Goal: Contribute content: Contribute content

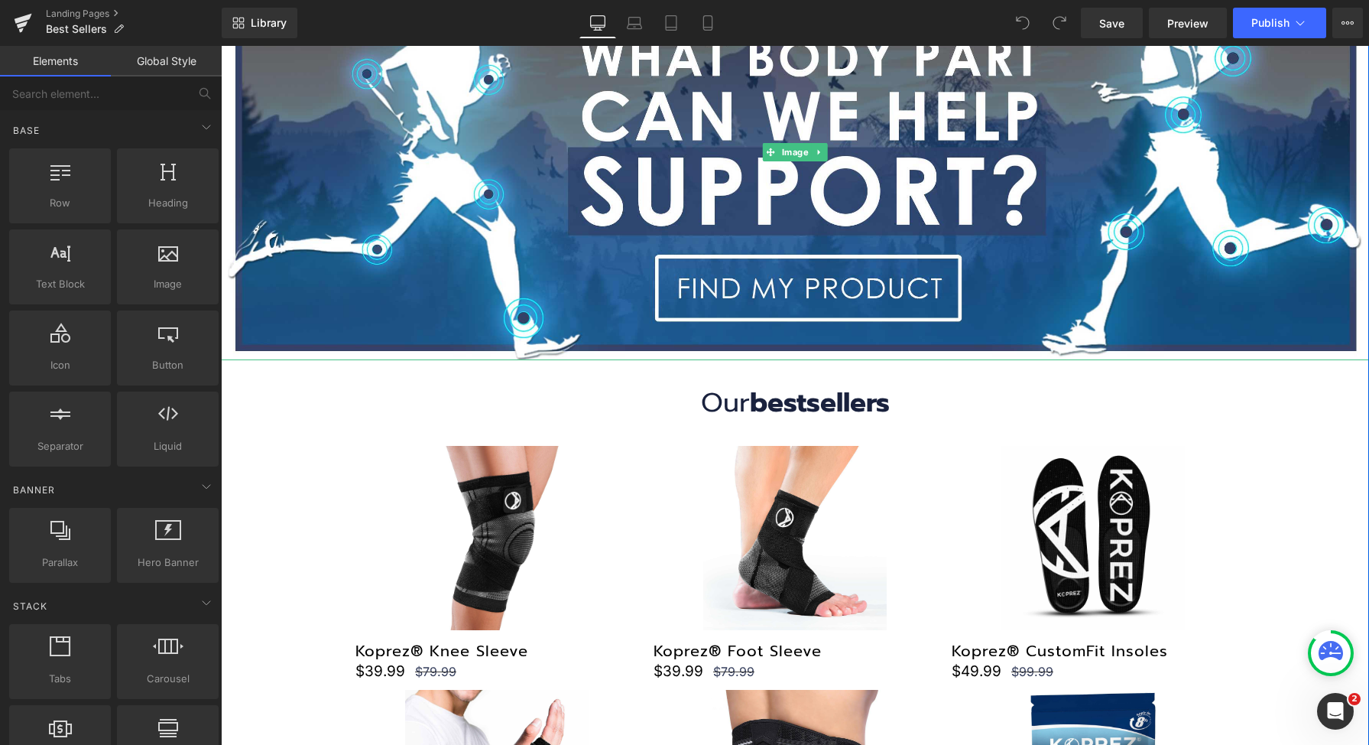
scroll to position [315, 0]
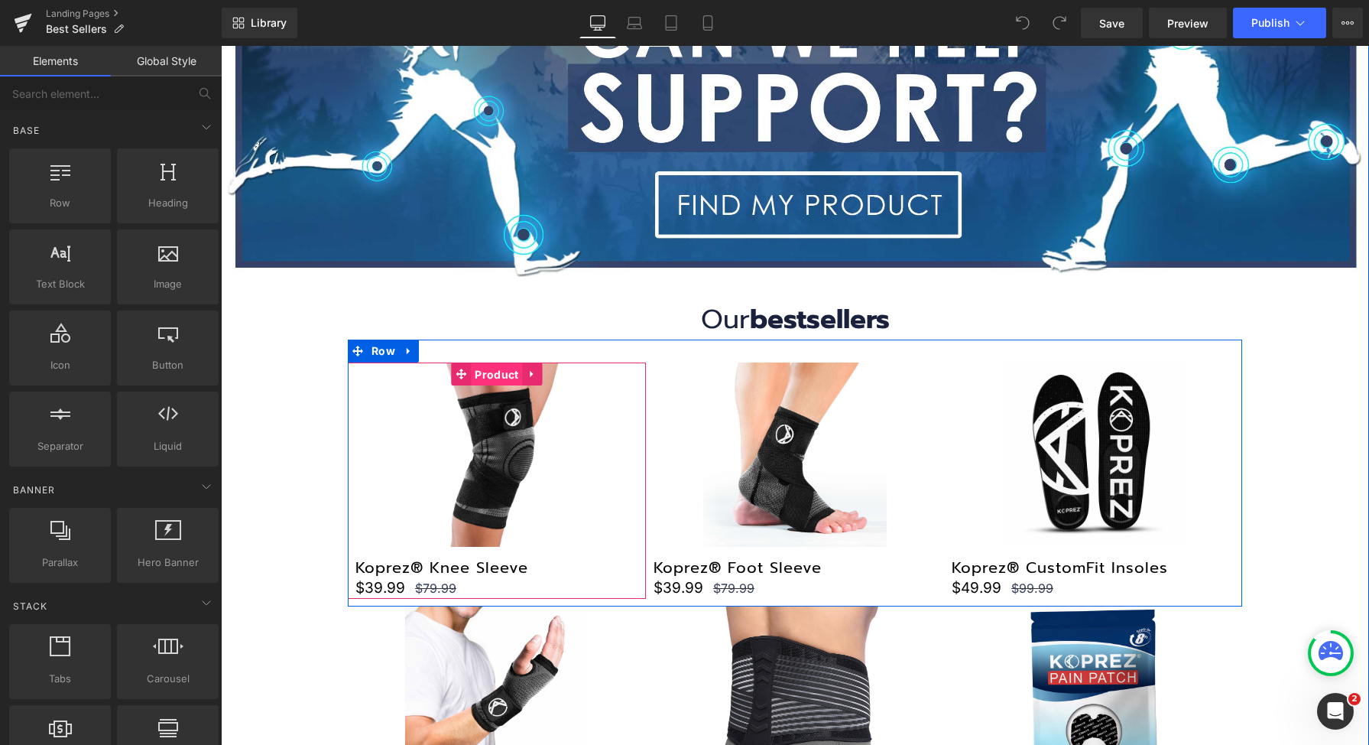
click at [486, 370] on span "Product" at bounding box center [496, 374] width 51 height 23
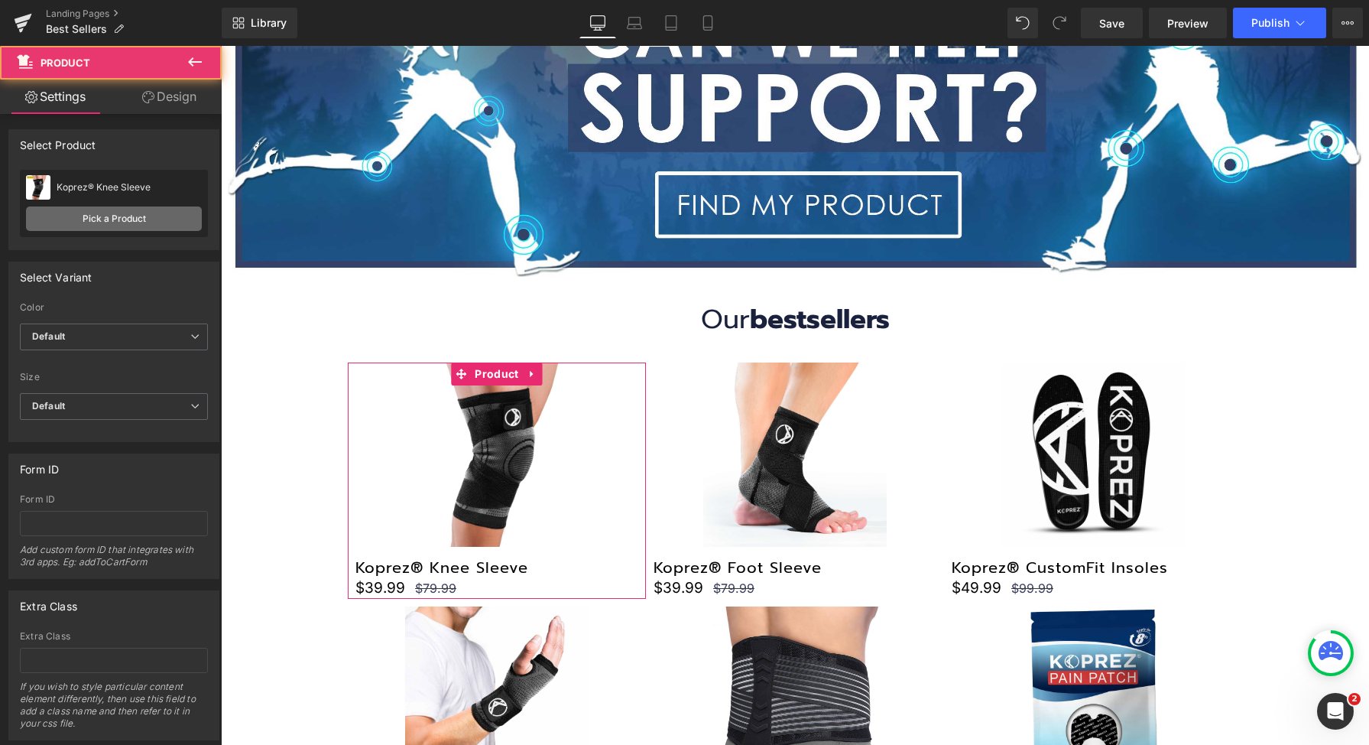
click at [114, 219] on link "Pick a Product" at bounding box center [114, 218] width 176 height 24
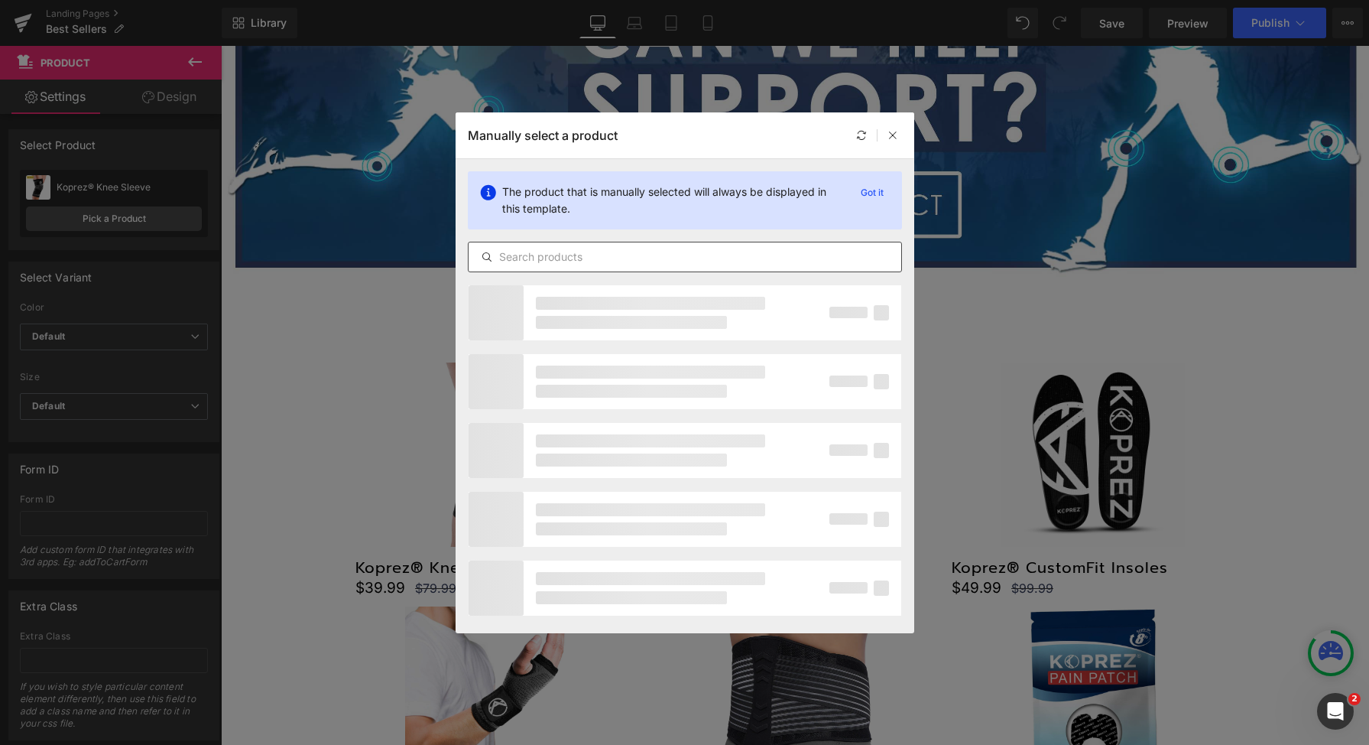
click at [810, 255] on input "text" at bounding box center [685, 257] width 433 height 18
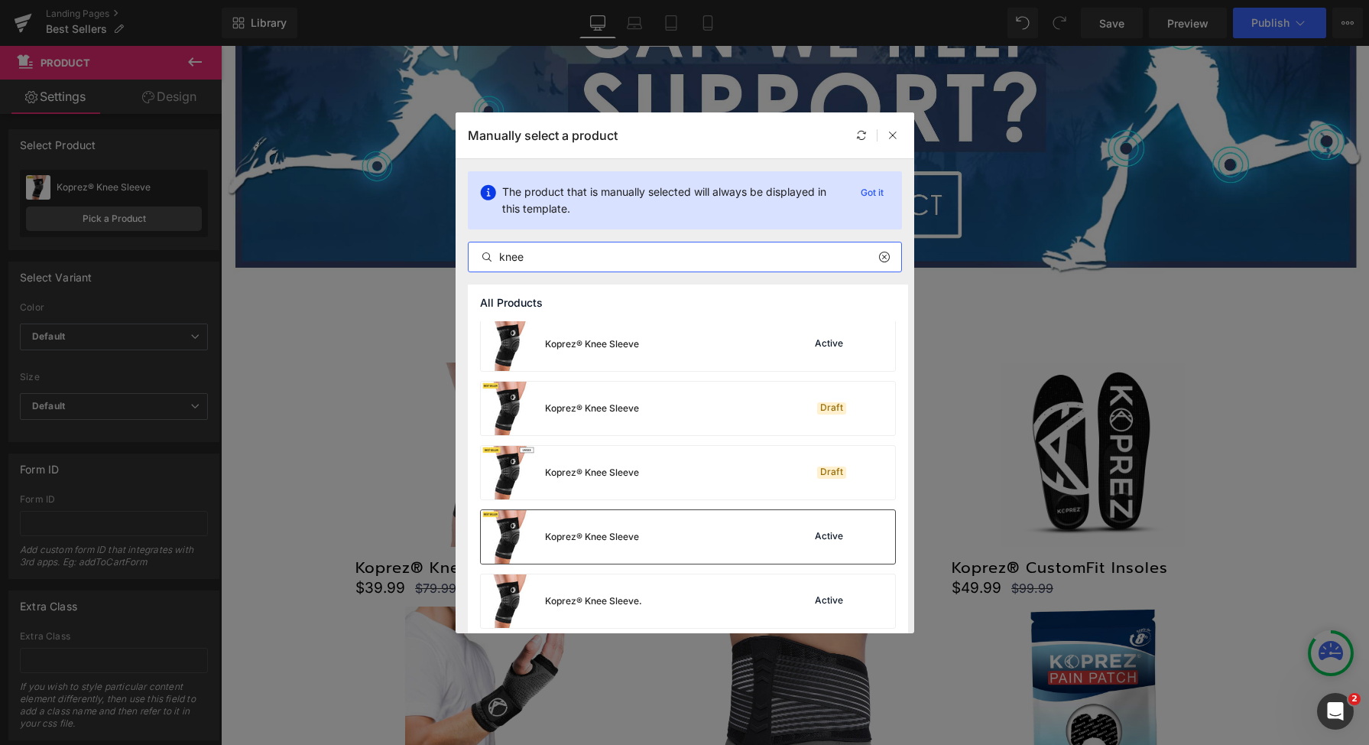
scroll to position [1304, 0]
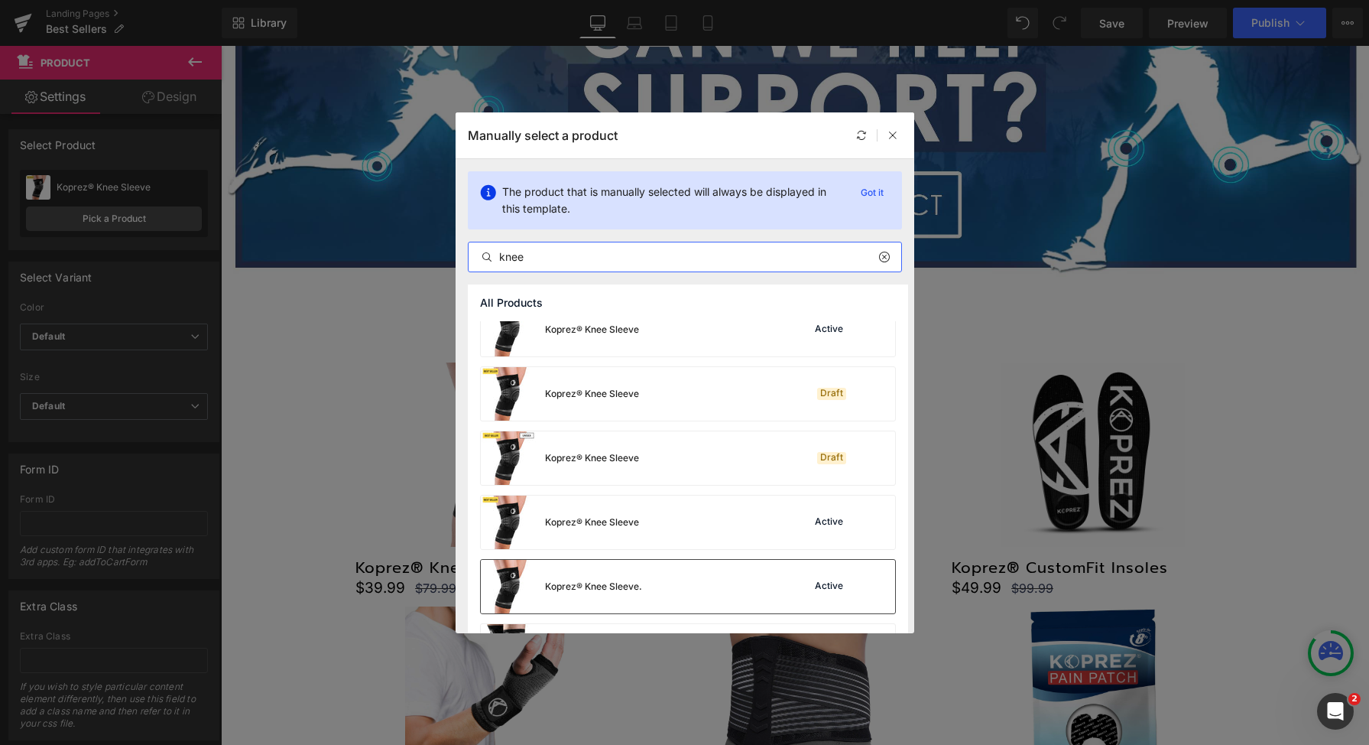
type input "knee"
click at [779, 586] on div "Koprez® Knee Sleeve. Active" at bounding box center [688, 587] width 414 height 54
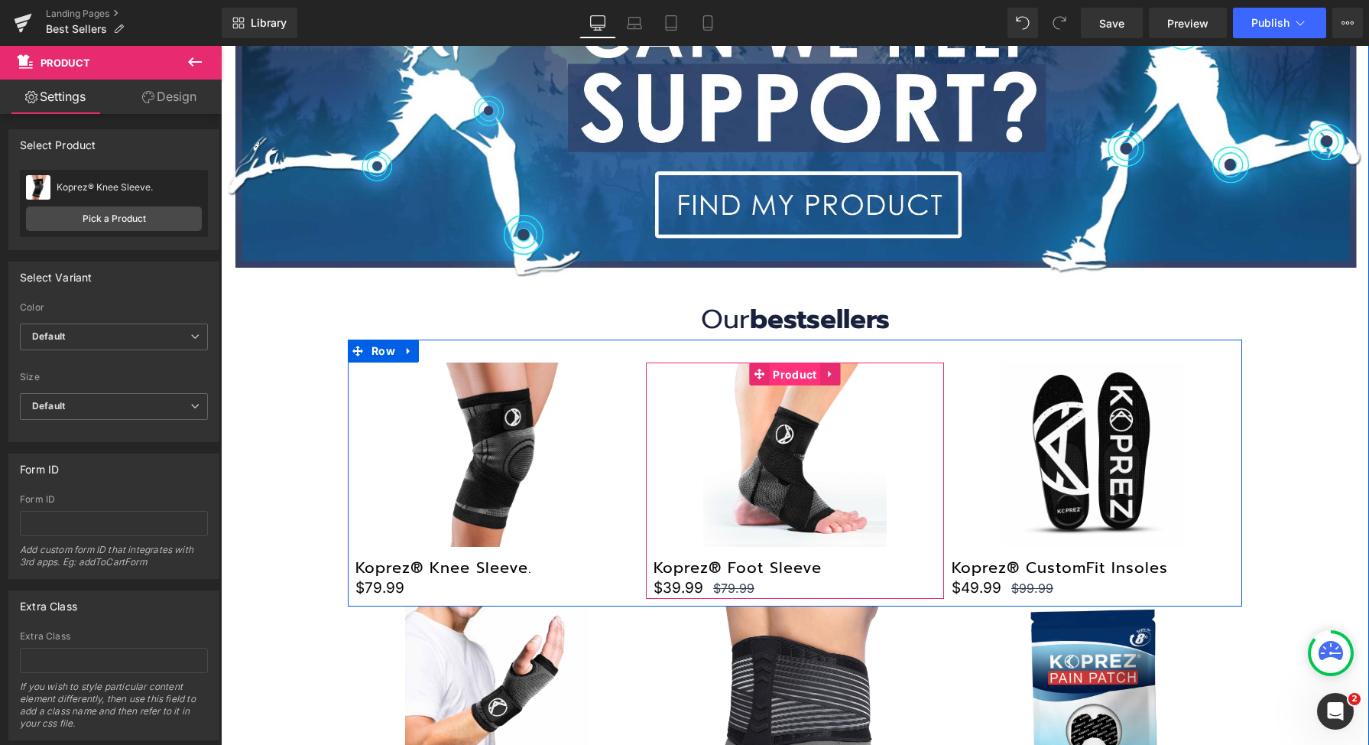
click at [776, 378] on span "Product" at bounding box center [794, 374] width 51 height 23
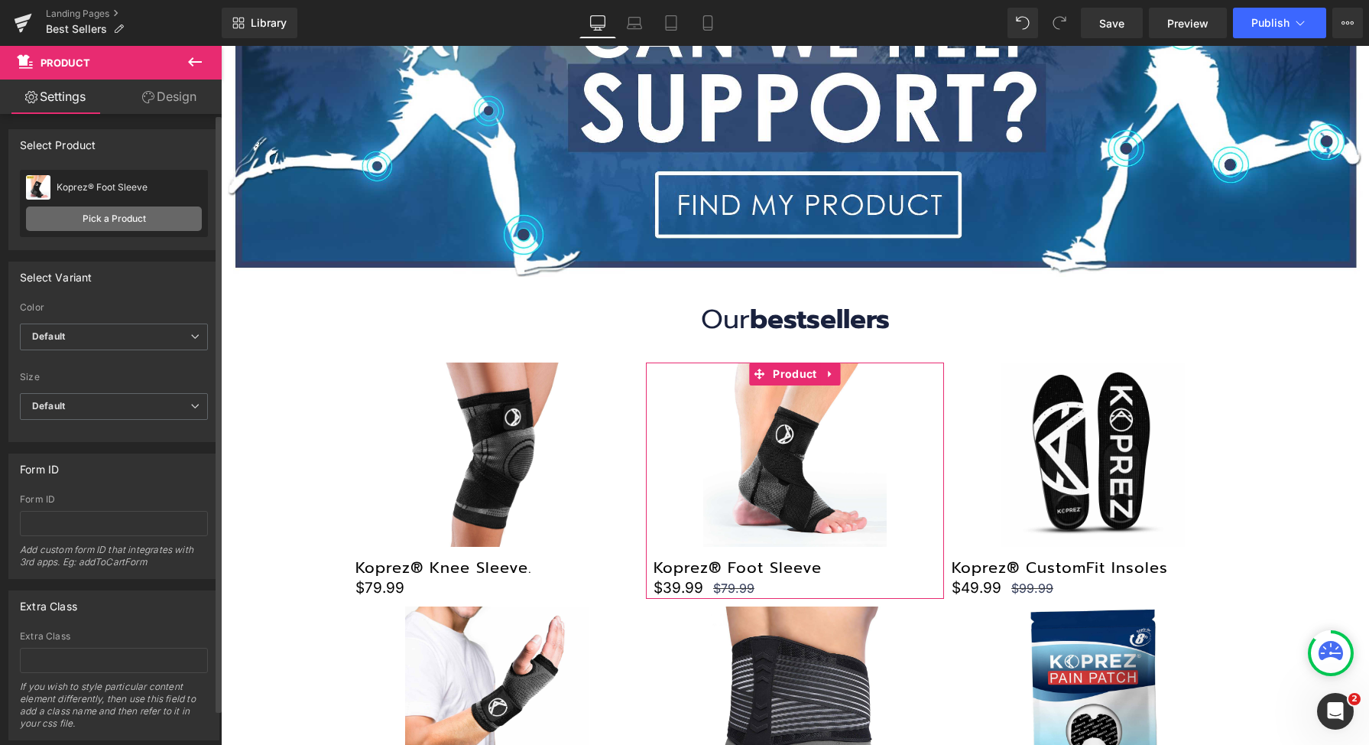
click at [127, 226] on link "Pick a Product" at bounding box center [114, 218] width 176 height 24
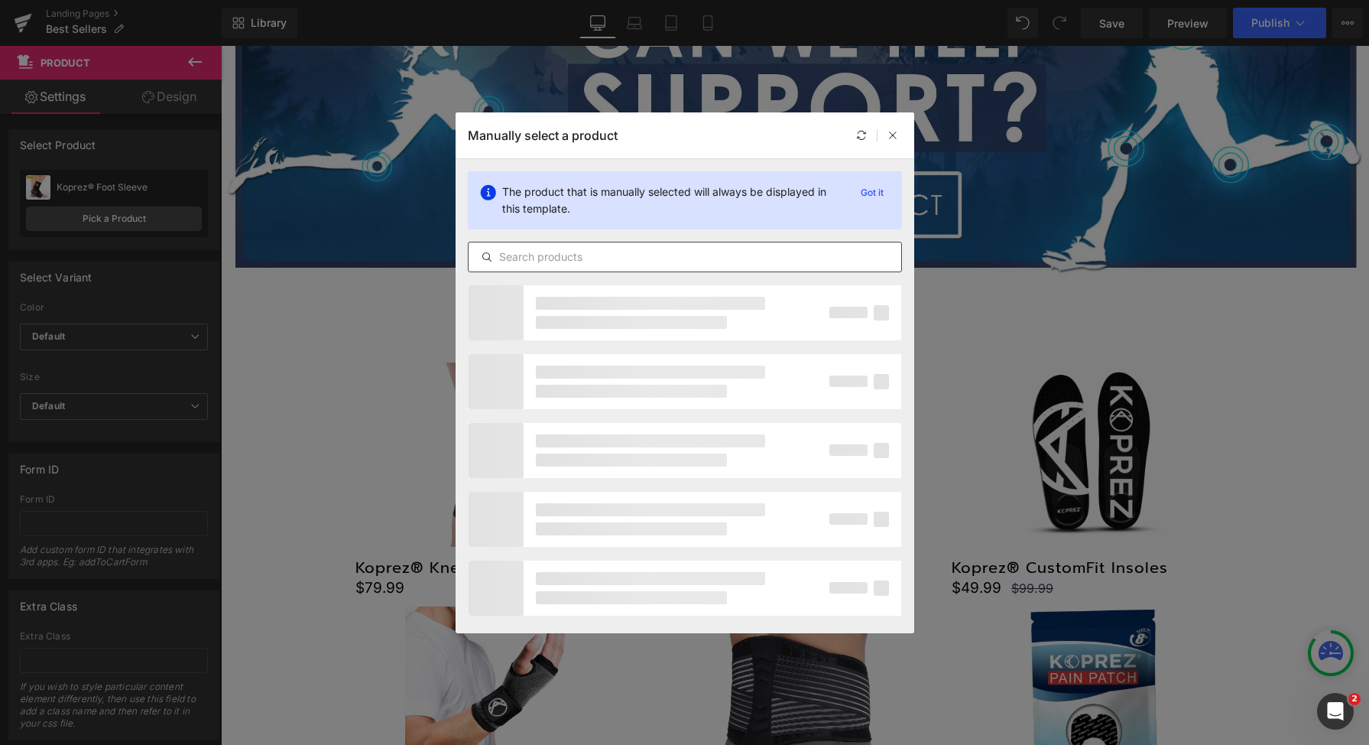
click at [612, 254] on input "text" at bounding box center [685, 257] width 433 height 18
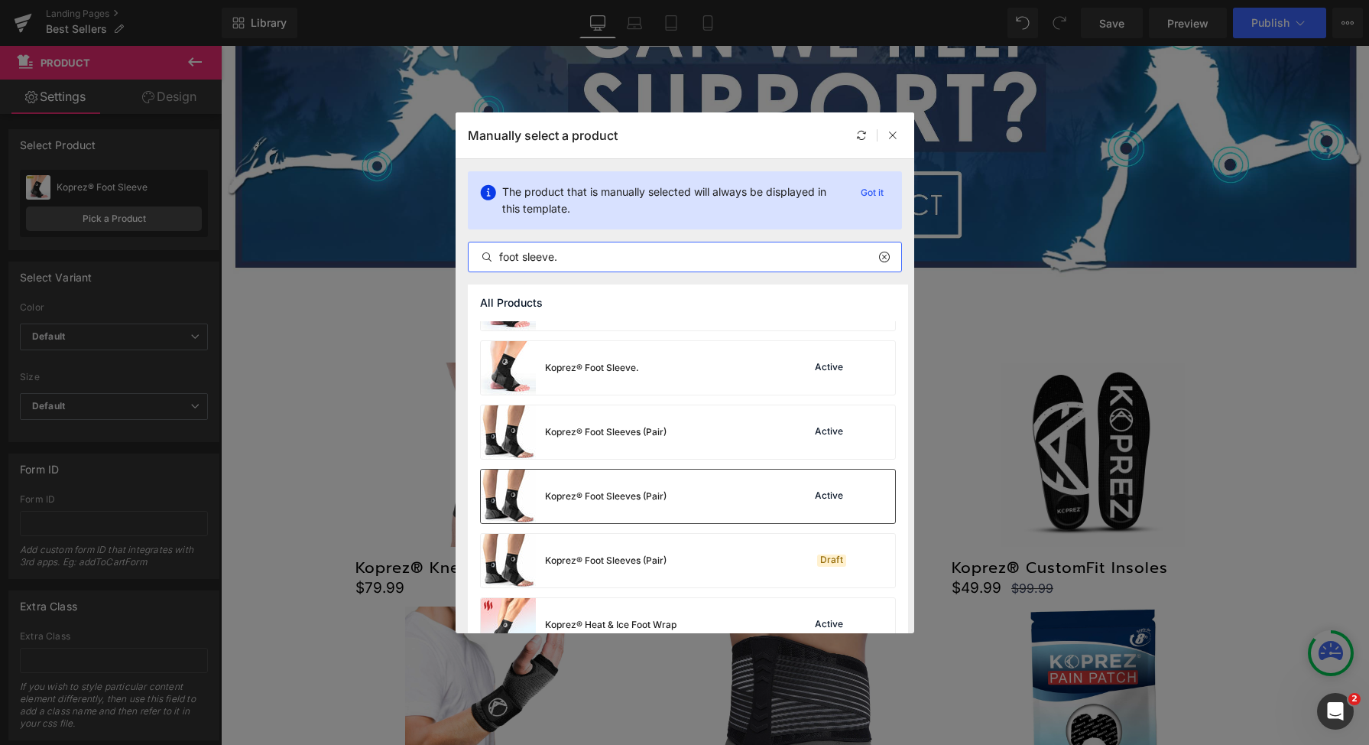
scroll to position [883, 0]
type input "foot sleeve."
click at [735, 371] on div "Koprez® Foot Sleeve. Active" at bounding box center [688, 365] width 414 height 54
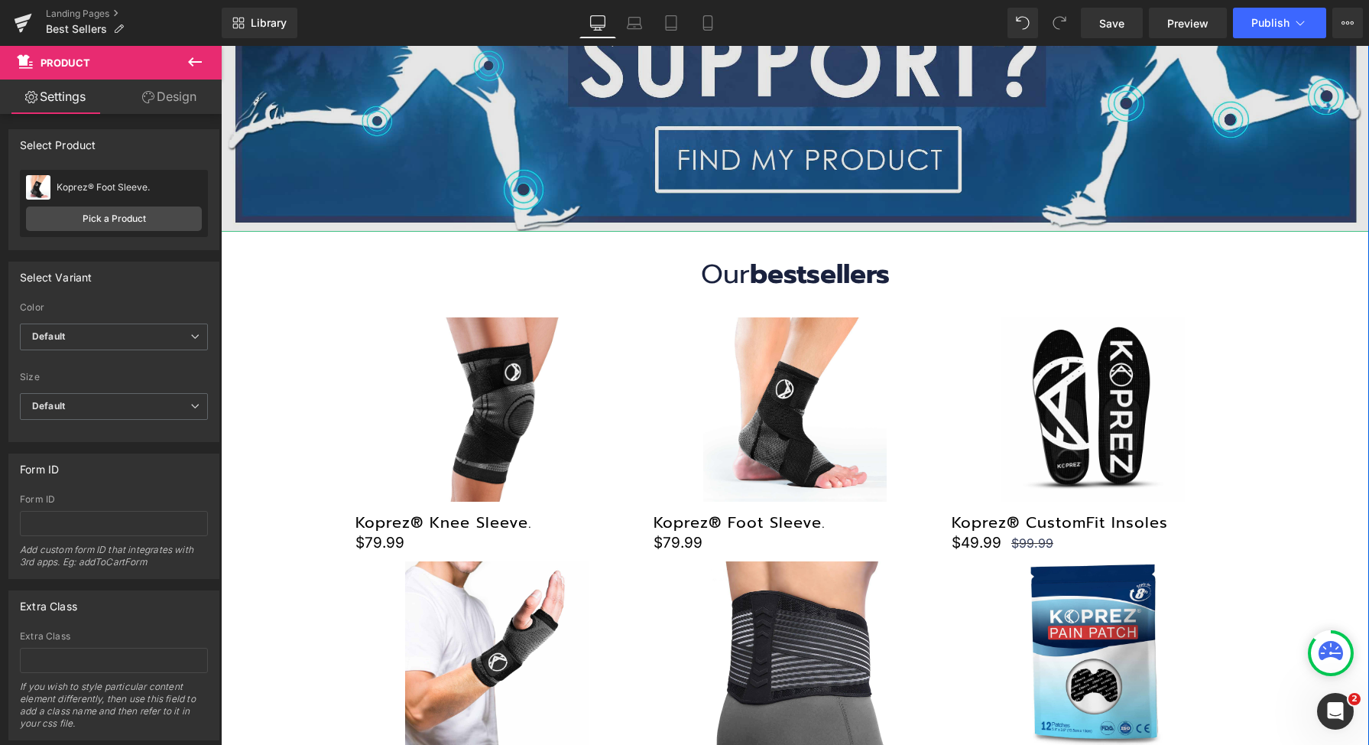
scroll to position [571, 0]
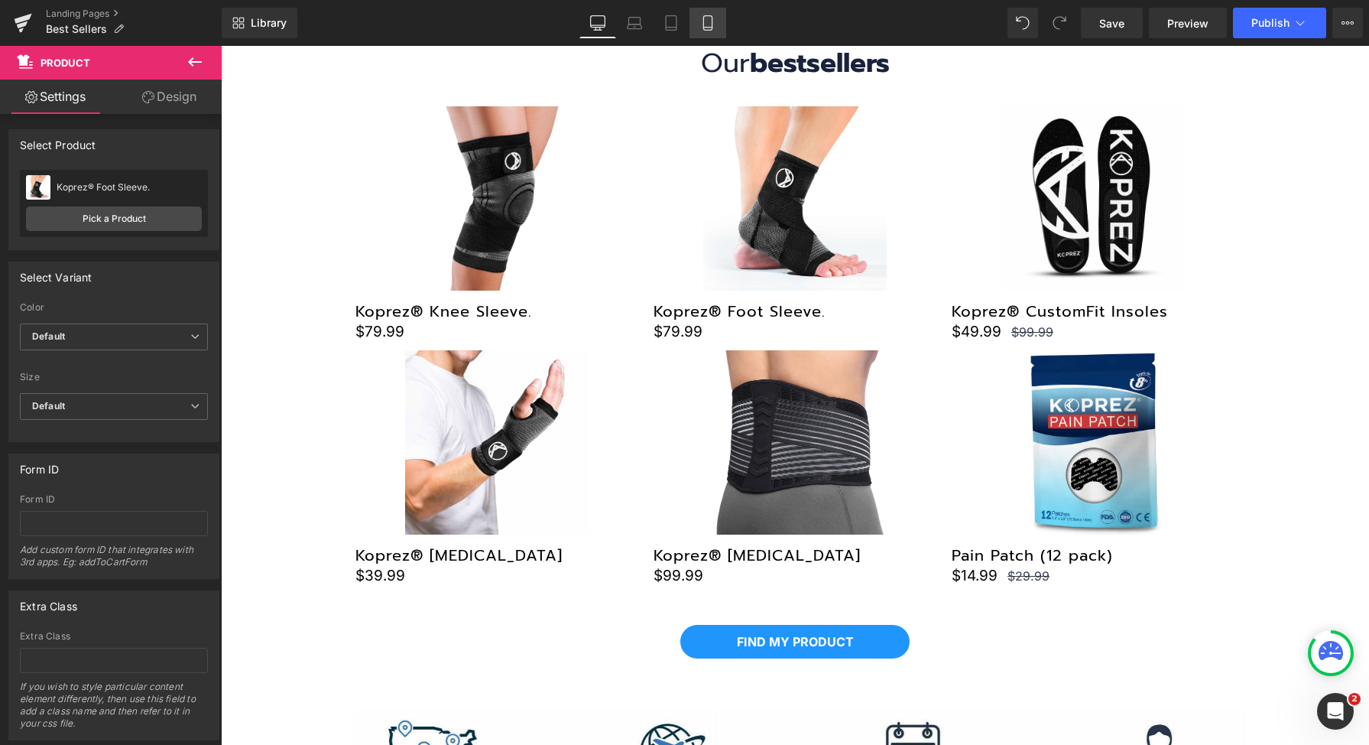
click at [716, 23] on link "Mobile" at bounding box center [708, 23] width 37 height 31
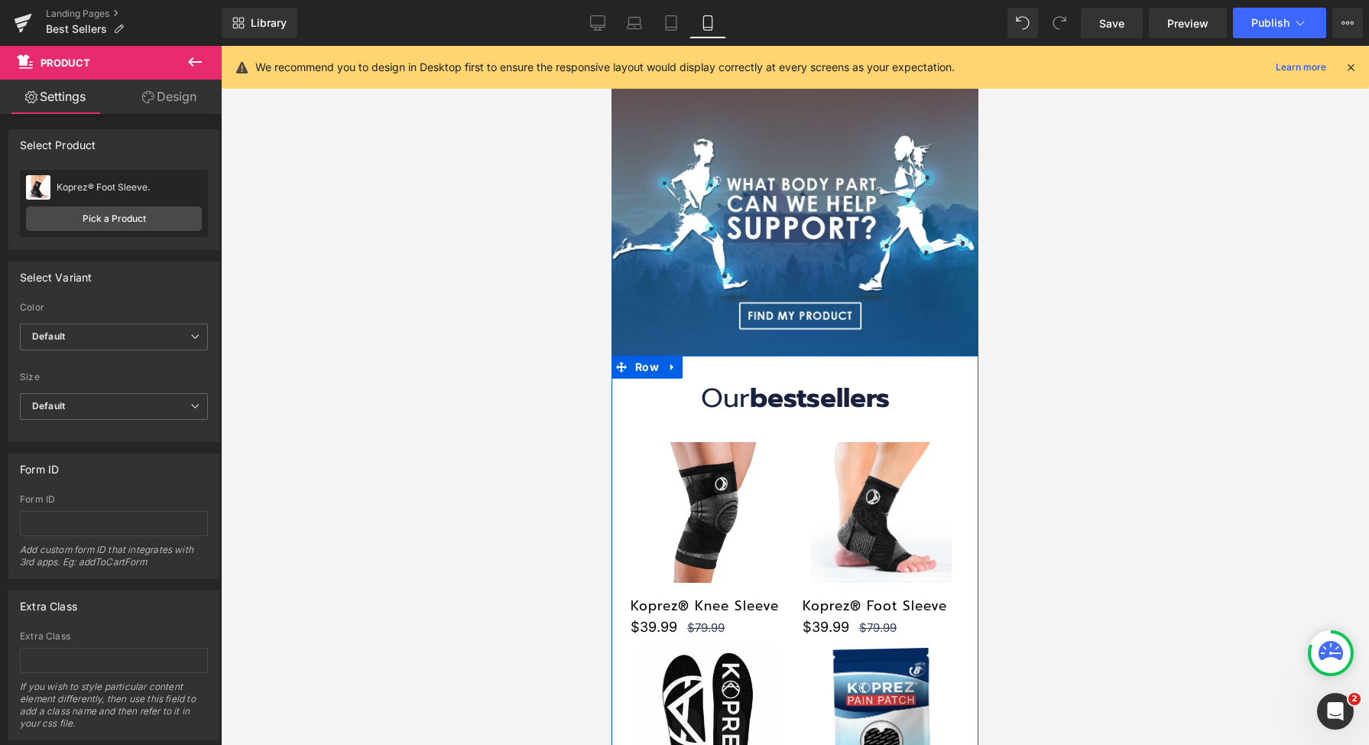
scroll to position [100, 0]
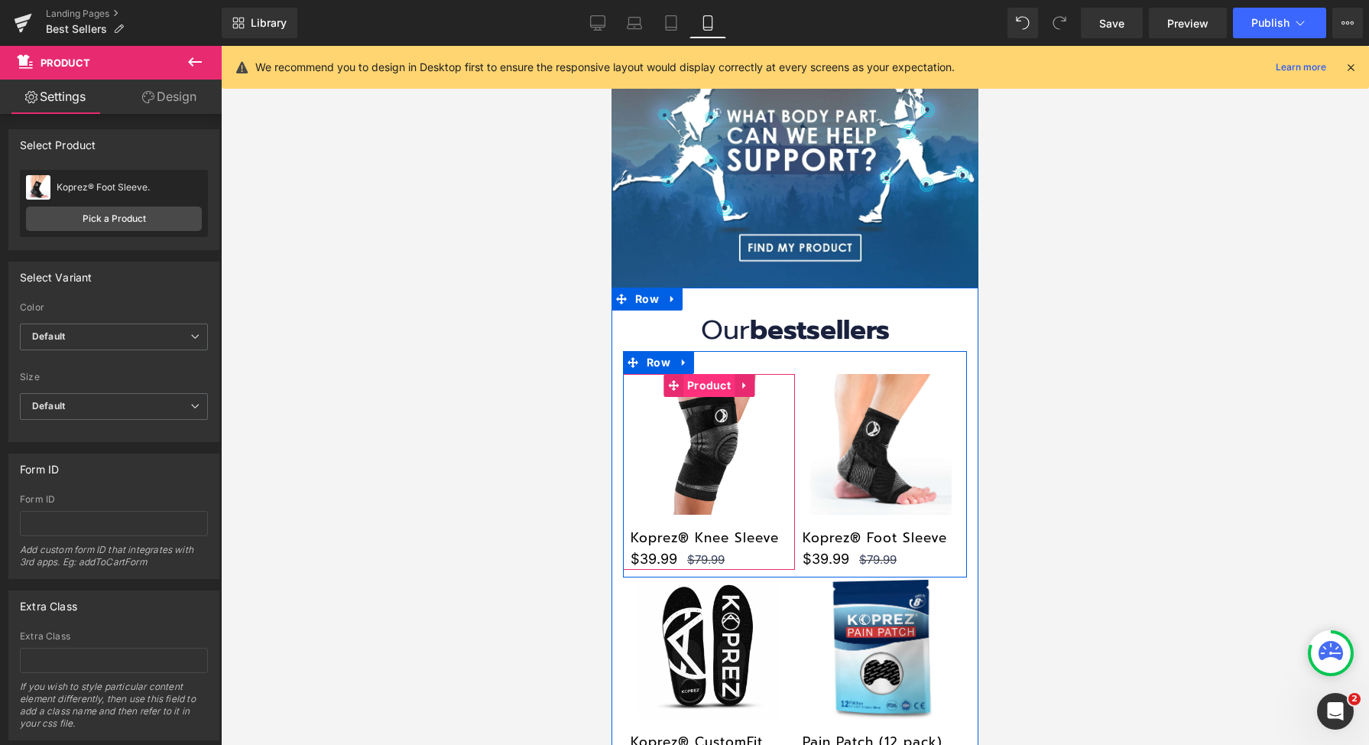
click at [703, 375] on span "Product" at bounding box center [708, 385] width 51 height 23
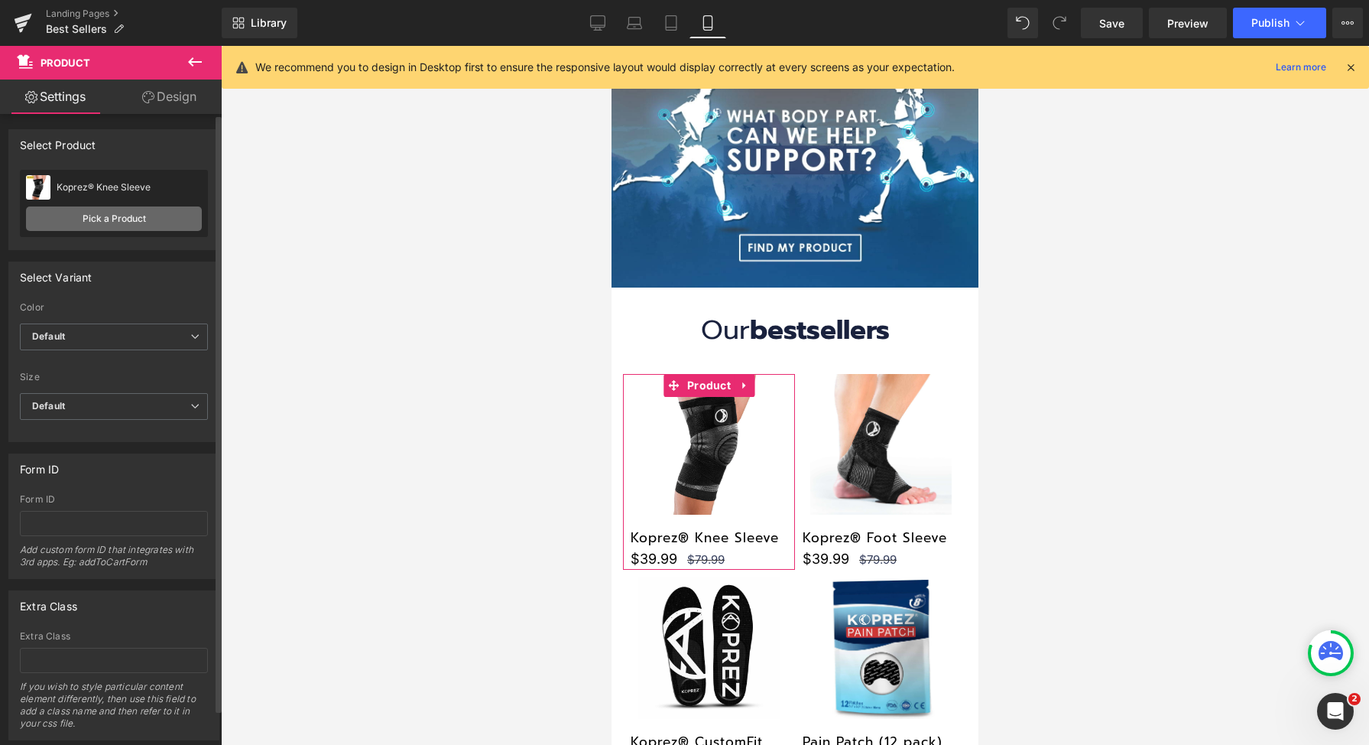
click at [111, 224] on link "Pick a Product" at bounding box center [114, 218] width 176 height 24
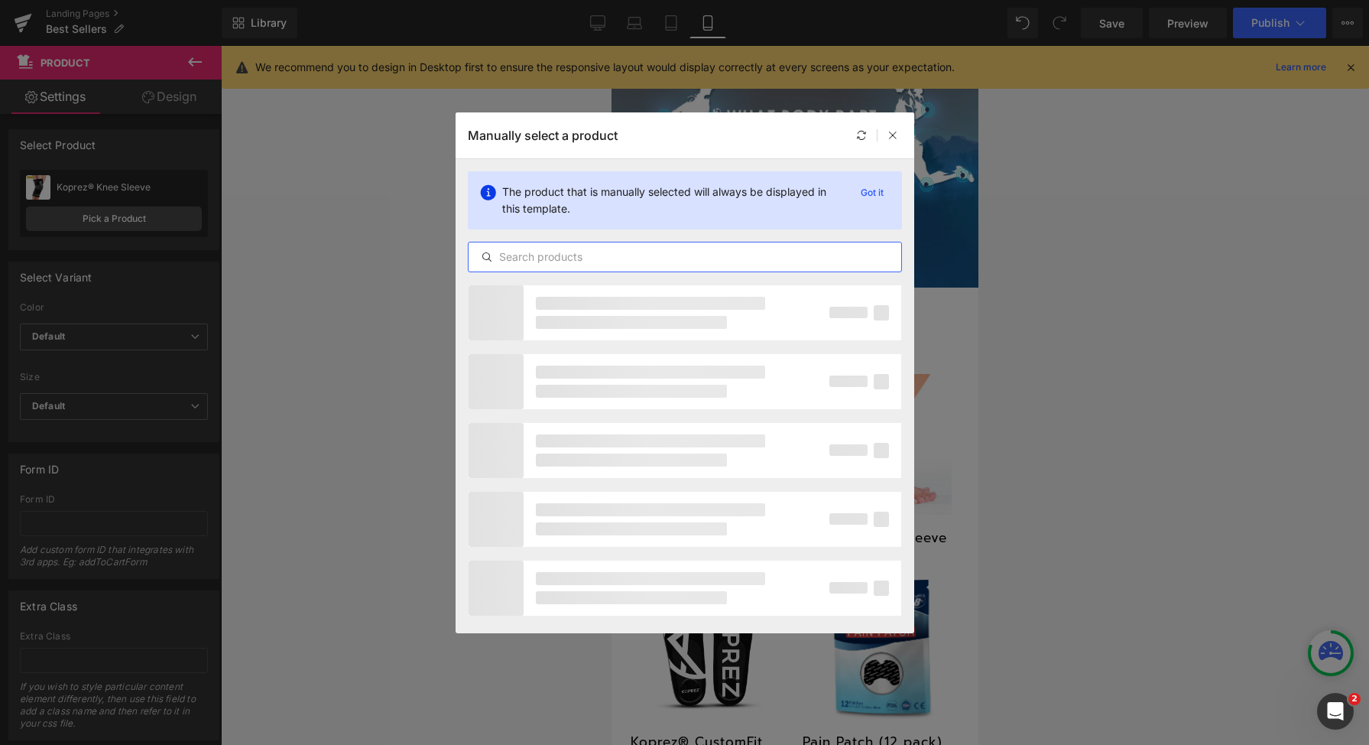
click at [714, 256] on input "text" at bounding box center [685, 257] width 433 height 18
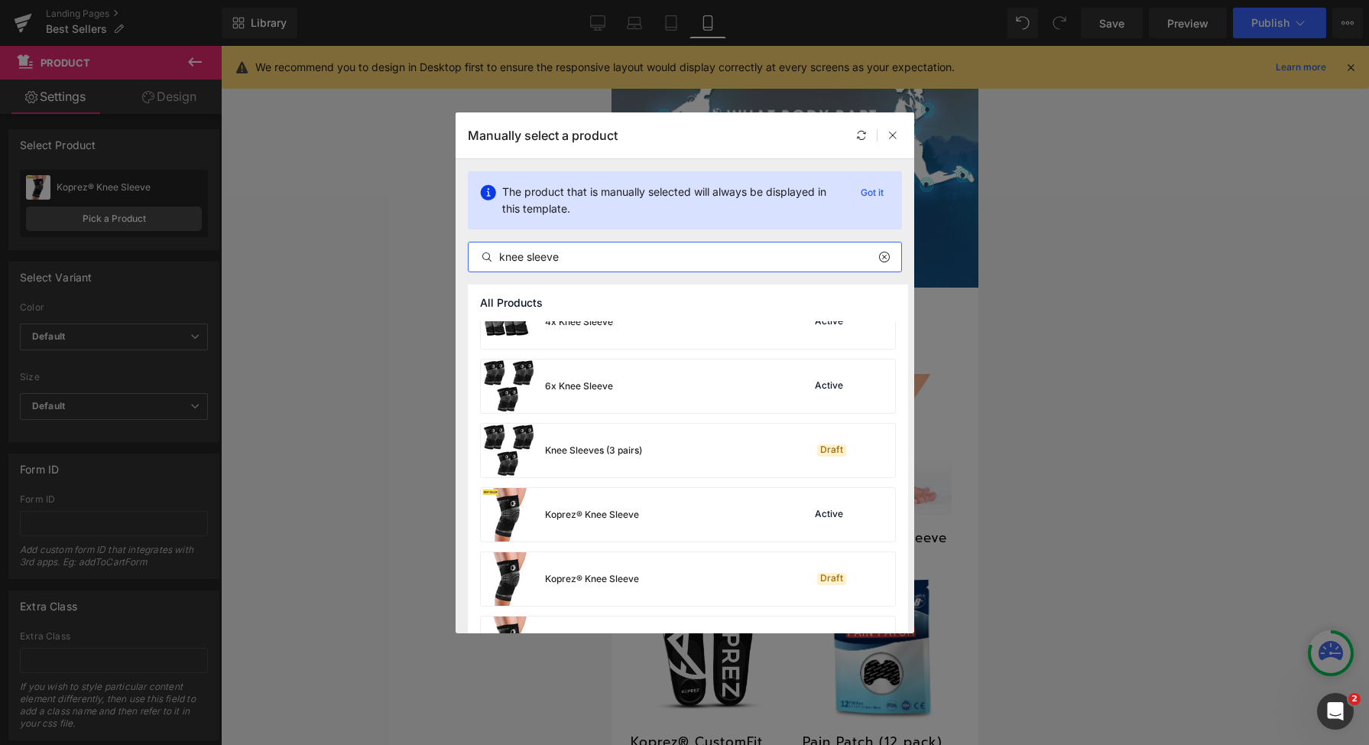
scroll to position [849, 0]
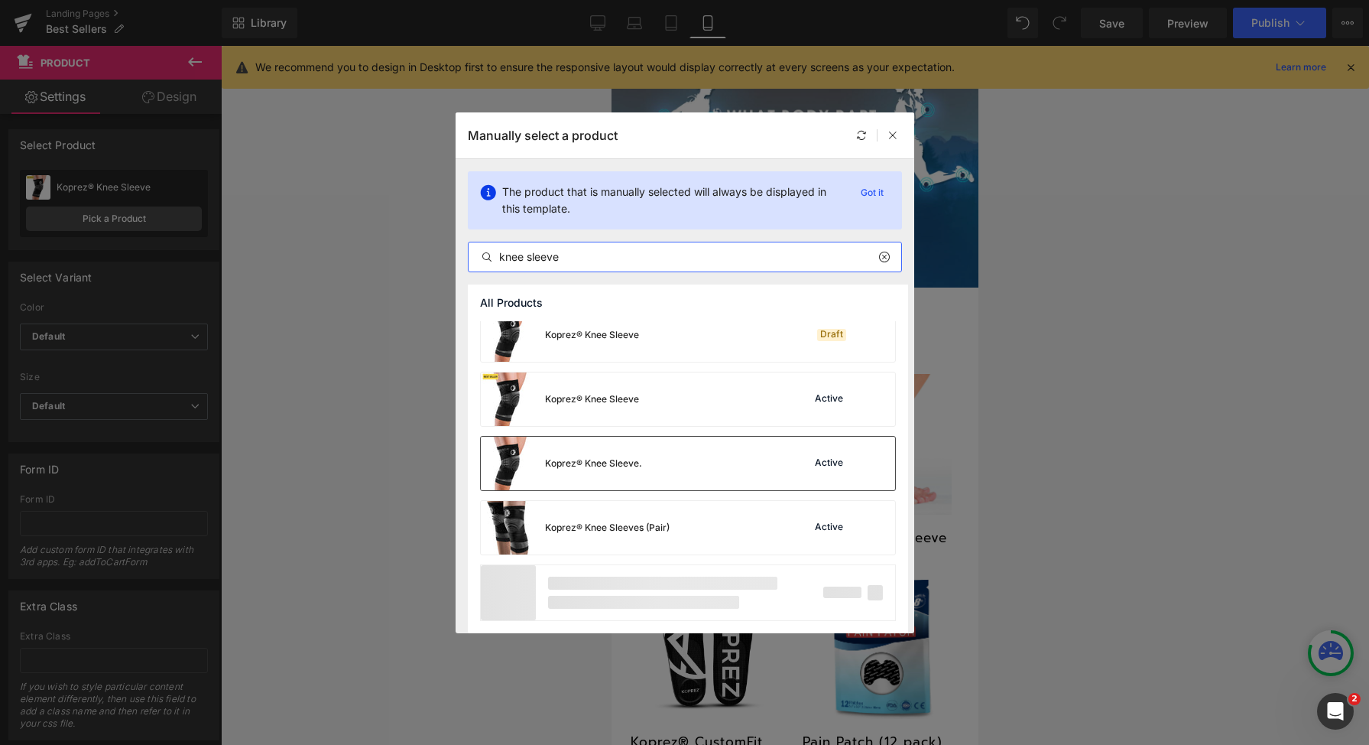
type input "knee sleeve"
click at [808, 478] on div "Koprez® Knee Sleeve. Active" at bounding box center [688, 464] width 414 height 54
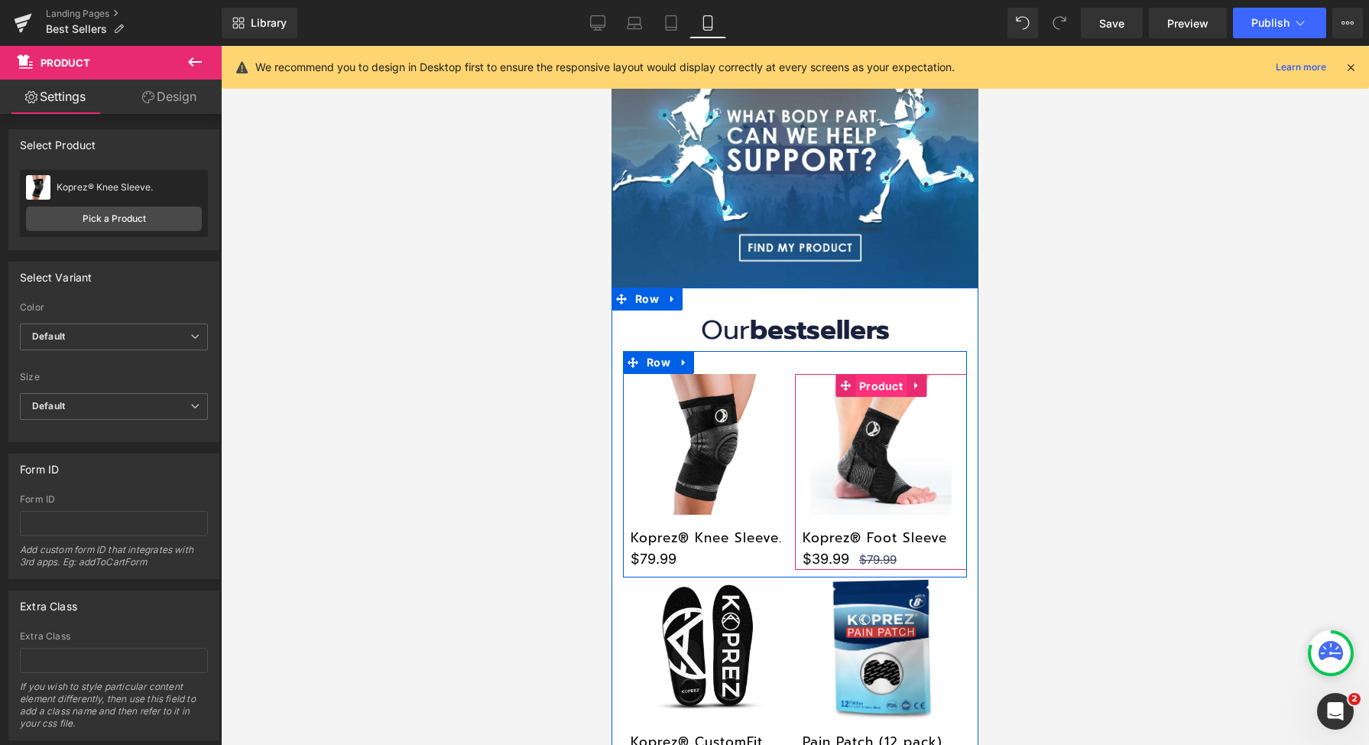
click at [866, 376] on span "Product" at bounding box center [881, 386] width 51 height 23
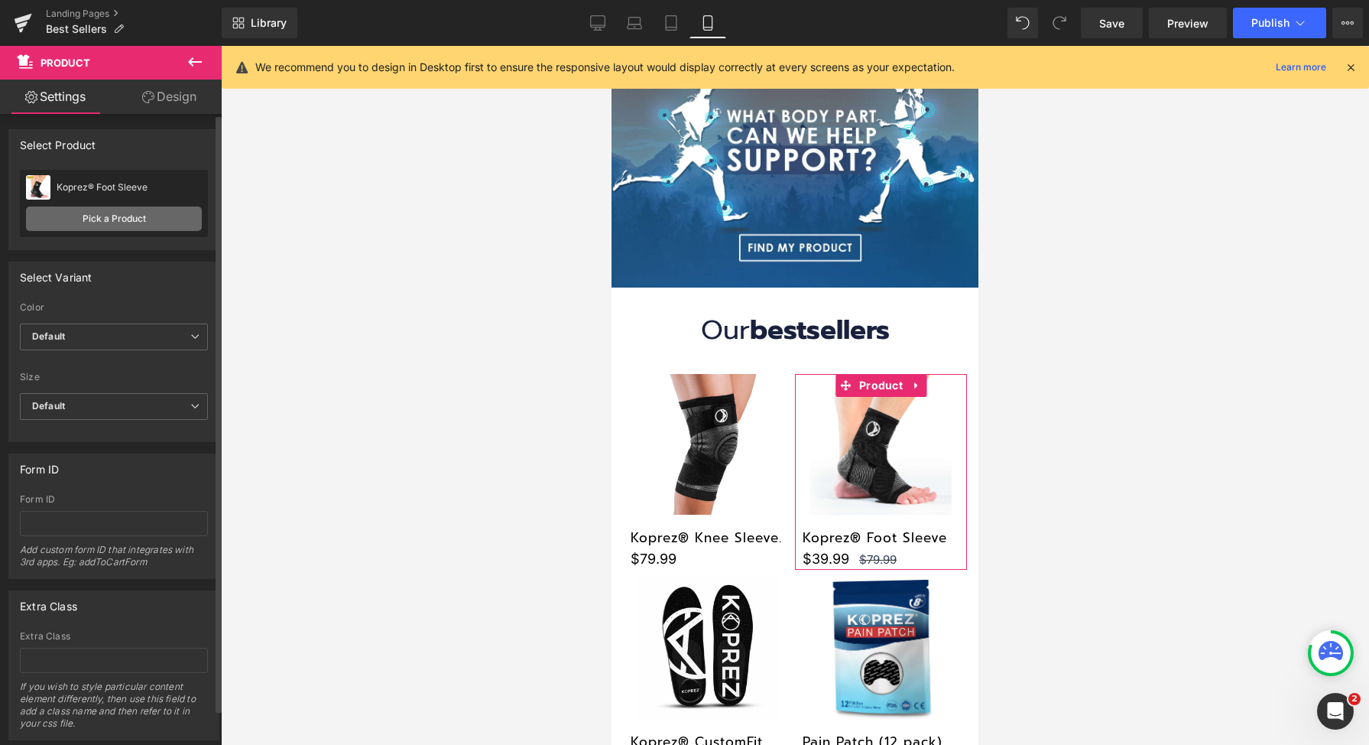
click at [112, 224] on link "Pick a Product" at bounding box center [114, 218] width 176 height 24
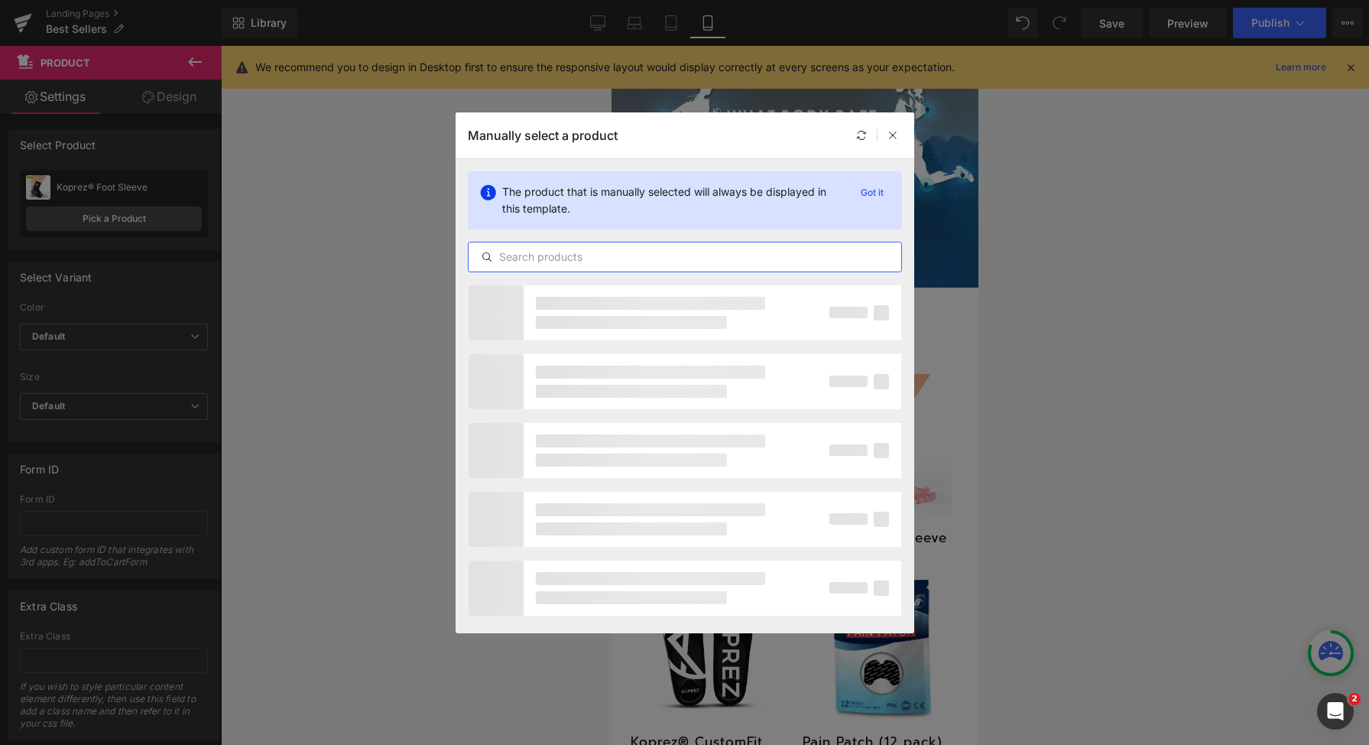
click at [712, 252] on input "text" at bounding box center [685, 257] width 433 height 18
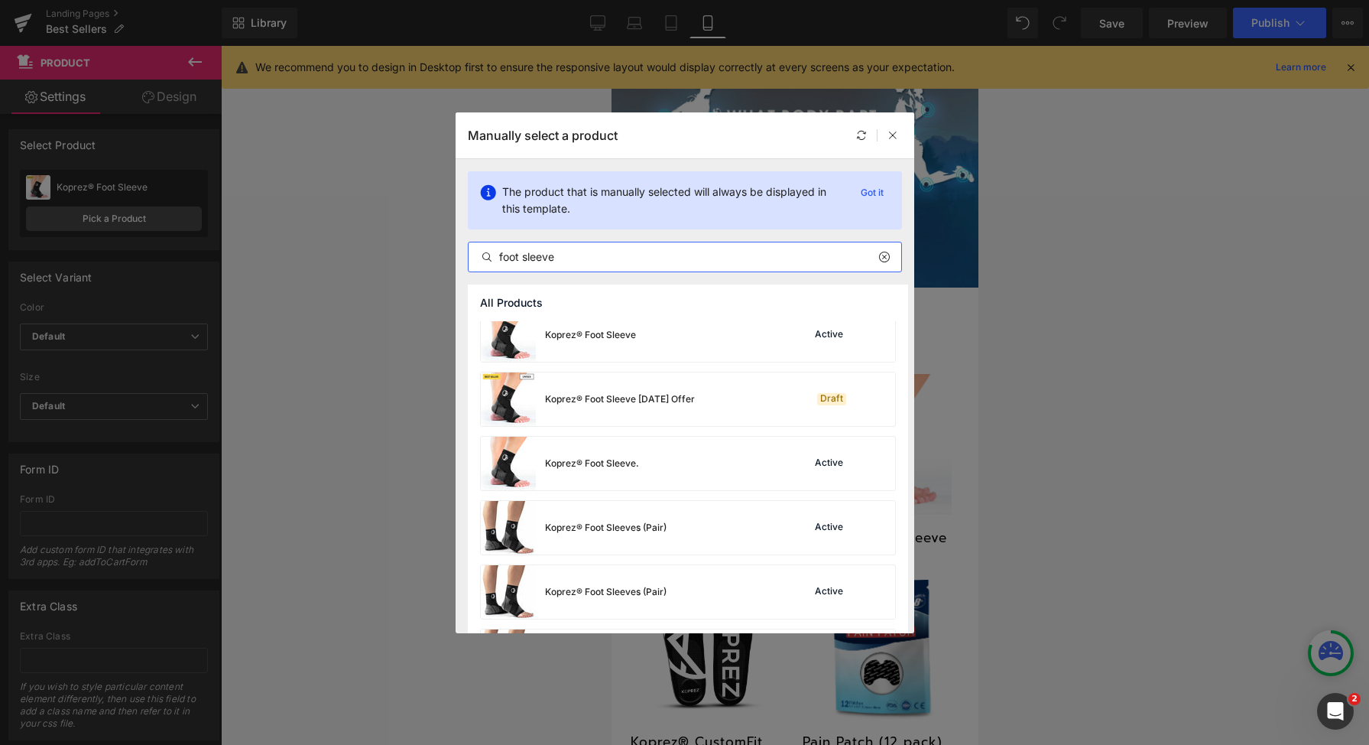
scroll to position [656, 0]
type input "foot sleeve"
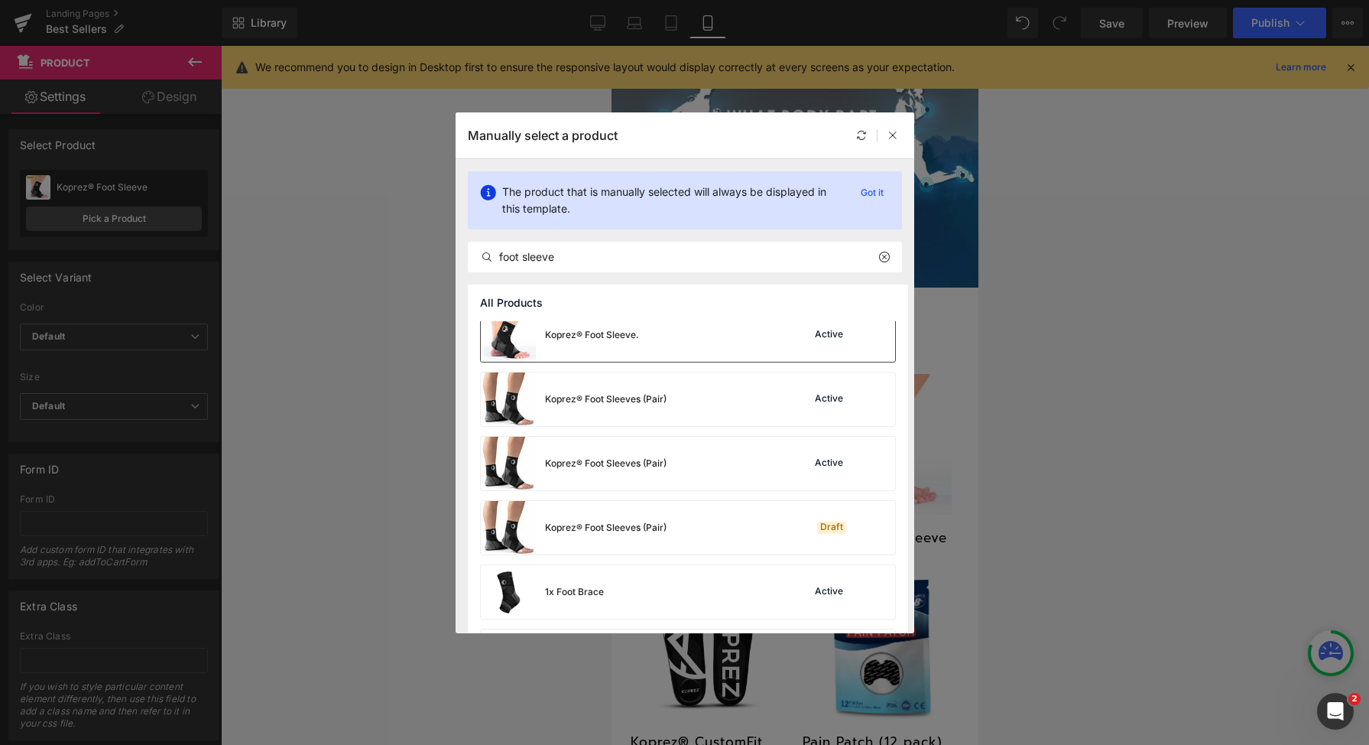
click at [713, 346] on div "Koprez® Foot Sleeve. Active" at bounding box center [688, 335] width 414 height 54
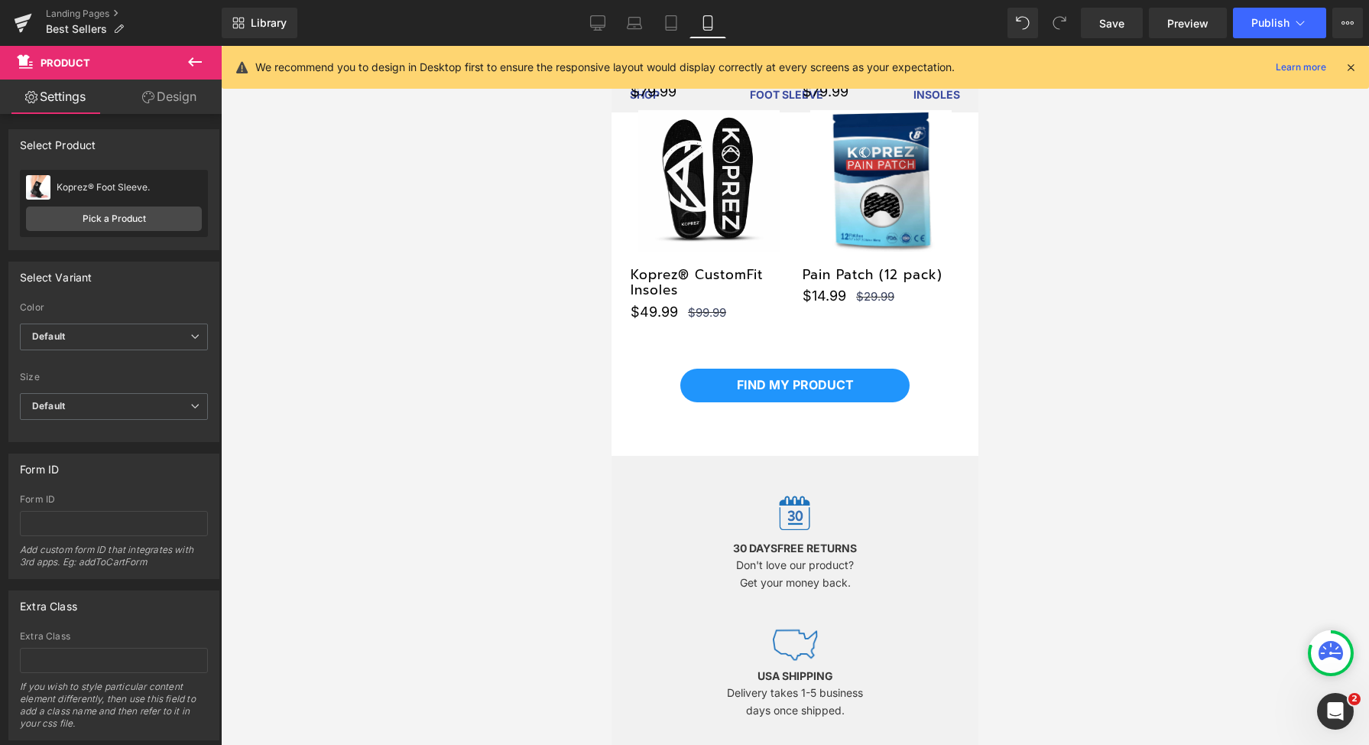
scroll to position [1320, 0]
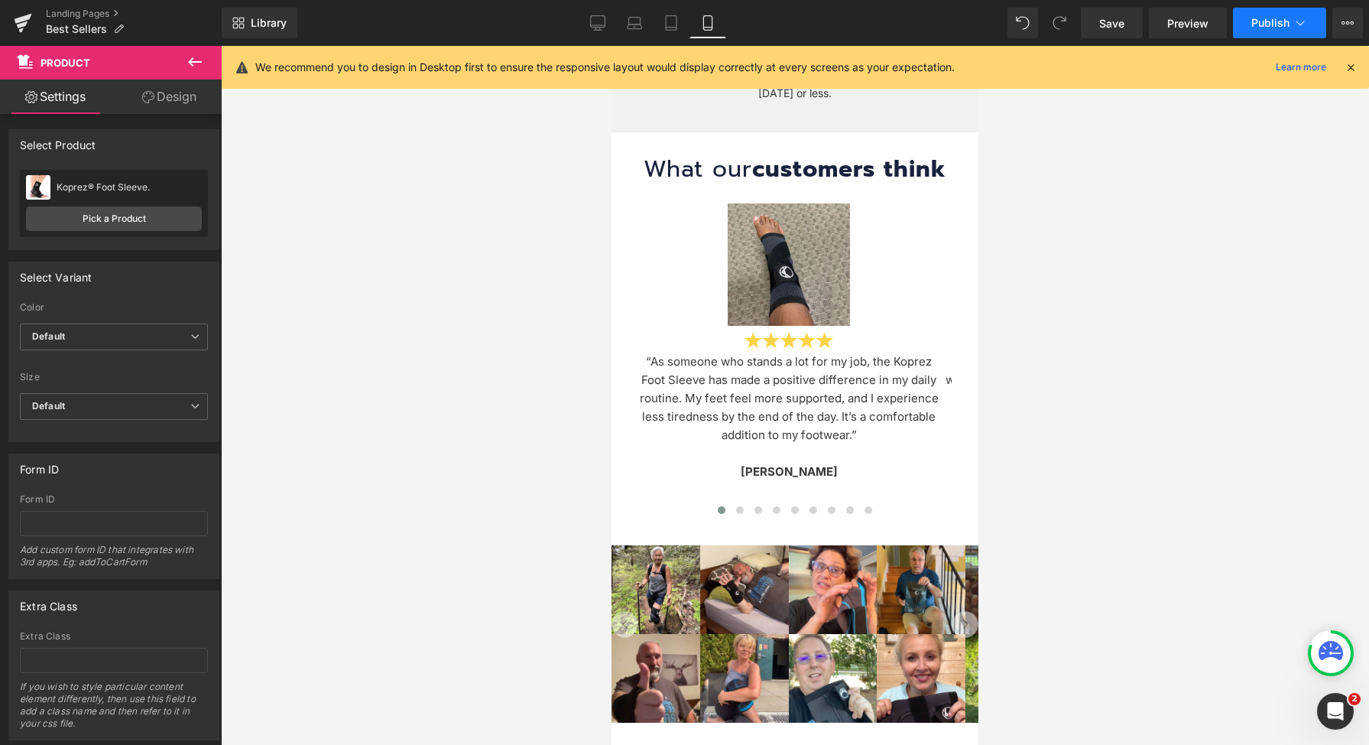
click at [1262, 17] on span "Publish" at bounding box center [1271, 23] width 38 height 12
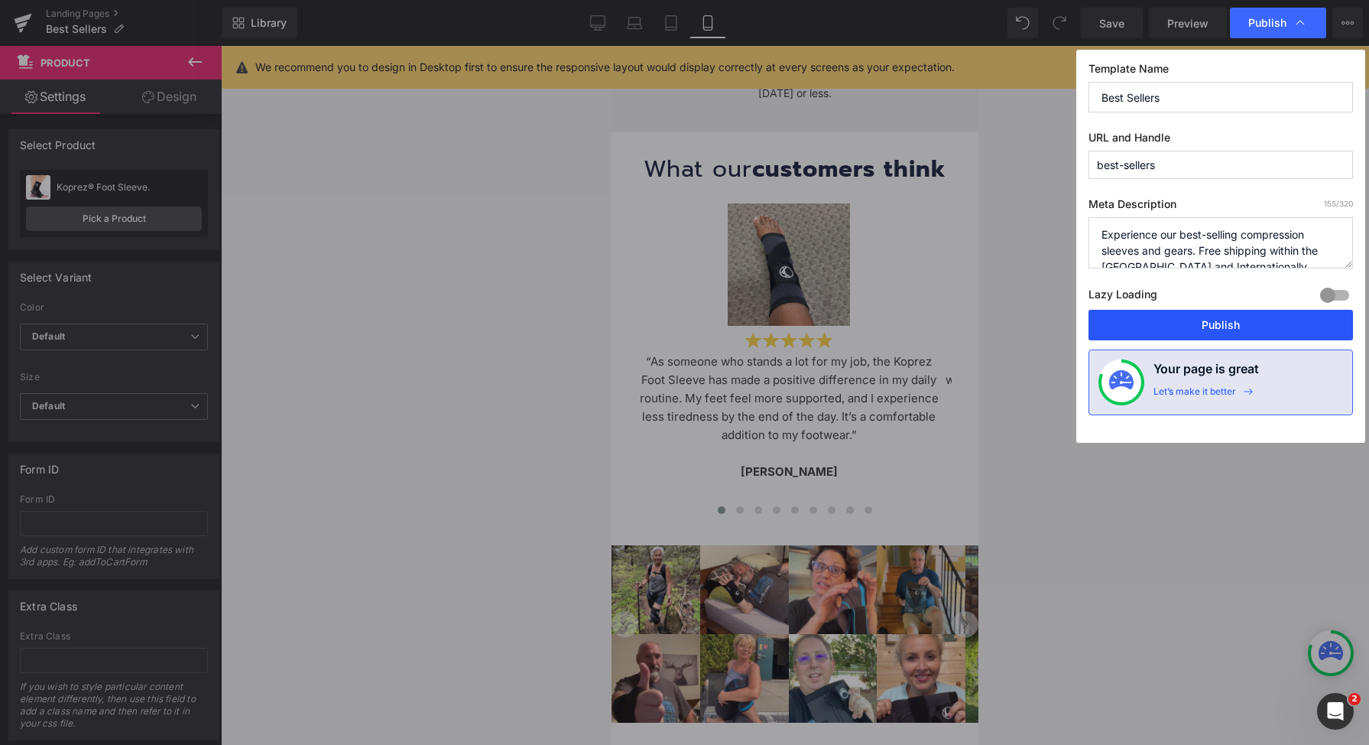
click at [1218, 334] on button "Publish" at bounding box center [1221, 325] width 265 height 31
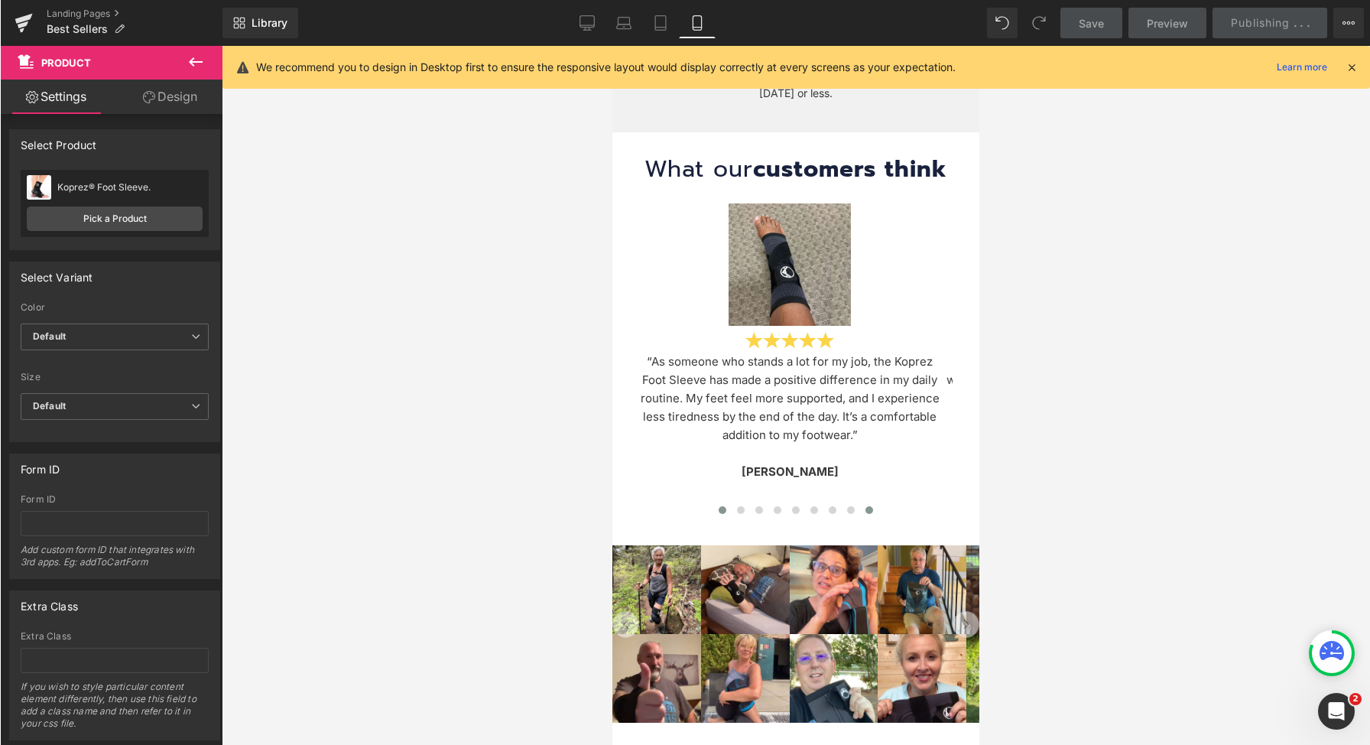
scroll to position [1437, 0]
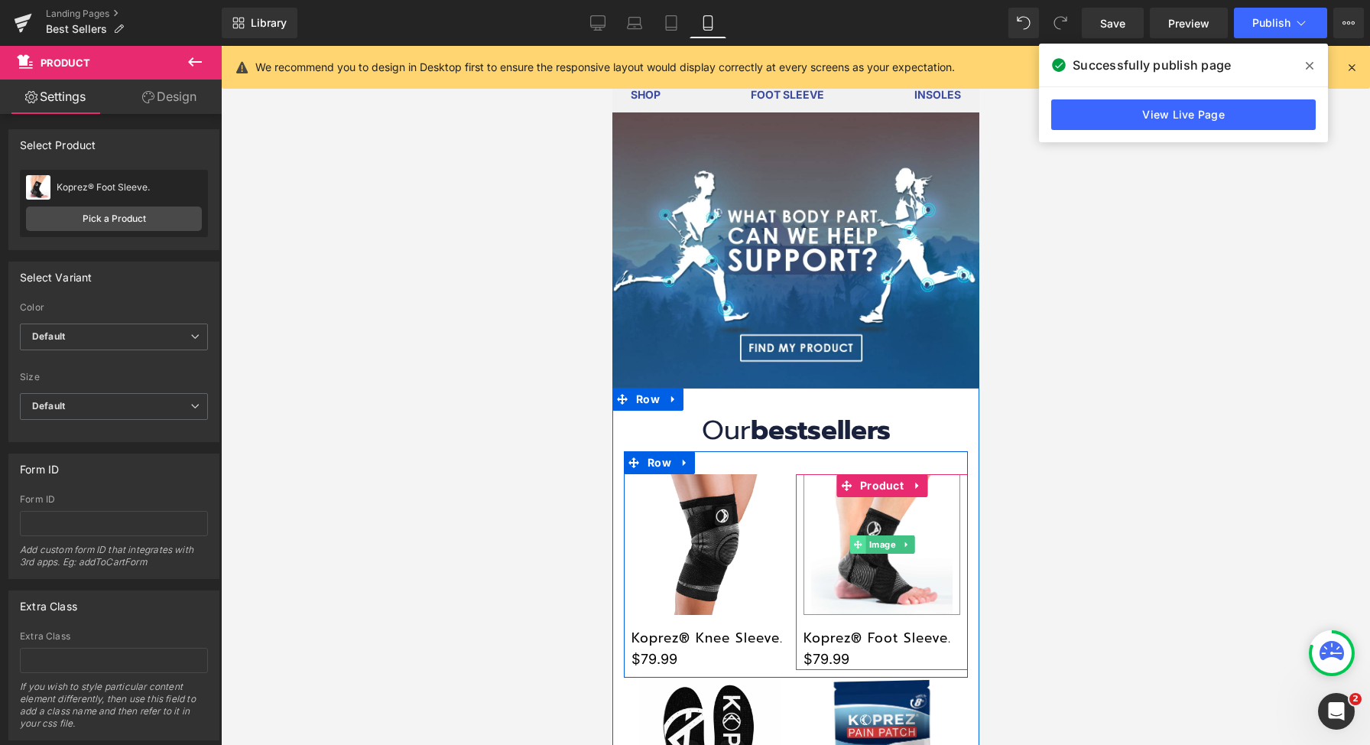
click at [858, 540] on span at bounding box center [857, 544] width 16 height 18
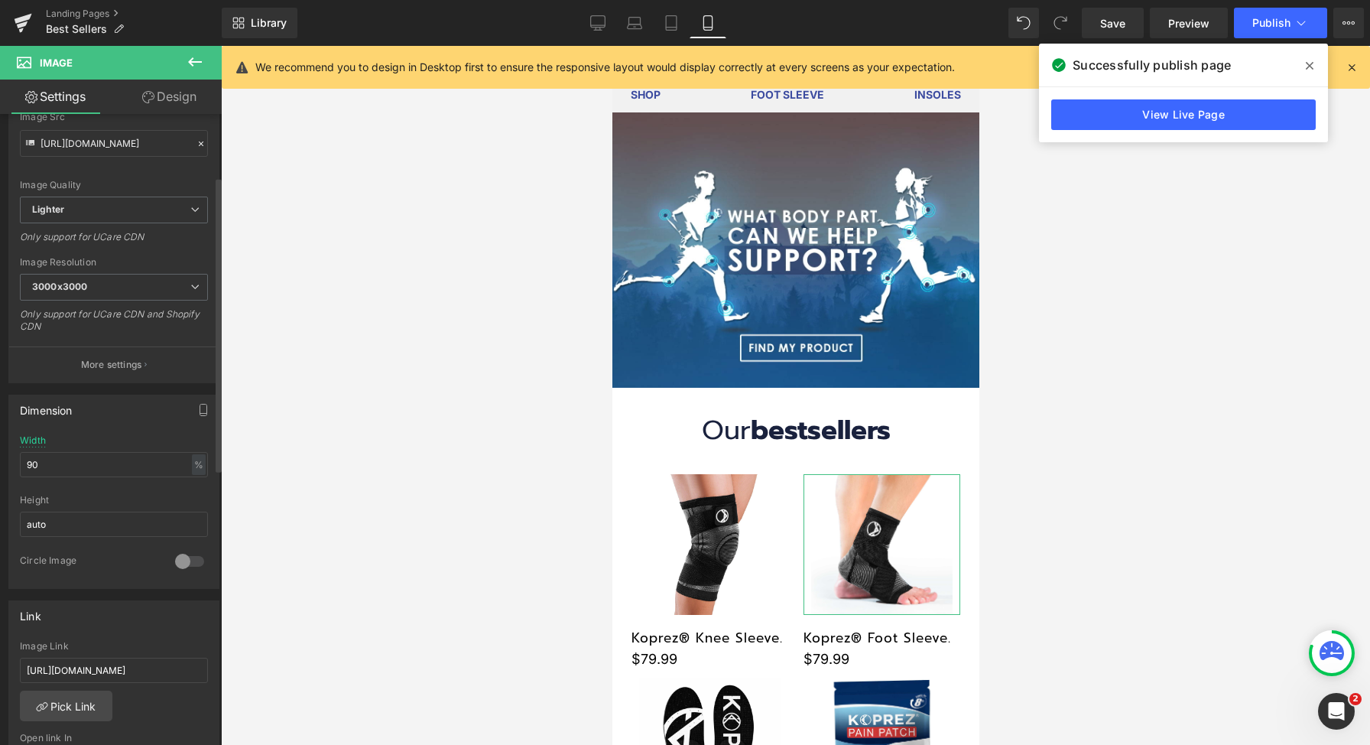
scroll to position [262, 0]
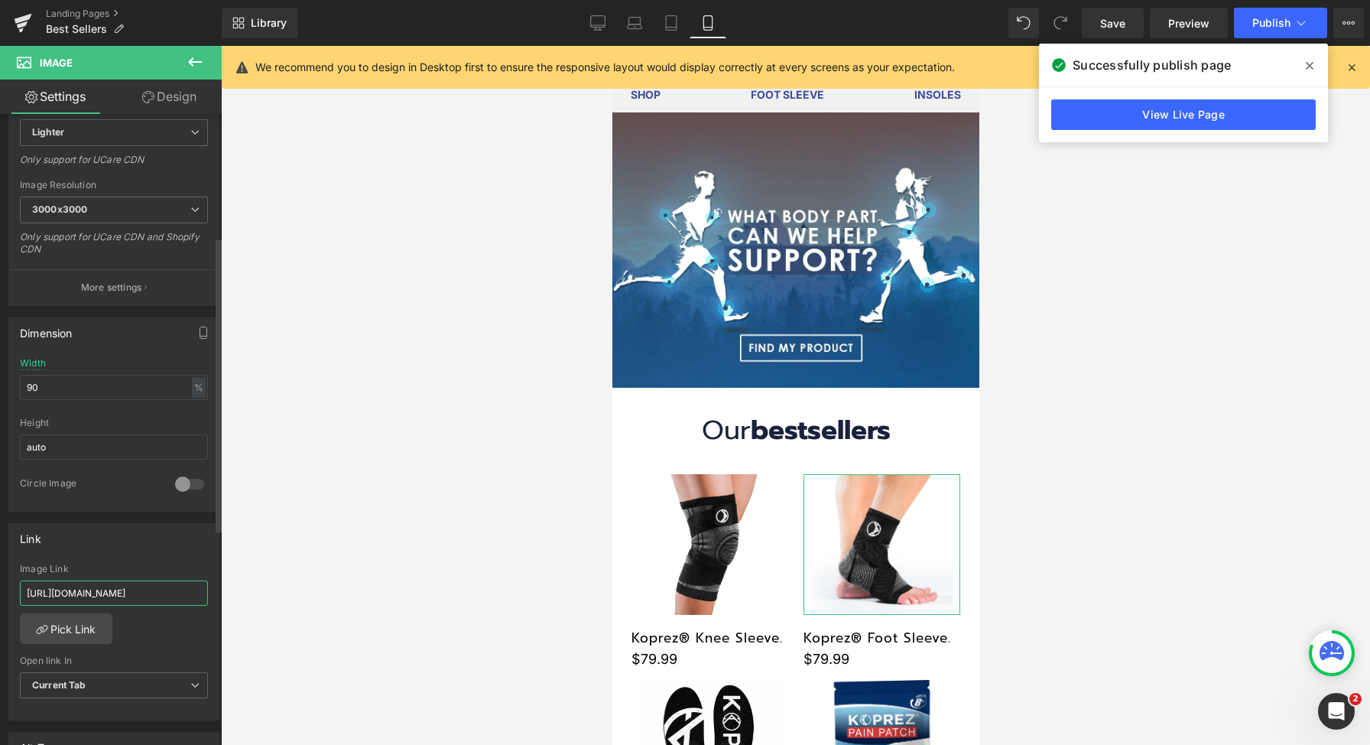
click at [134, 589] on input "[URL][DOMAIN_NAME]" at bounding box center [114, 592] width 188 height 25
paste input "text"
type input "[URL][DOMAIN_NAME]"
click at [593, 25] on icon at bounding box center [598, 25] width 15 height 0
type input "65"
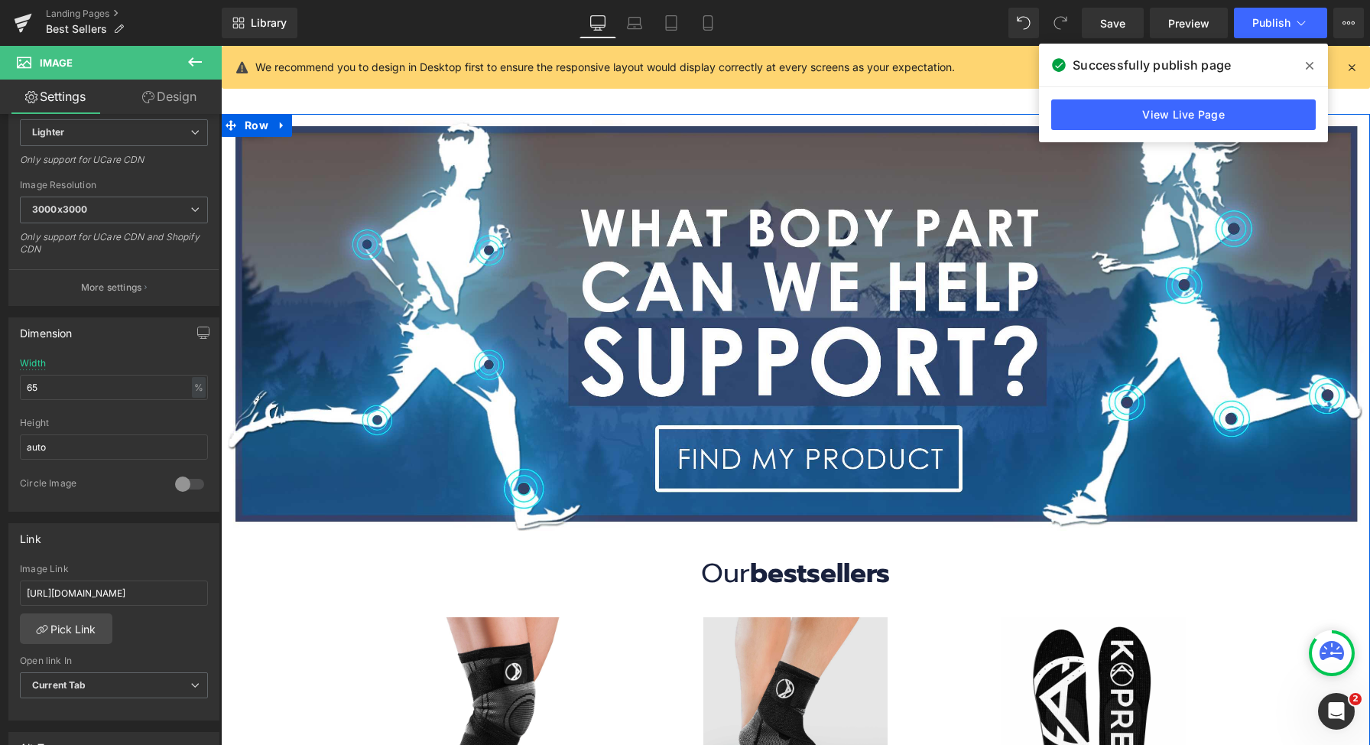
scroll to position [122, 0]
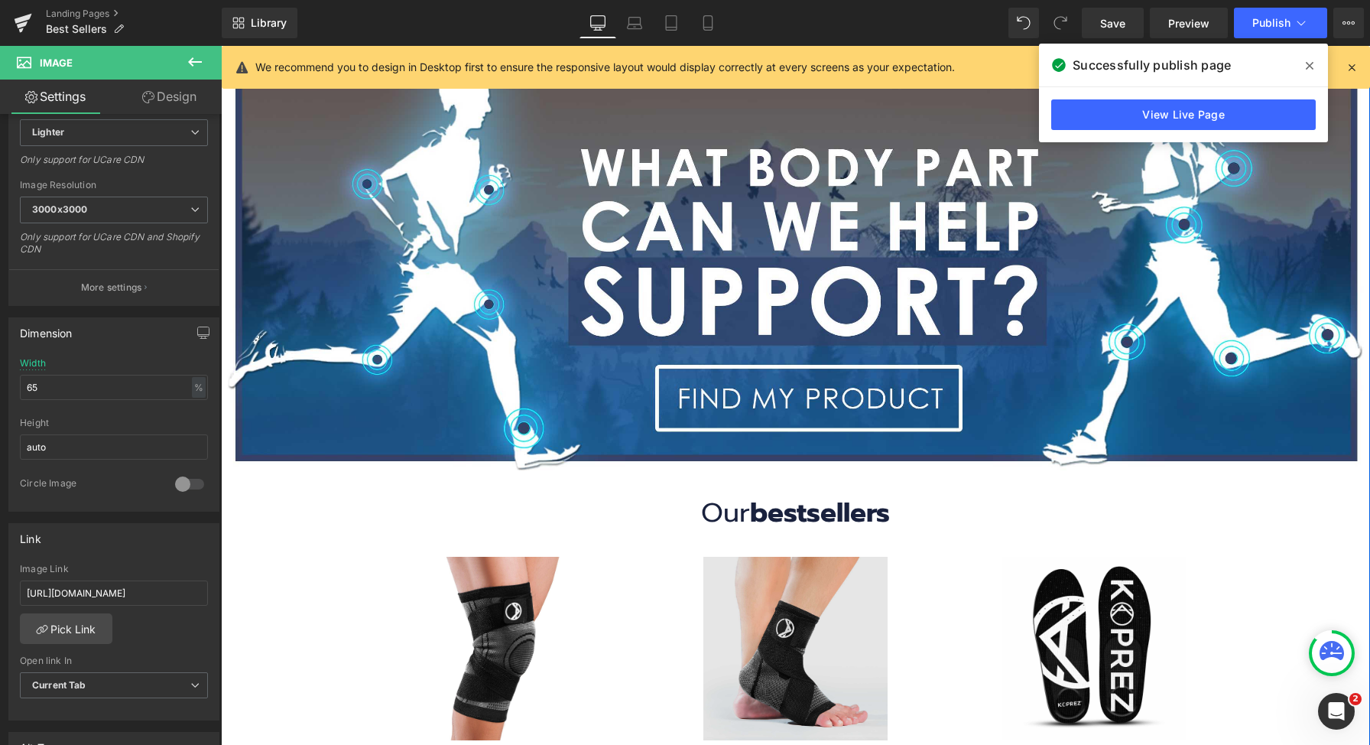
click at [785, 606] on img at bounding box center [794, 648] width 183 height 183
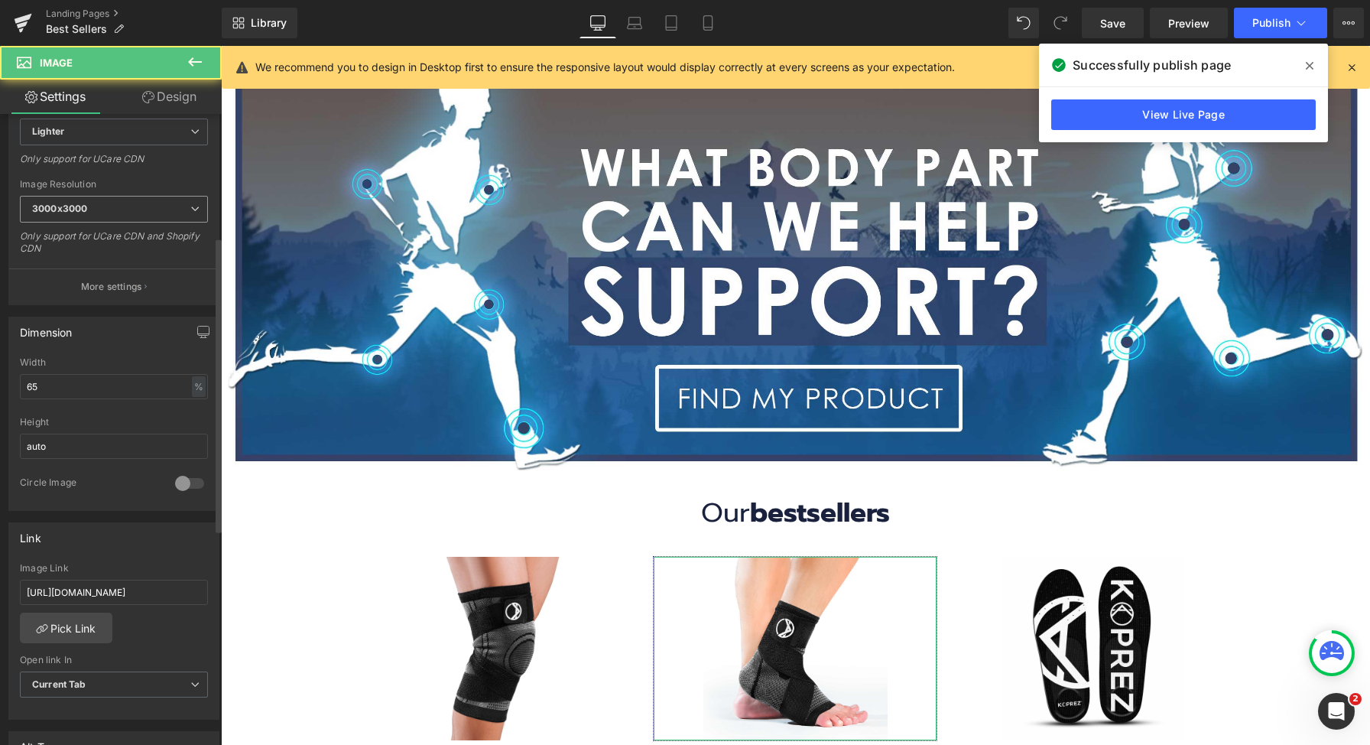
scroll to position [294, 0]
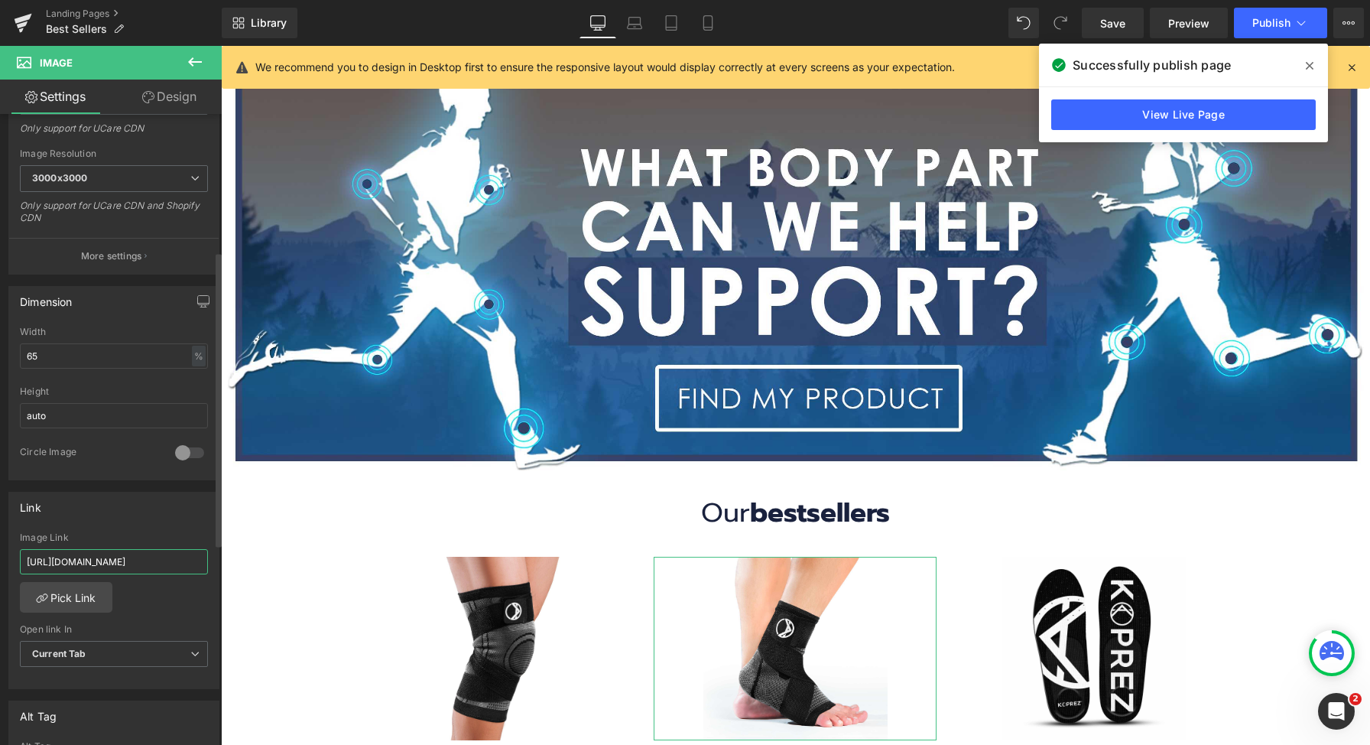
click at [138, 568] on input "[URL][DOMAIN_NAME]" at bounding box center [114, 561] width 188 height 25
type input "[URL][DOMAIN_NAME]"
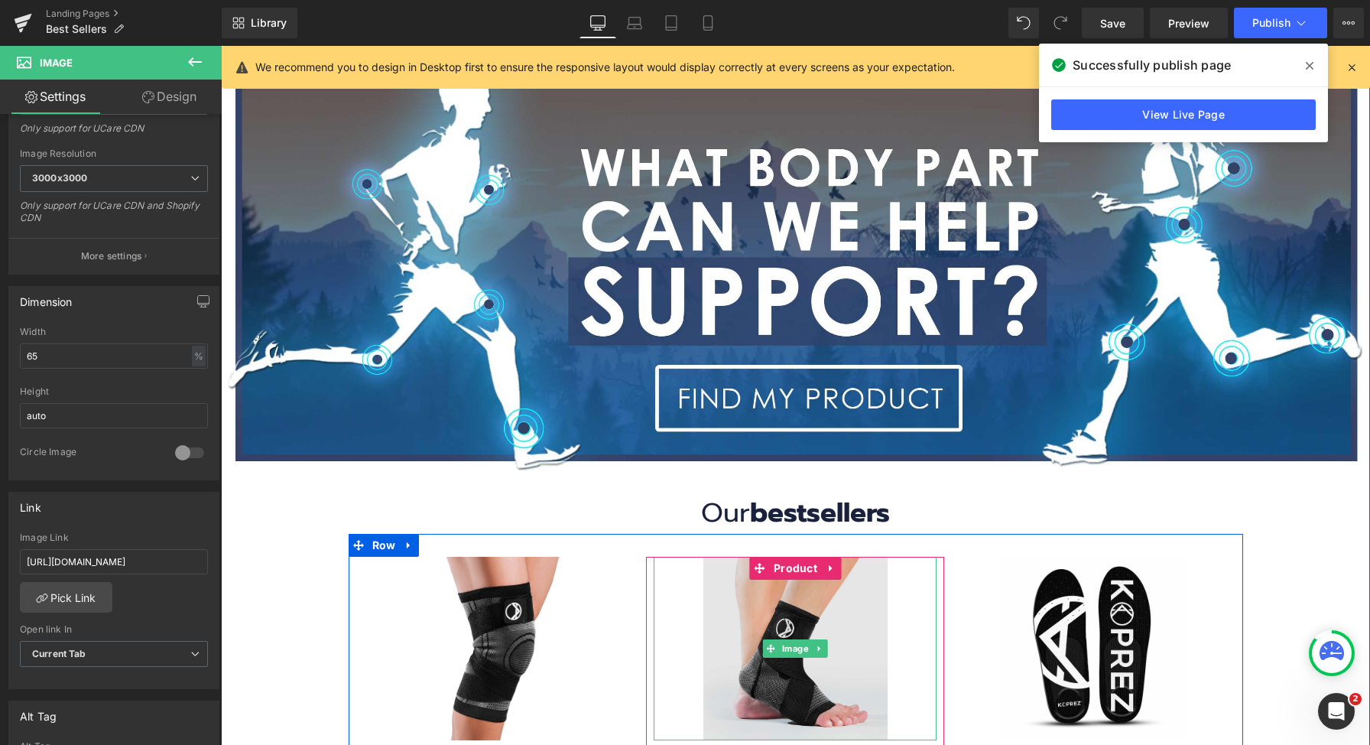
click at [771, 612] on img at bounding box center [794, 648] width 183 height 183
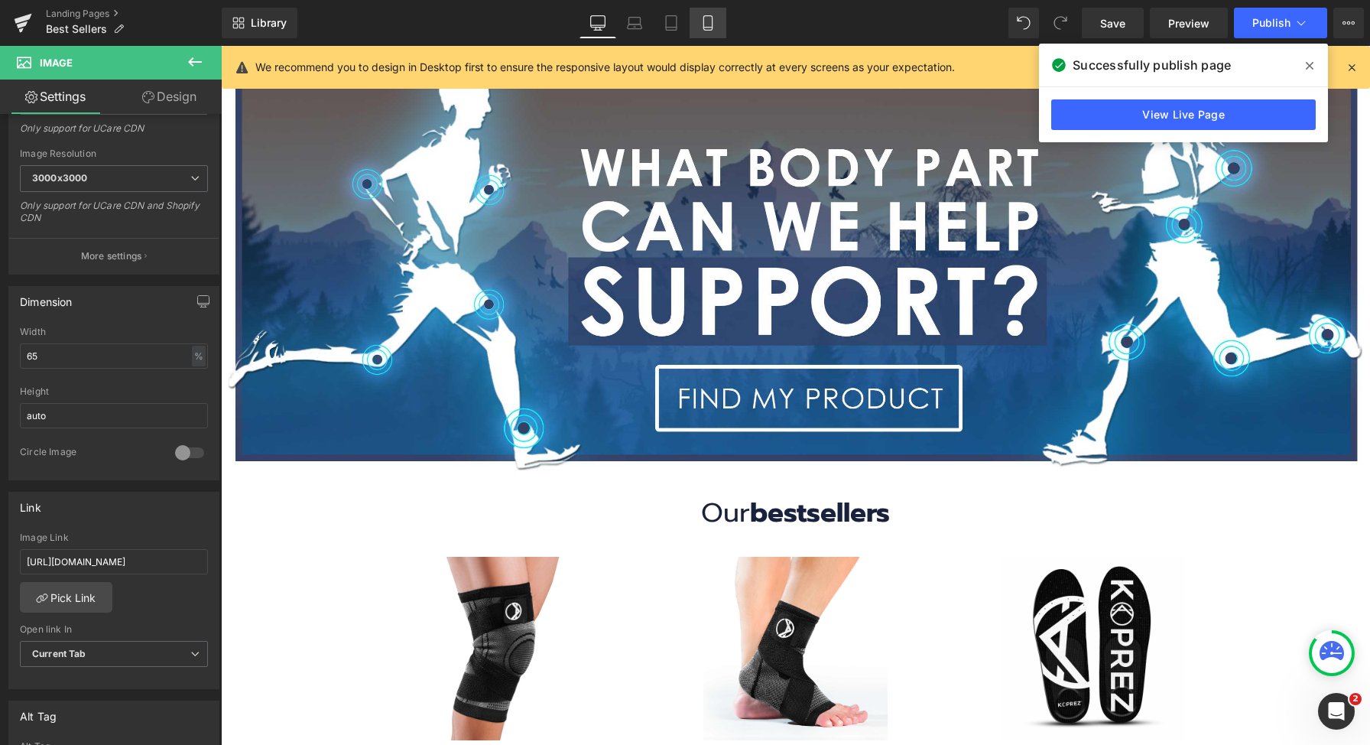
click at [706, 26] on icon at bounding box center [707, 22] width 15 height 15
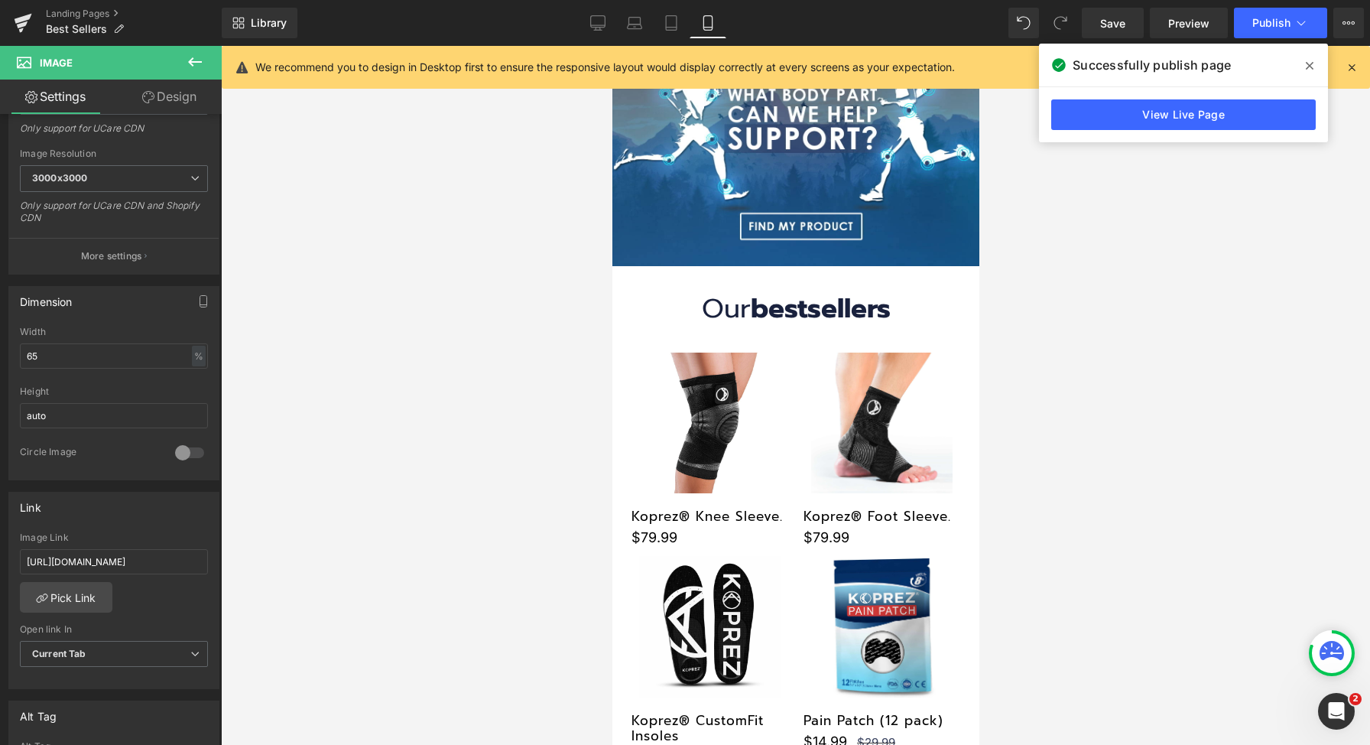
scroll to position [0, 0]
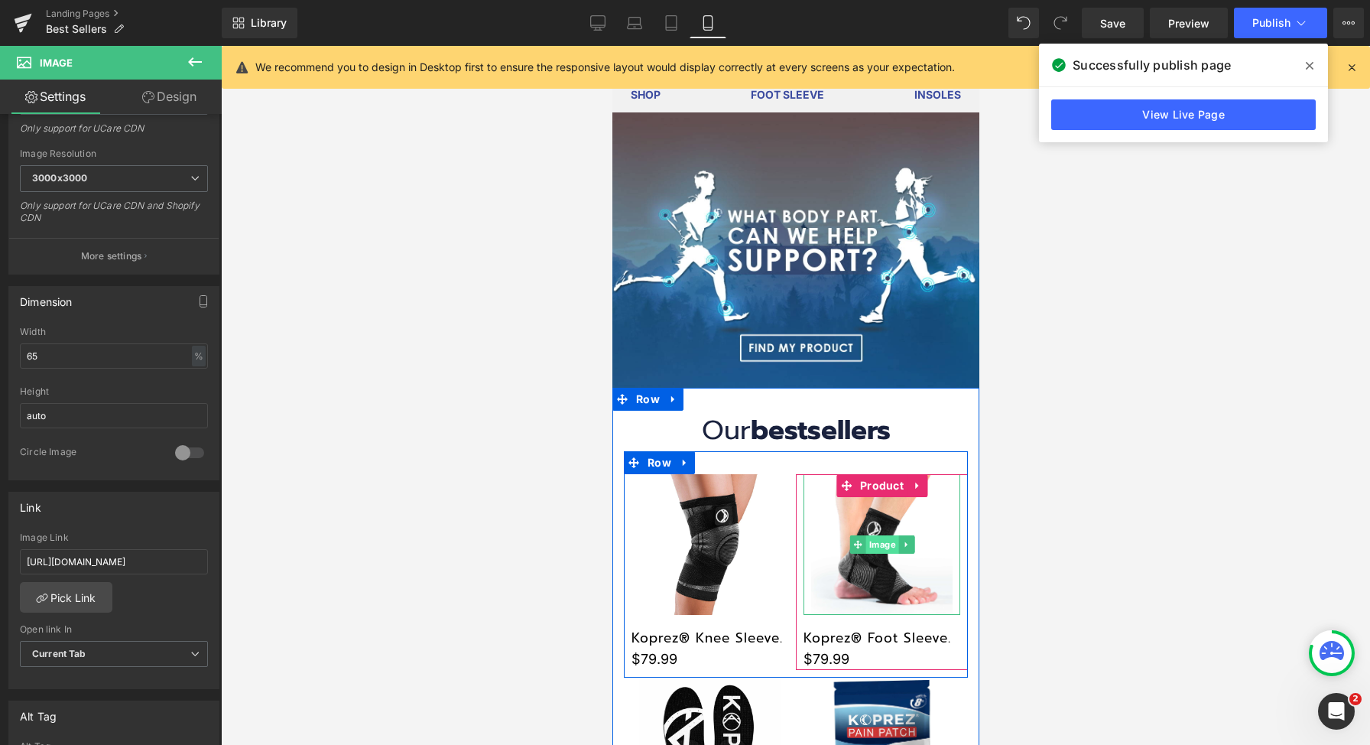
click at [865, 535] on span "Image" at bounding box center [881, 544] width 33 height 18
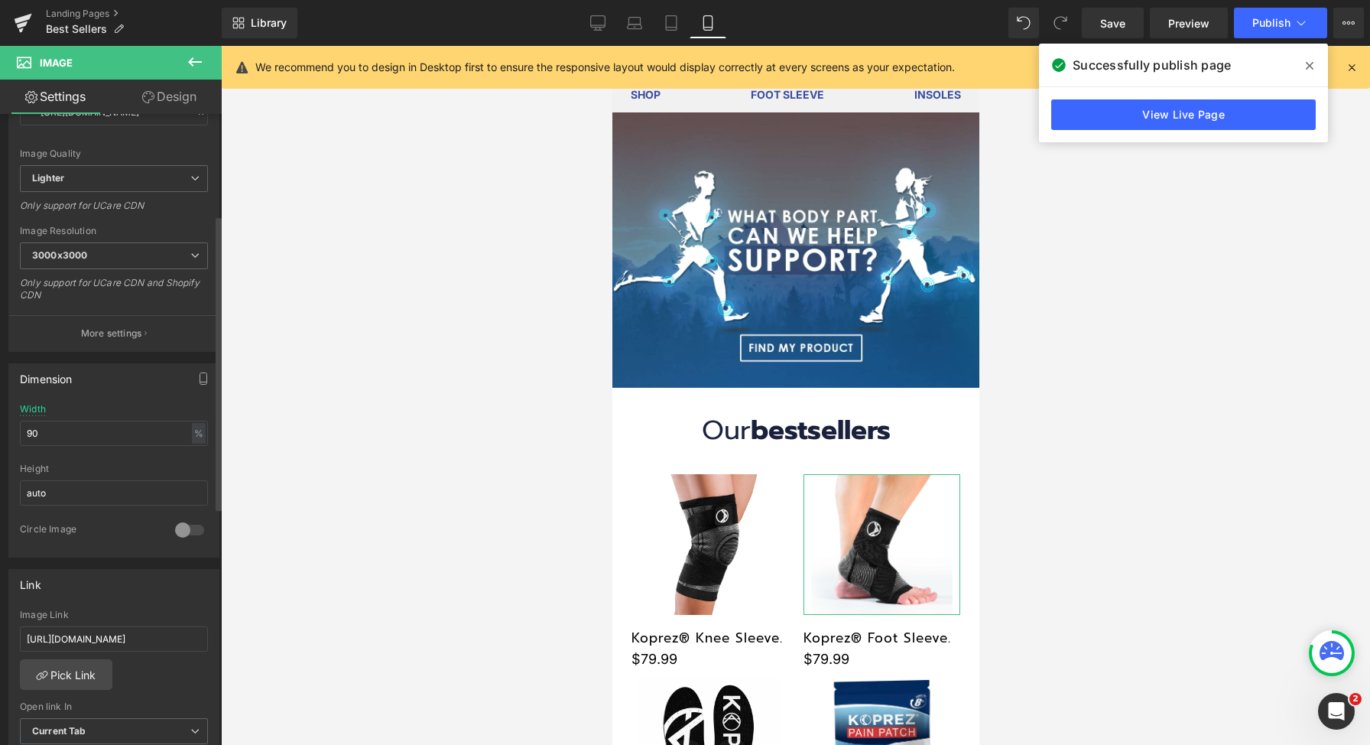
scroll to position [216, 0]
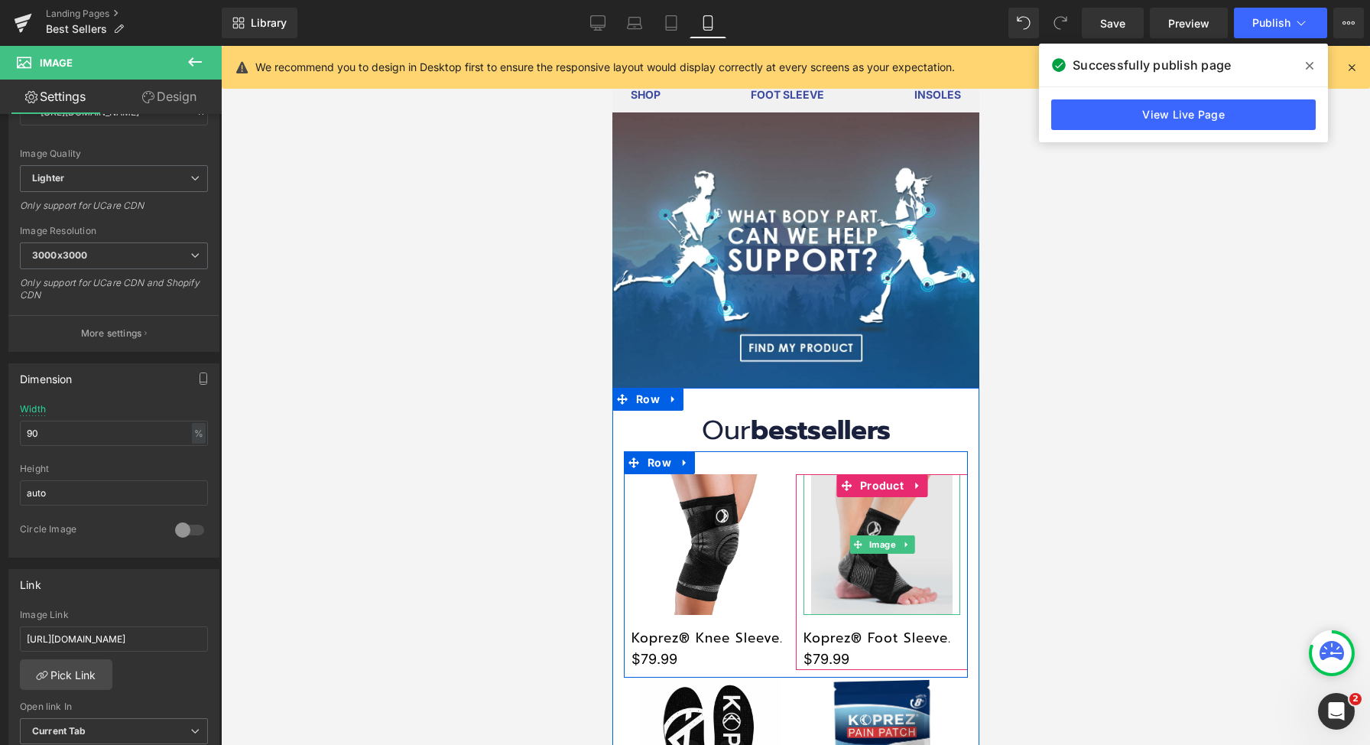
click at [878, 552] on img at bounding box center [880, 544] width 141 height 141
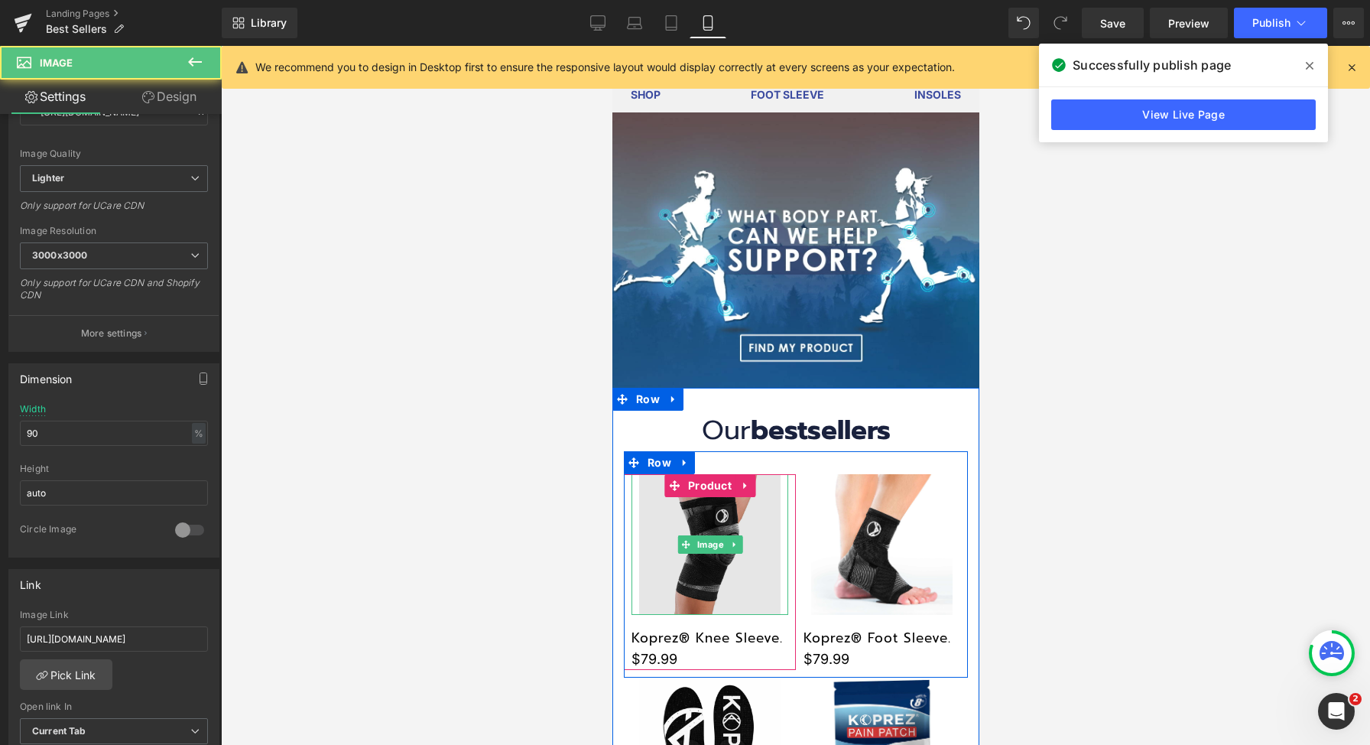
click at [702, 575] on img at bounding box center [708, 544] width 141 height 141
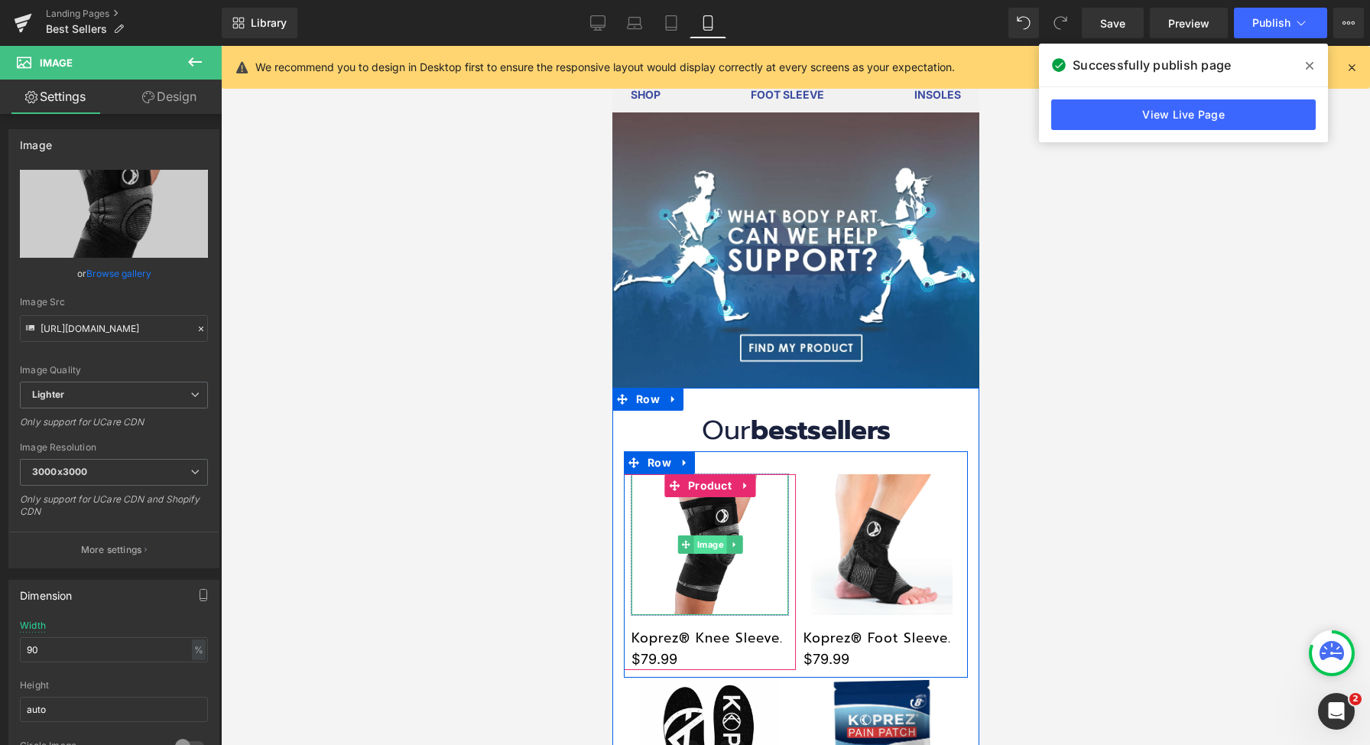
click at [704, 539] on span "Image" at bounding box center [709, 544] width 33 height 18
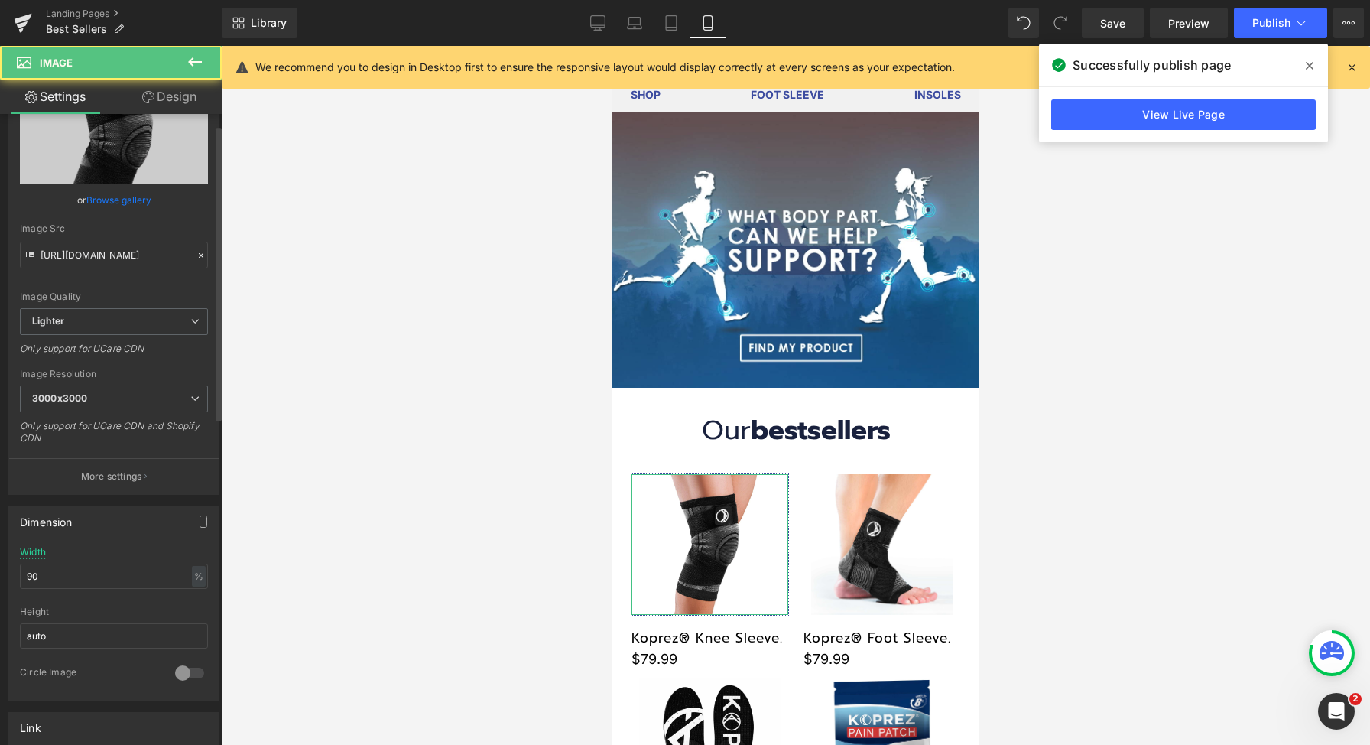
scroll to position [138, 0]
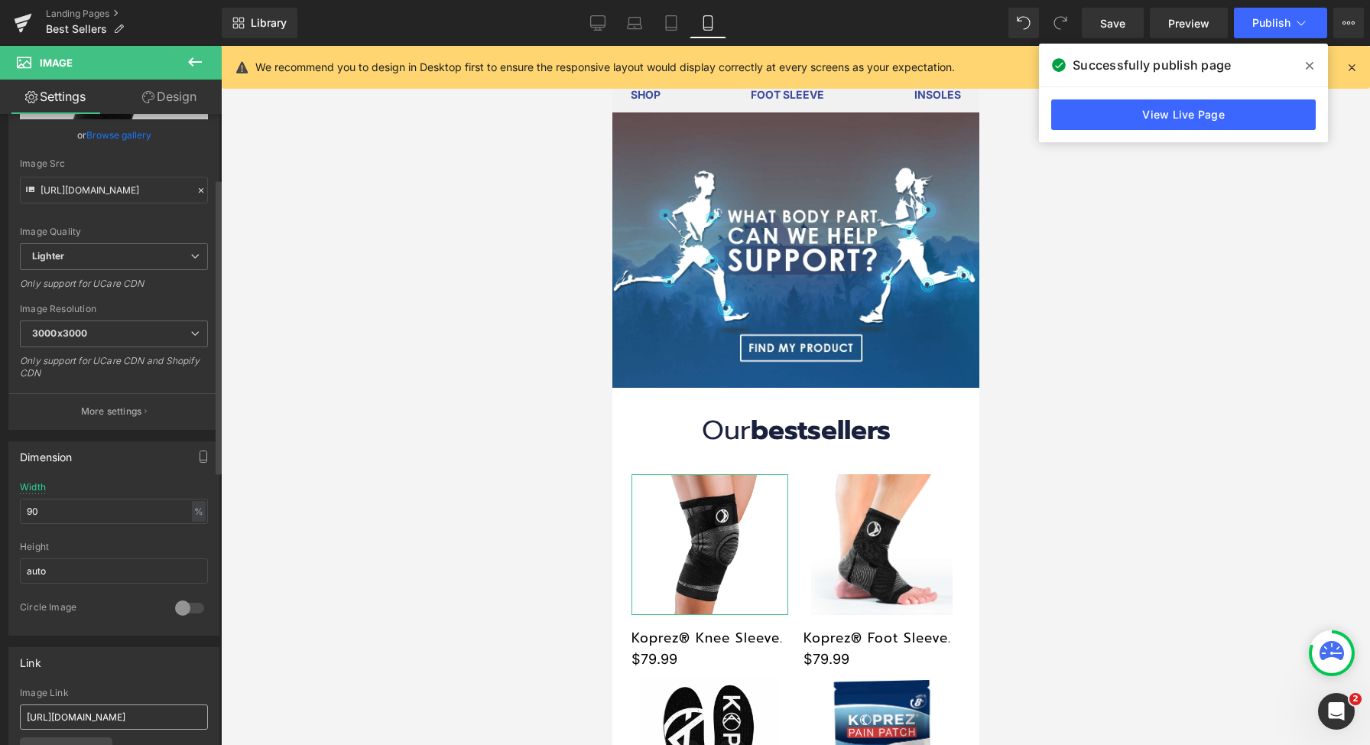
click at [122, 710] on input "[URL][DOMAIN_NAME]" at bounding box center [114, 716] width 188 height 25
type input "[URL][DOMAIN_NAME]"
click at [593, 25] on icon at bounding box center [598, 25] width 15 height 0
type input "65"
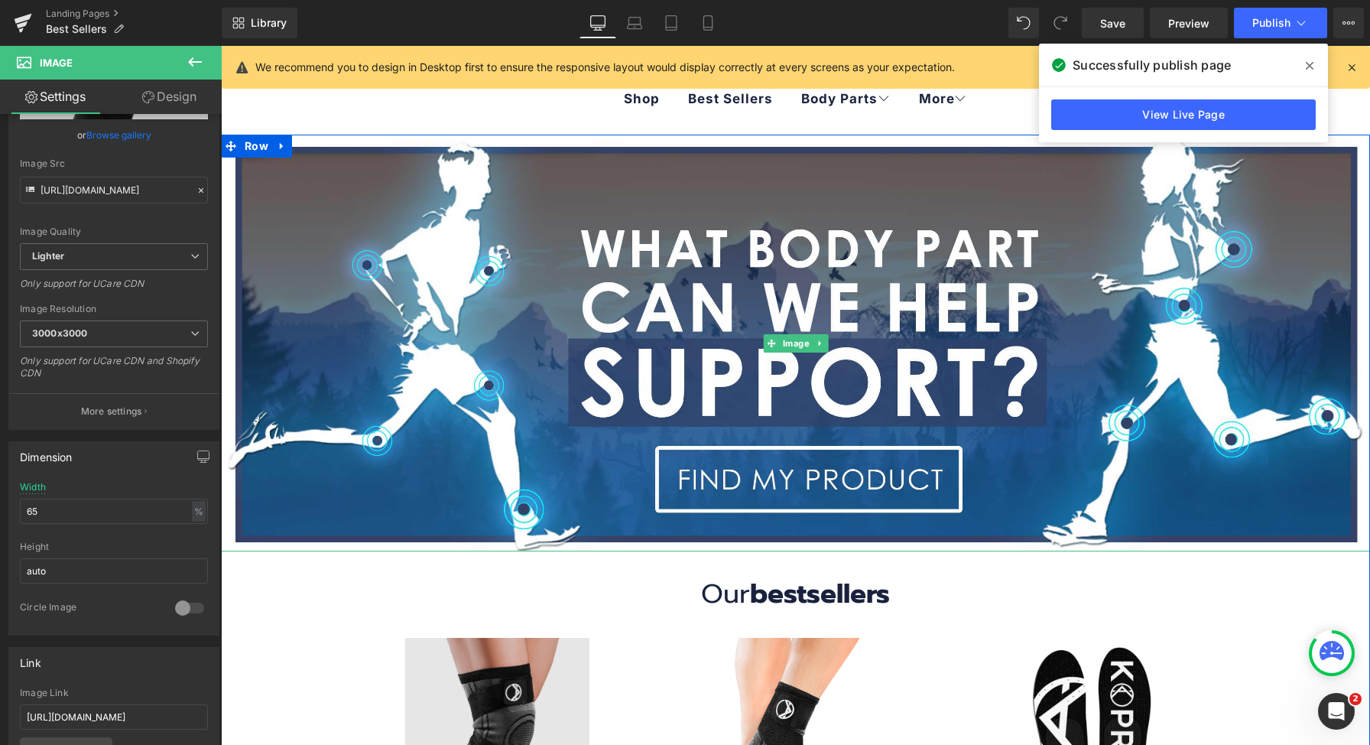
scroll to position [235, 0]
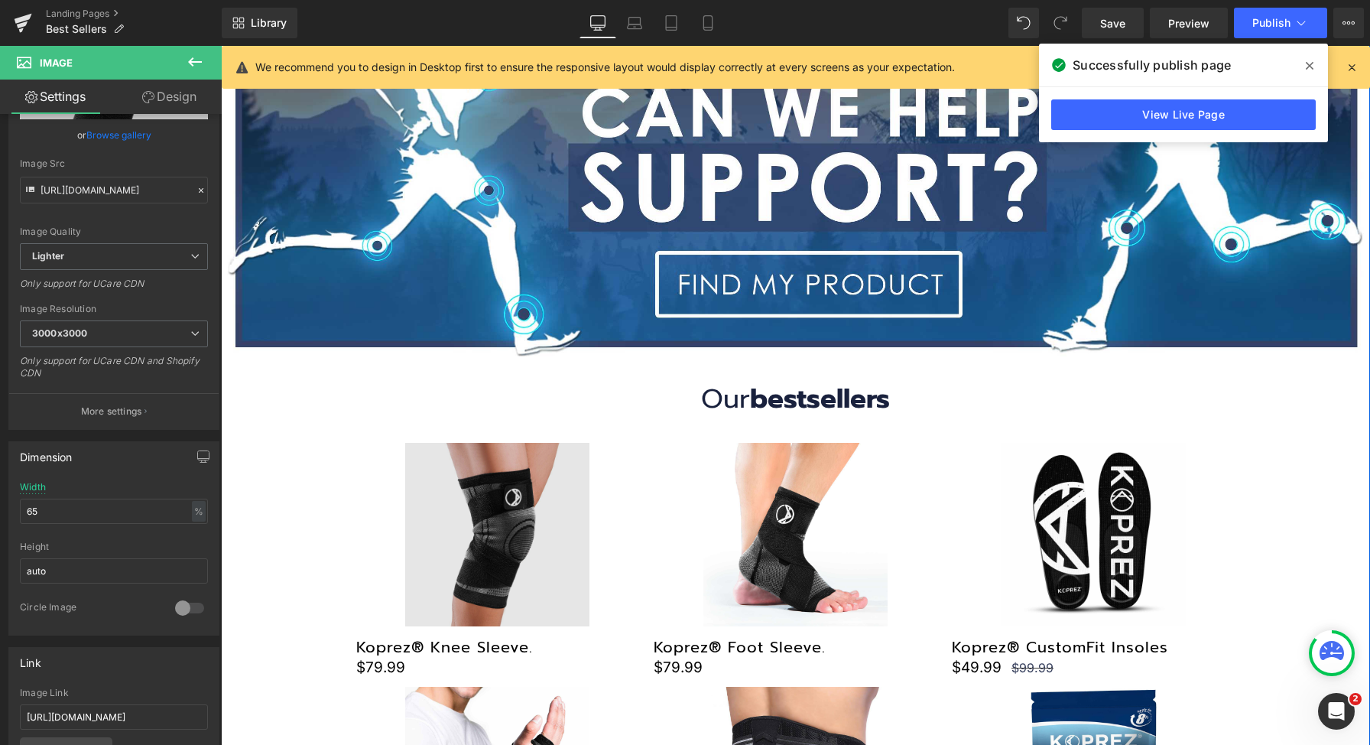
click at [496, 493] on img at bounding box center [496, 534] width 183 height 183
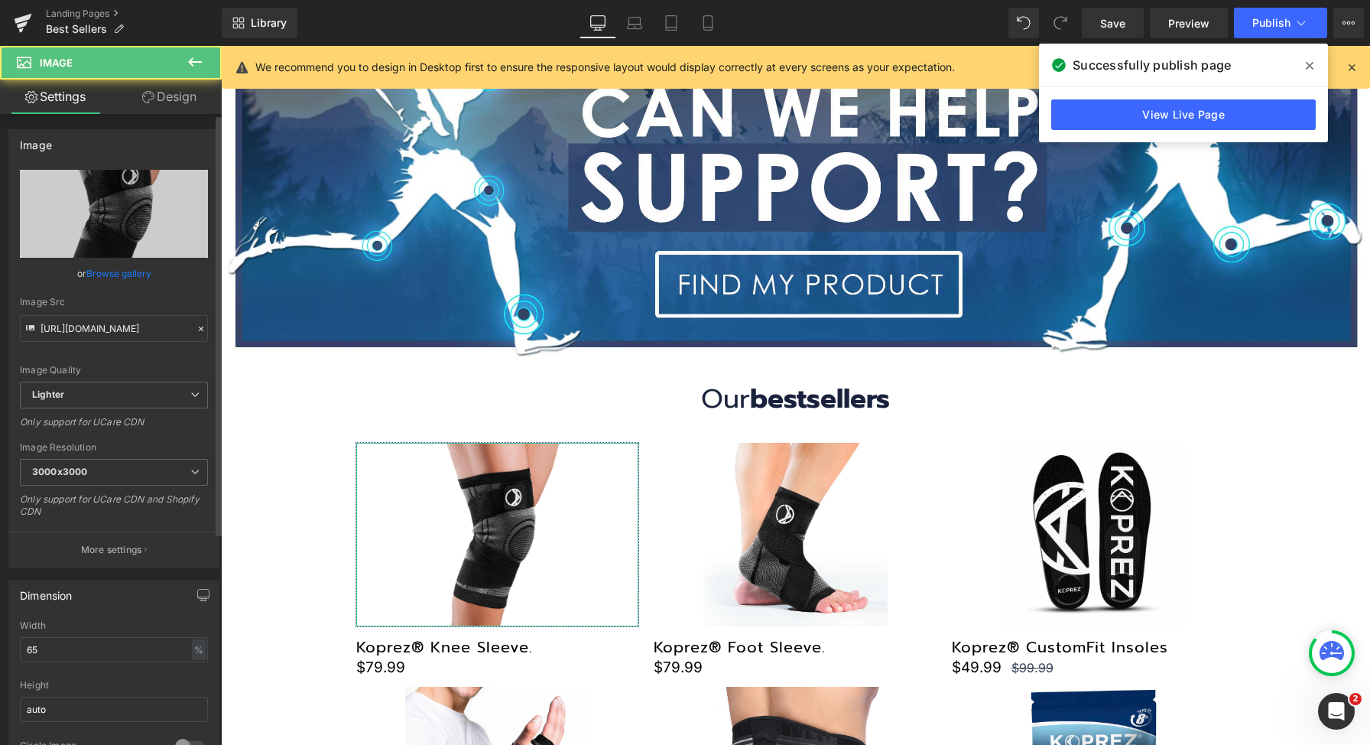
scroll to position [235, 0]
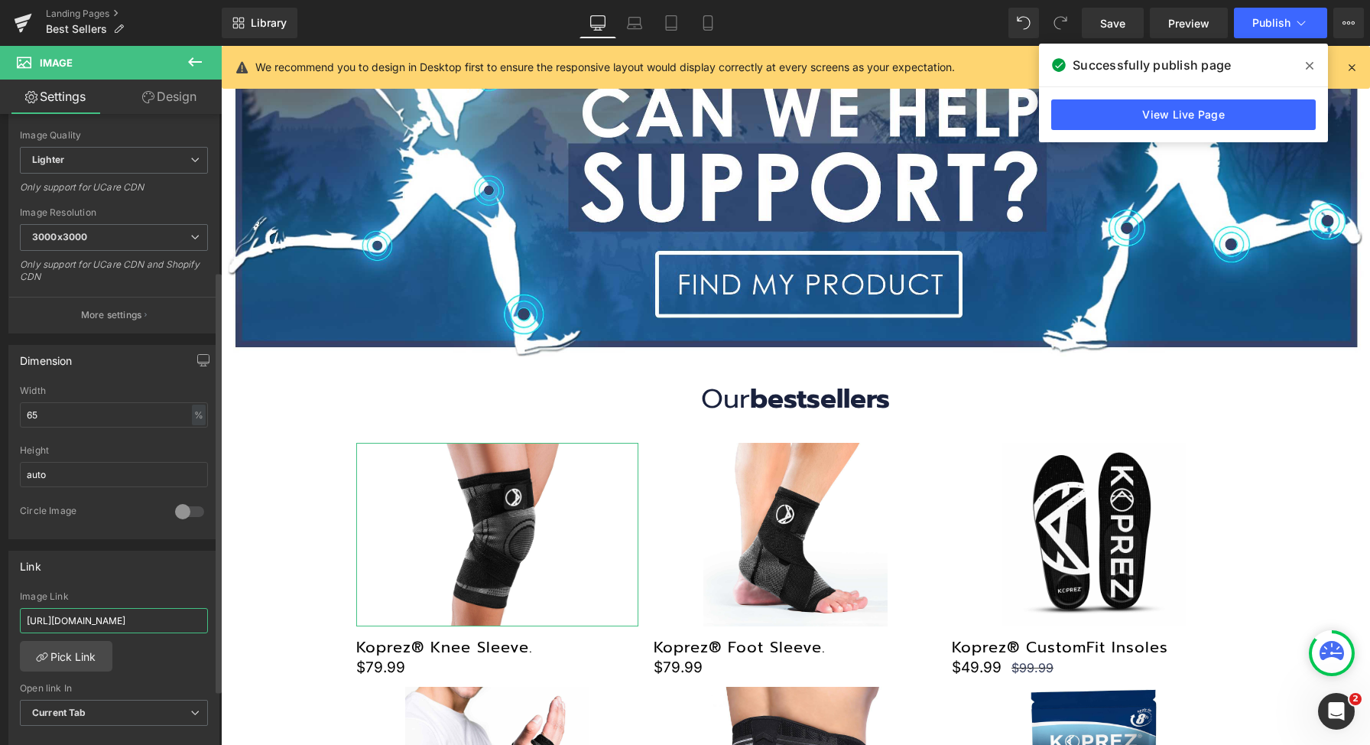
click at [92, 628] on input "[URL][DOMAIN_NAME]" at bounding box center [114, 620] width 188 height 25
click at [99, 620] on input "[URL][DOMAIN_NAME]" at bounding box center [114, 620] width 188 height 25
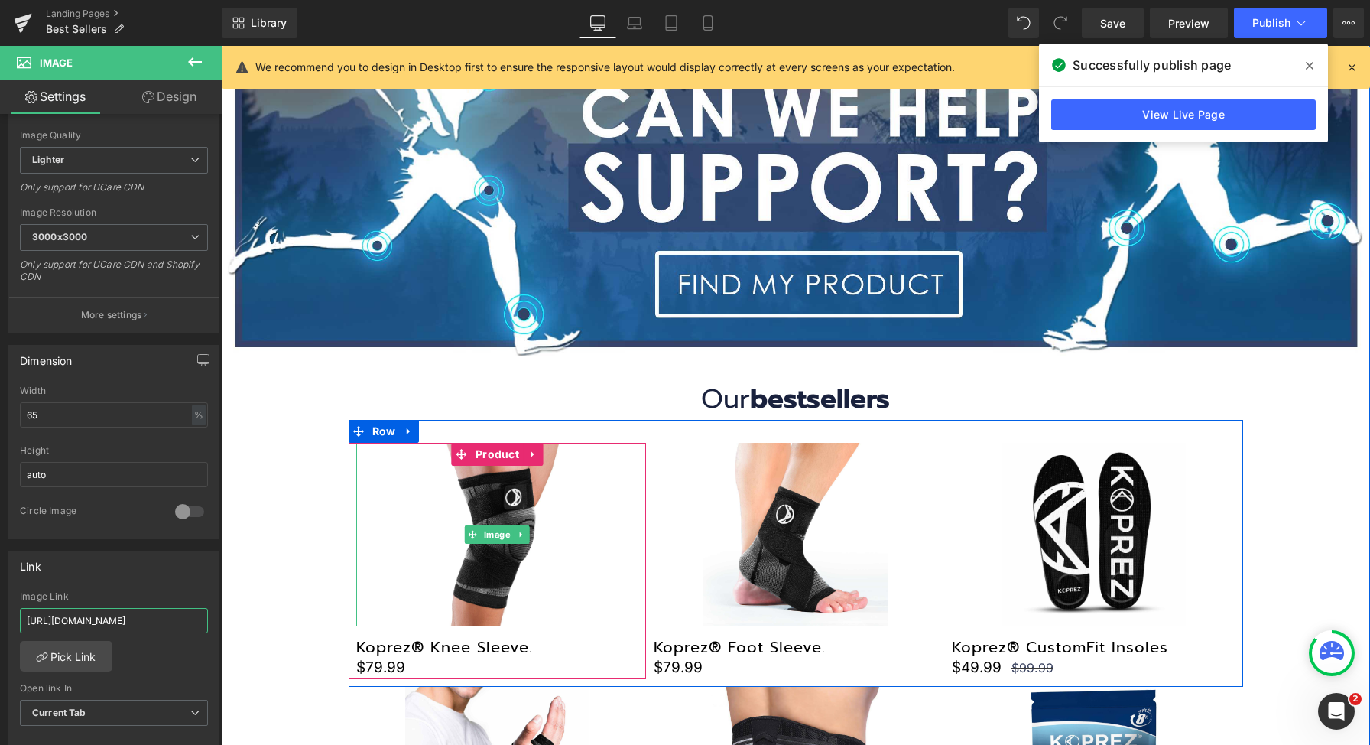
paste input "text"
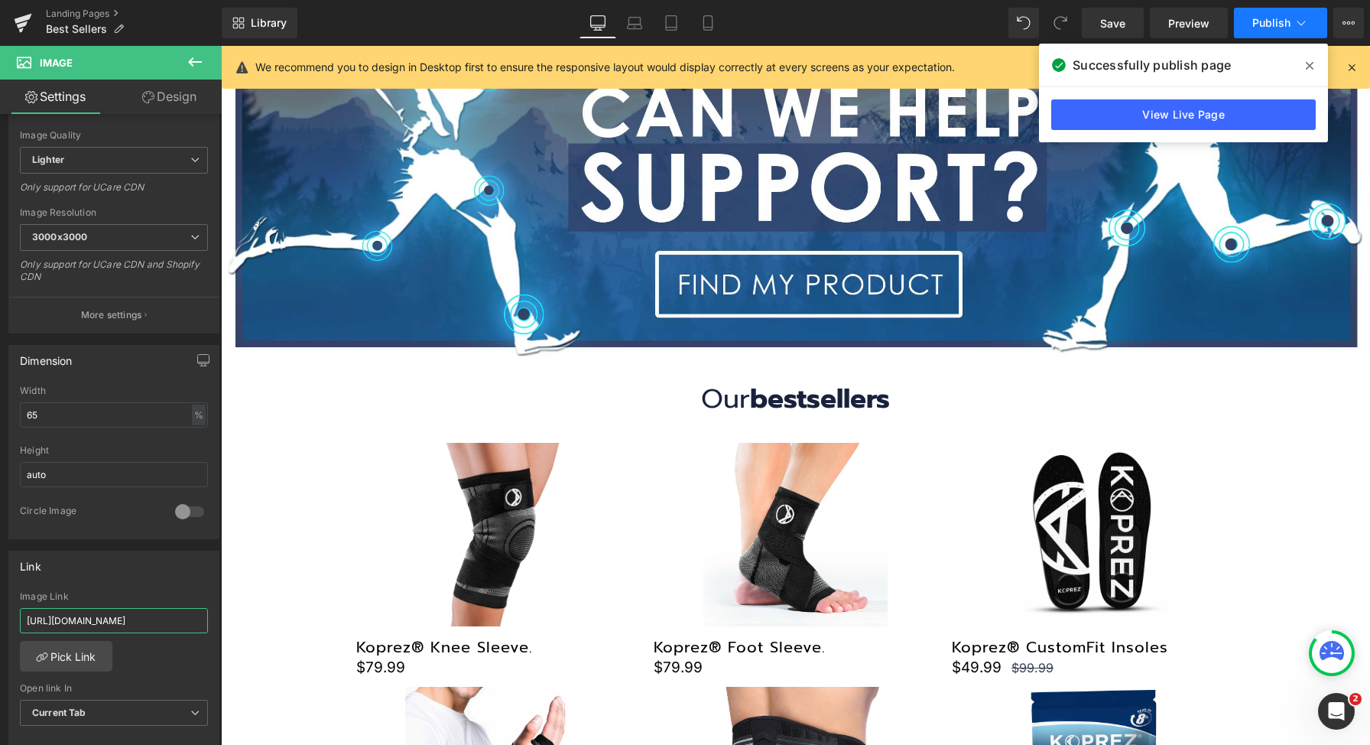
type input "[URL][DOMAIN_NAME]"
click at [1273, 27] on span "Publish" at bounding box center [1271, 23] width 38 height 12
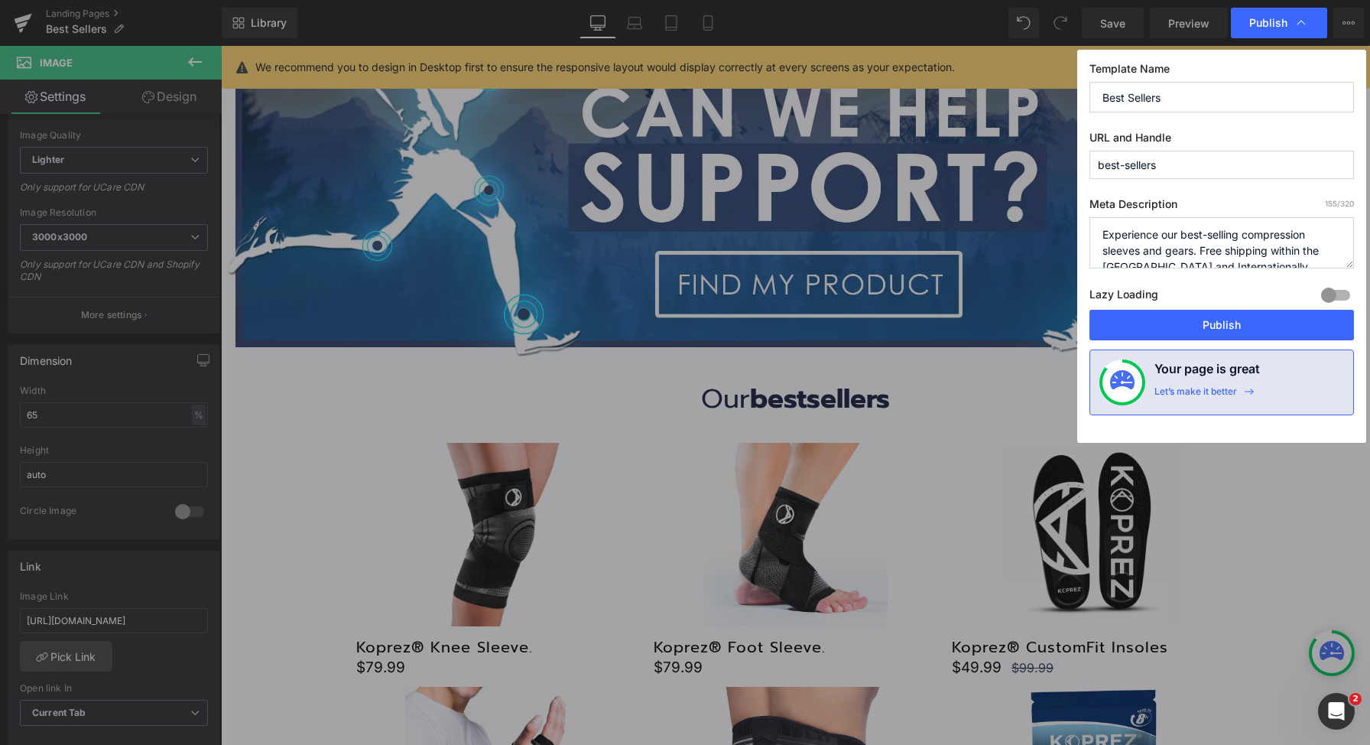
click at [1213, 297] on div "Lazy Loading Build Upgrade plan to unlock" at bounding box center [1221, 296] width 265 height 25
click at [1213, 326] on button "Publish" at bounding box center [1221, 325] width 265 height 31
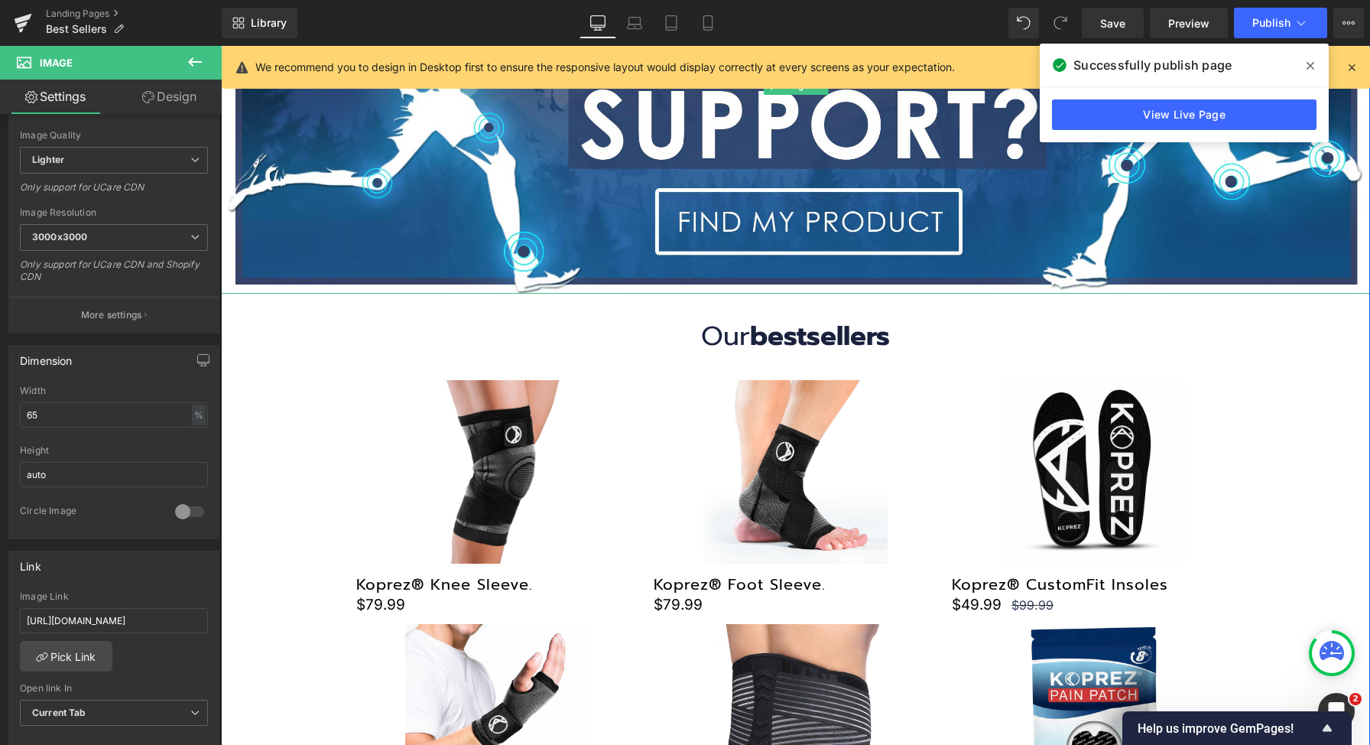
scroll to position [376, 0]
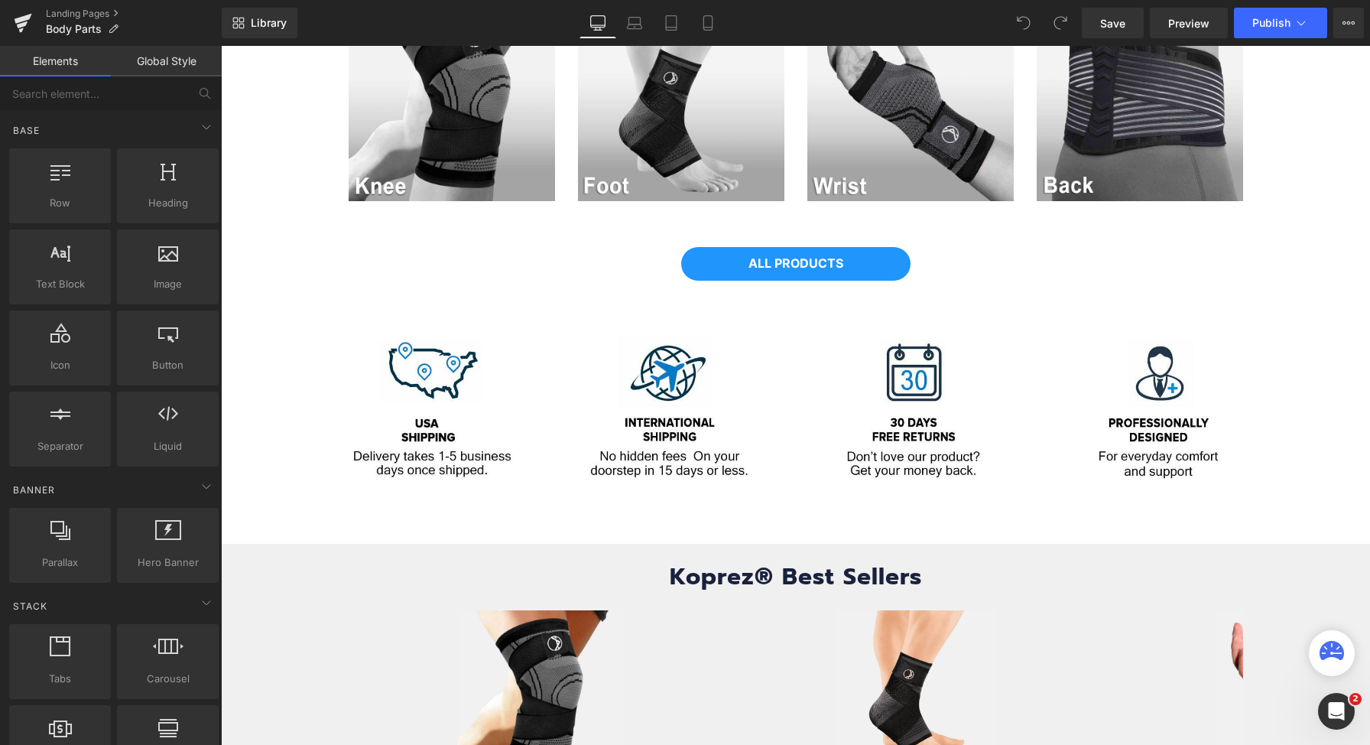
scroll to position [1033, 0]
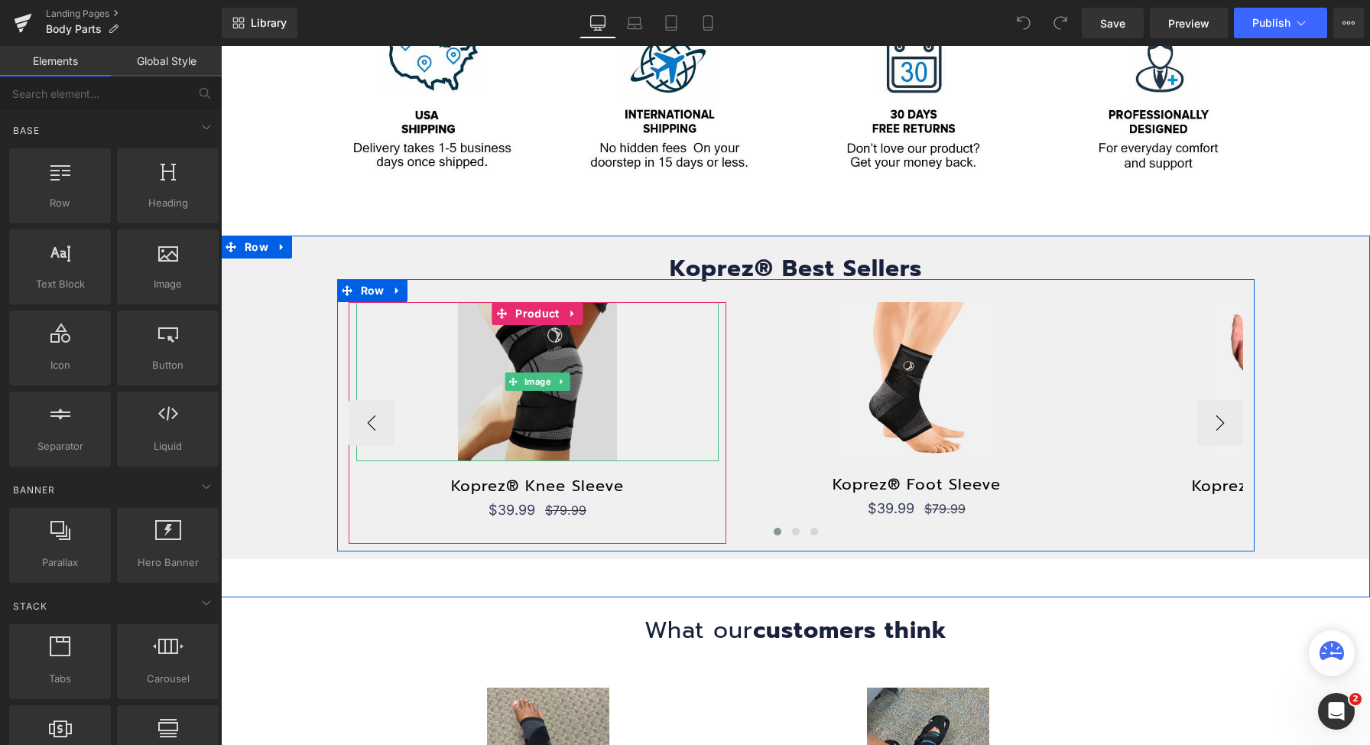
click at [538, 371] on img at bounding box center [537, 381] width 159 height 159
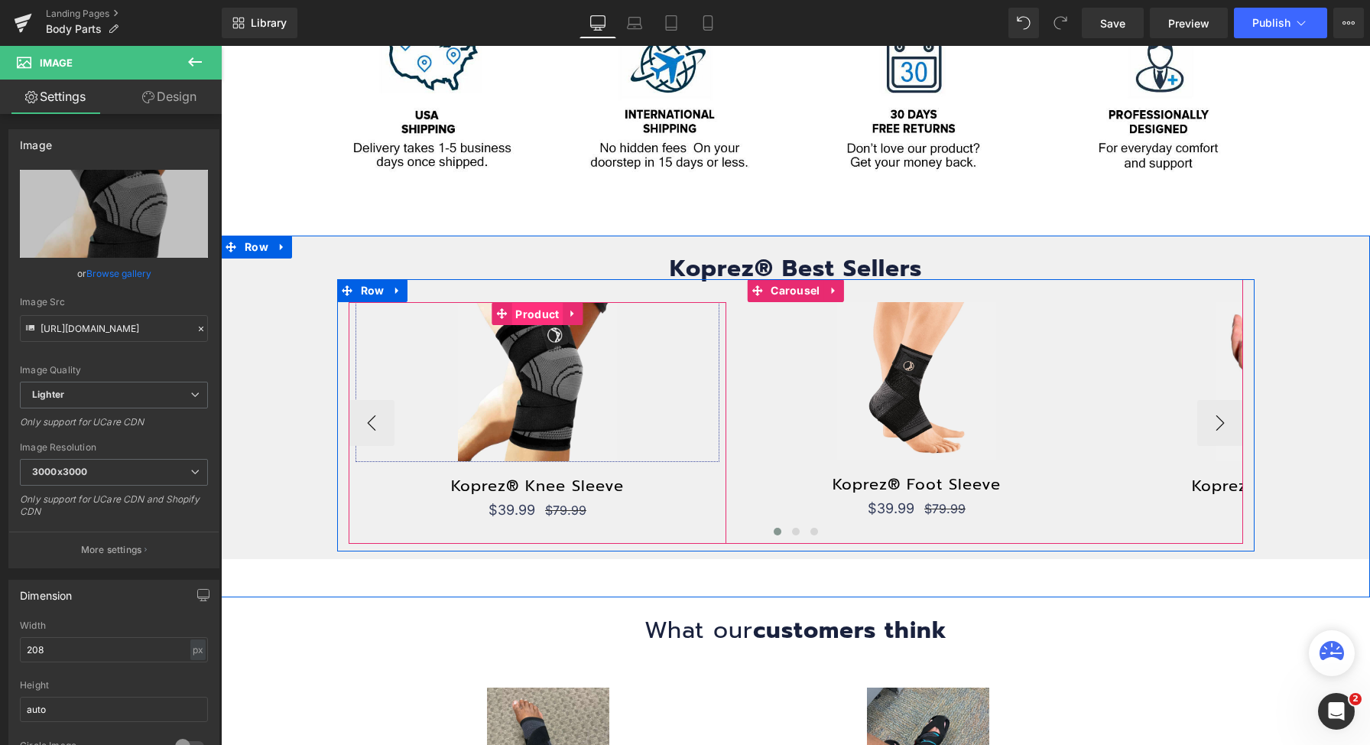
click at [524, 313] on span "Product" at bounding box center [536, 314] width 51 height 23
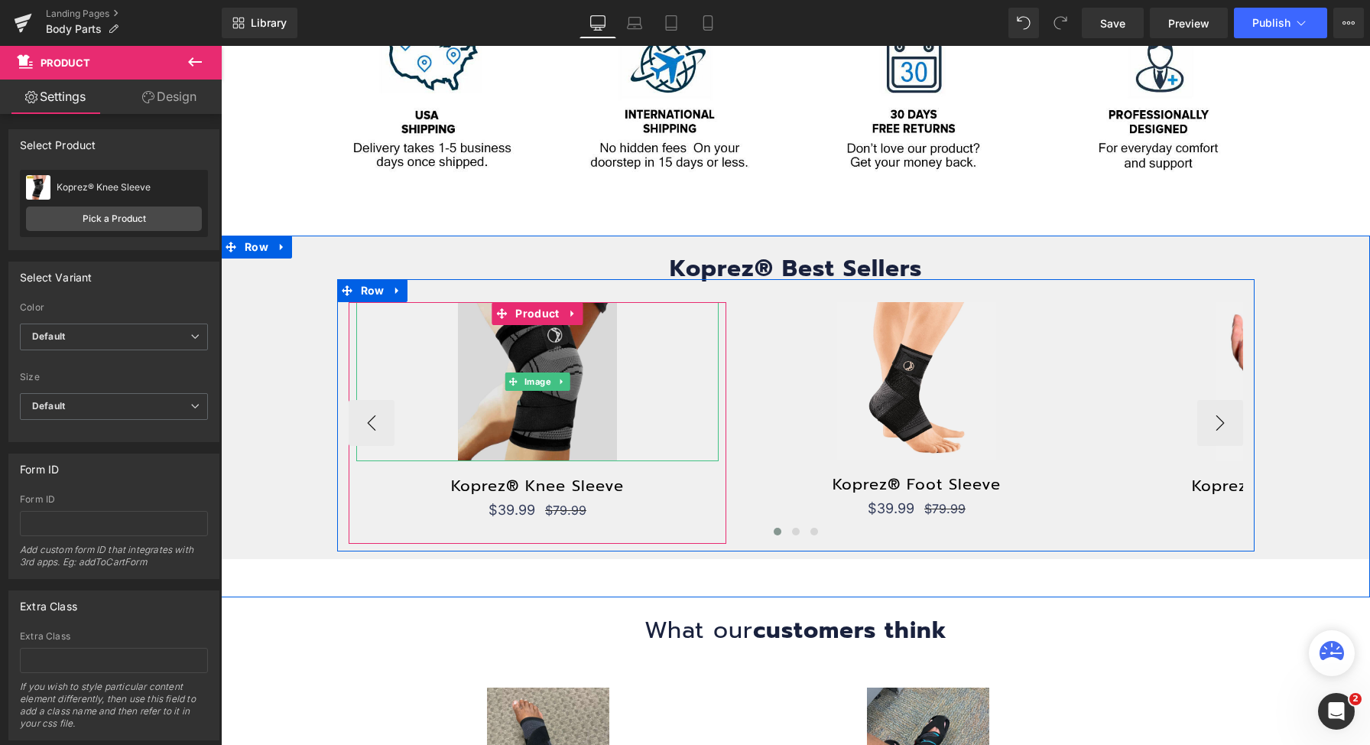
click at [522, 404] on img at bounding box center [537, 381] width 159 height 159
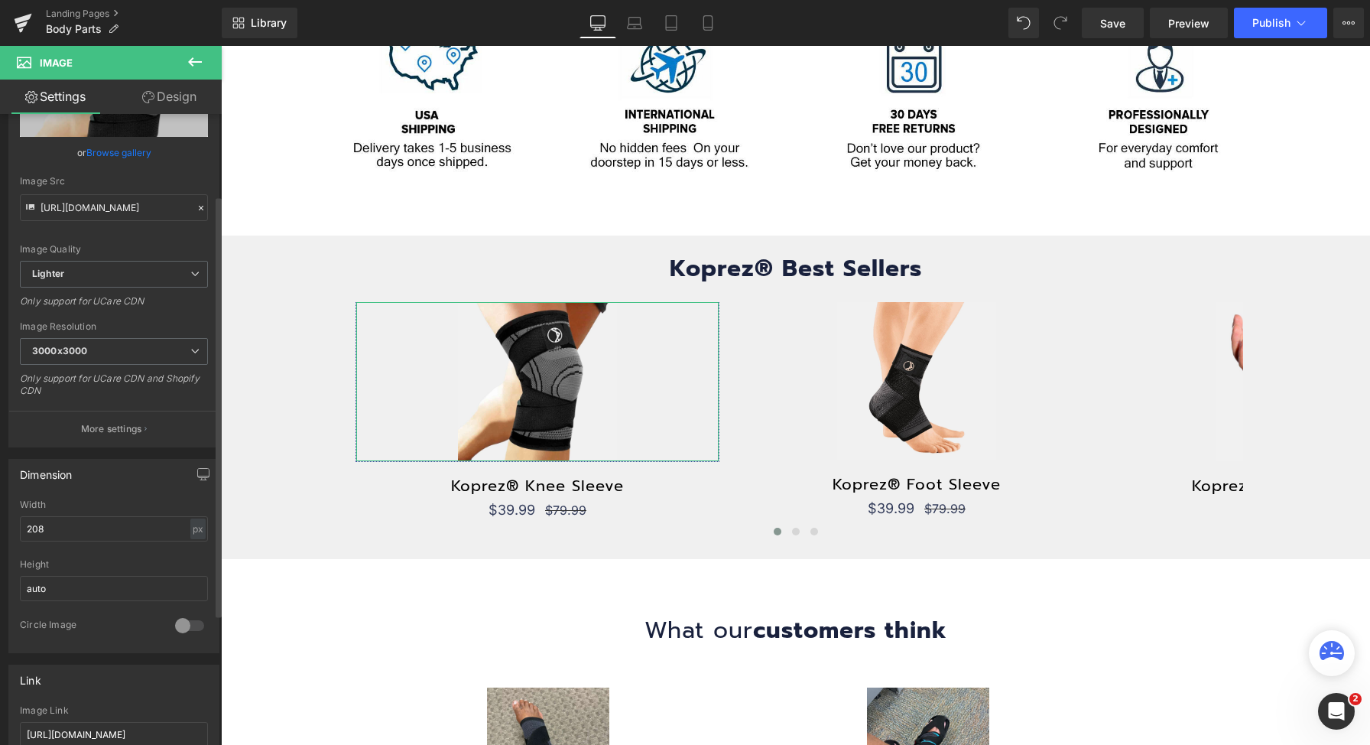
scroll to position [122, 0]
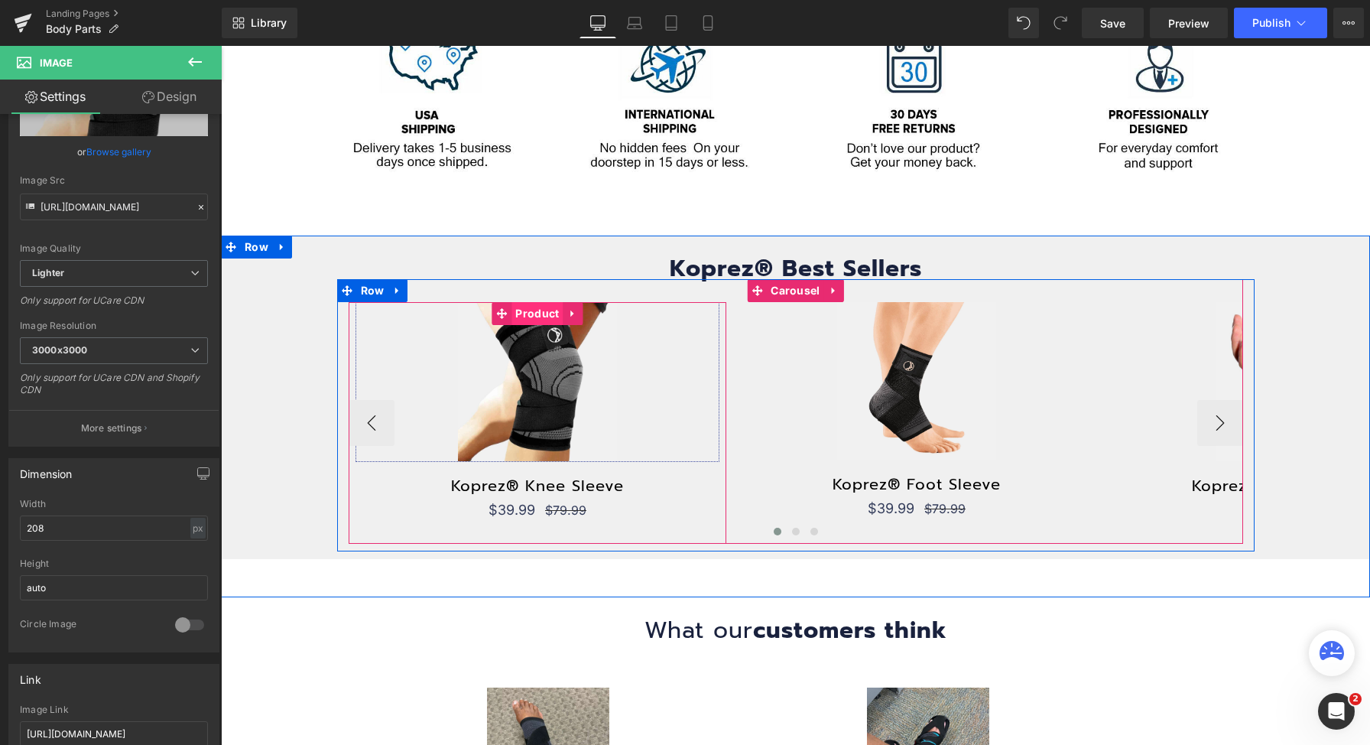
click at [534, 308] on span "Product" at bounding box center [536, 313] width 51 height 23
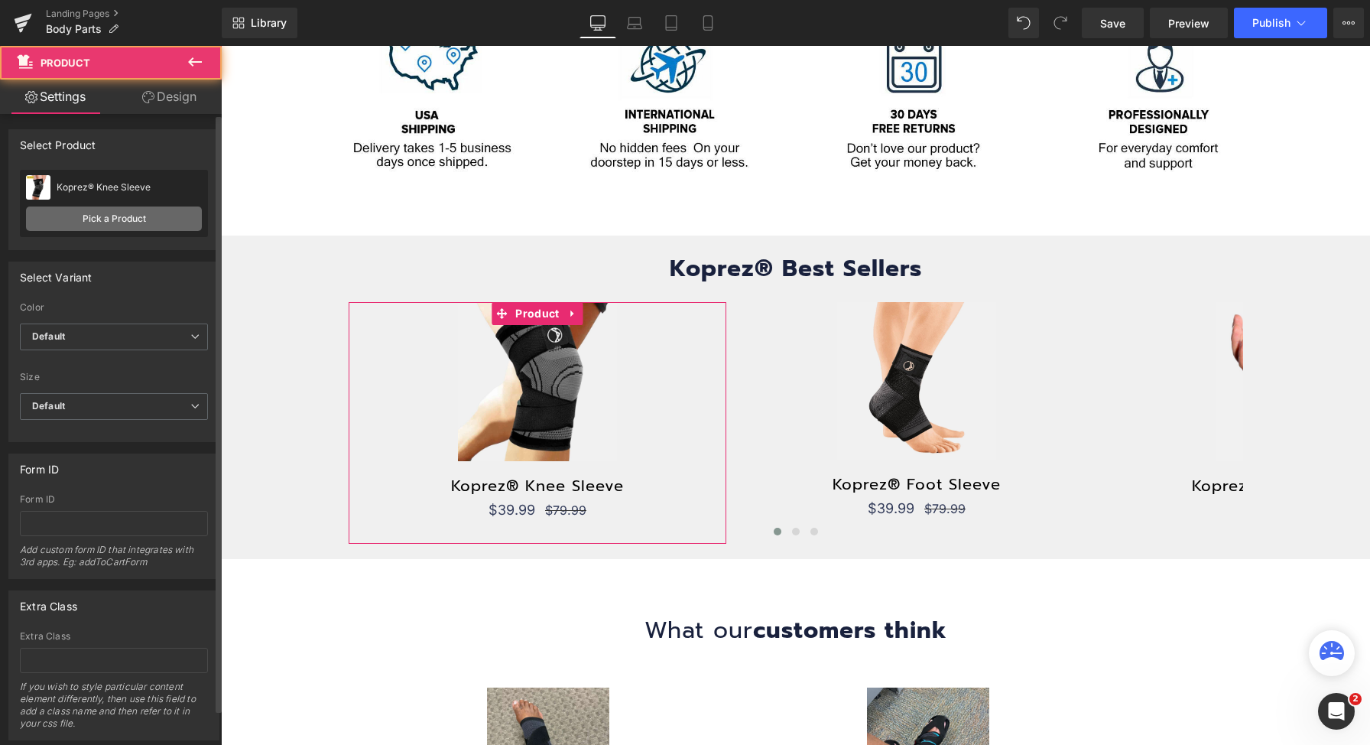
click at [93, 219] on link "Pick a Product" at bounding box center [114, 218] width 176 height 24
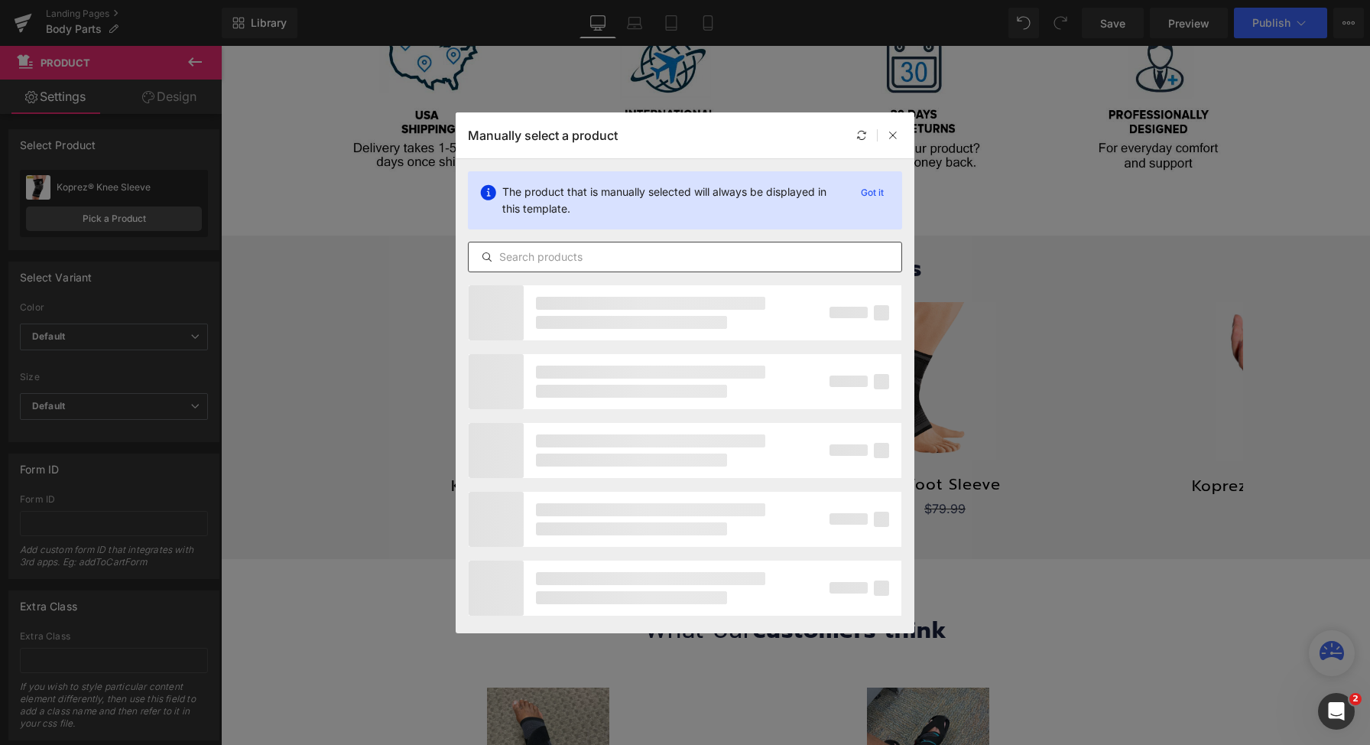
click at [726, 249] on input "text" at bounding box center [685, 257] width 433 height 18
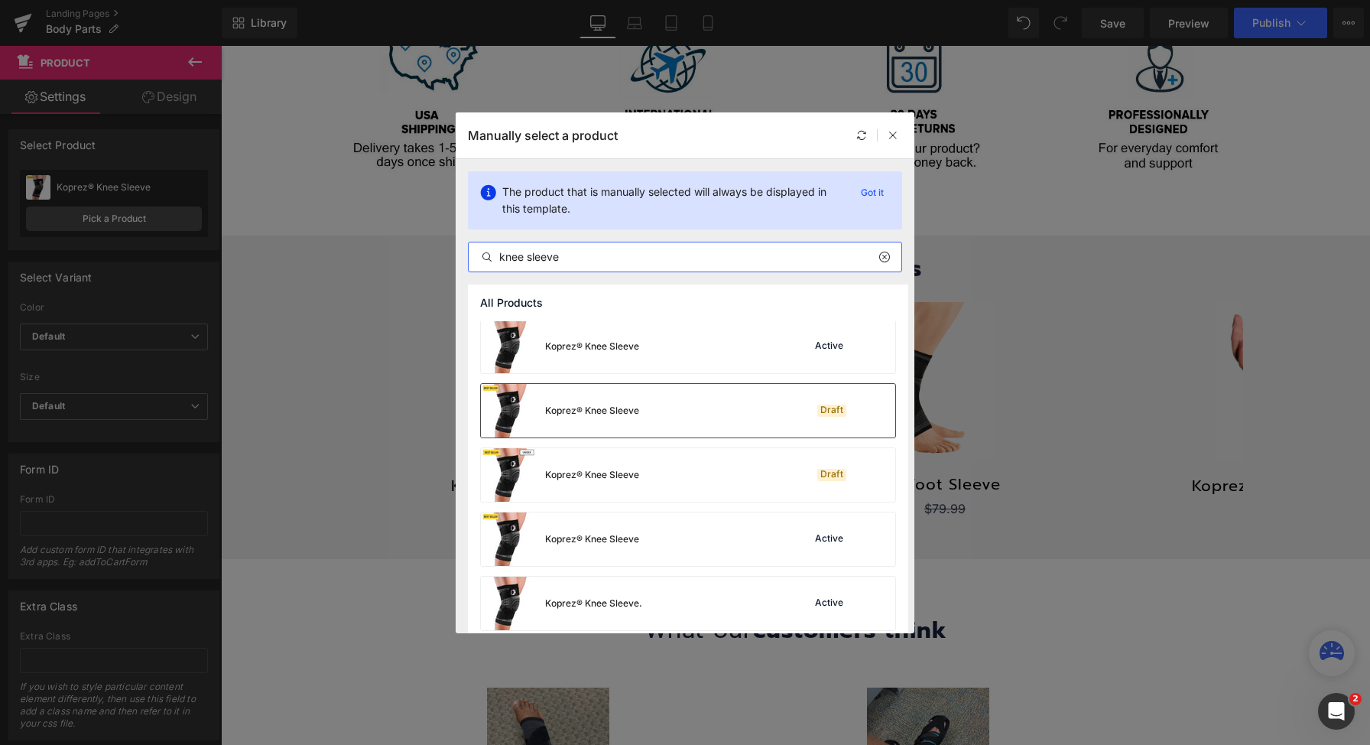
scroll to position [847, 0]
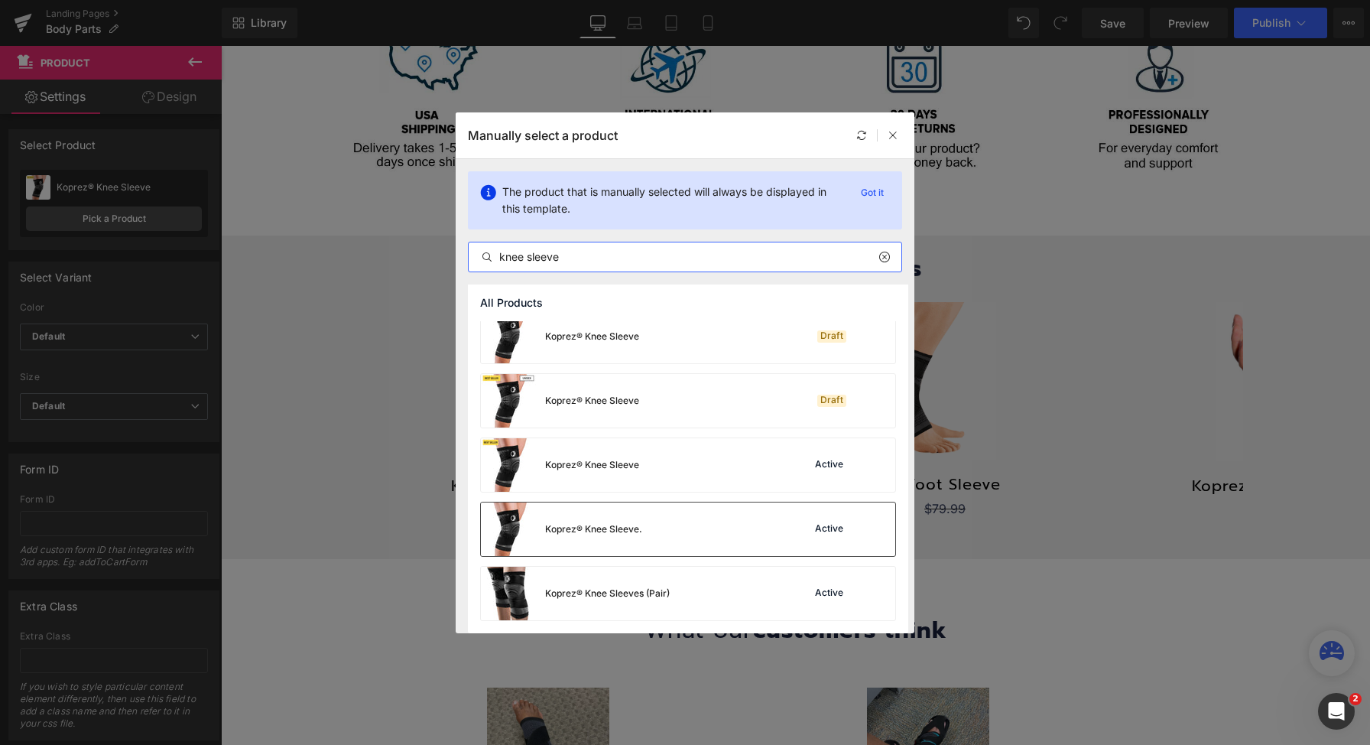
type input "knee sleeve"
click at [710, 522] on div "Koprez® Knee Sleeve. Active" at bounding box center [688, 529] width 414 height 54
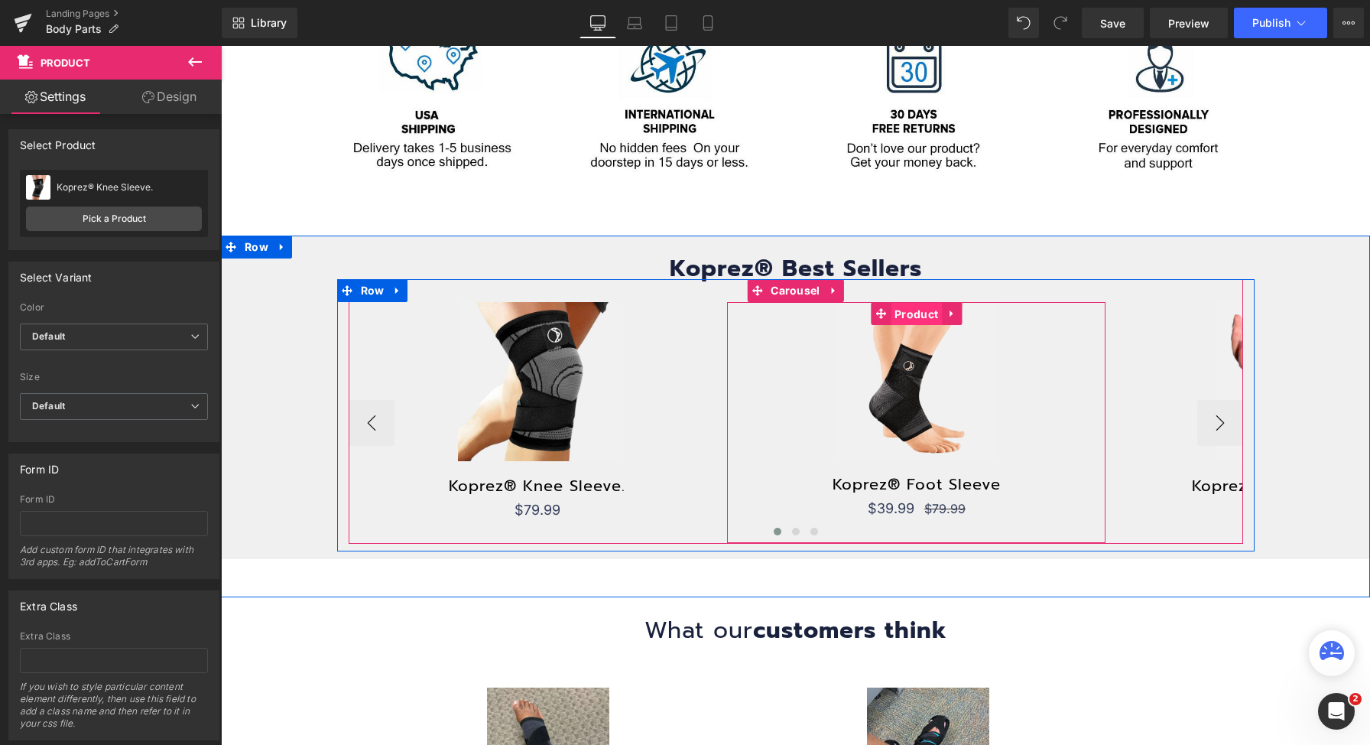
click at [897, 316] on span "Product" at bounding box center [916, 314] width 51 height 23
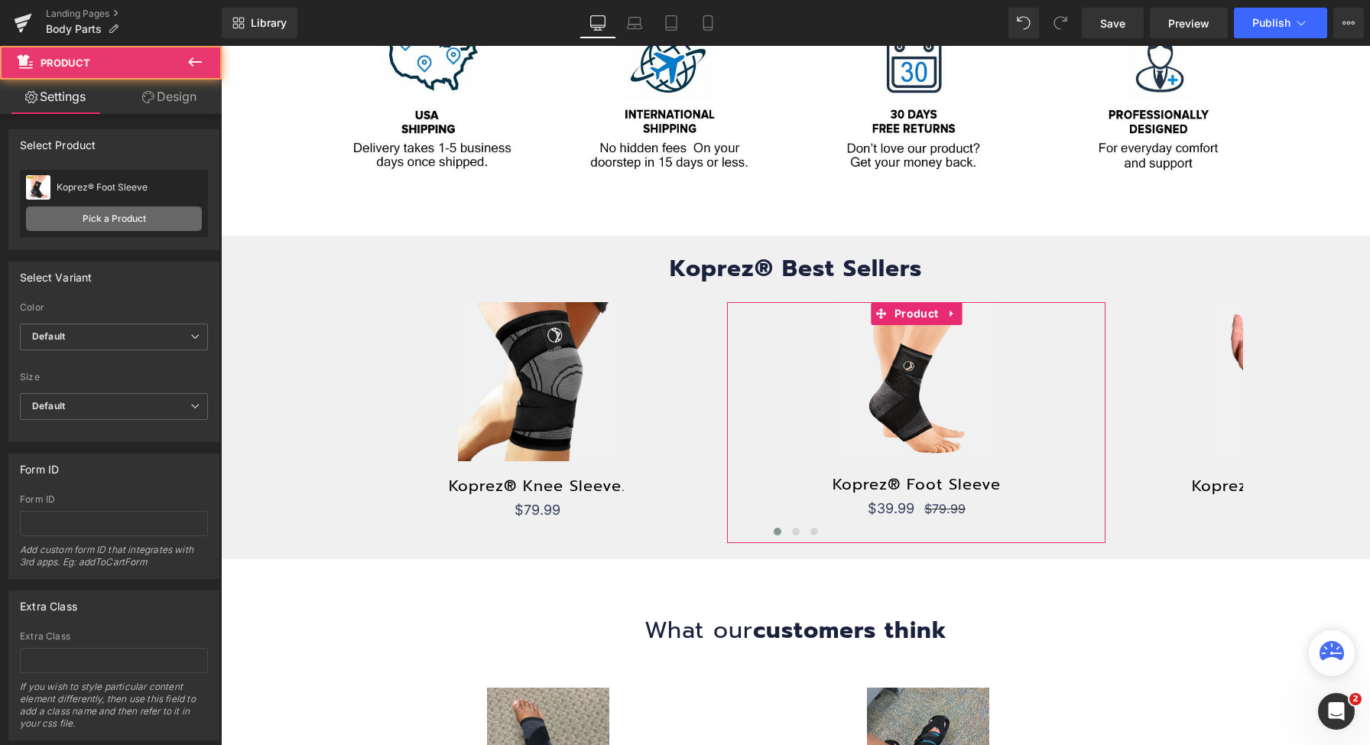
click at [128, 216] on link "Pick a Product" at bounding box center [114, 218] width 176 height 24
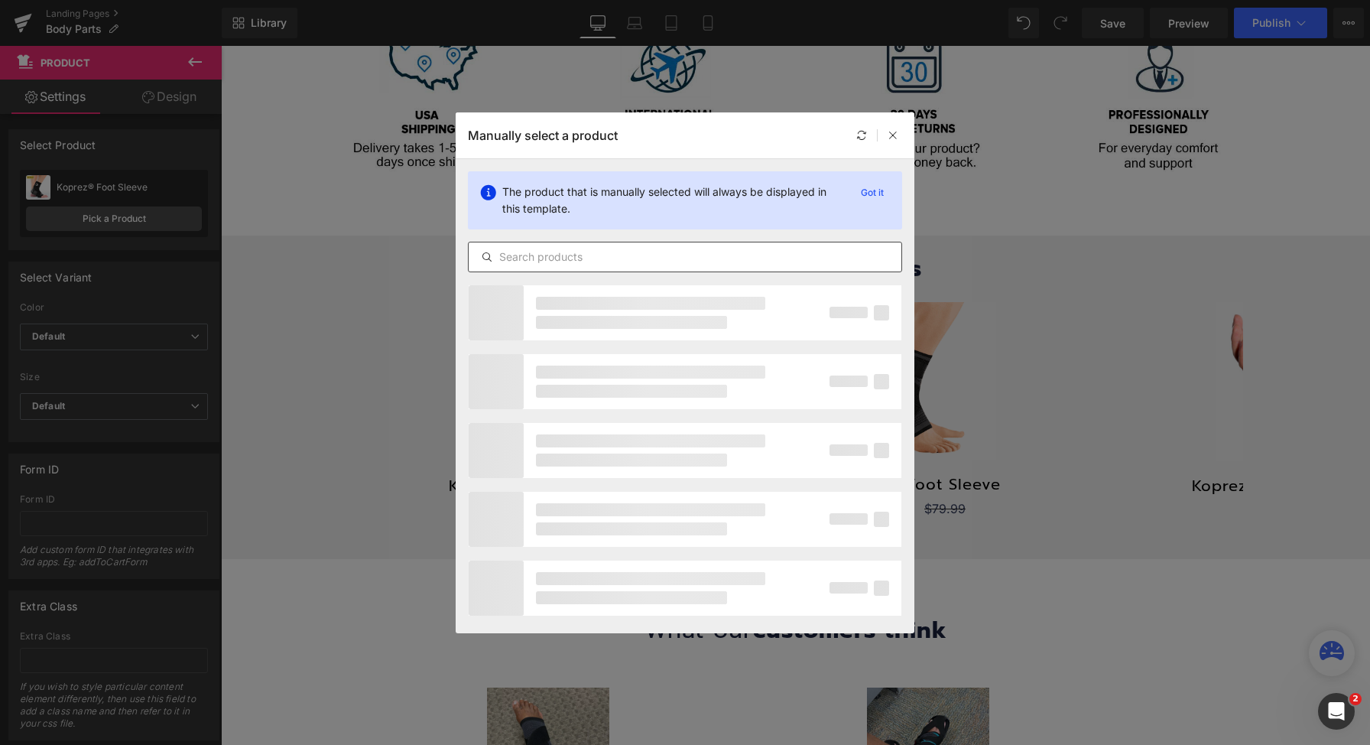
click at [691, 249] on input "text" at bounding box center [685, 257] width 433 height 18
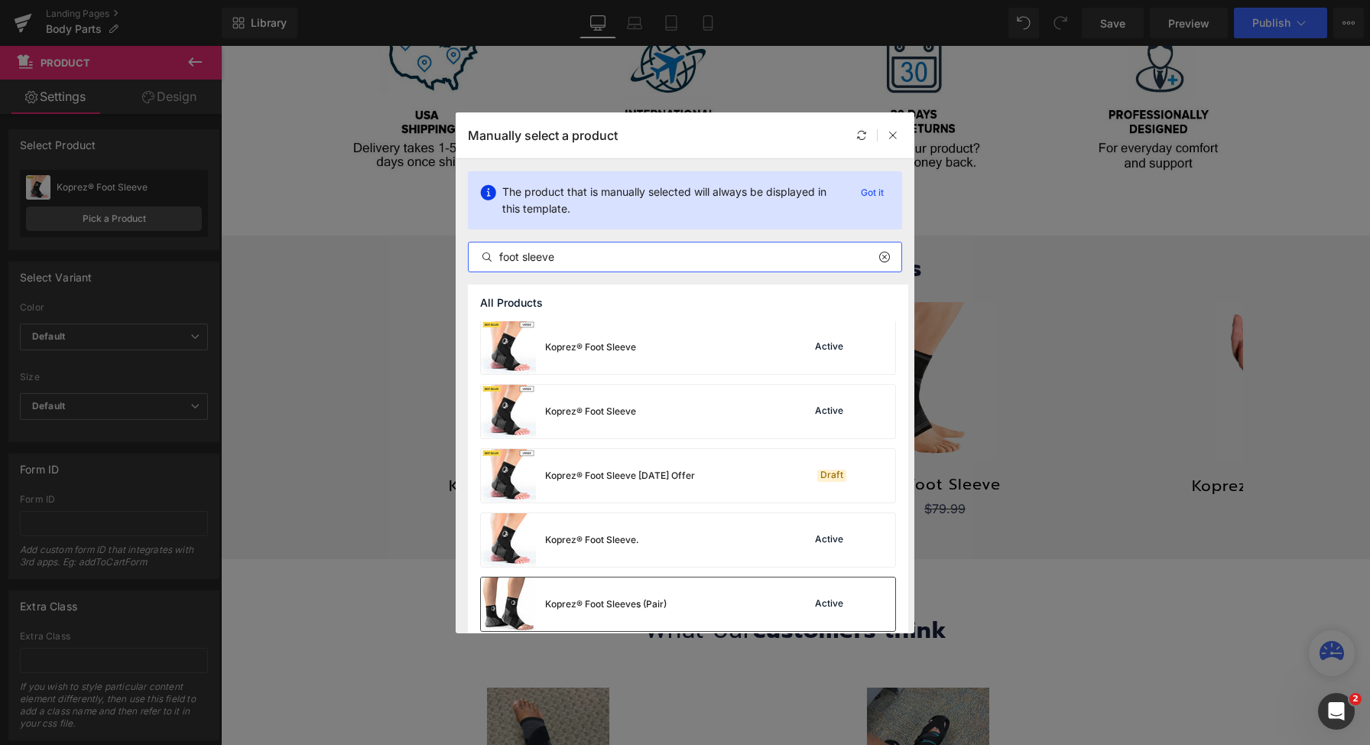
scroll to position [794, 0]
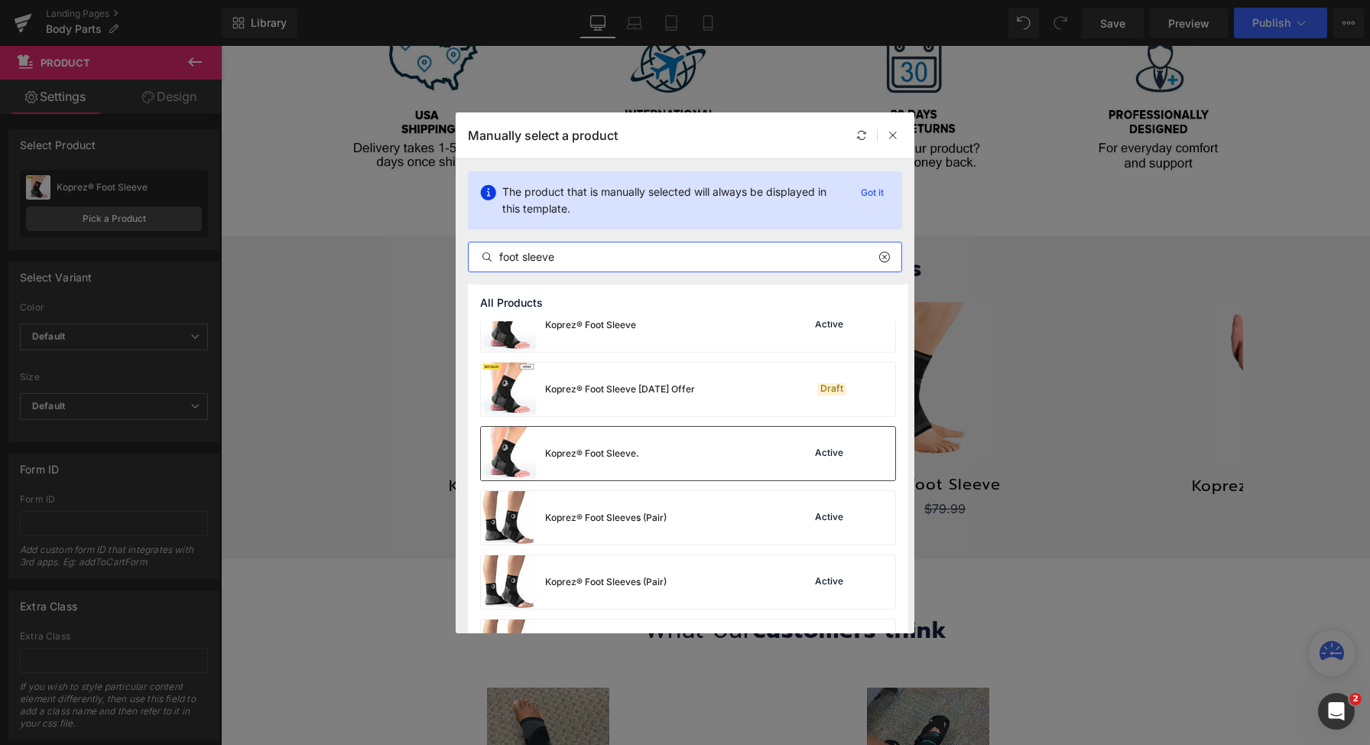
type input "foot sleeve"
click at [702, 460] on div "Koprez® Foot Sleeve. Active" at bounding box center [688, 454] width 414 height 54
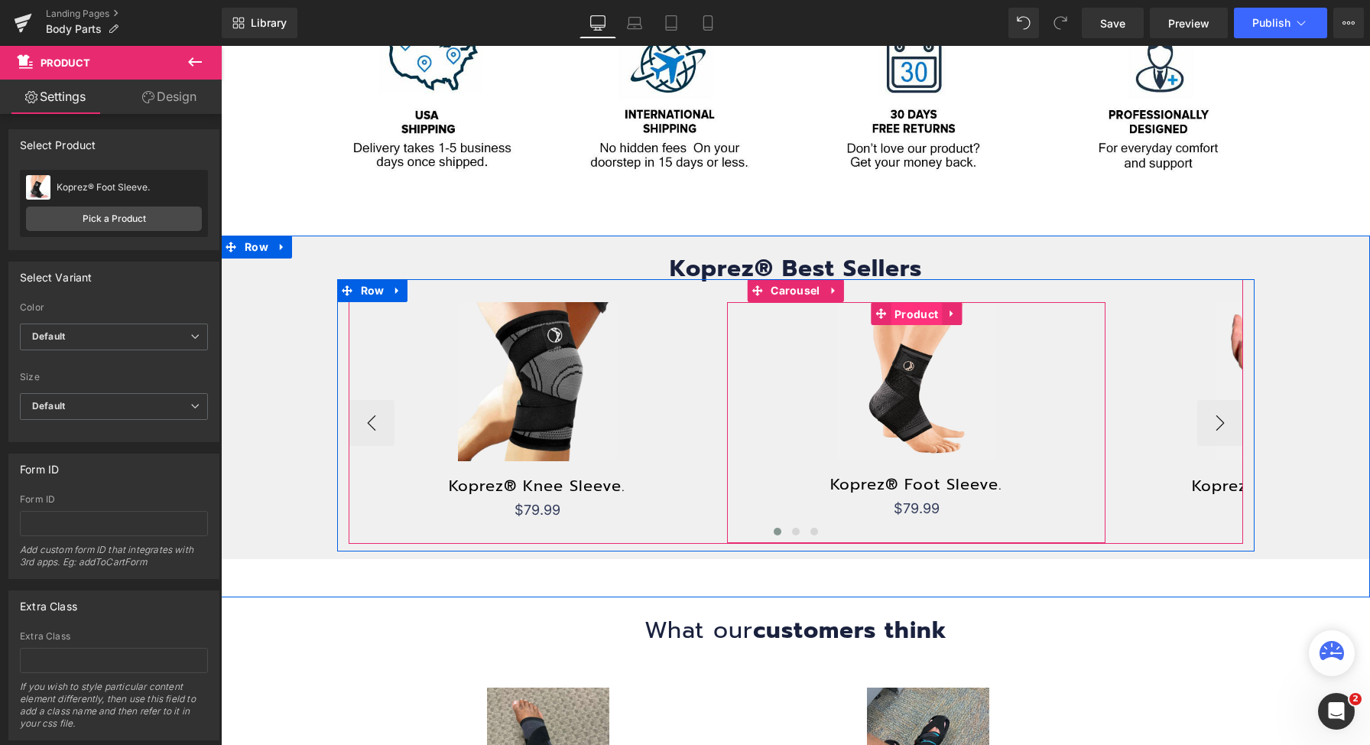
click at [908, 310] on span "Product" at bounding box center [916, 314] width 51 height 23
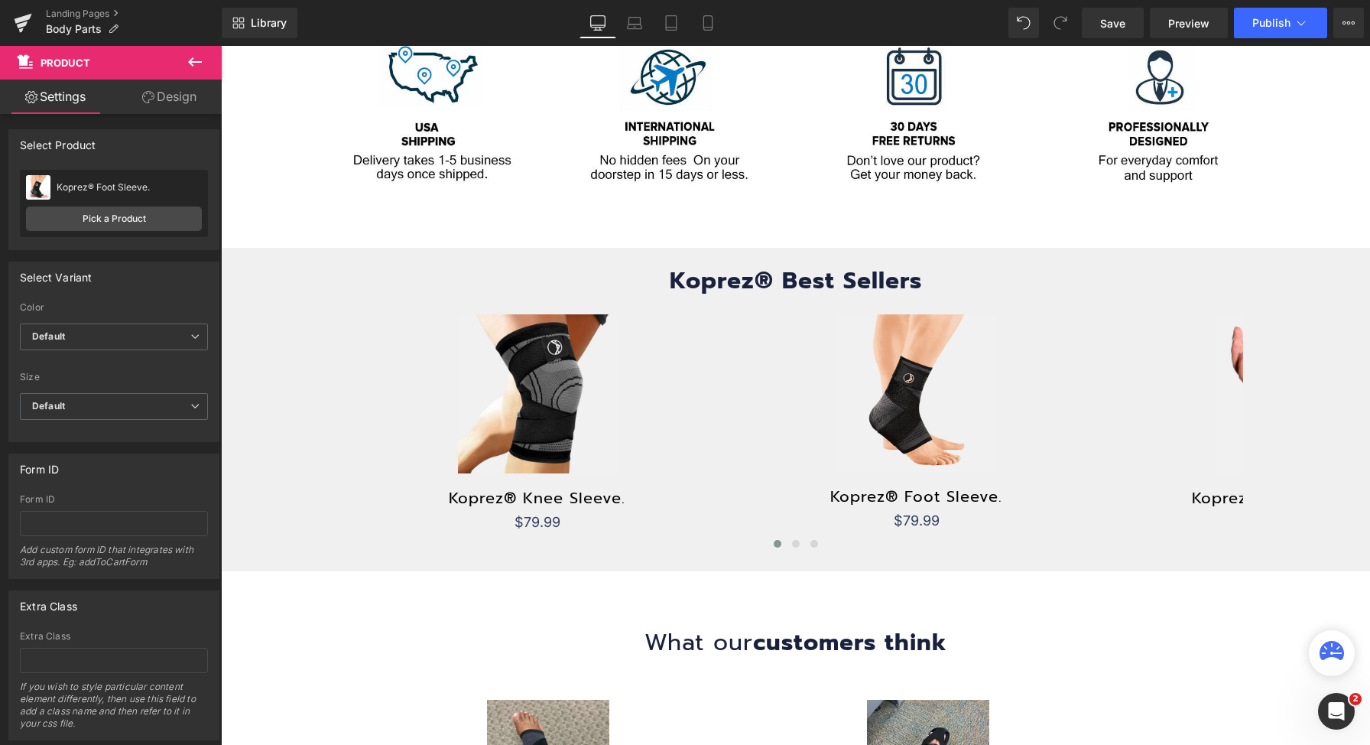
scroll to position [1109, 0]
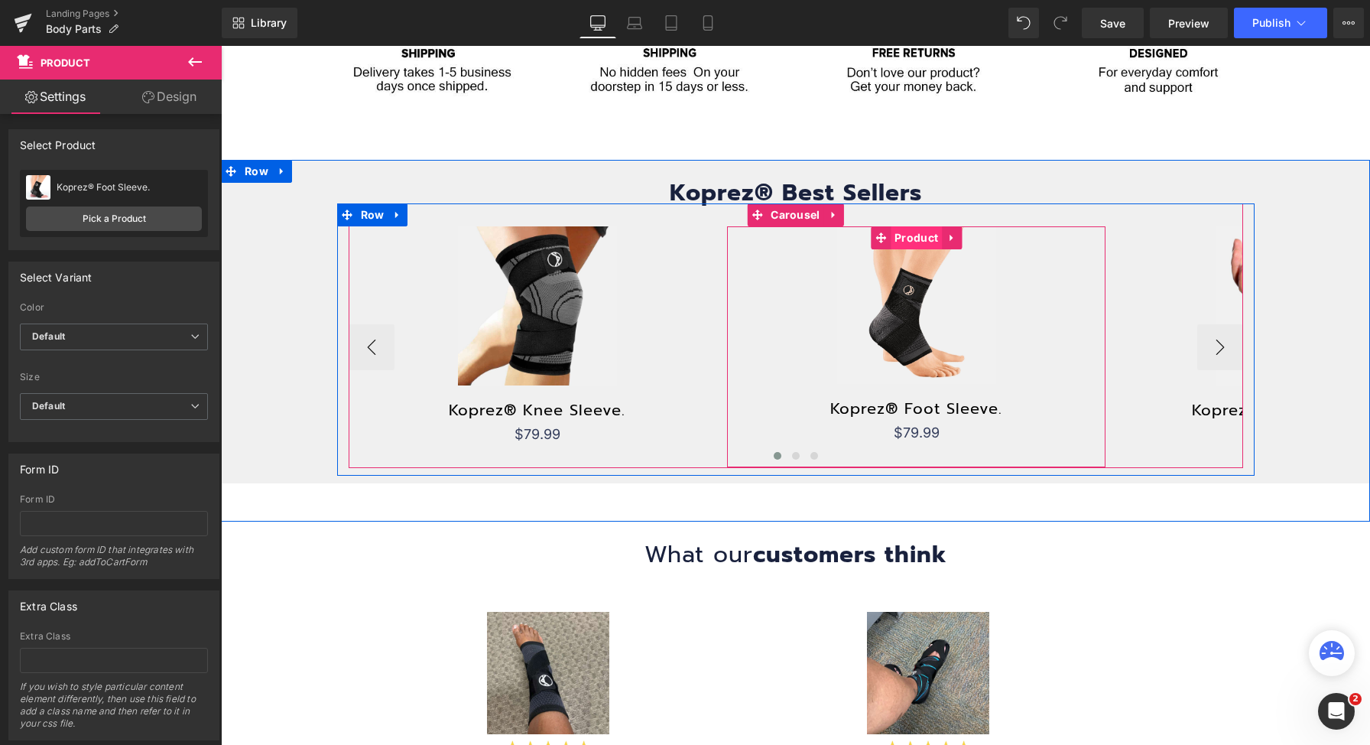
click at [891, 238] on span "Product" at bounding box center [916, 237] width 51 height 23
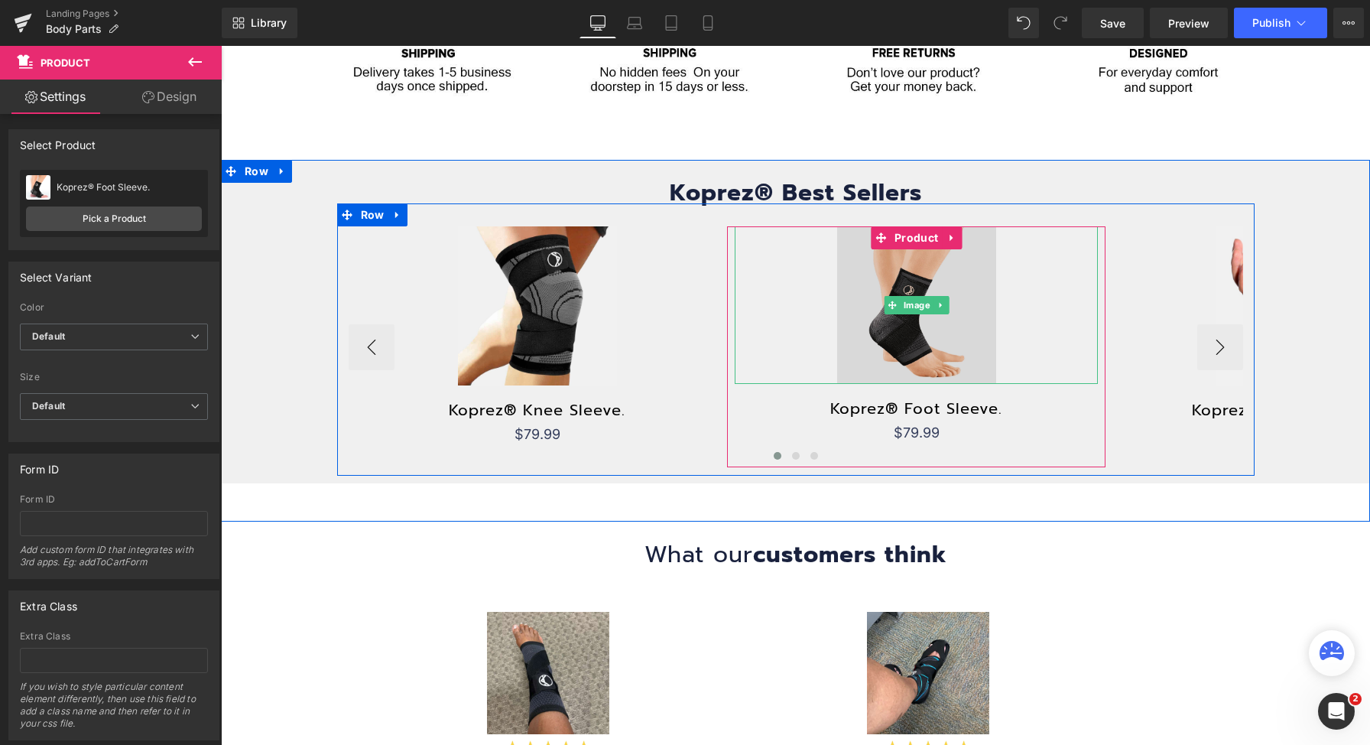
click at [912, 344] on img at bounding box center [916, 304] width 159 height 157
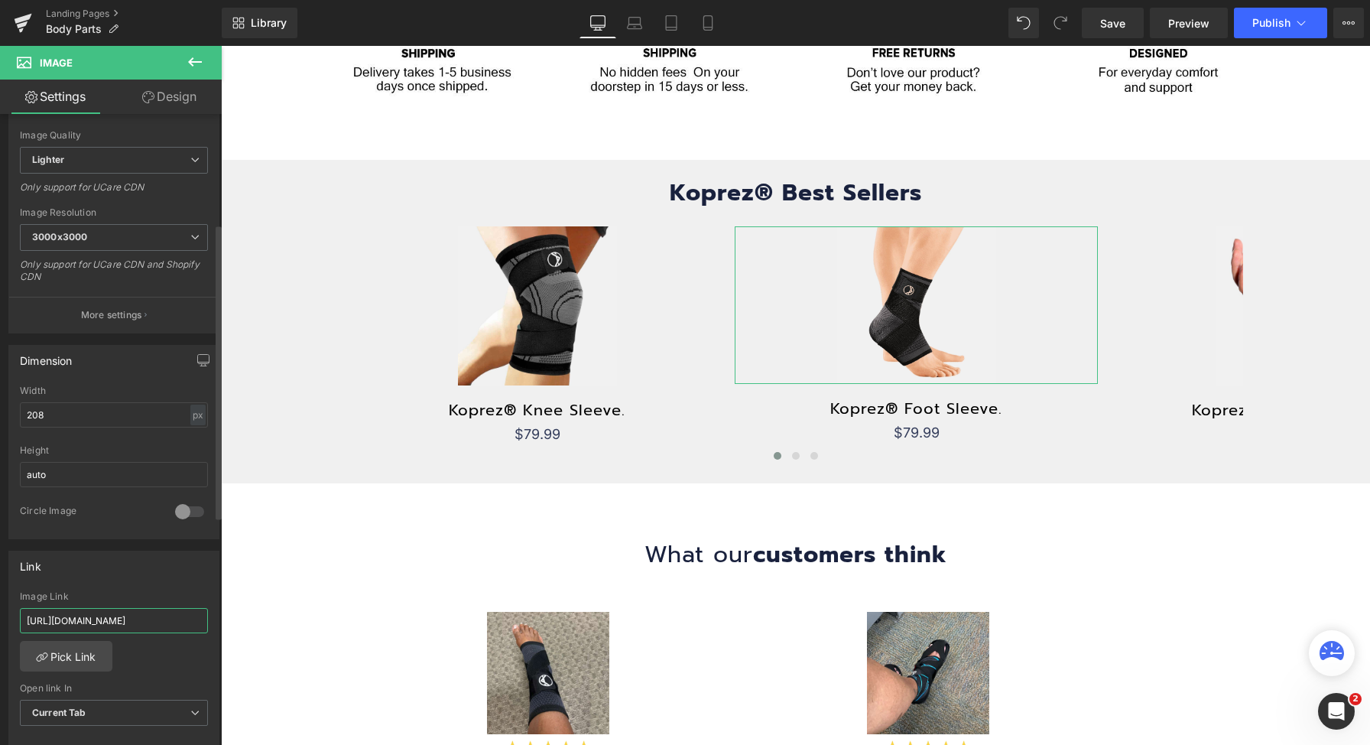
scroll to position [0, 8]
drag, startPoint x: 175, startPoint y: 620, endPoint x: 186, endPoint y: 619, distance: 10.8
click at [192, 620] on input "[URL][DOMAIN_NAME]" at bounding box center [114, 620] width 188 height 25
type input "[URL][DOMAIN_NAME]"
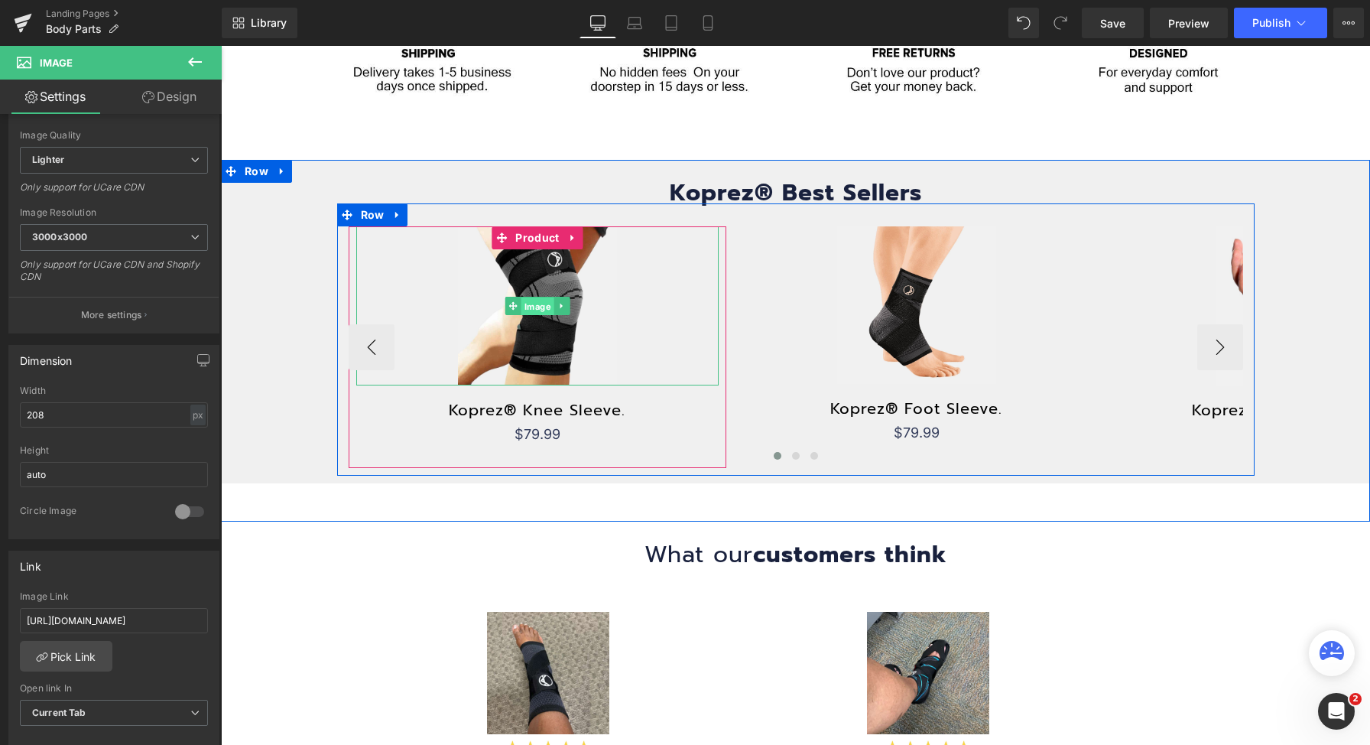
click at [537, 302] on span "Image" at bounding box center [537, 306] width 33 height 18
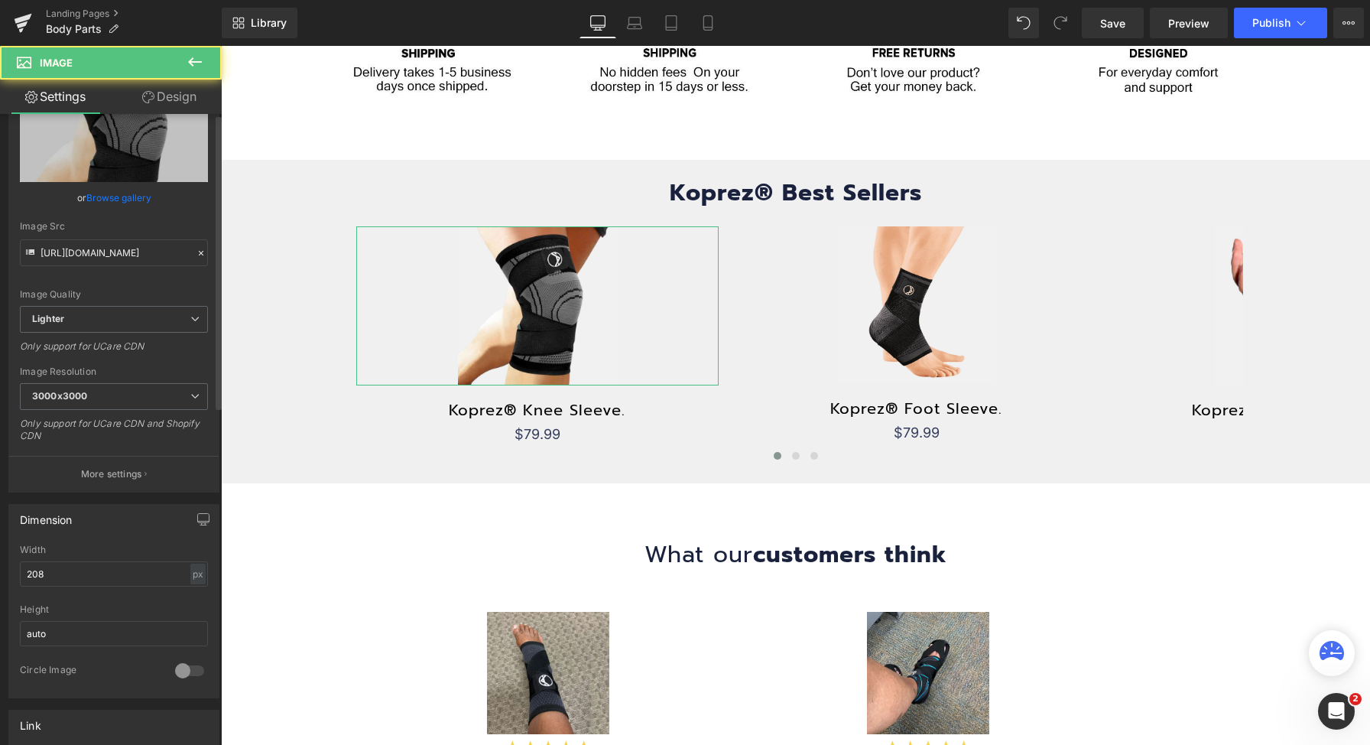
scroll to position [300, 0]
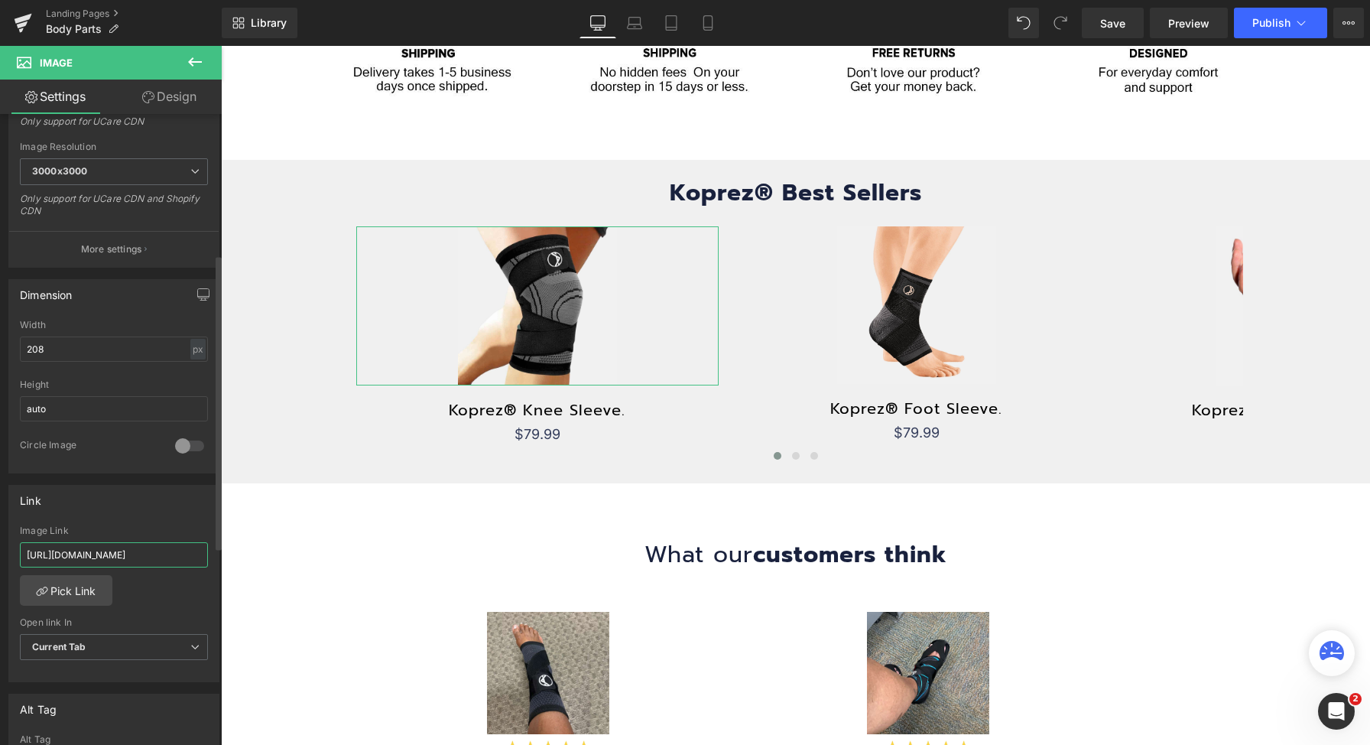
click at [141, 564] on input "[URL][DOMAIN_NAME]" at bounding box center [114, 554] width 188 height 25
paste input "text"
type input "[URL][DOMAIN_NAME]"
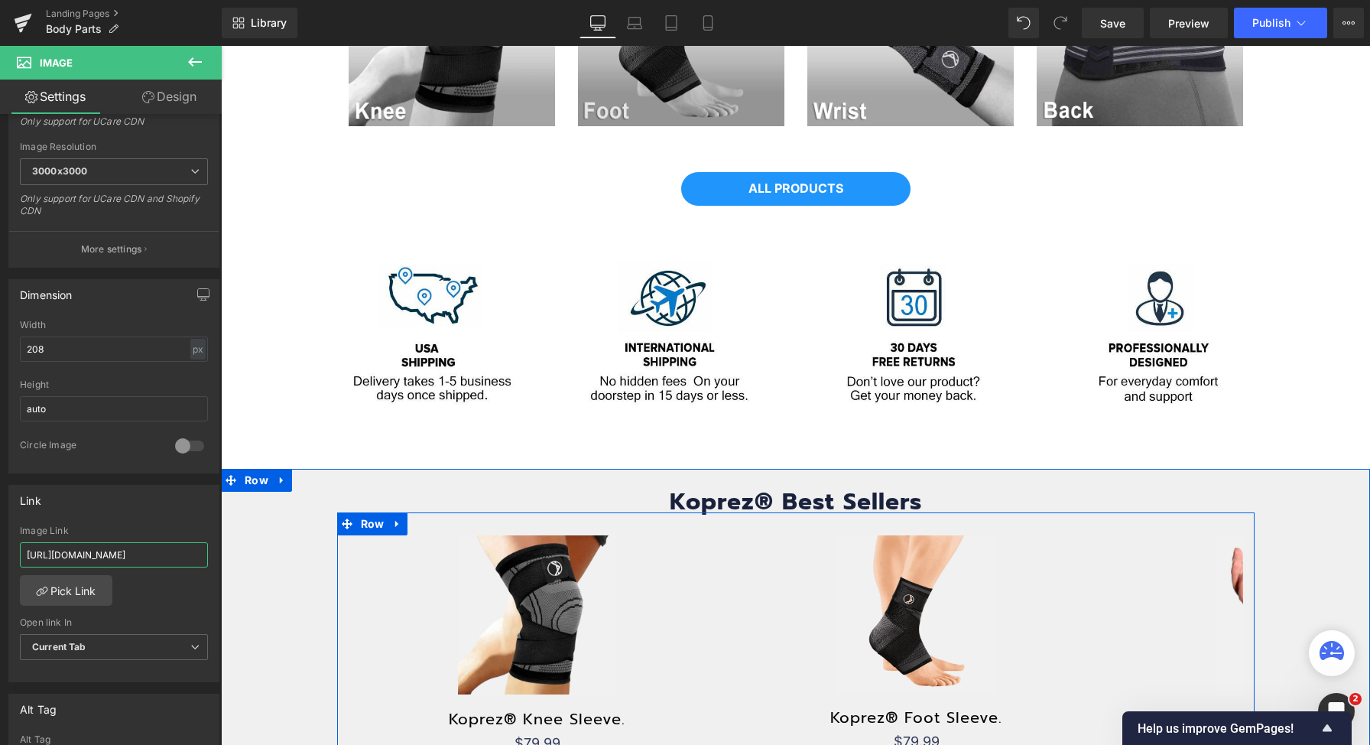
scroll to position [460, 0]
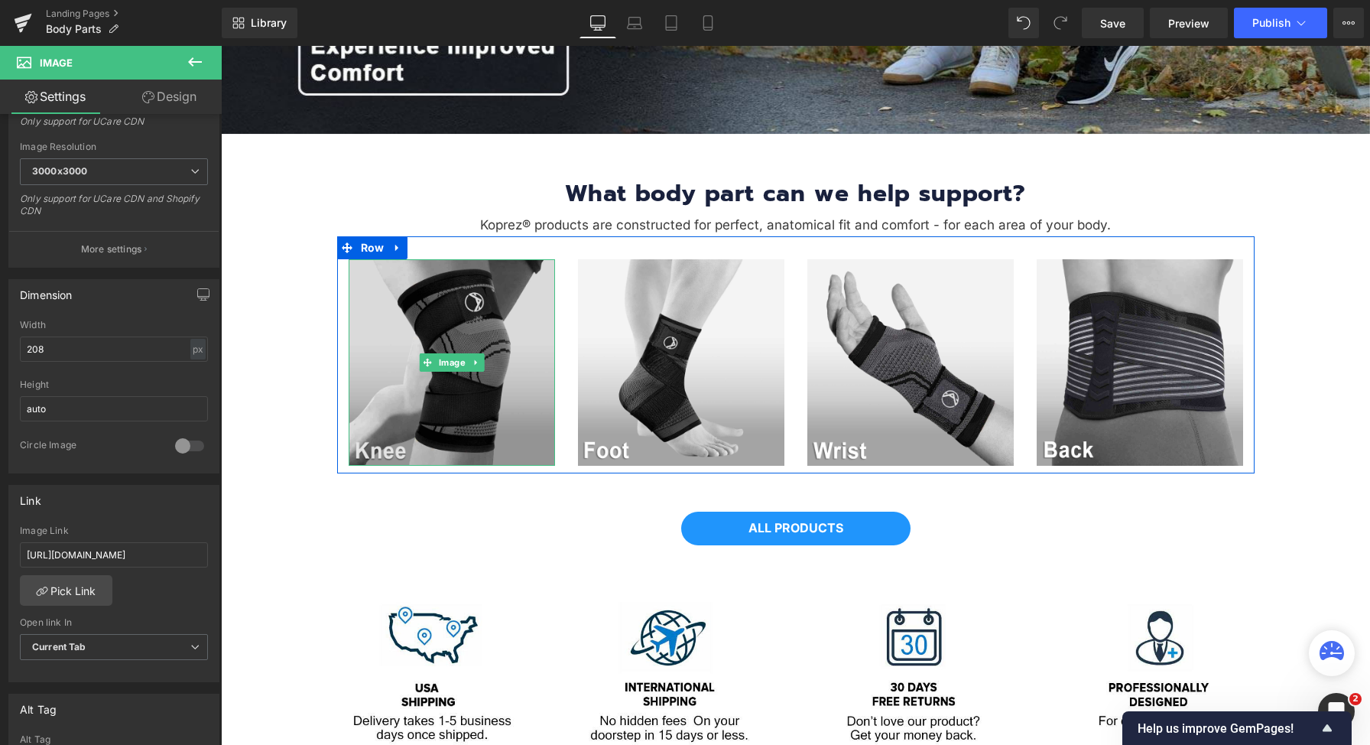
click at [446, 317] on img at bounding box center [452, 362] width 206 height 206
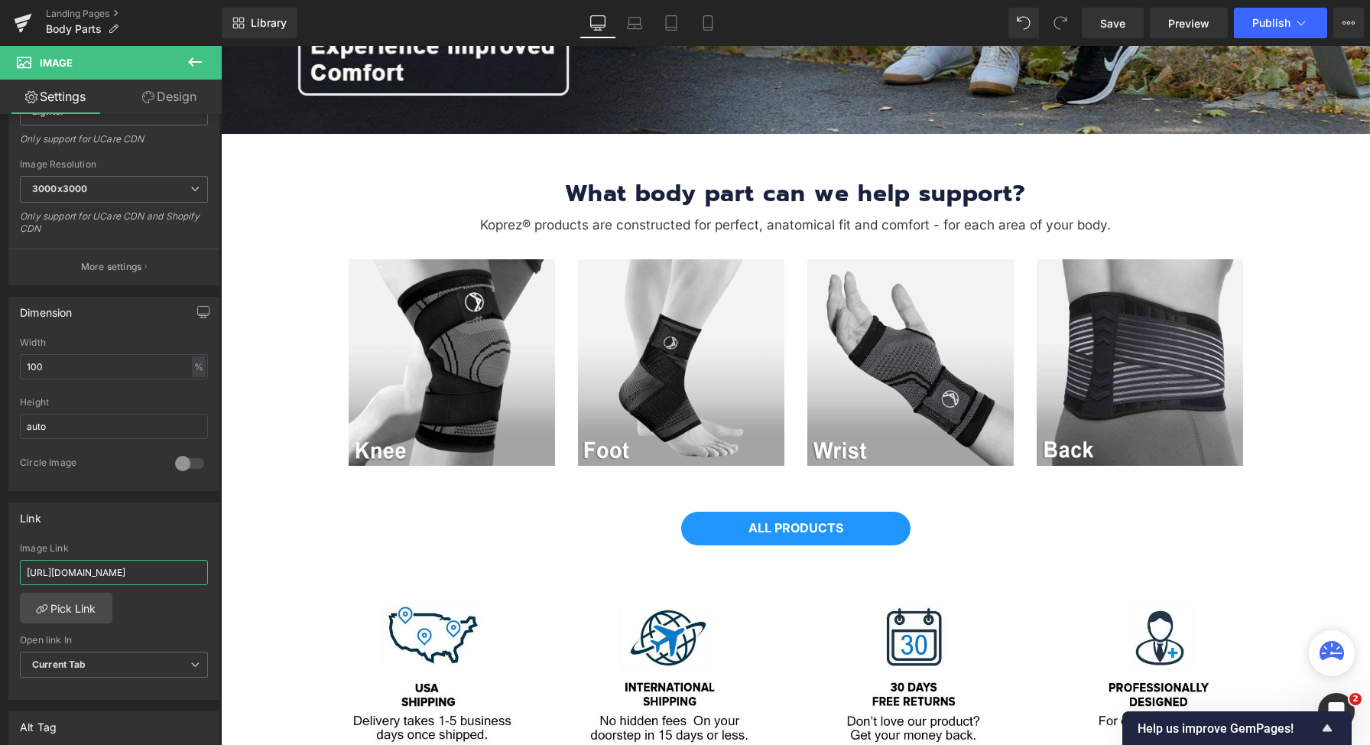
scroll to position [0, 73]
drag, startPoint x: 394, startPoint y: 617, endPoint x: 354, endPoint y: 573, distance: 59.0
type input "[URL][DOMAIN_NAME]"
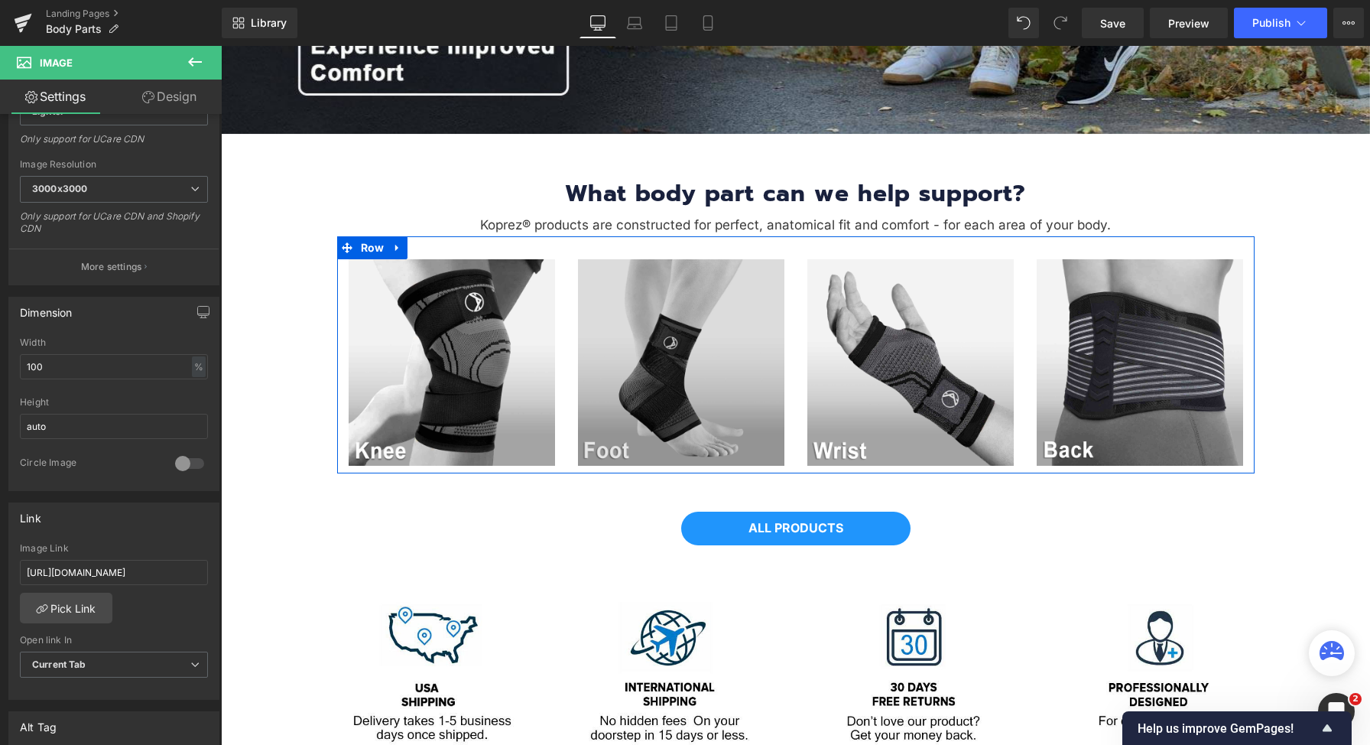
click at [681, 417] on img at bounding box center [681, 362] width 206 height 206
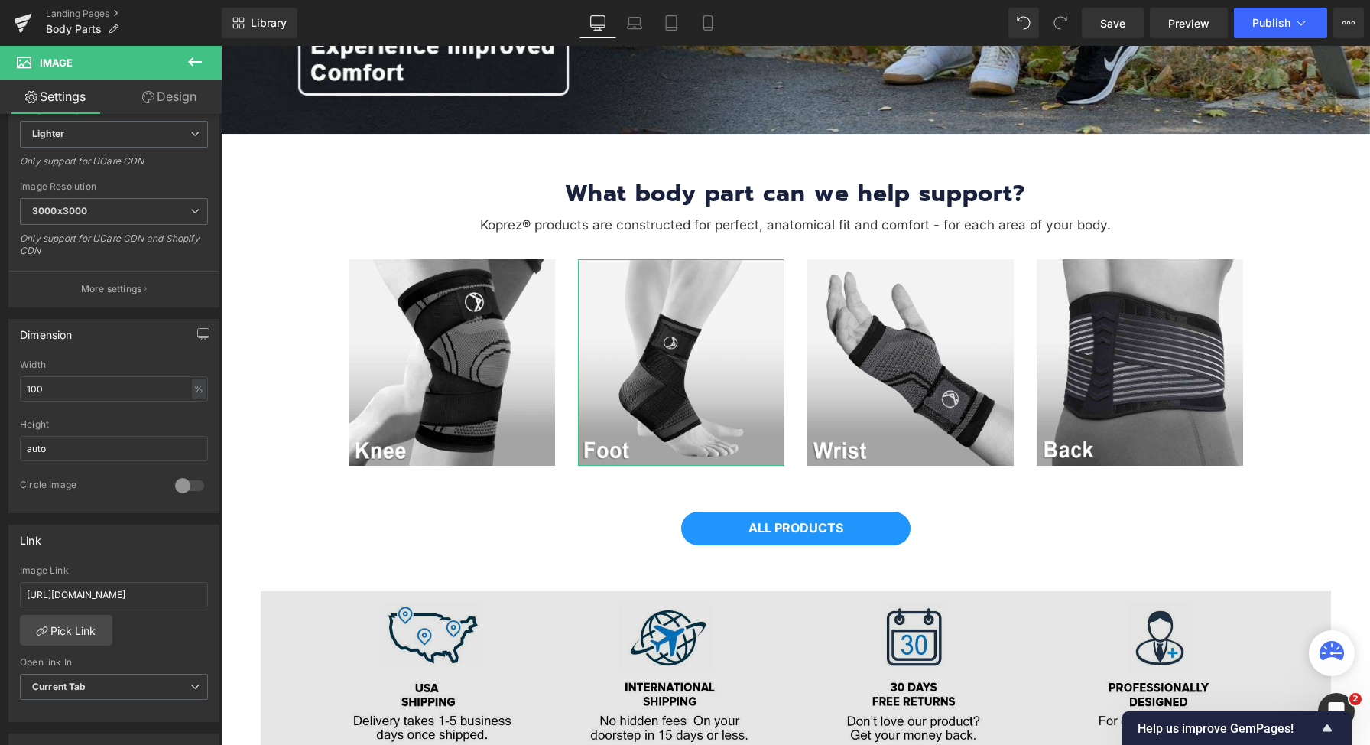
scroll to position [0, 8]
drag, startPoint x: 394, startPoint y: 637, endPoint x: 344, endPoint y: 596, distance: 64.1
type input "[URL][DOMAIN_NAME]"
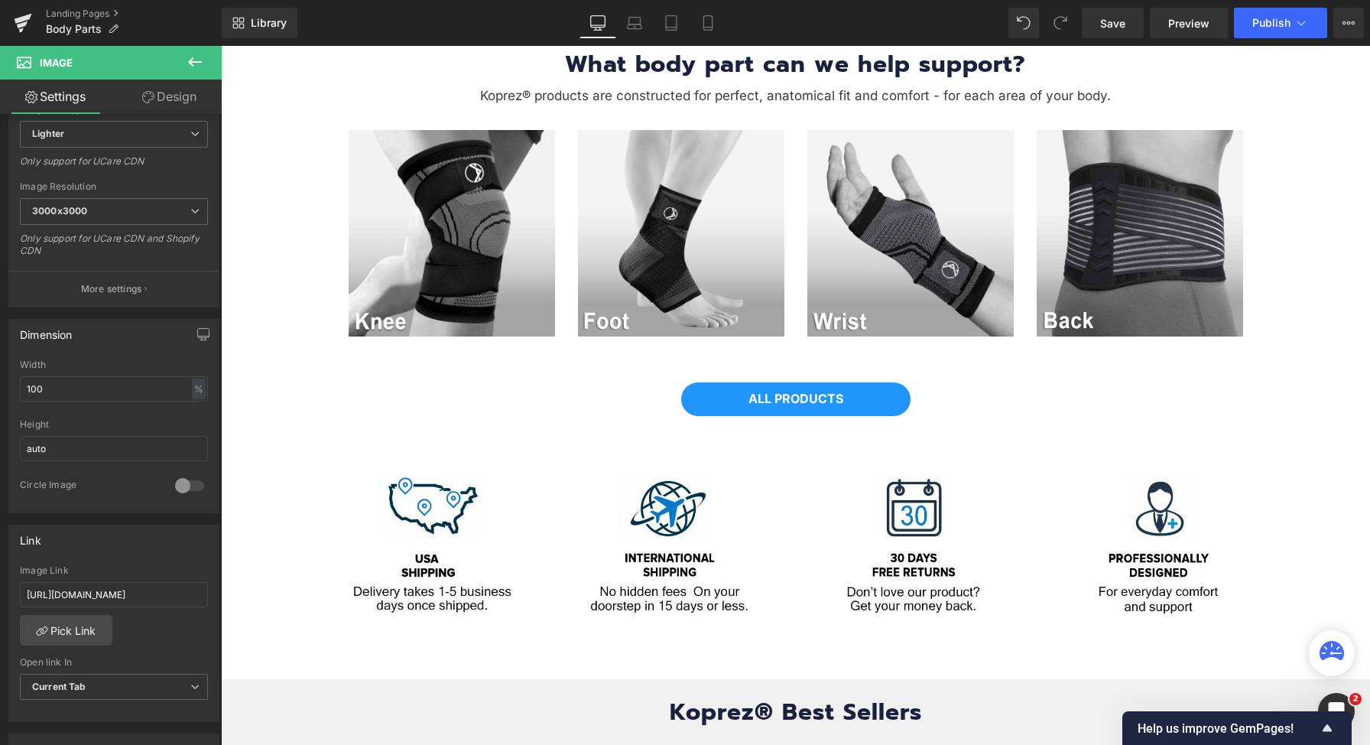
scroll to position [932, 0]
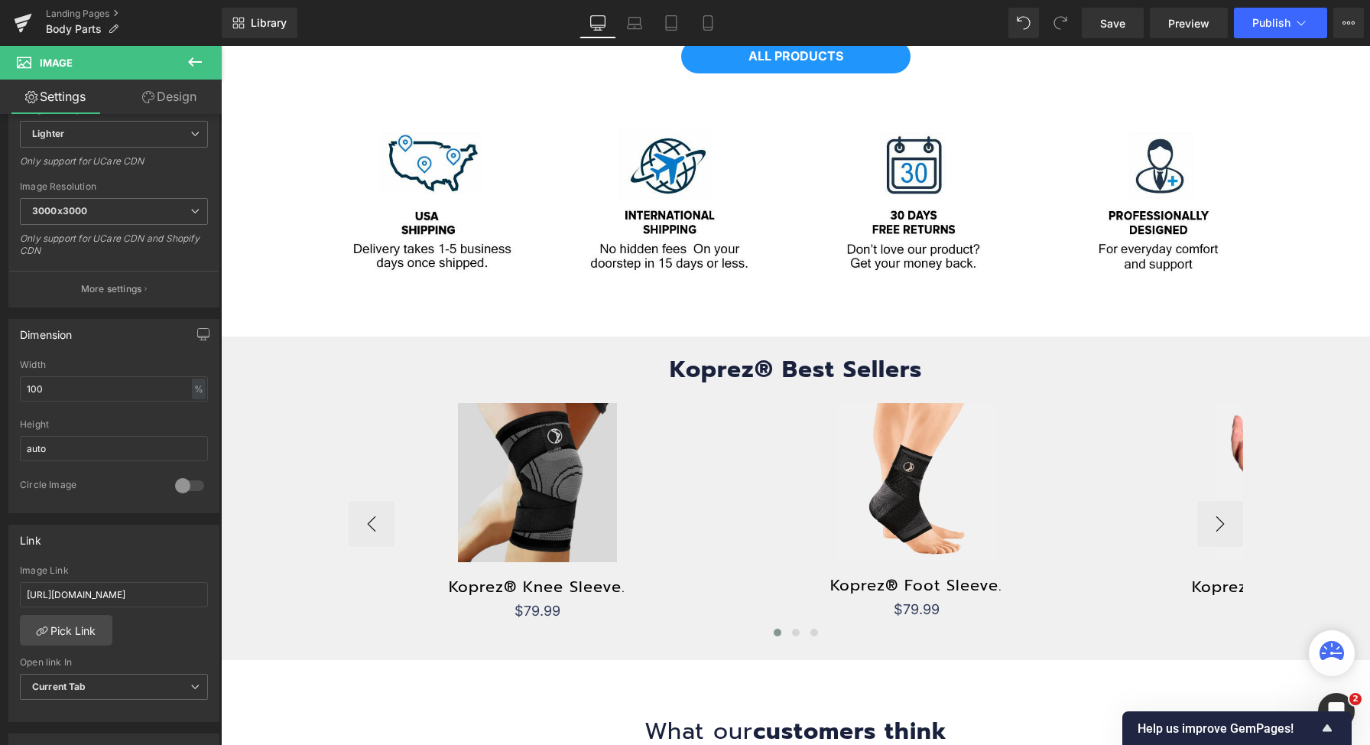
click at [552, 523] on img at bounding box center [537, 482] width 159 height 159
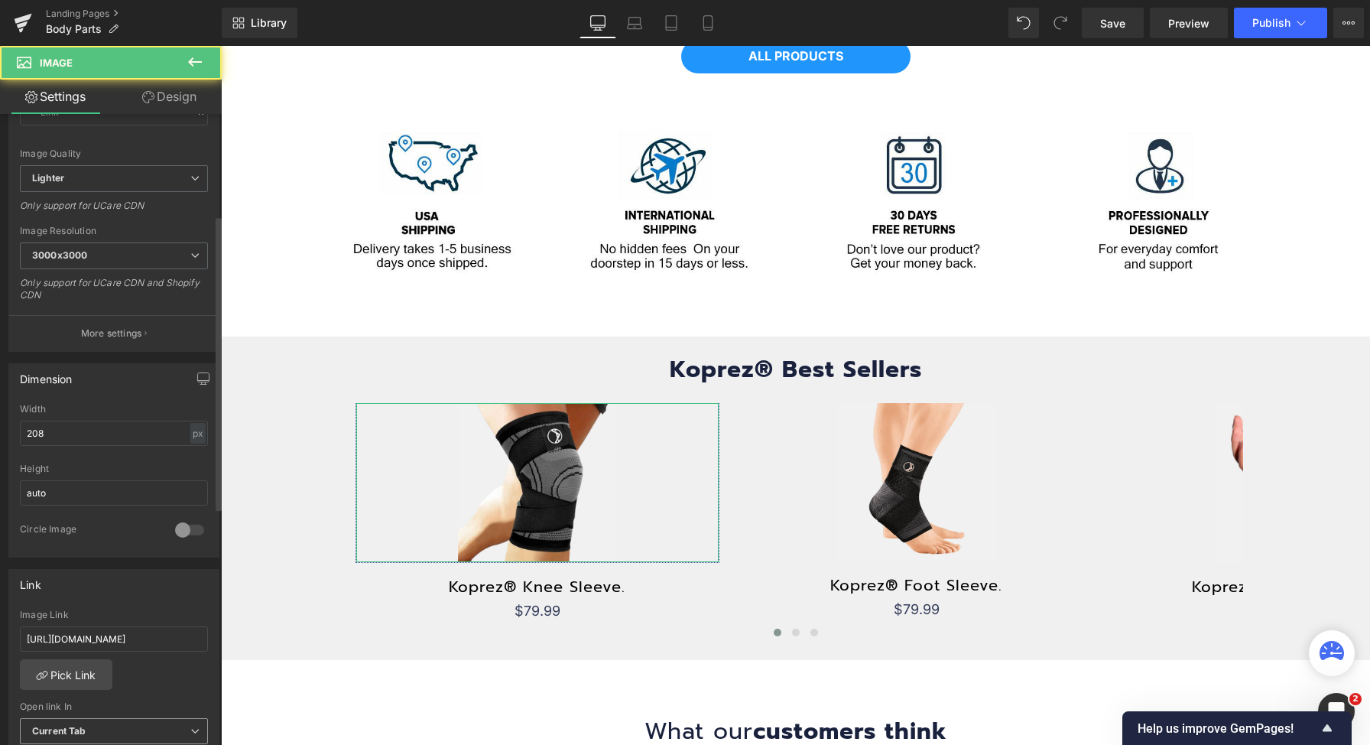
scroll to position [328, 0]
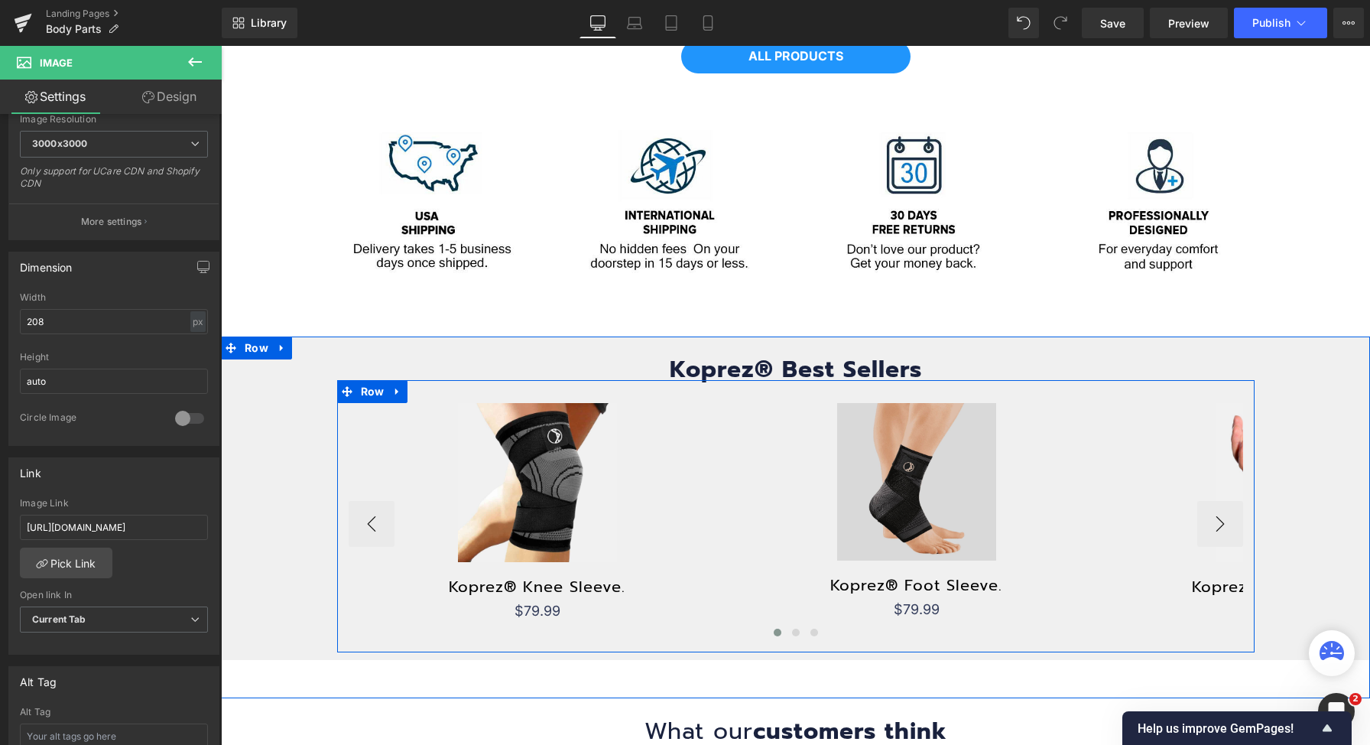
click at [841, 509] on img at bounding box center [916, 481] width 159 height 157
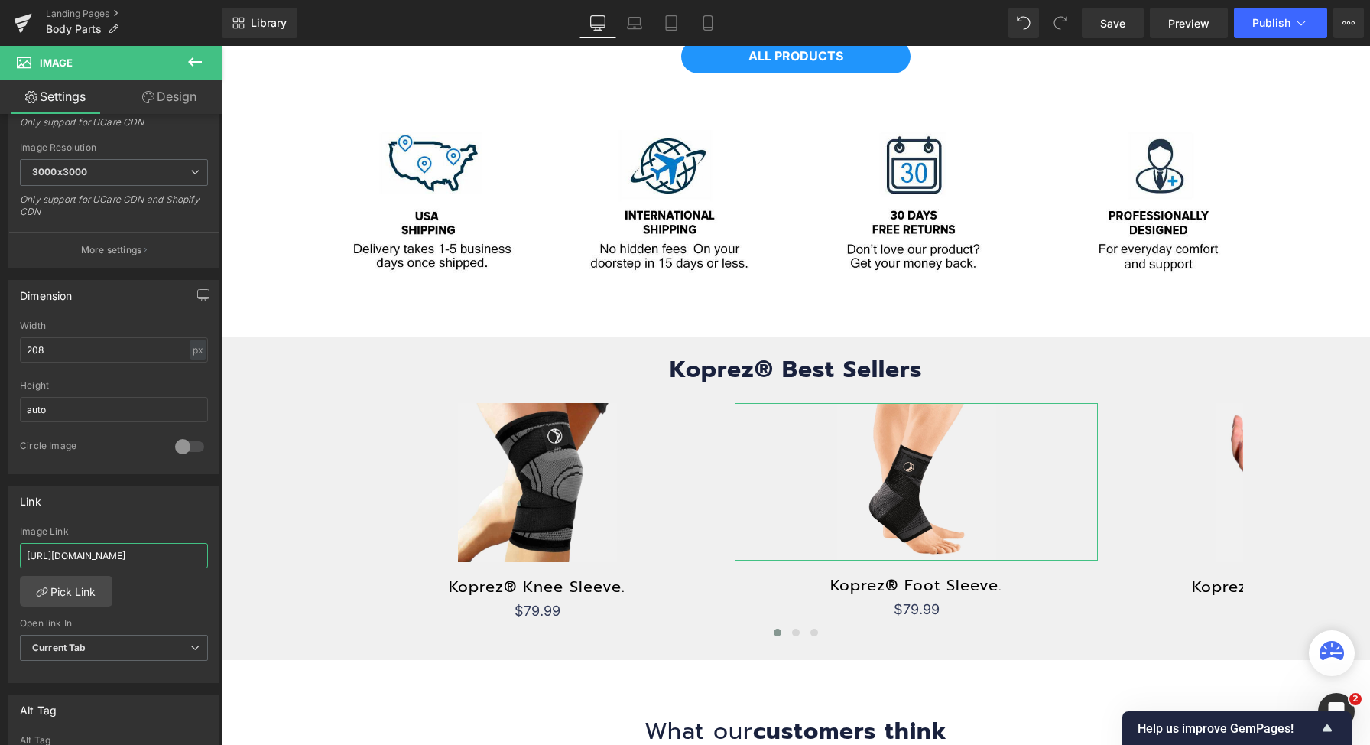
scroll to position [0, 8]
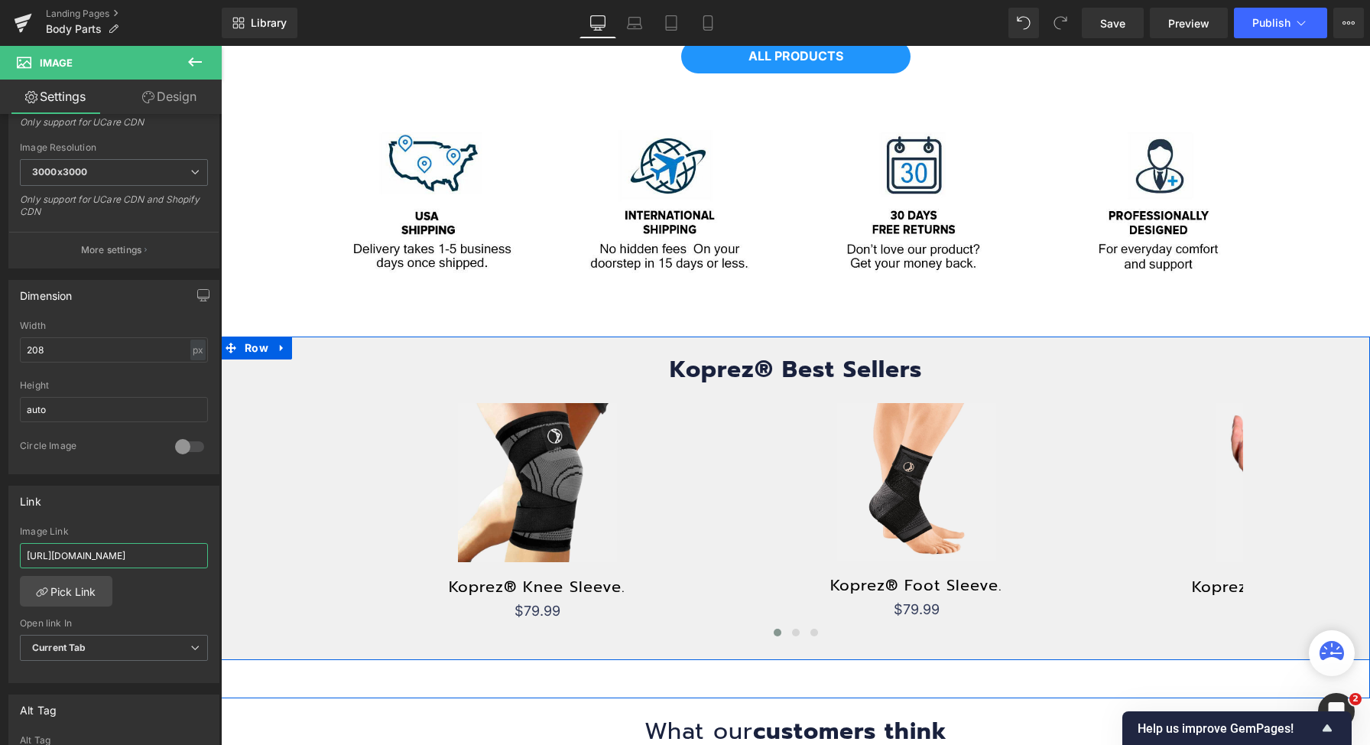
drag, startPoint x: 394, startPoint y: 595, endPoint x: 318, endPoint y: 553, distance: 87.3
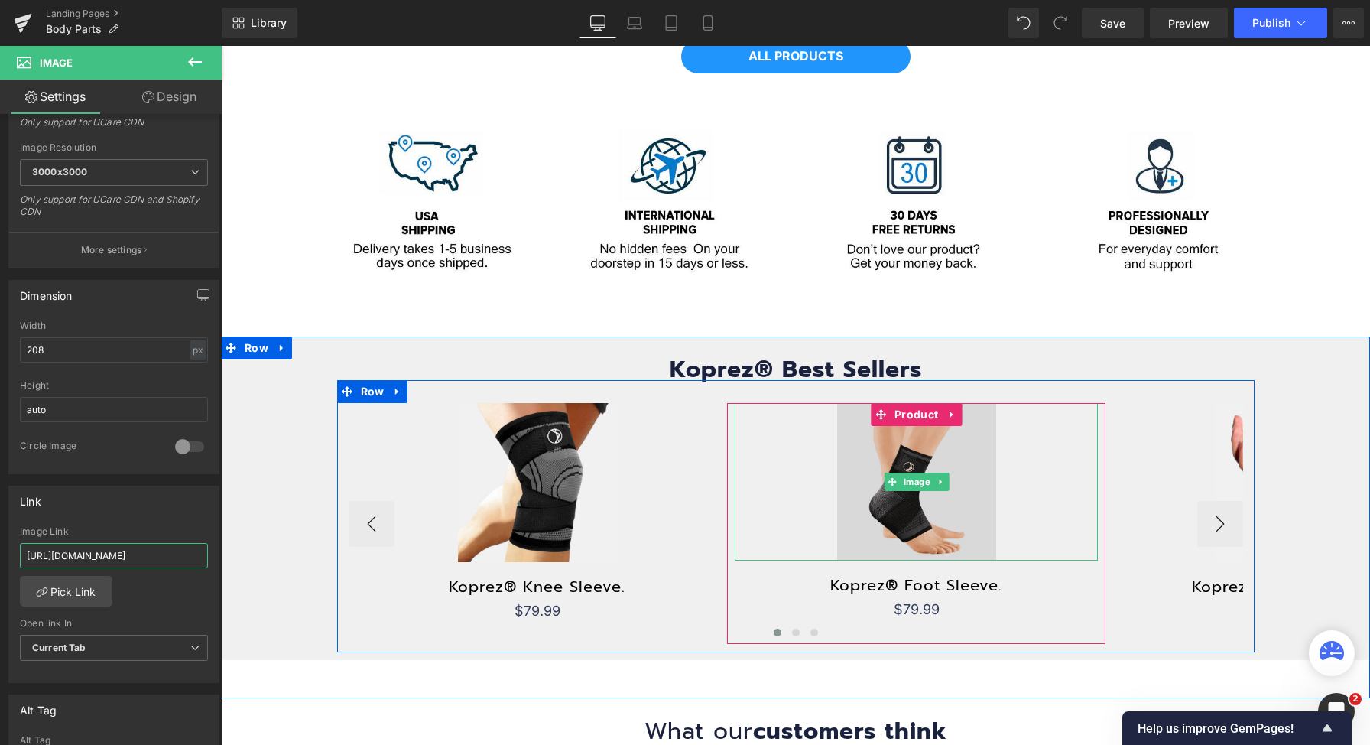
type input "[URL][DOMAIN_NAME]"
click at [865, 520] on img at bounding box center [916, 481] width 159 height 157
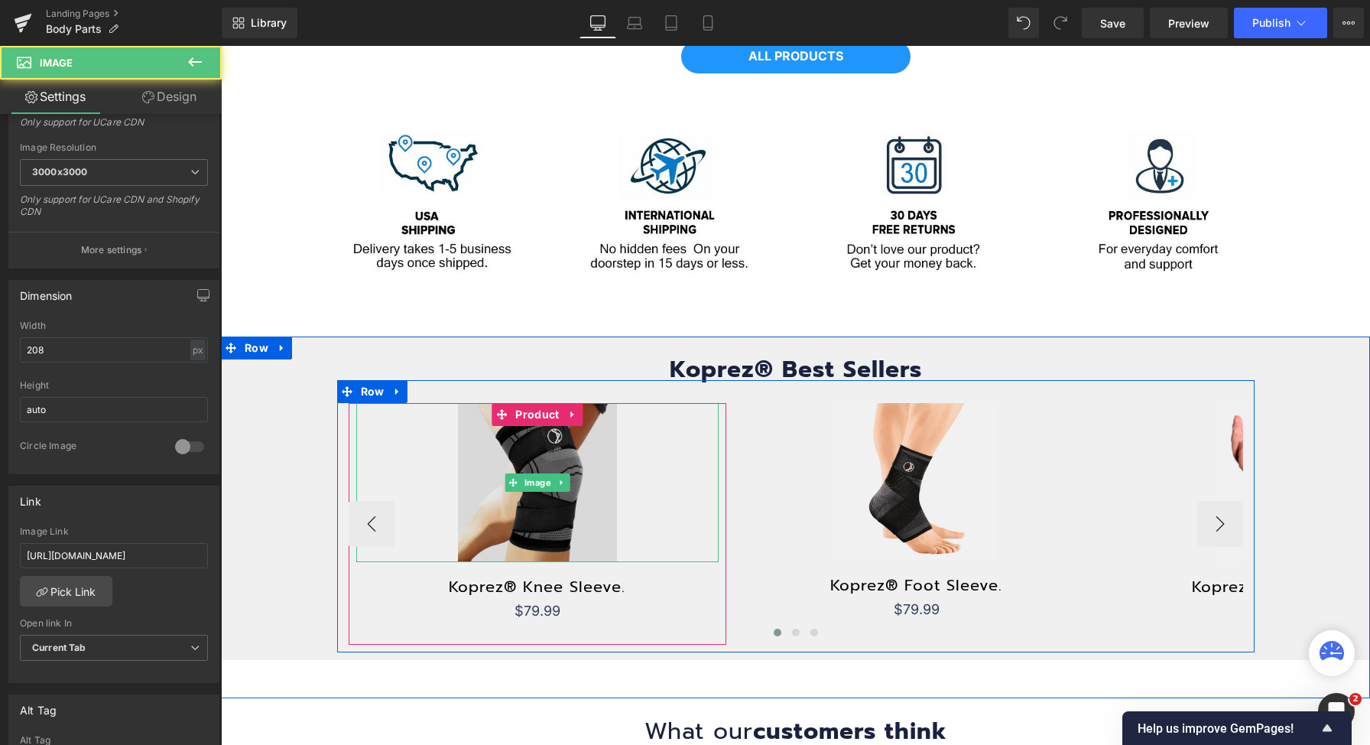
click at [472, 518] on img at bounding box center [537, 482] width 159 height 159
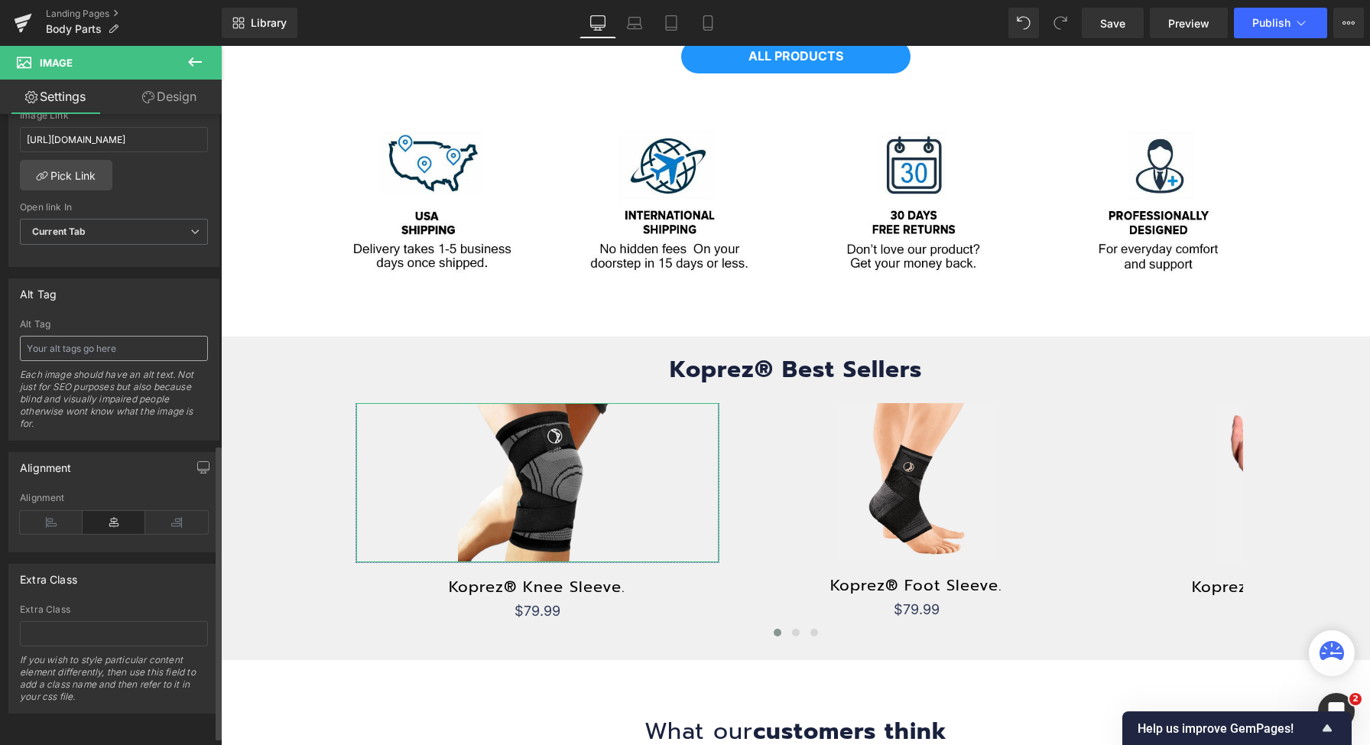
scroll to position [427, 0]
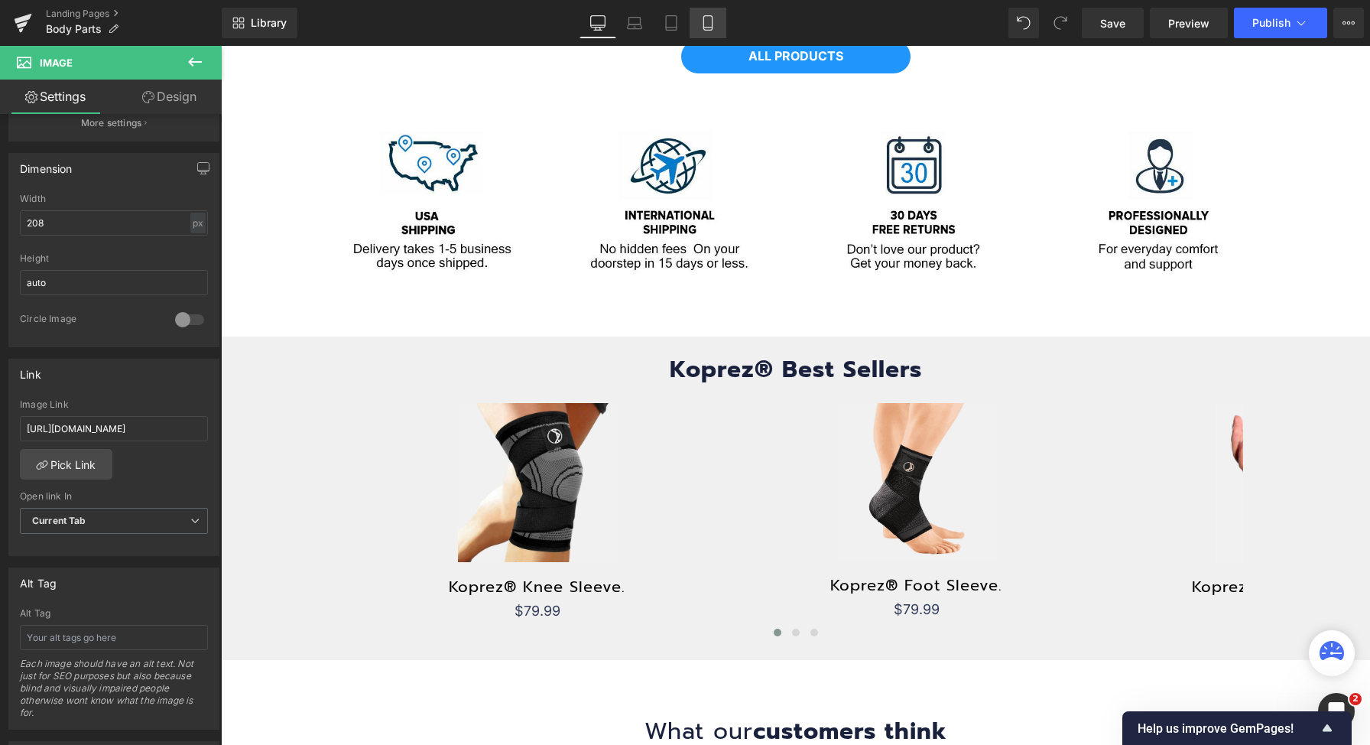
click at [721, 28] on link "Mobile" at bounding box center [708, 23] width 37 height 31
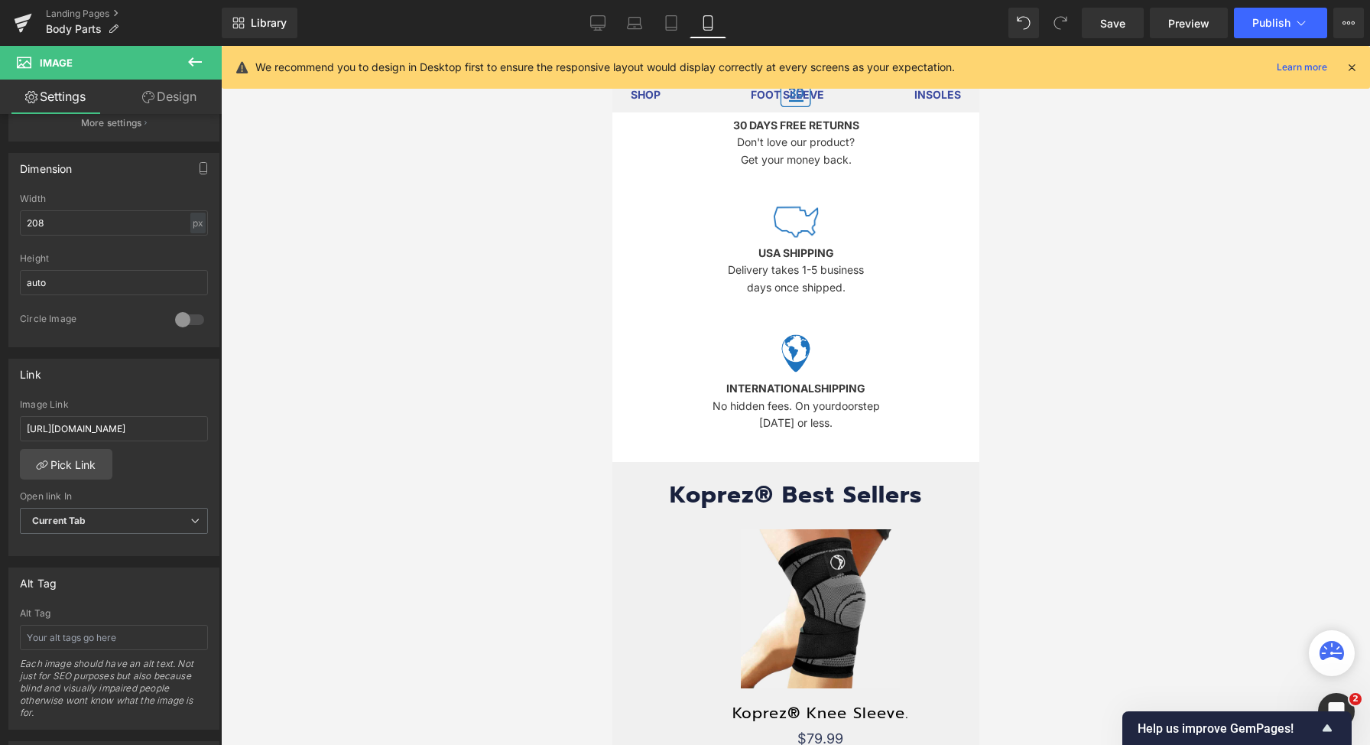
scroll to position [1167, 0]
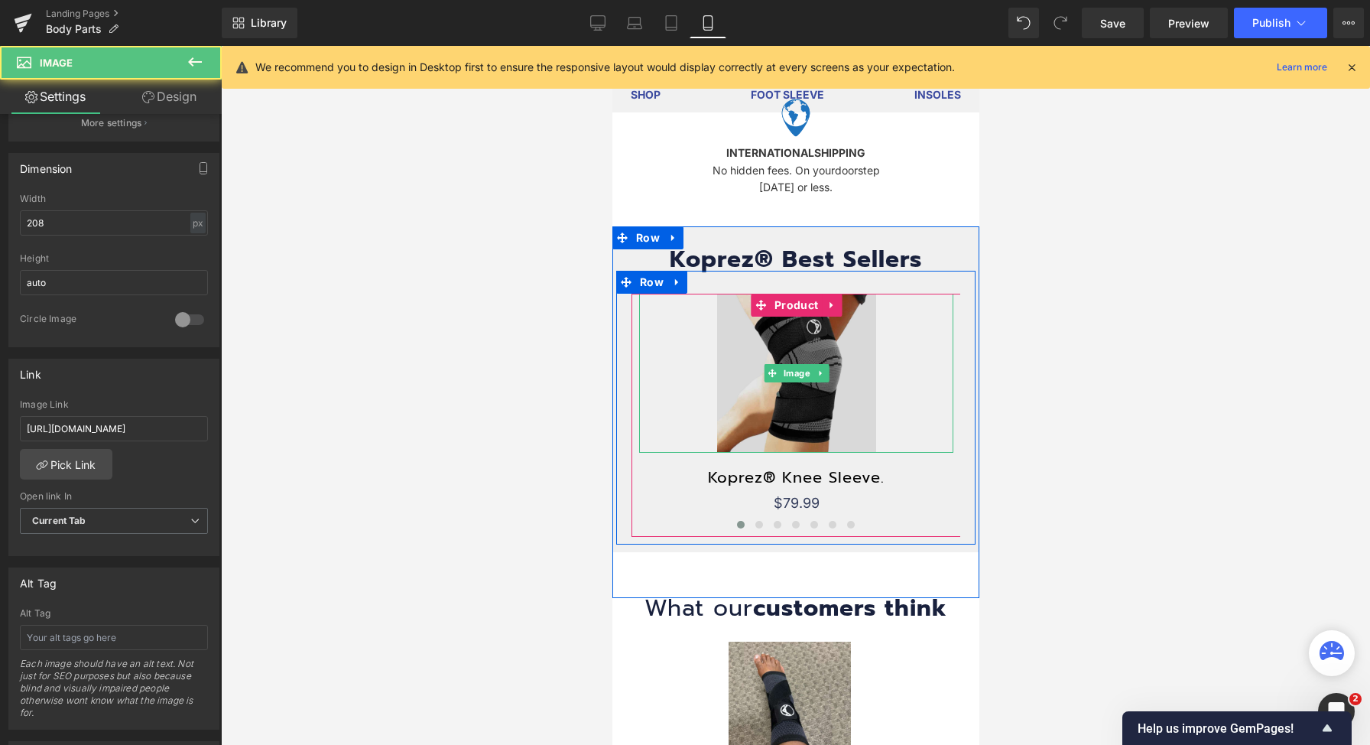
click at [741, 389] on img at bounding box center [795, 373] width 159 height 159
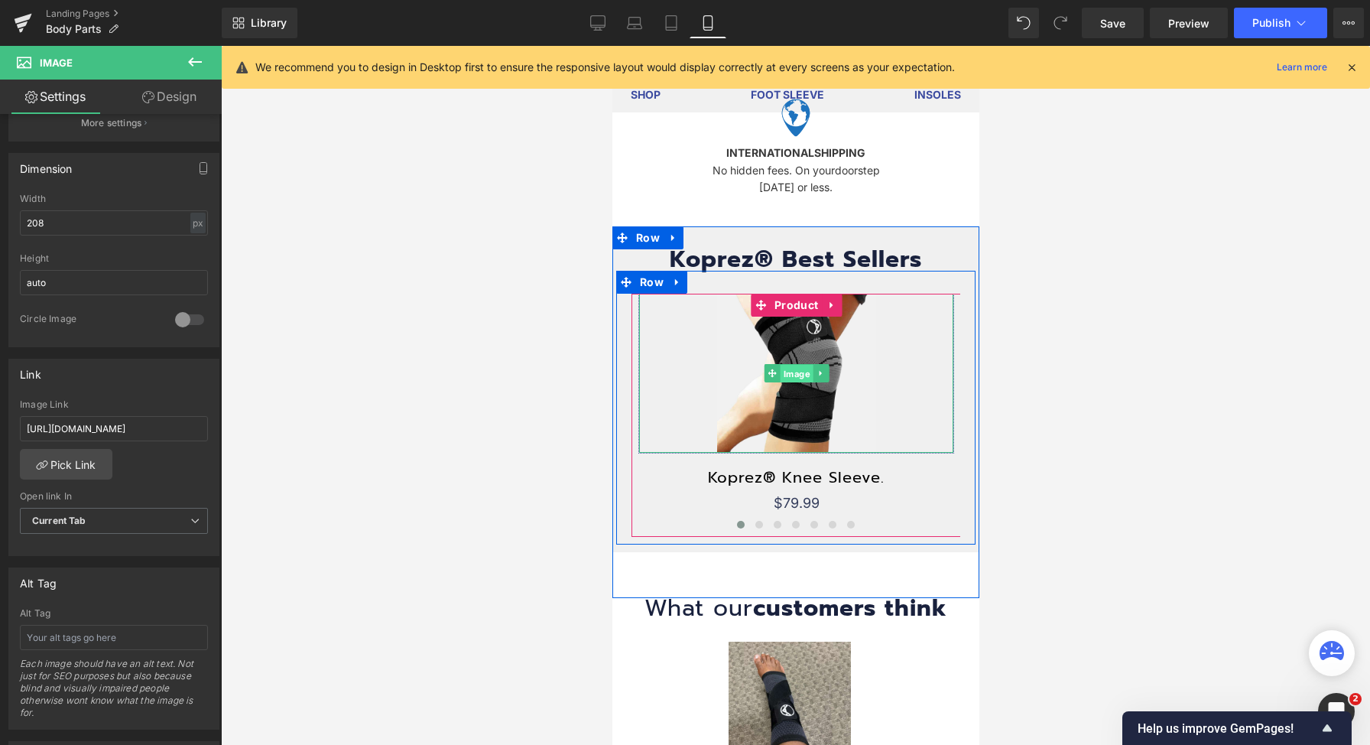
click at [792, 366] on span "Image" at bounding box center [795, 374] width 33 height 18
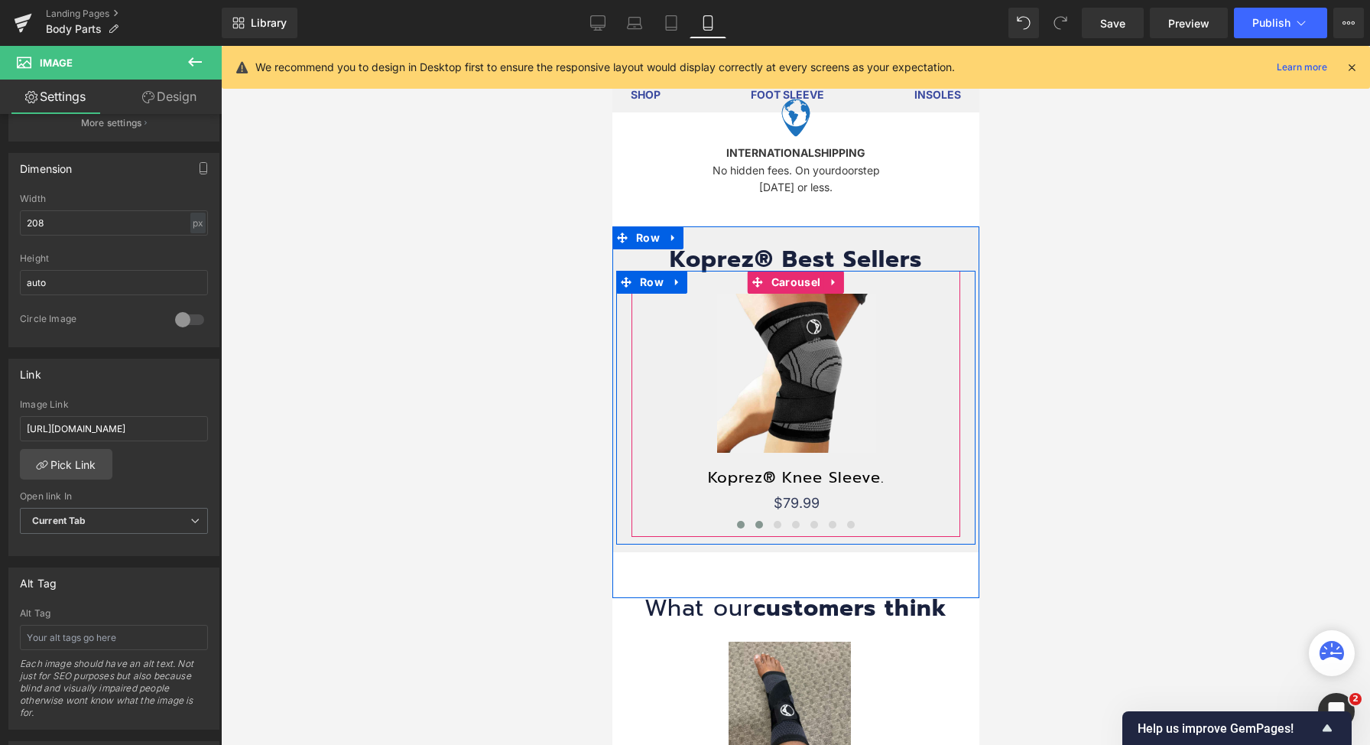
click at [755, 521] on span at bounding box center [759, 525] width 8 height 8
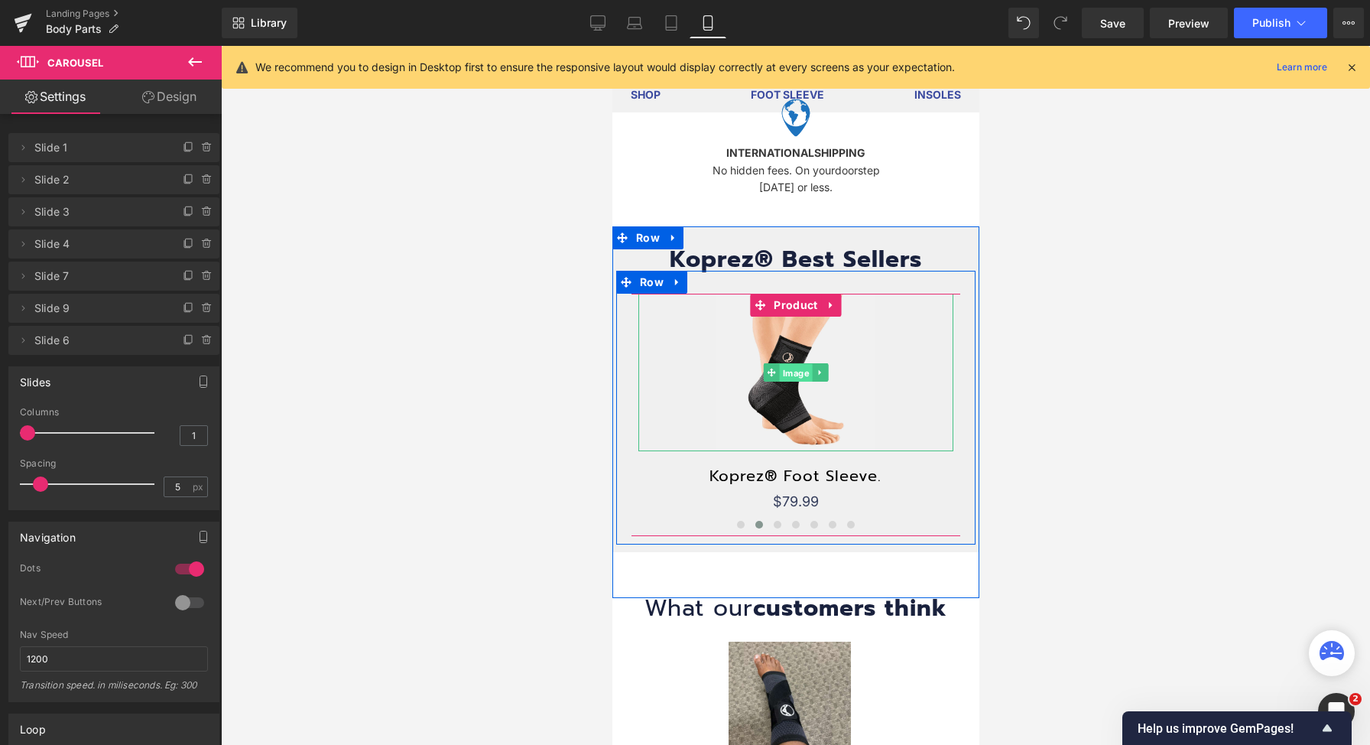
click at [785, 364] on span "Image" at bounding box center [795, 373] width 33 height 18
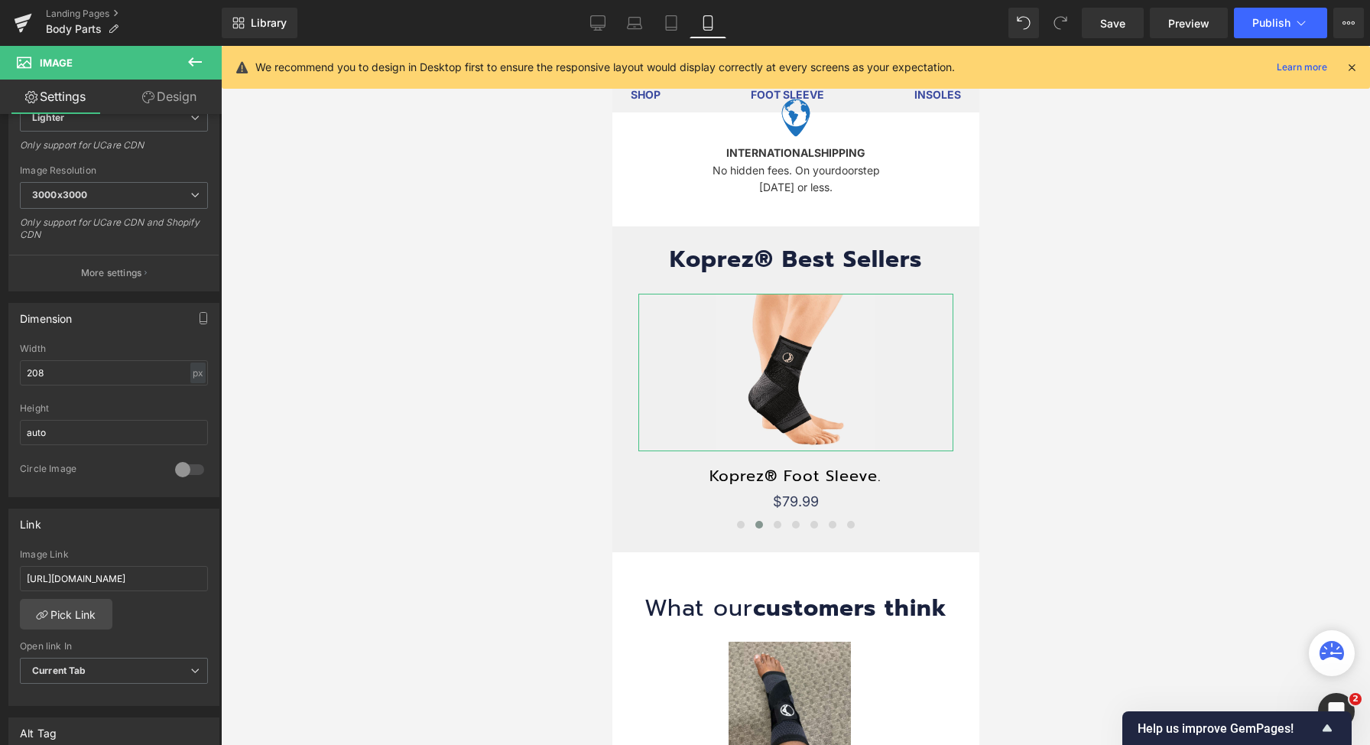
scroll to position [281, 0]
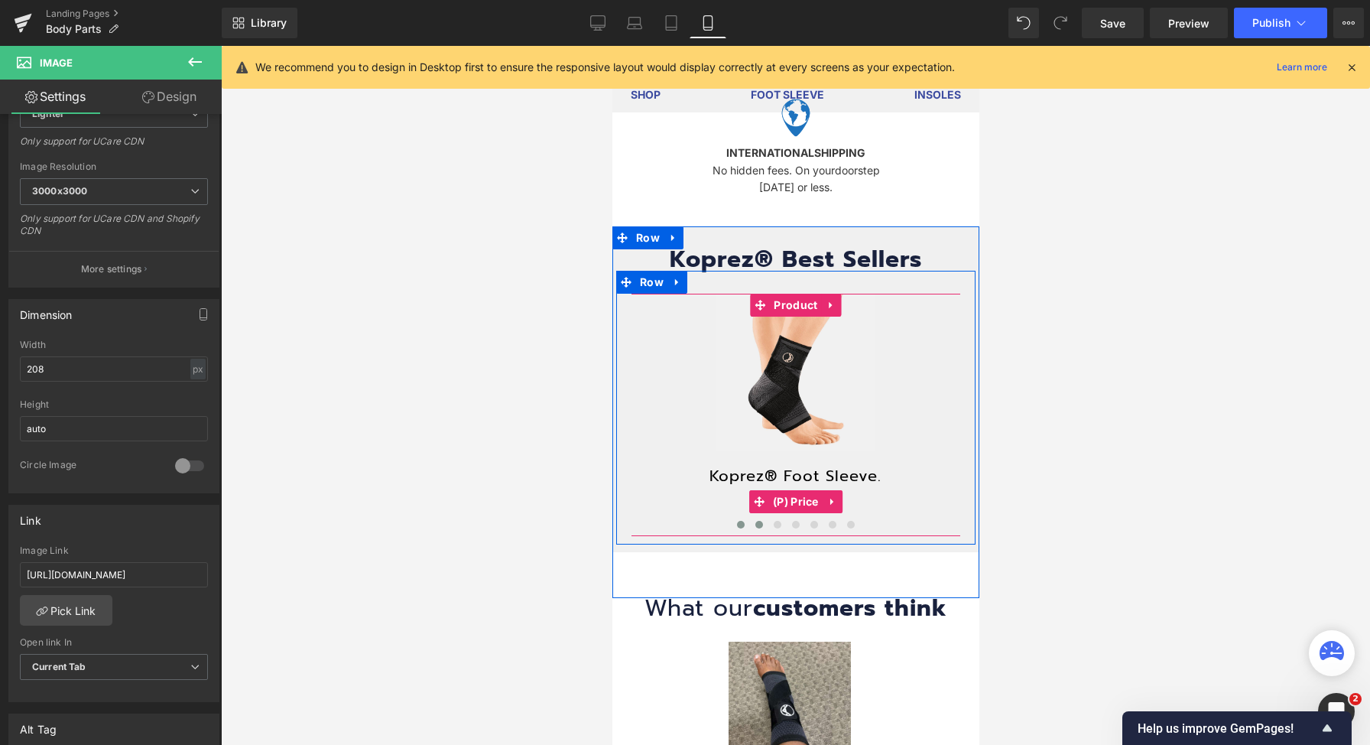
click at [736, 521] on span at bounding box center [740, 525] width 8 height 8
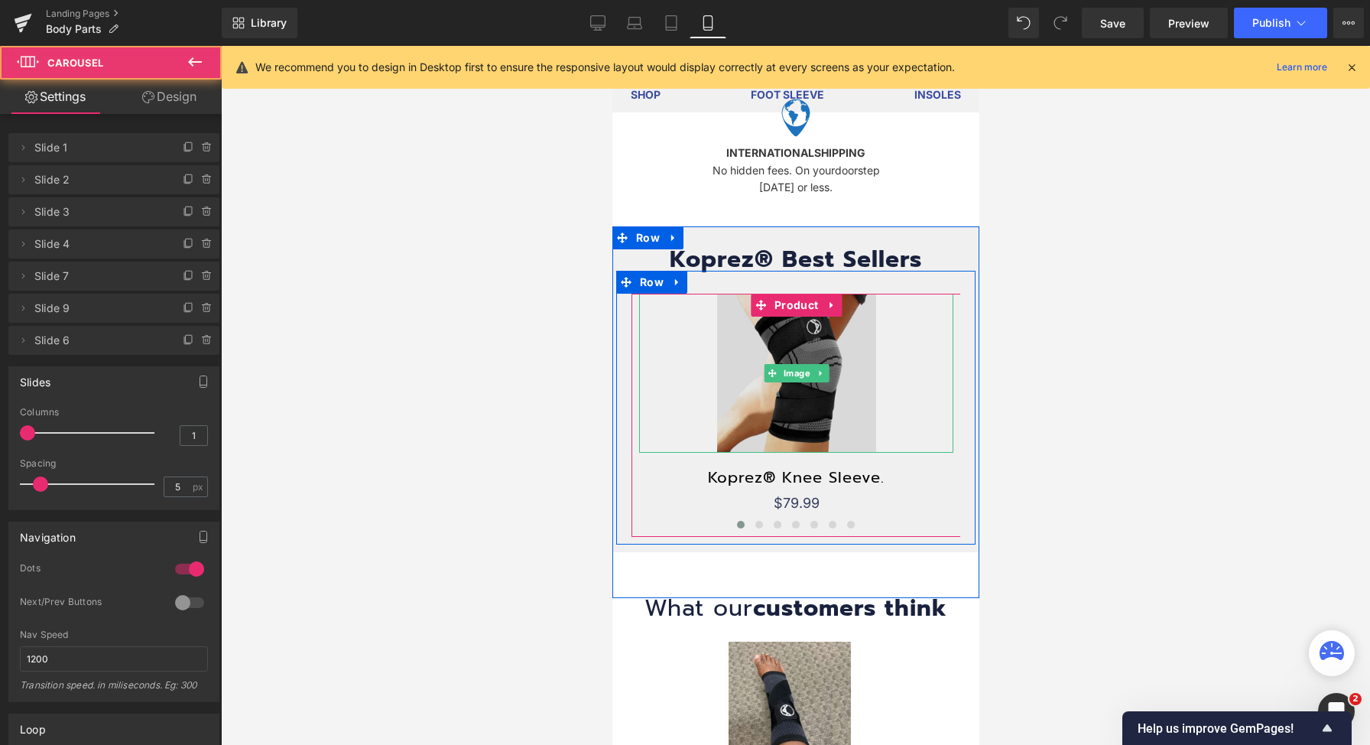
click at [779, 375] on img at bounding box center [795, 373] width 159 height 159
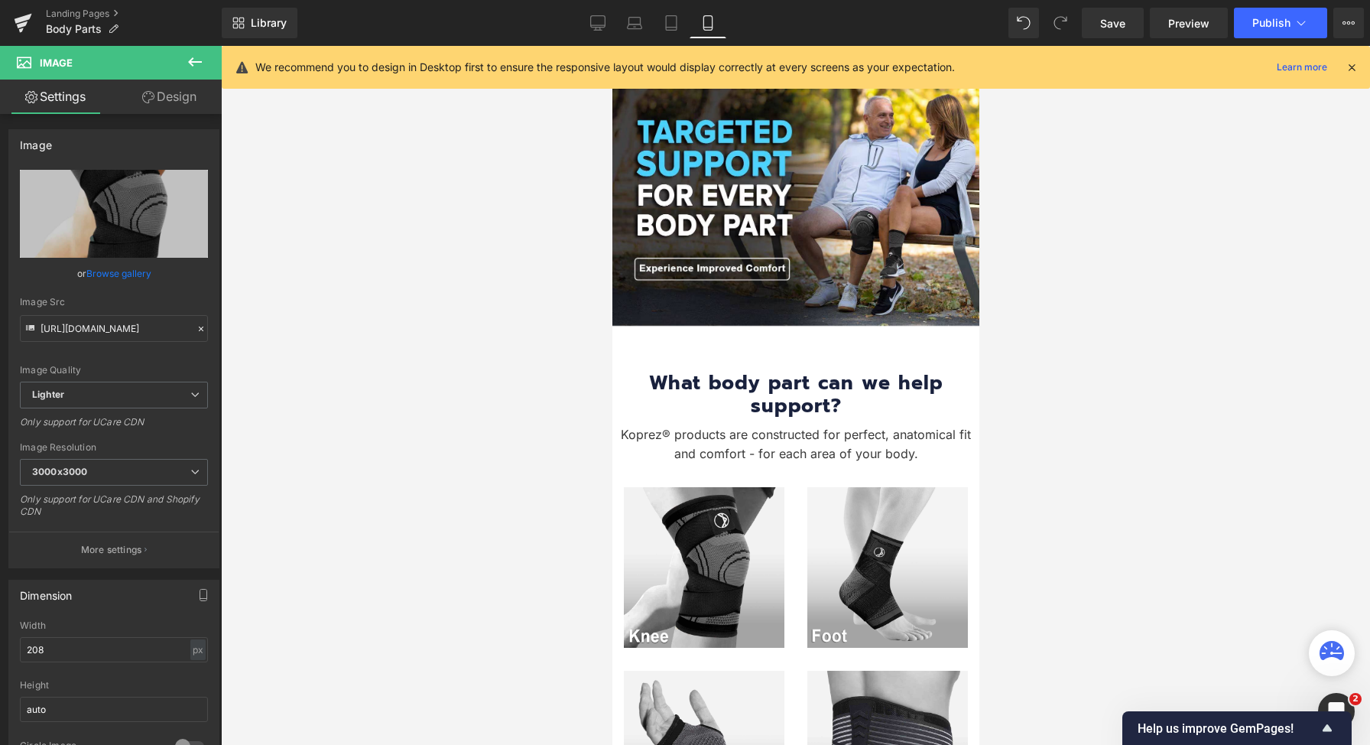
scroll to position [0, 0]
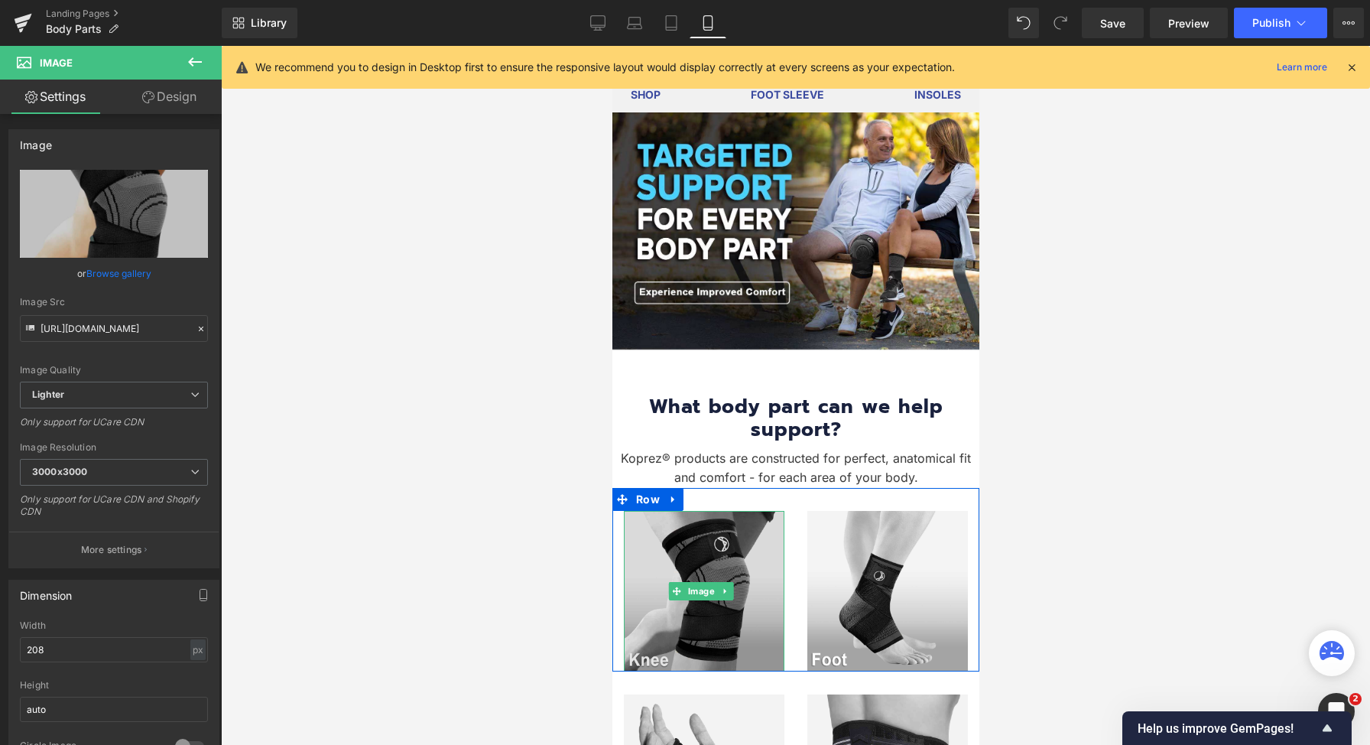
click at [672, 567] on img at bounding box center [703, 591] width 161 height 161
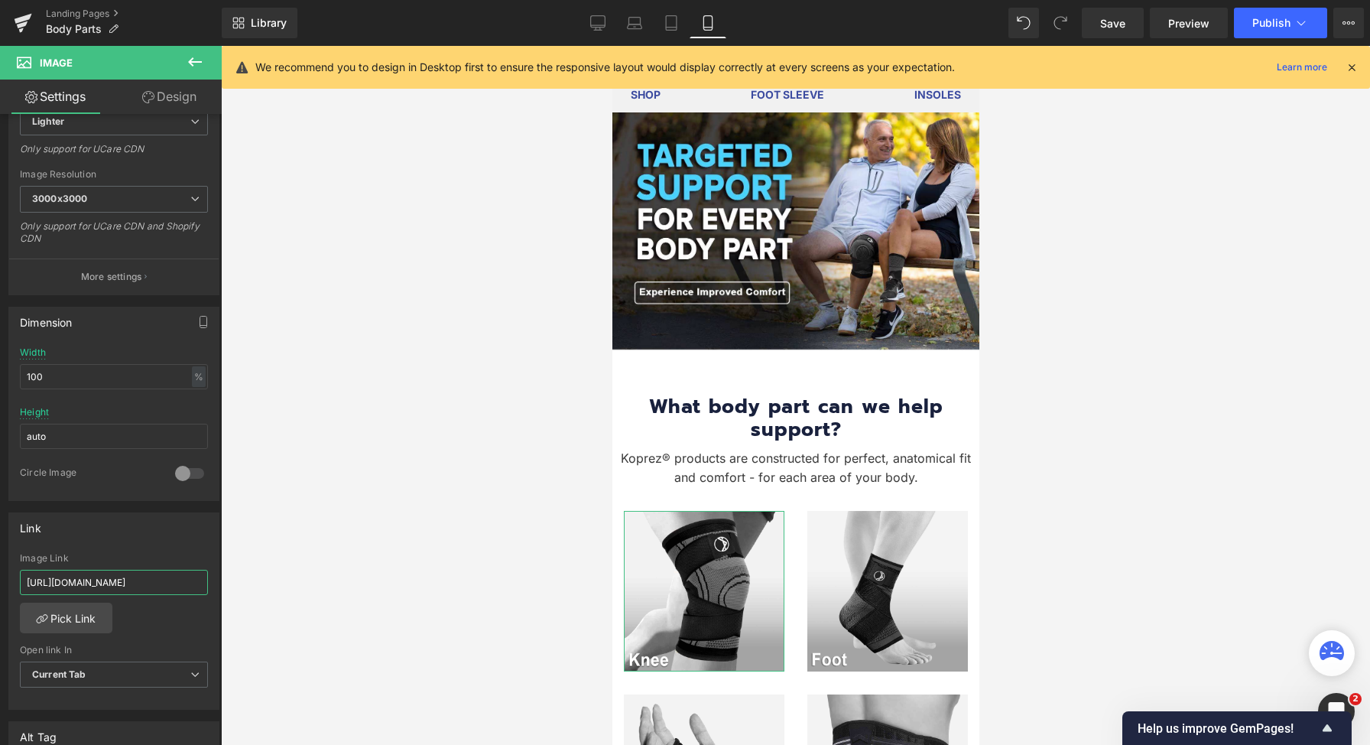
scroll to position [0, 73]
drag, startPoint x: 174, startPoint y: 582, endPoint x: 291, endPoint y: 585, distance: 117.0
click at [291, 585] on div "Image You are previewing how the will restyle your page. You can not edit Eleme…" at bounding box center [685, 385] width 1370 height 771
type input "[URL][DOMAIN_NAME]"
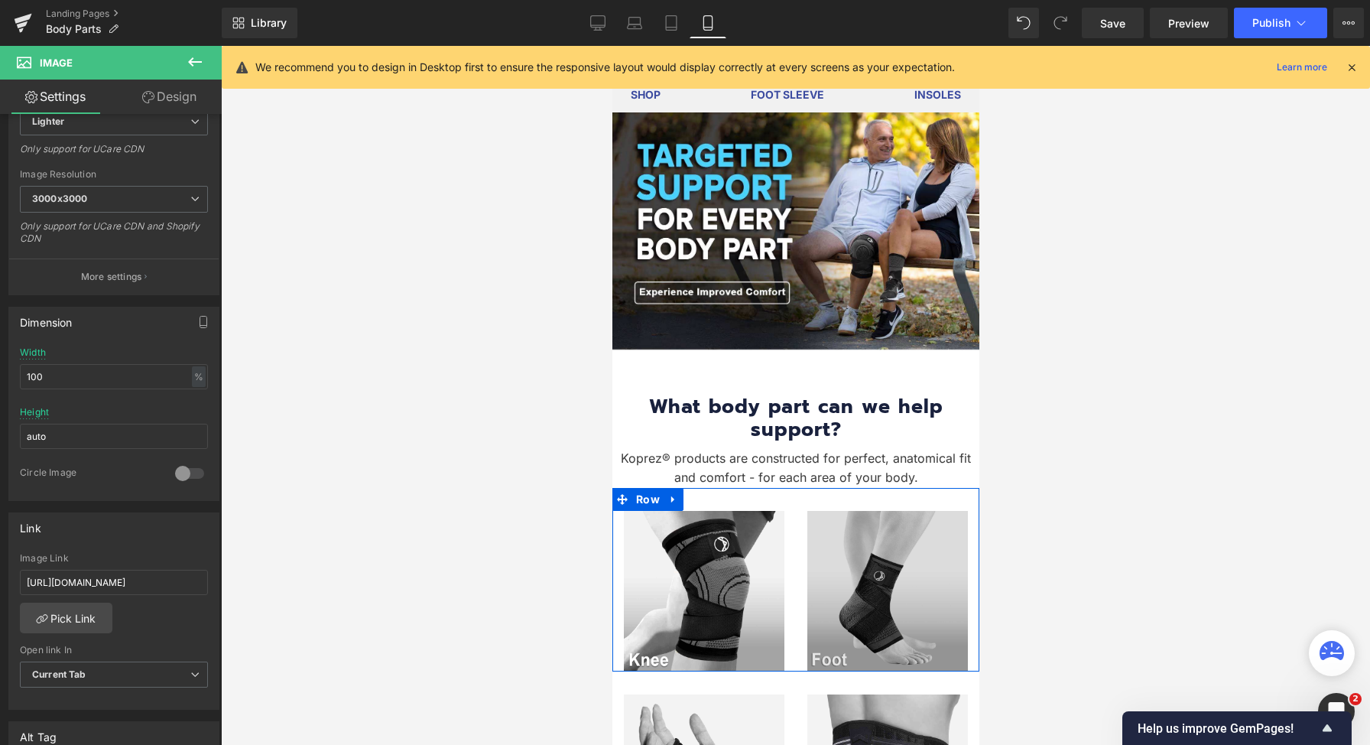
click at [842, 551] on img at bounding box center [887, 591] width 161 height 161
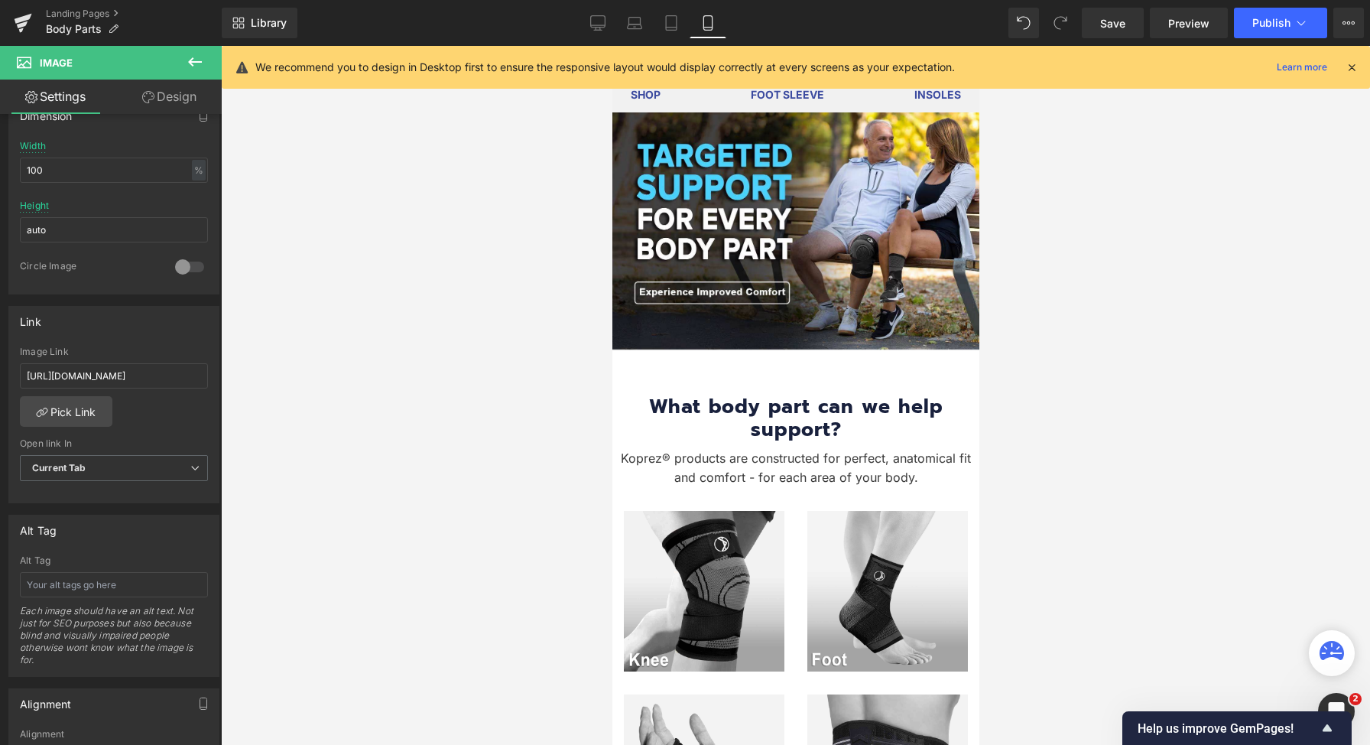
scroll to position [0, 8]
drag, startPoint x: 172, startPoint y: 369, endPoint x: 249, endPoint y: 372, distance: 77.3
click at [249, 372] on div "Image You are previewing how the will restyle your page. You can not edit Eleme…" at bounding box center [685, 385] width 1370 height 771
type input "[URL][DOMAIN_NAME]"
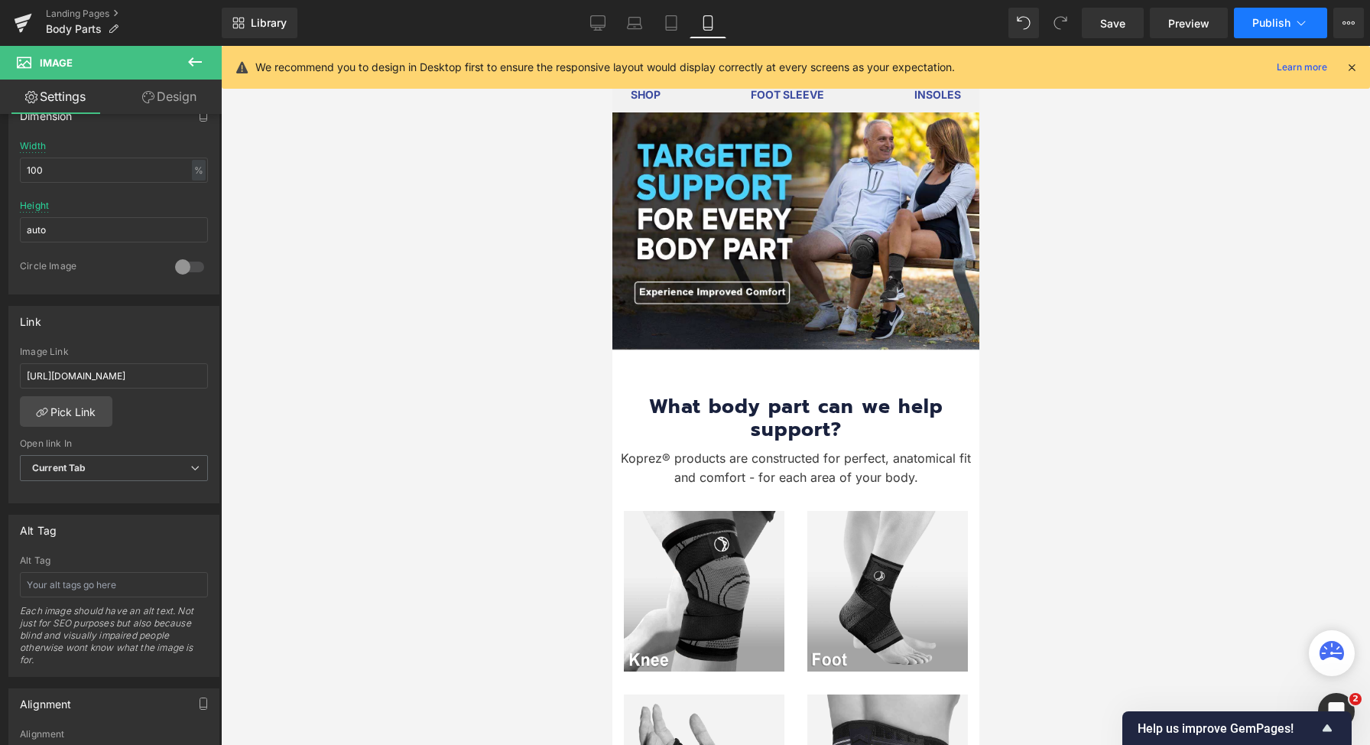
click at [1259, 27] on span "Publish" at bounding box center [1271, 23] width 38 height 12
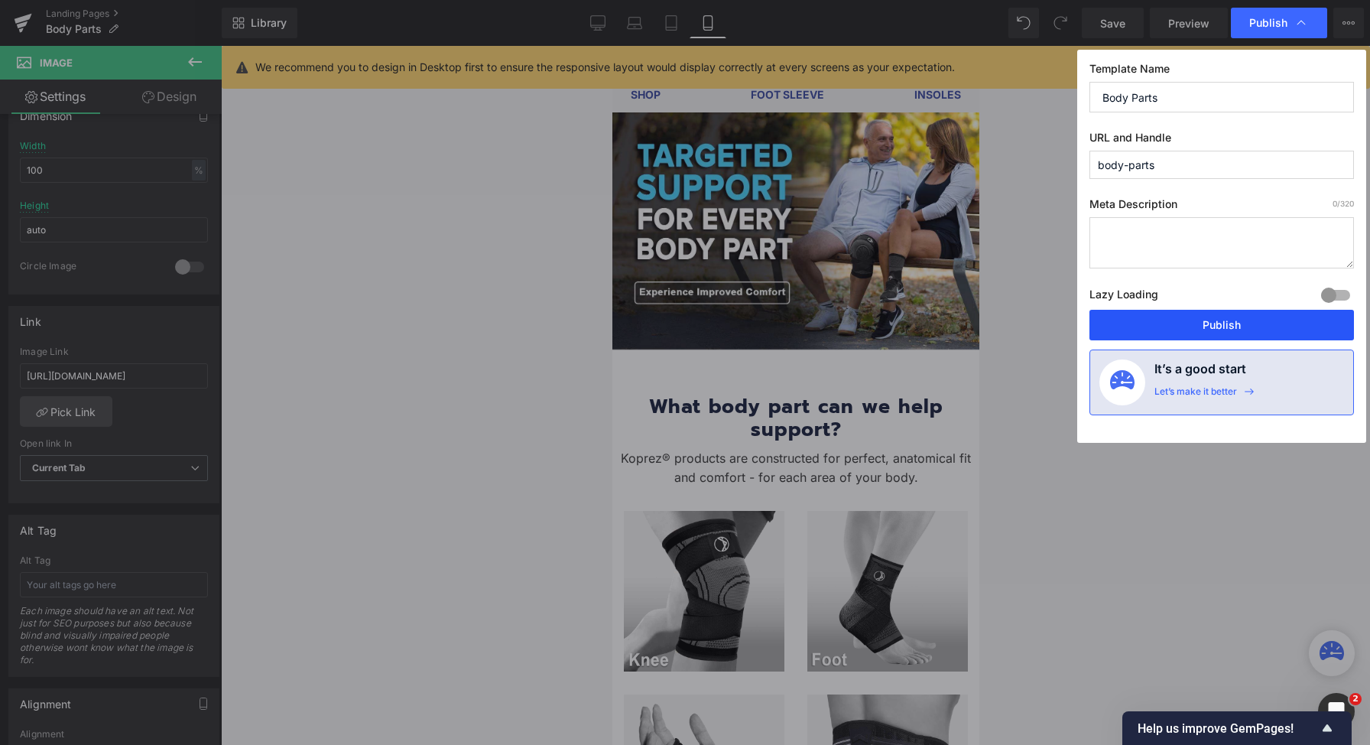
click at [1196, 328] on button "Publish" at bounding box center [1221, 325] width 265 height 31
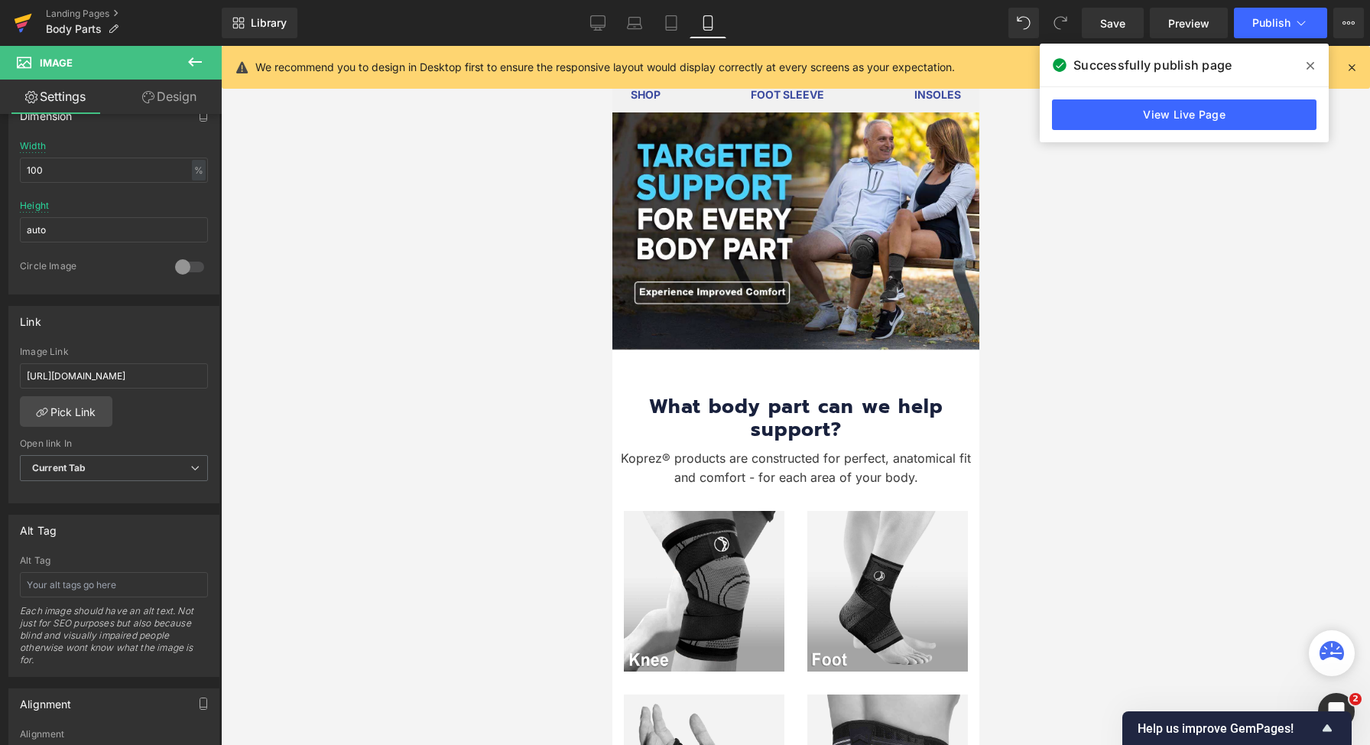
click at [11, 22] on link at bounding box center [23, 23] width 46 height 46
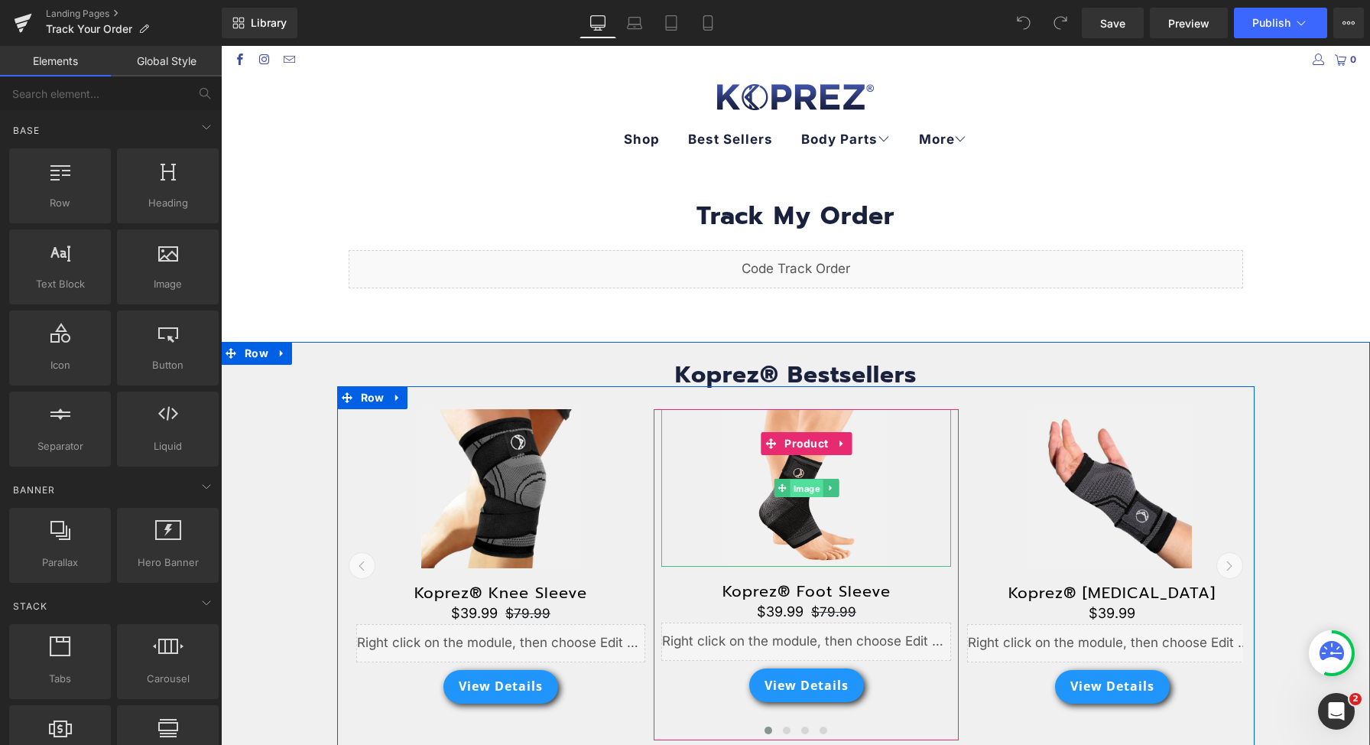
click at [791, 479] on span "Image" at bounding box center [806, 488] width 33 height 18
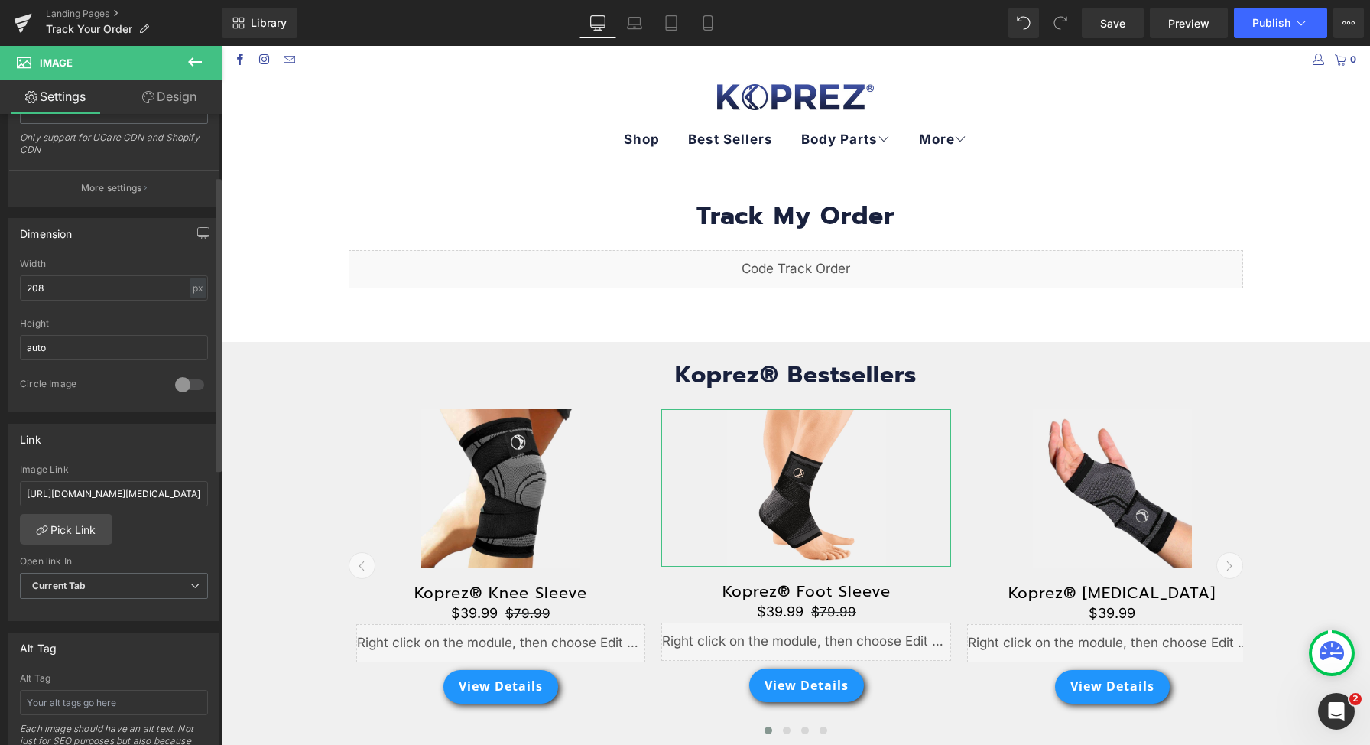
scroll to position [528, 0]
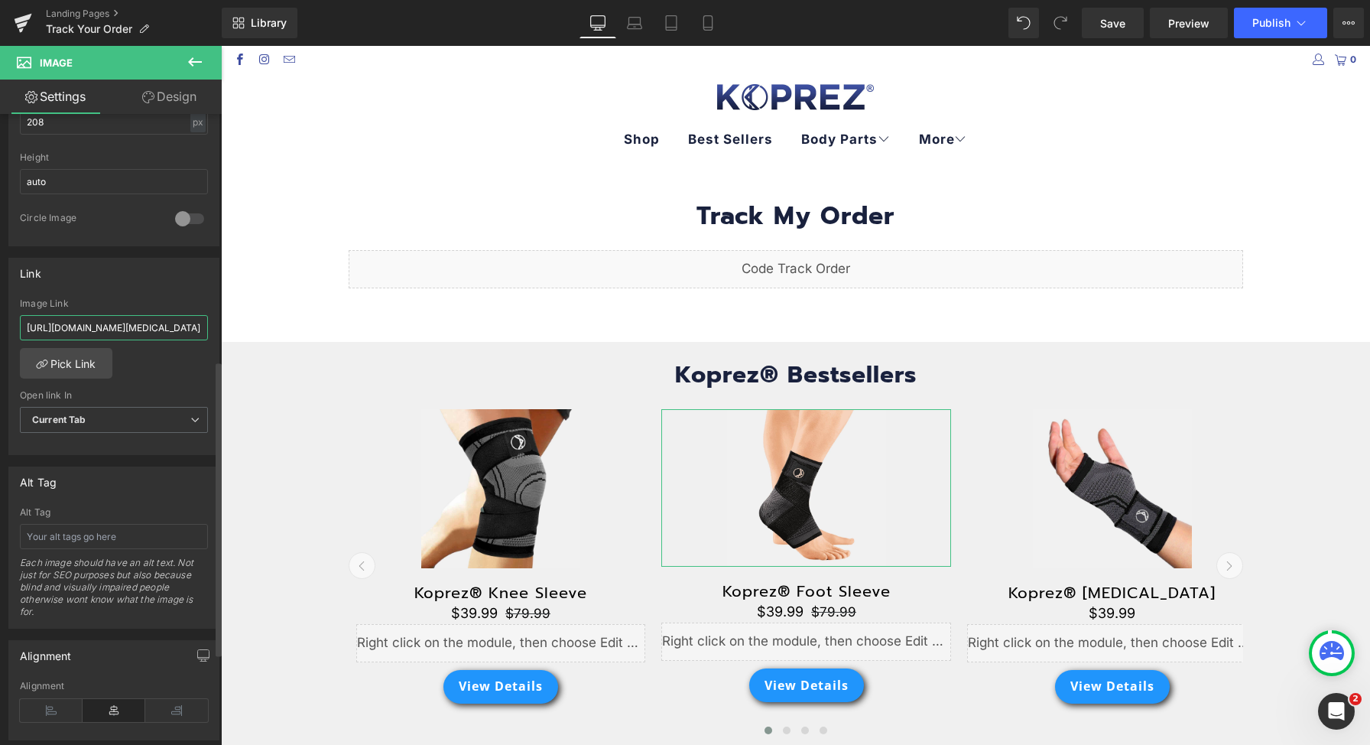
click at [145, 320] on input "https://koprez.com/products/plantar-fasciitis-sleeve" at bounding box center [114, 327] width 188 height 25
paste input "foot"
type input "[URL][DOMAIN_NAME]"
click at [200, 298] on div "Image Link" at bounding box center [114, 303] width 188 height 11
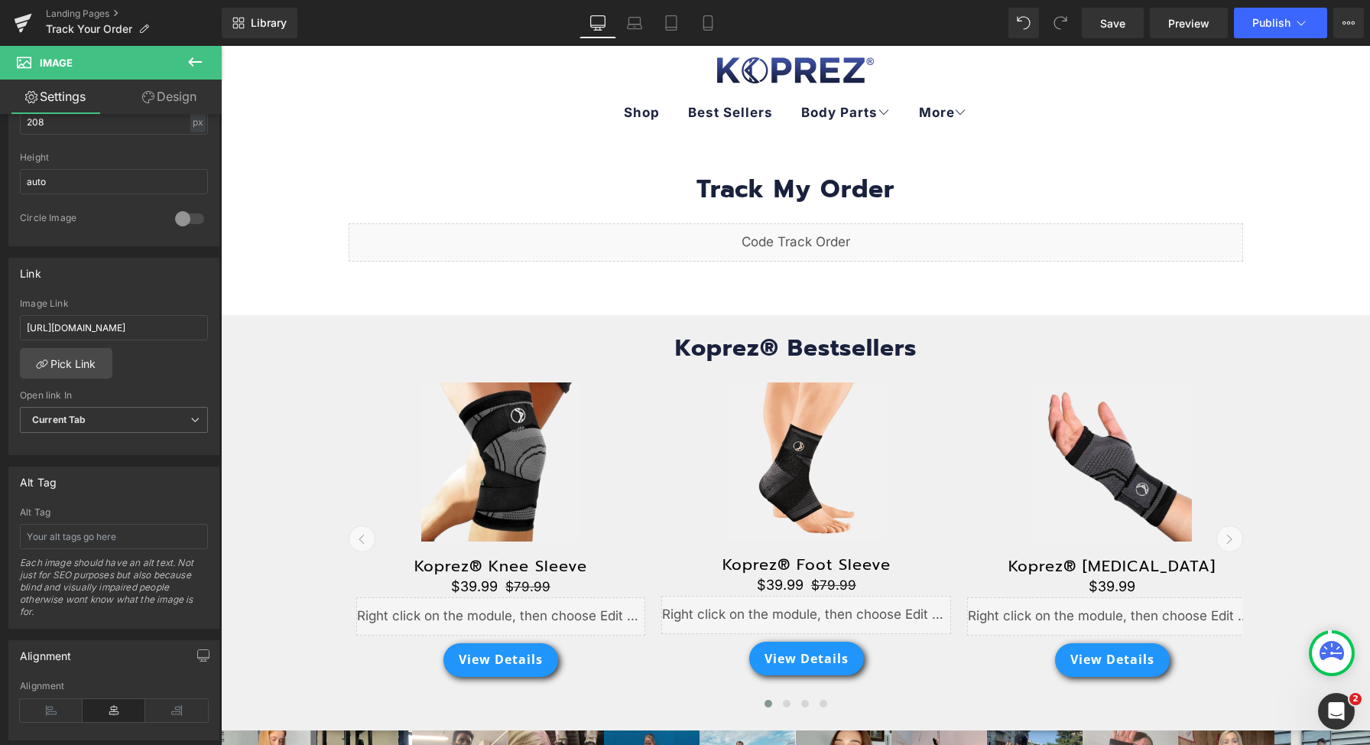
scroll to position [51, 0]
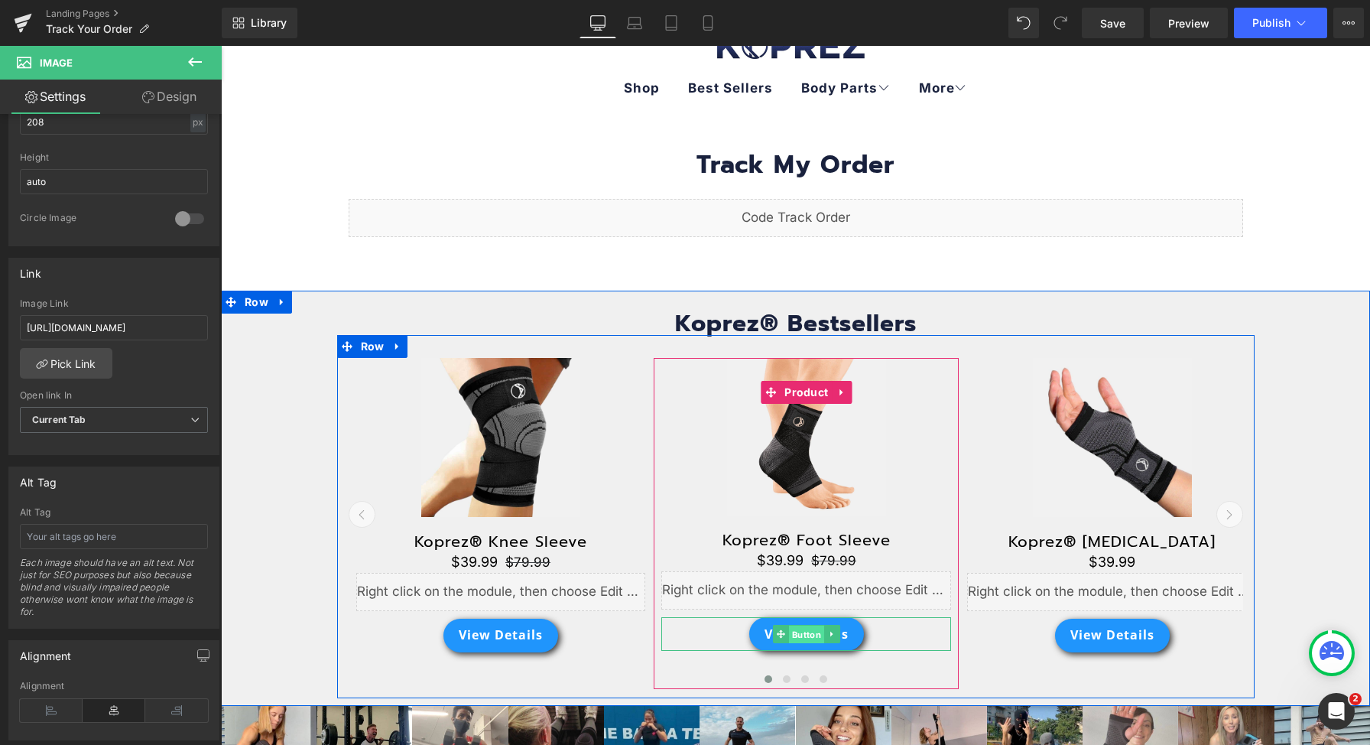
click at [789, 638] on span "Button" at bounding box center [806, 634] width 35 height 18
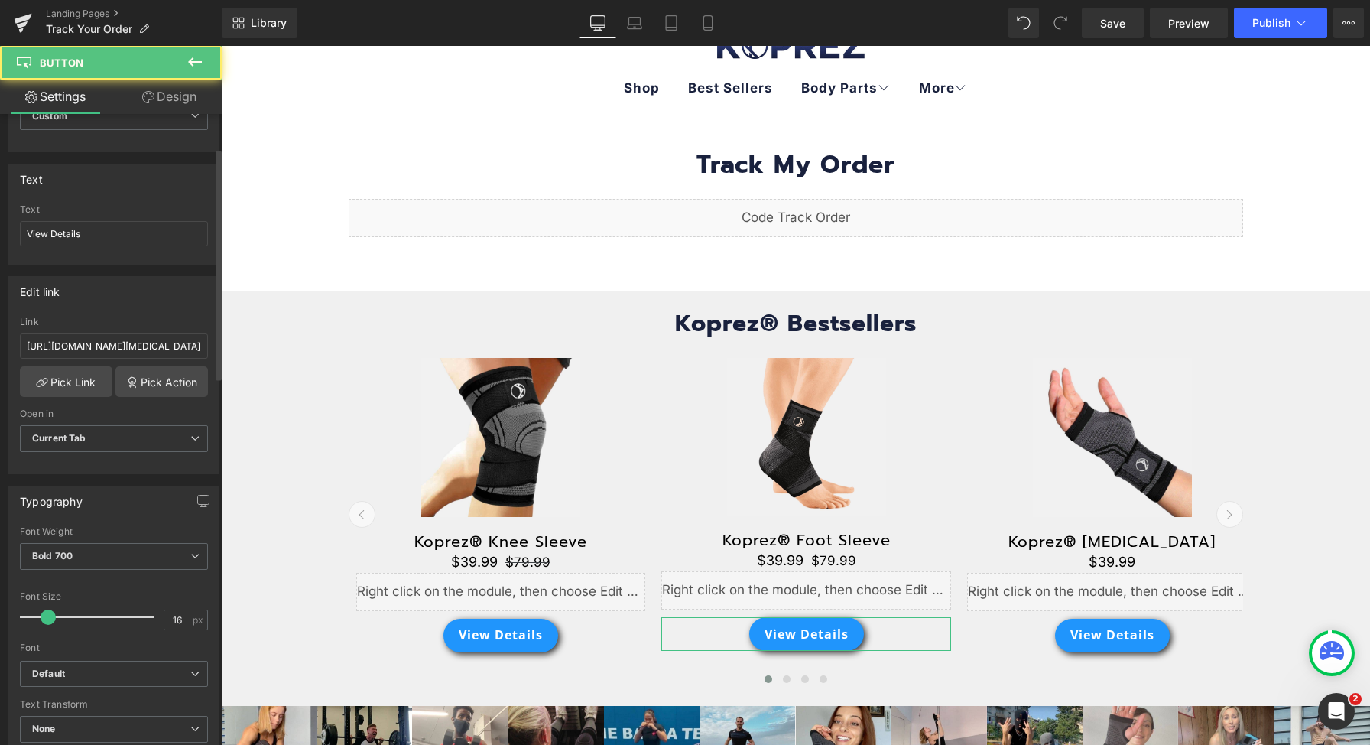
scroll to position [93, 0]
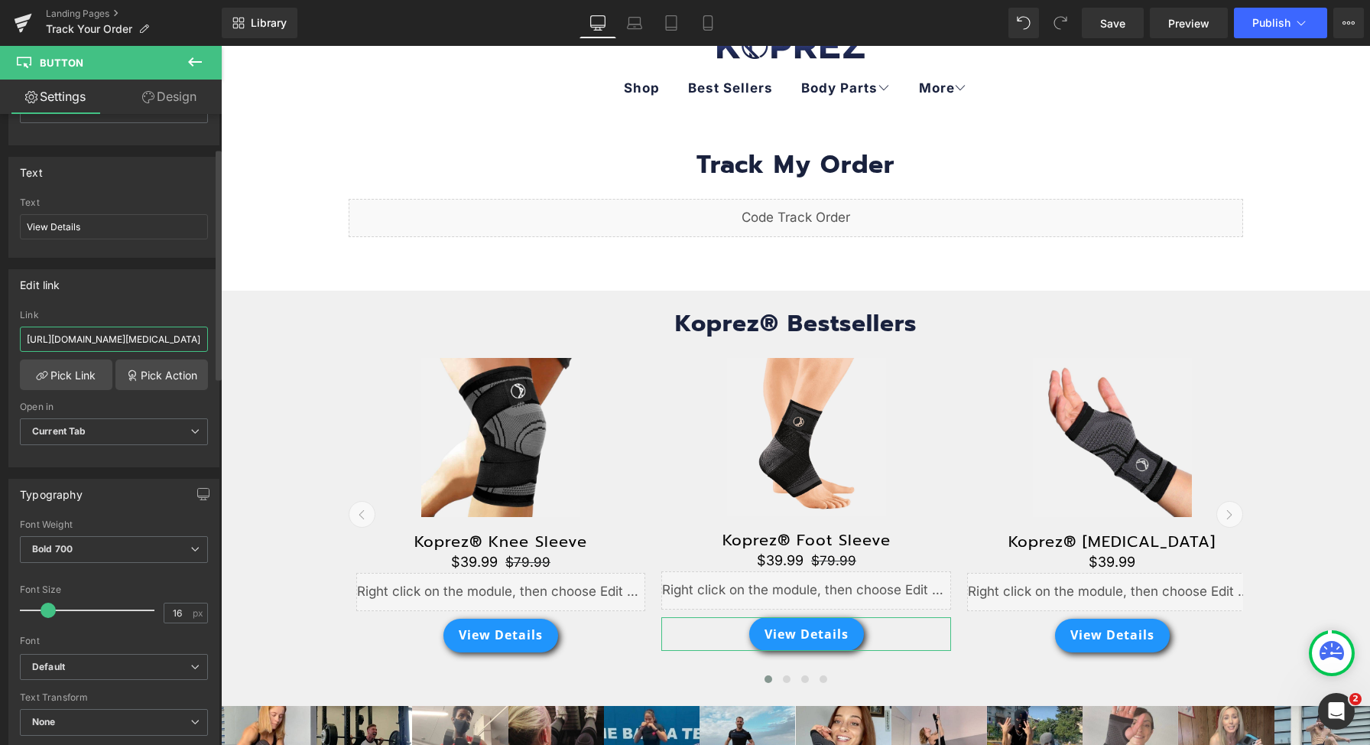
click at [154, 333] on input "https://koprez.com/products/plantar-fasciitis-sleeve" at bounding box center [114, 338] width 188 height 25
click at [157, 340] on input "https://koprez.com/products/plantar-fasciitis-sleeve" at bounding box center [114, 338] width 188 height 25
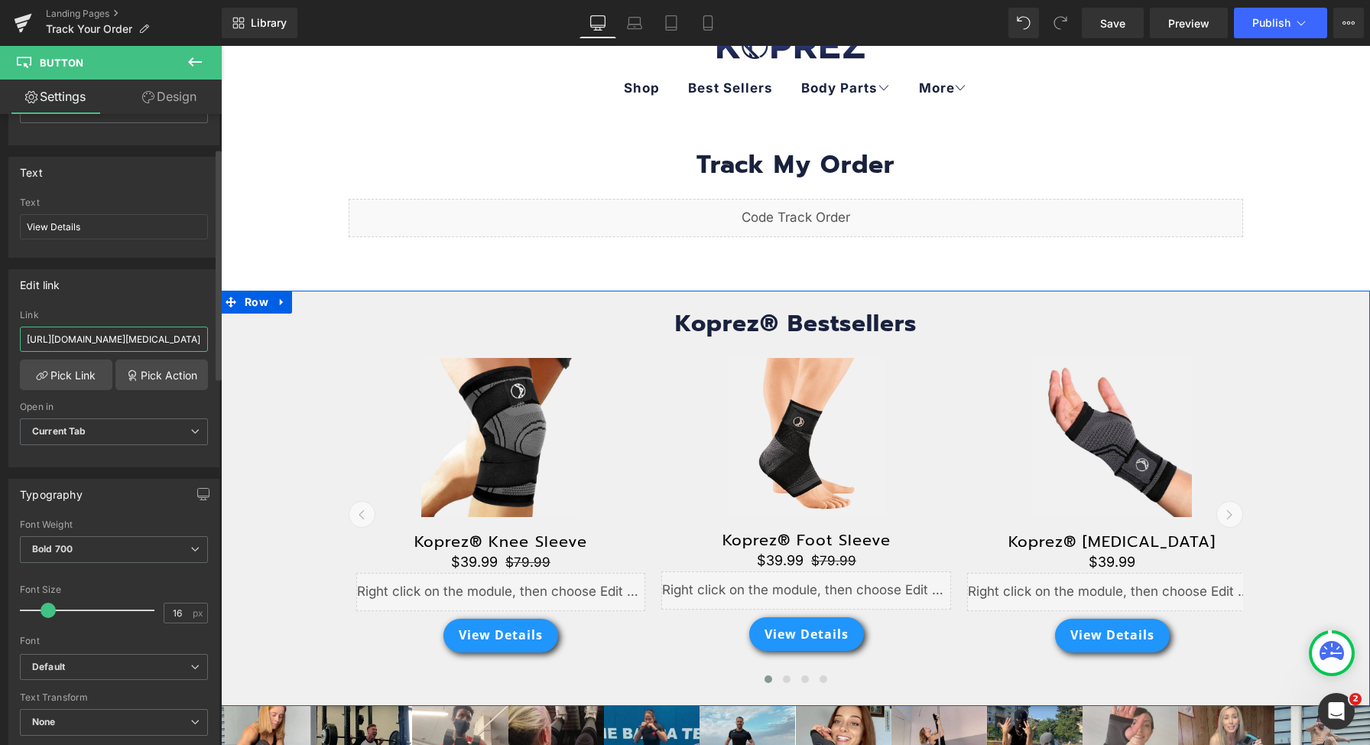
click at [213, 341] on div "Button Button Styles Custom Custom Setup Global Style Custom Setup Global Style…" at bounding box center [111, 433] width 222 height 638
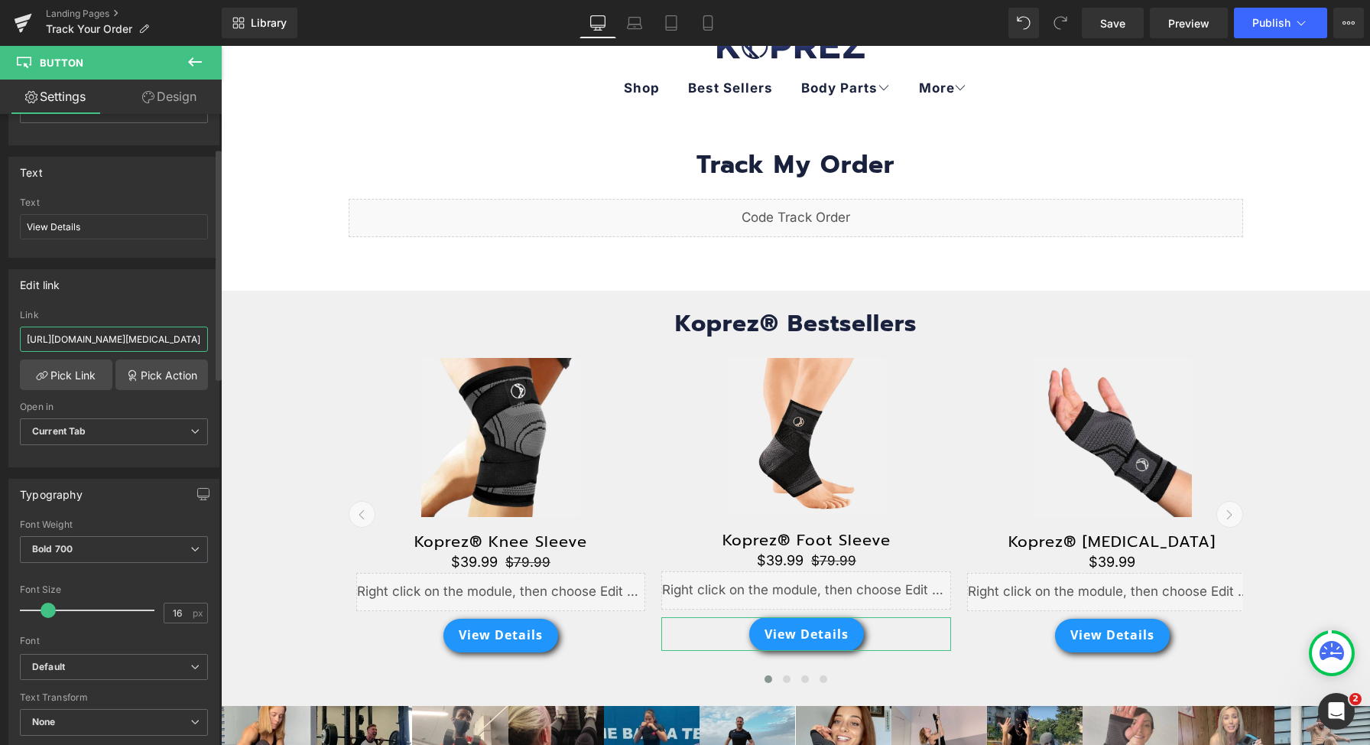
click at [154, 336] on input "https://koprez.com/products/plantar-fasciitis-sleeve" at bounding box center [114, 338] width 188 height 25
paste input "foot"
type input "[URL][DOMAIN_NAME]"
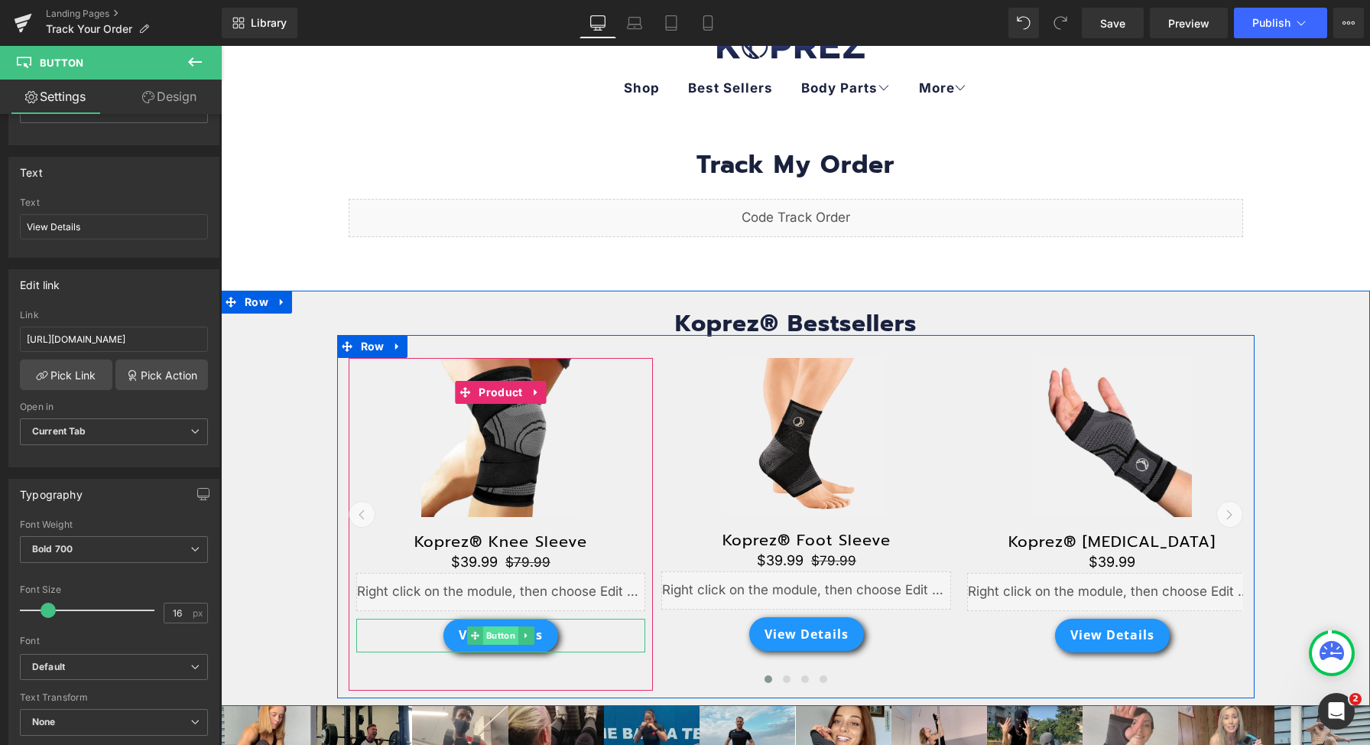
click at [483, 636] on span "Button" at bounding box center [500, 635] width 35 height 18
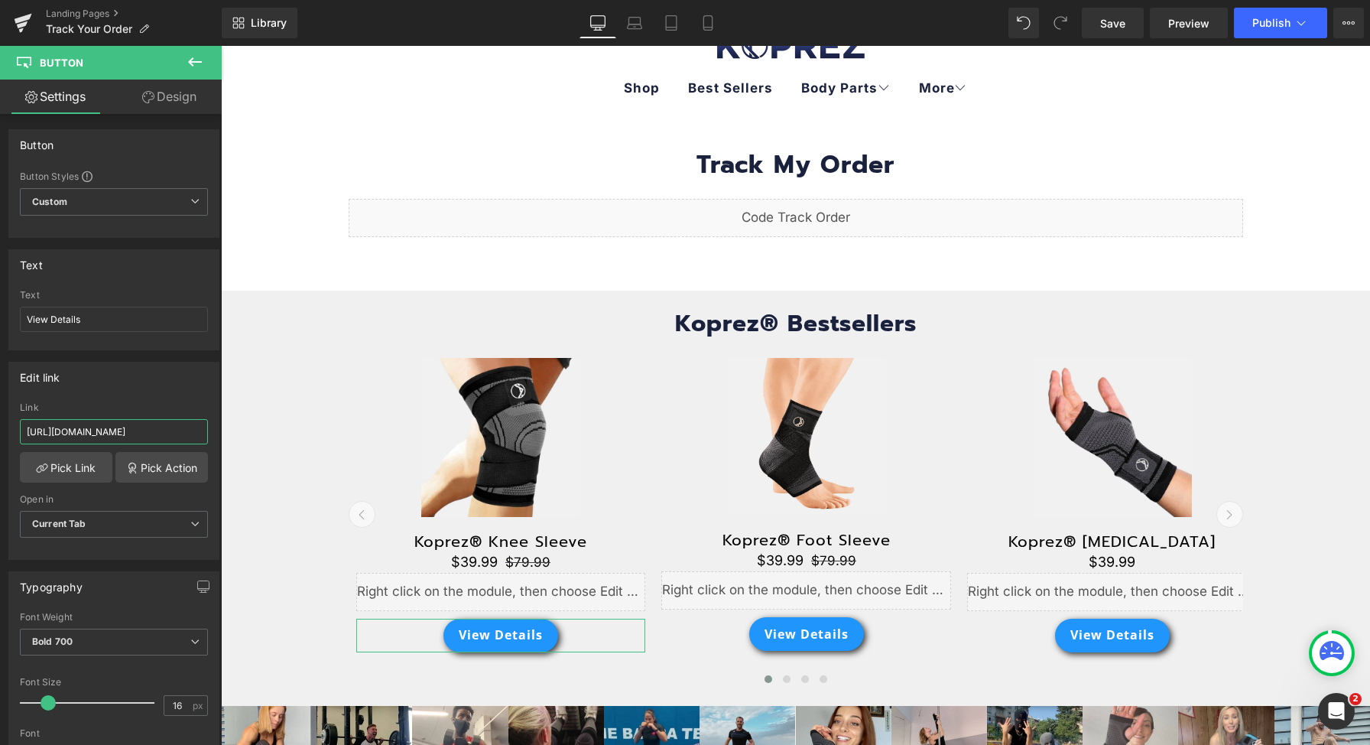
scroll to position [0, 73]
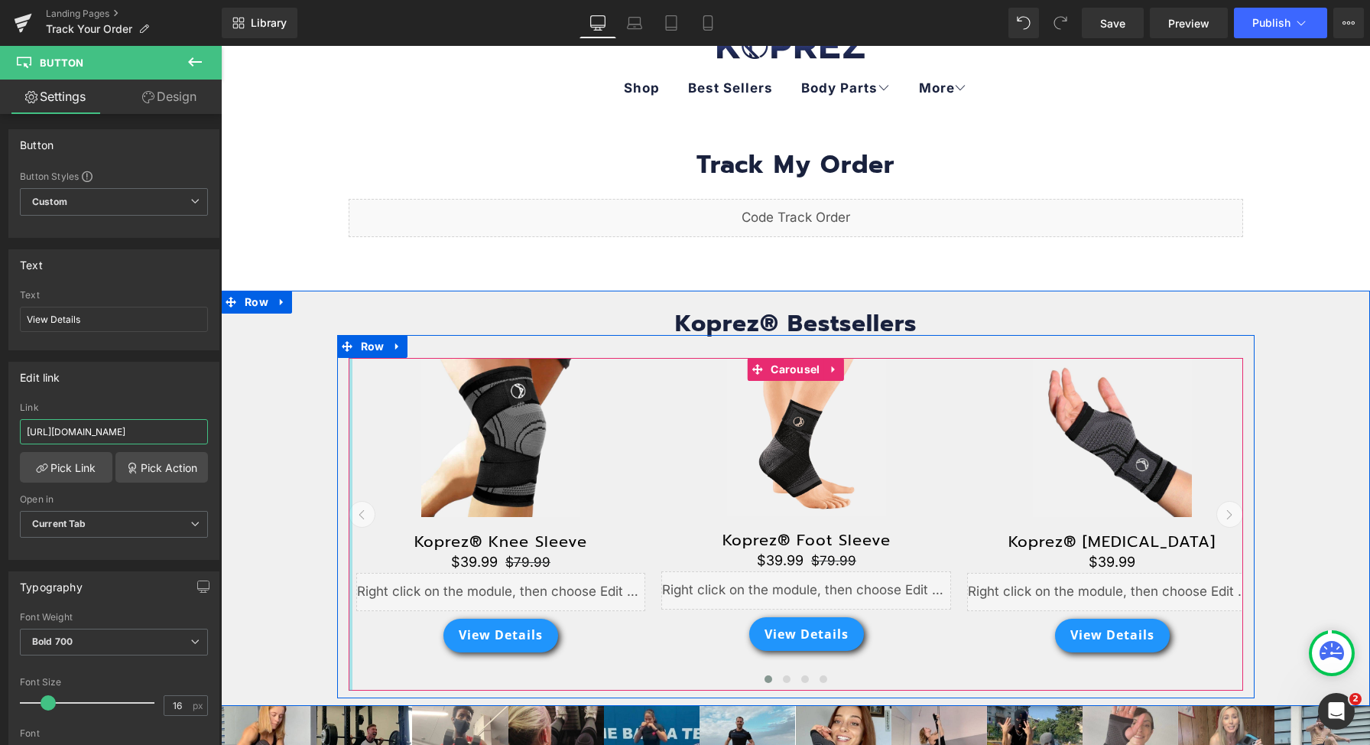
drag, startPoint x: 401, startPoint y: 479, endPoint x: 346, endPoint y: 434, distance: 70.7
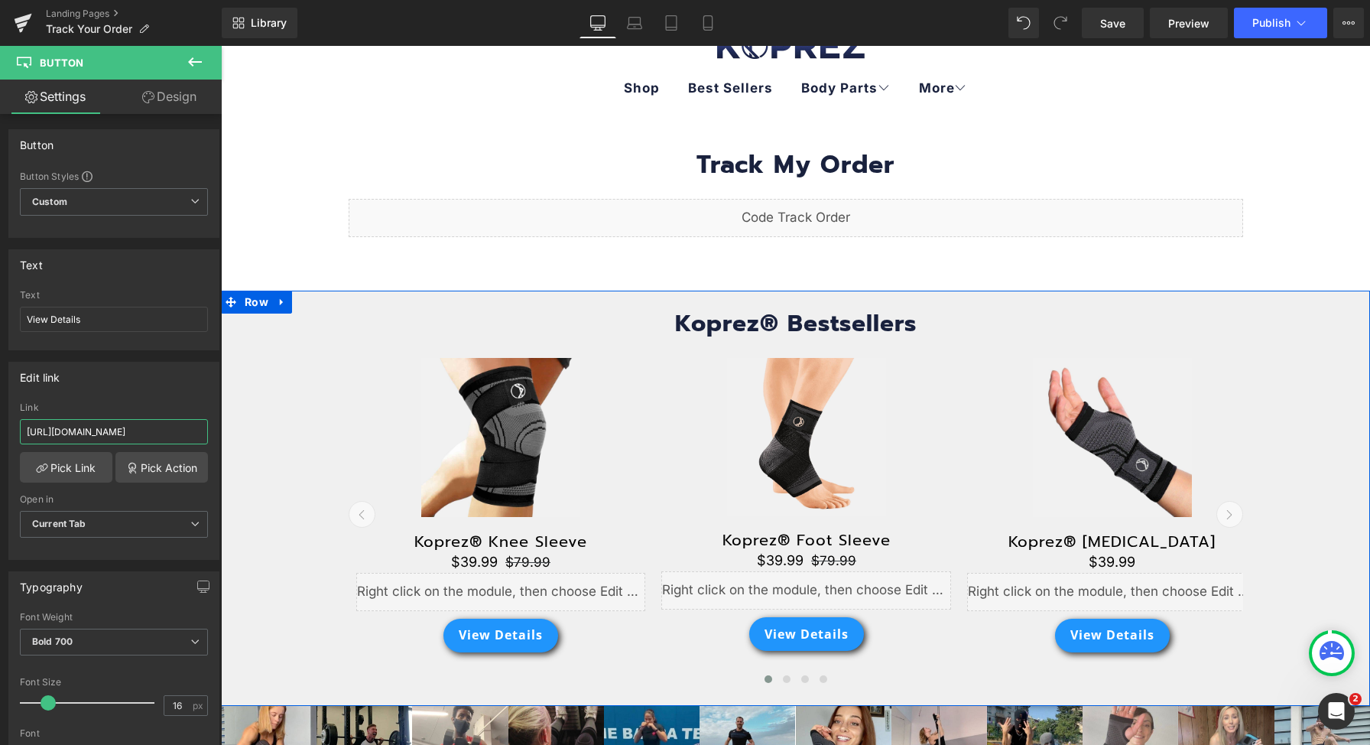
scroll to position [0, 0]
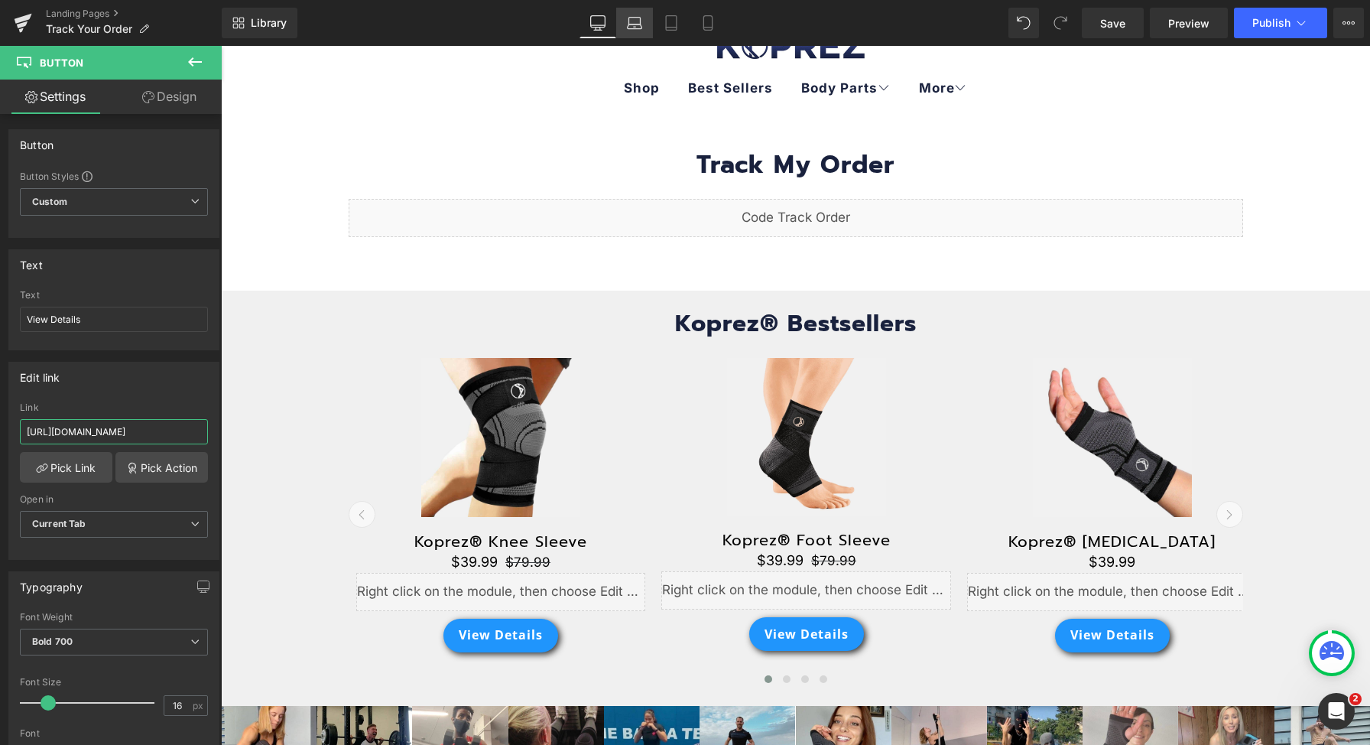
type input "[URL][DOMAIN_NAME]"
click at [641, 21] on icon at bounding box center [634, 21] width 11 height 7
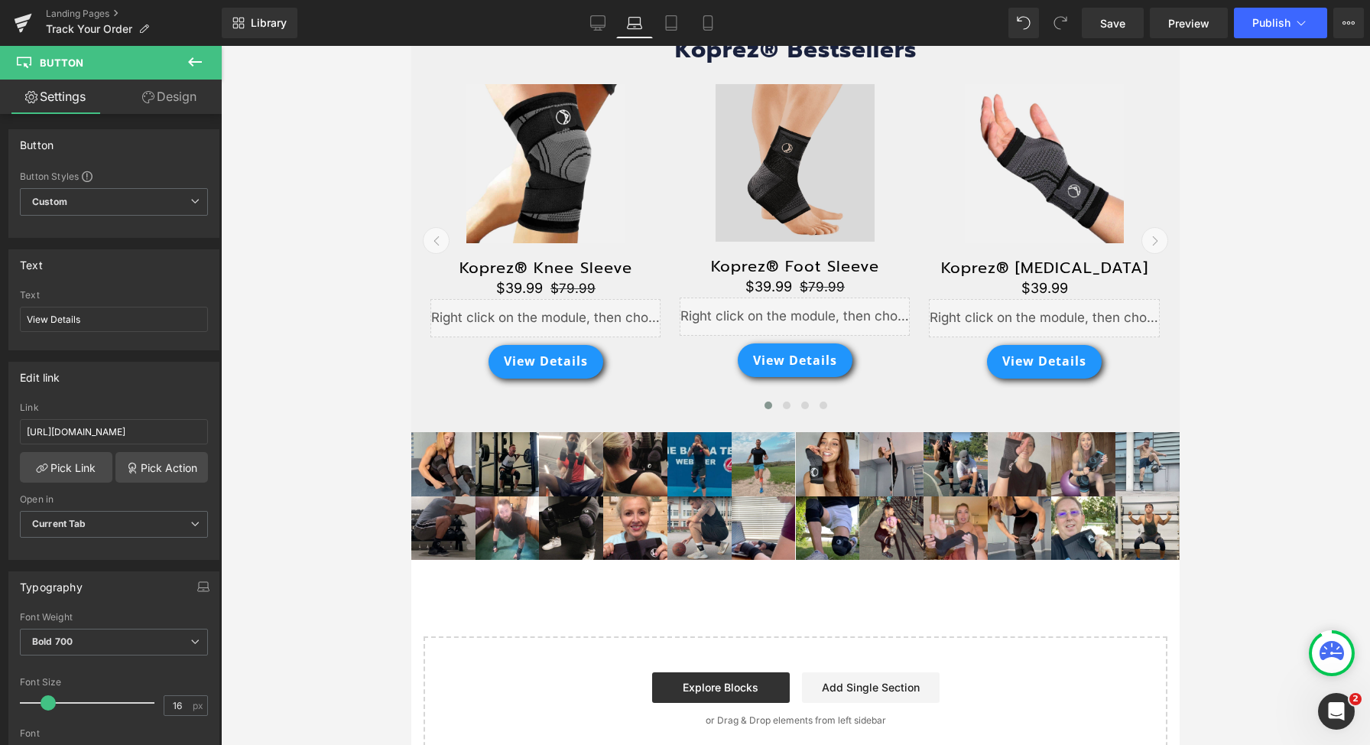
scroll to position [313, 0]
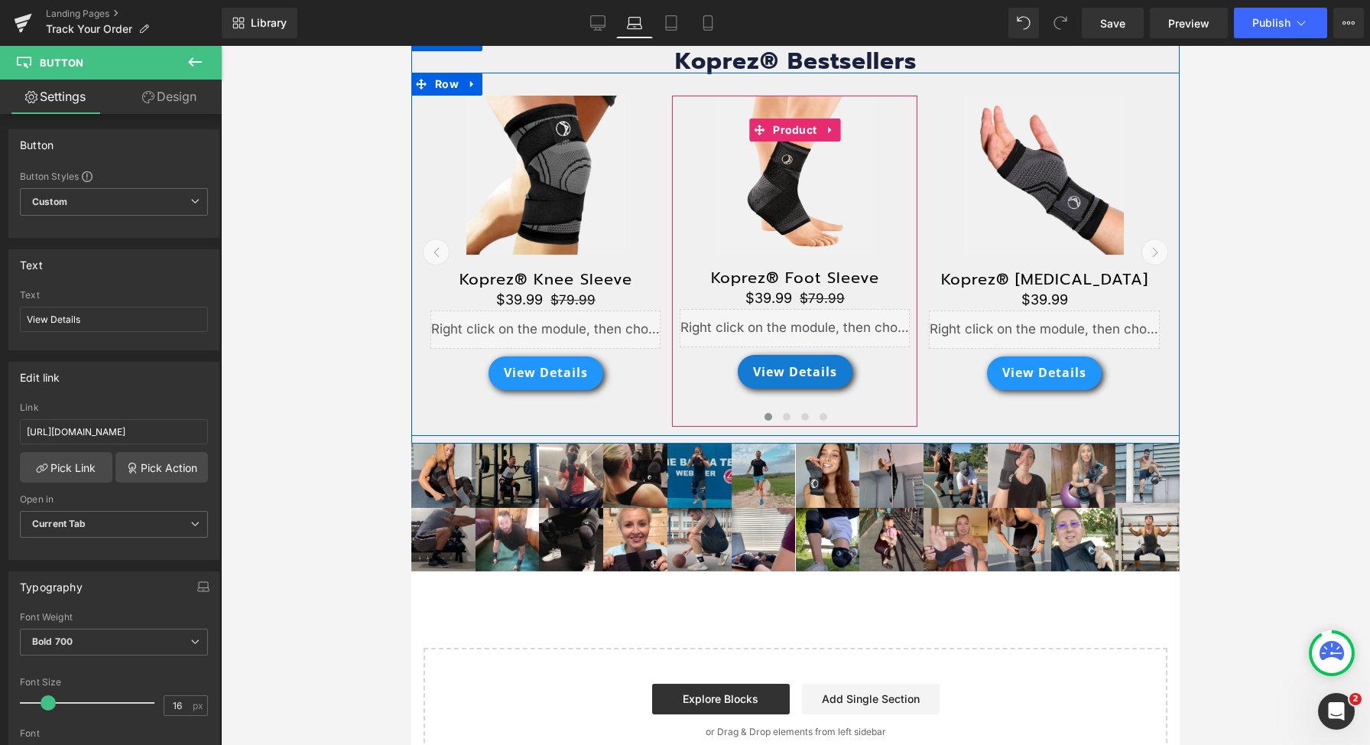
click at [786, 378] on div "View Details Button" at bounding box center [795, 372] width 230 height 34
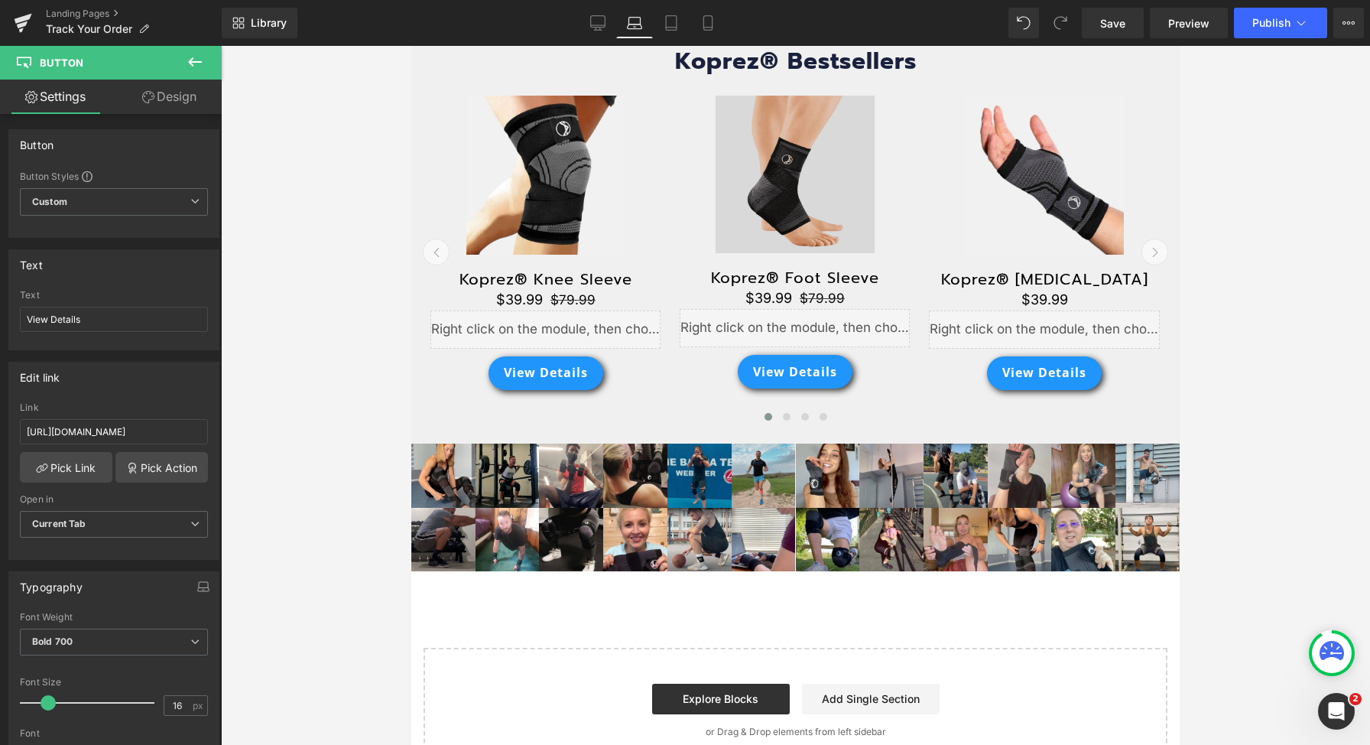
click at [776, 220] on img at bounding box center [795, 174] width 159 height 157
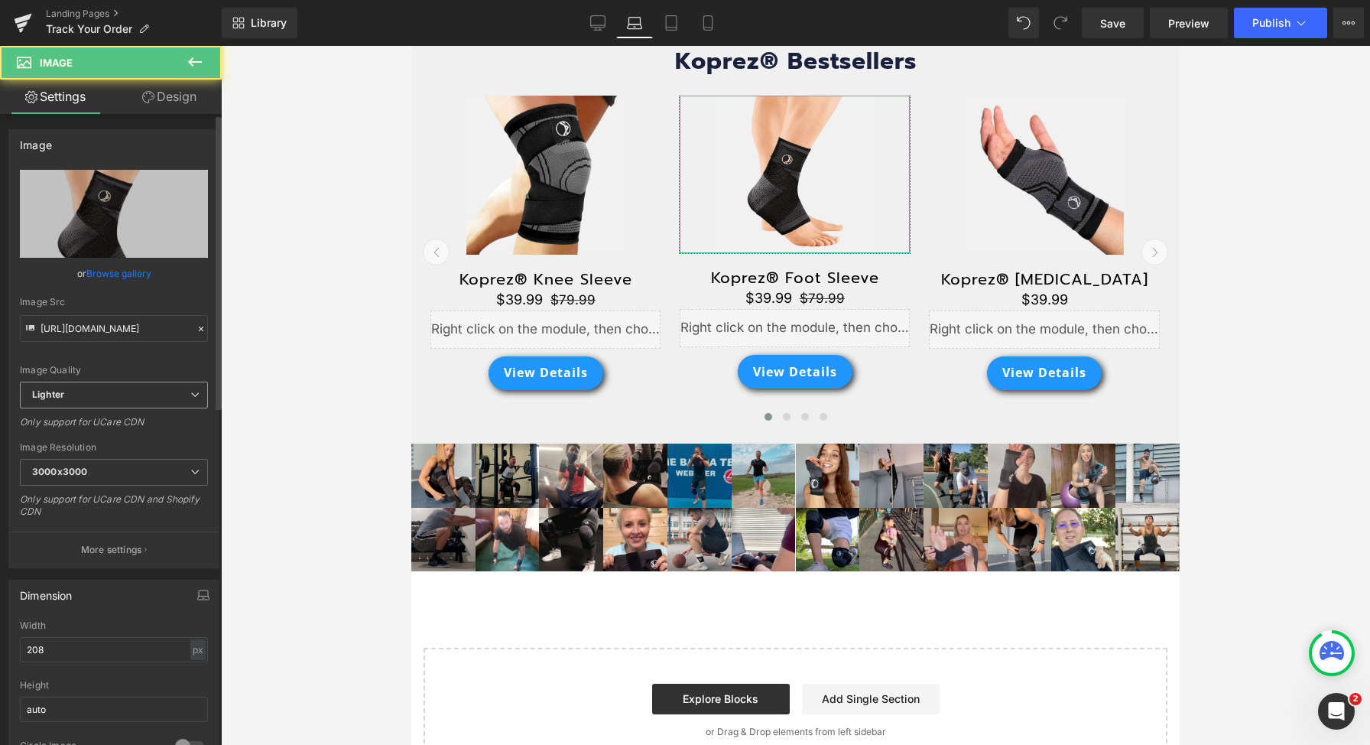
scroll to position [141, 0]
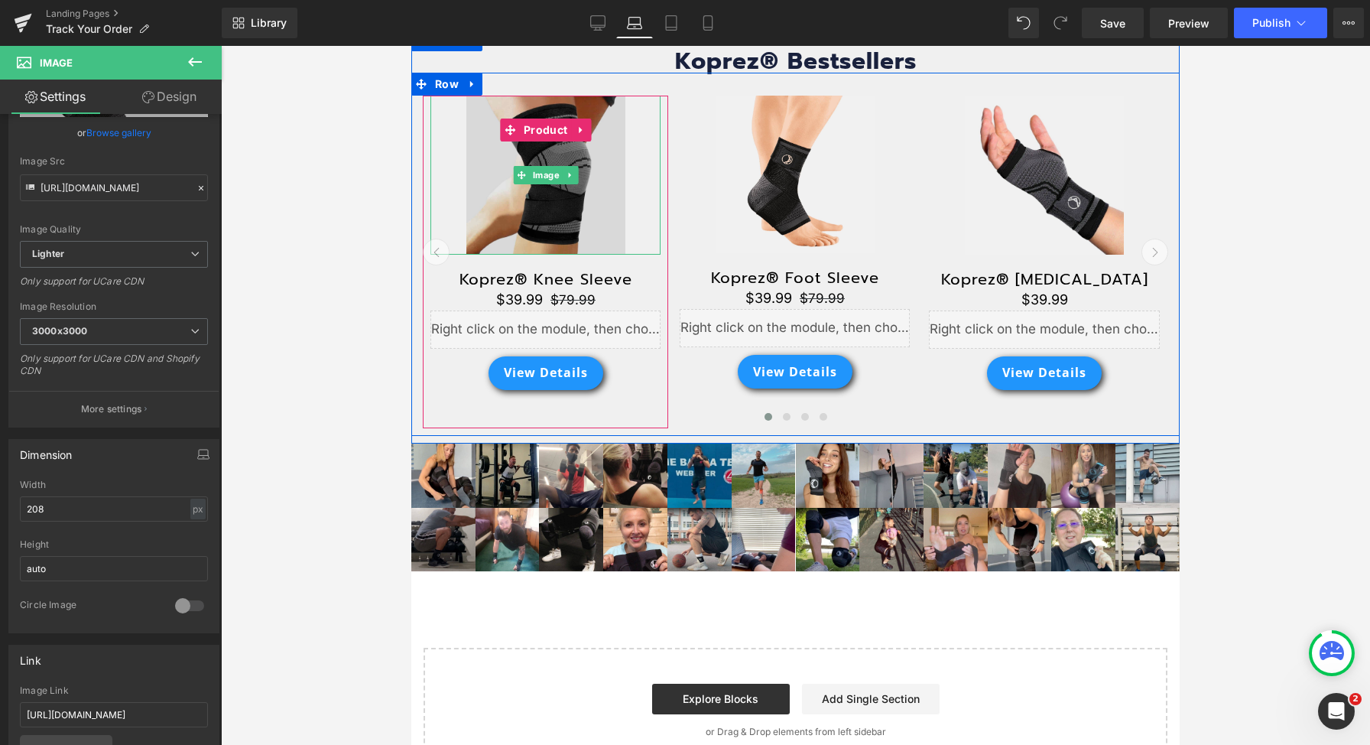
click at [547, 221] on img at bounding box center [545, 175] width 159 height 159
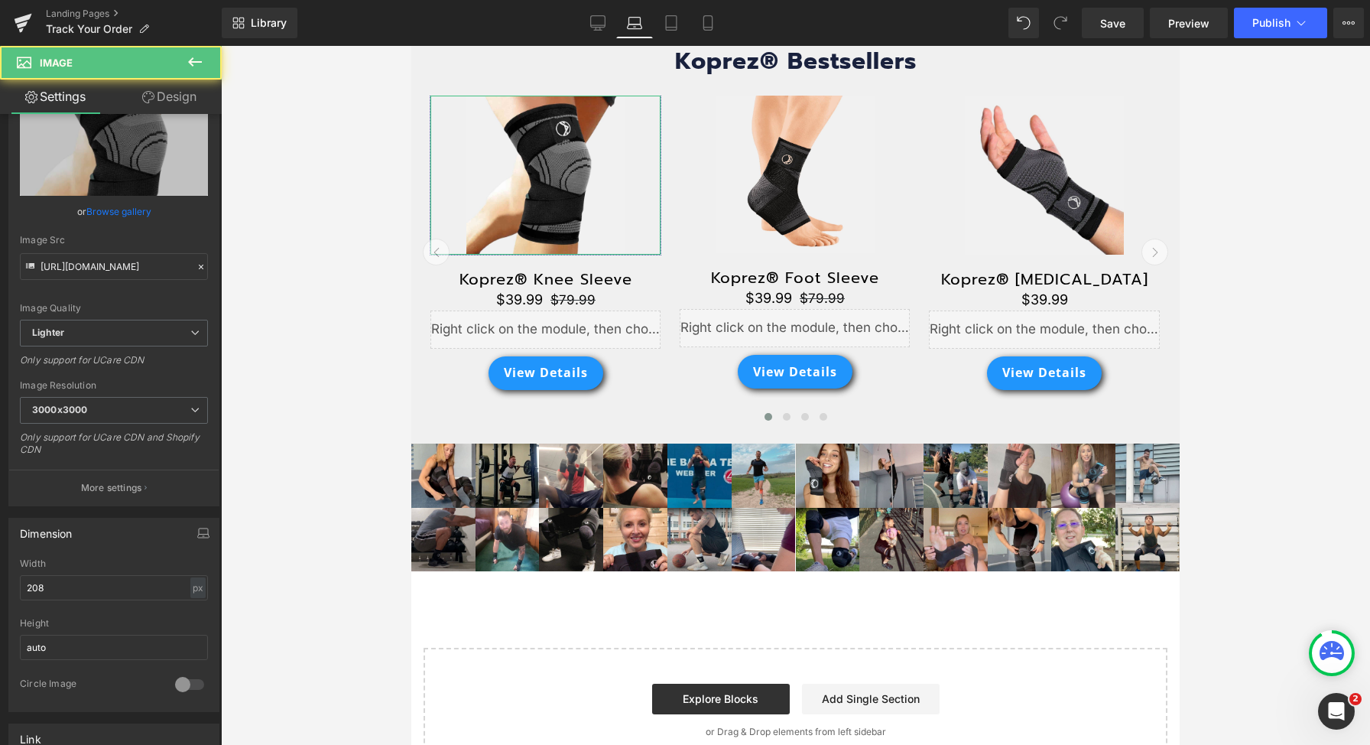
scroll to position [343, 0]
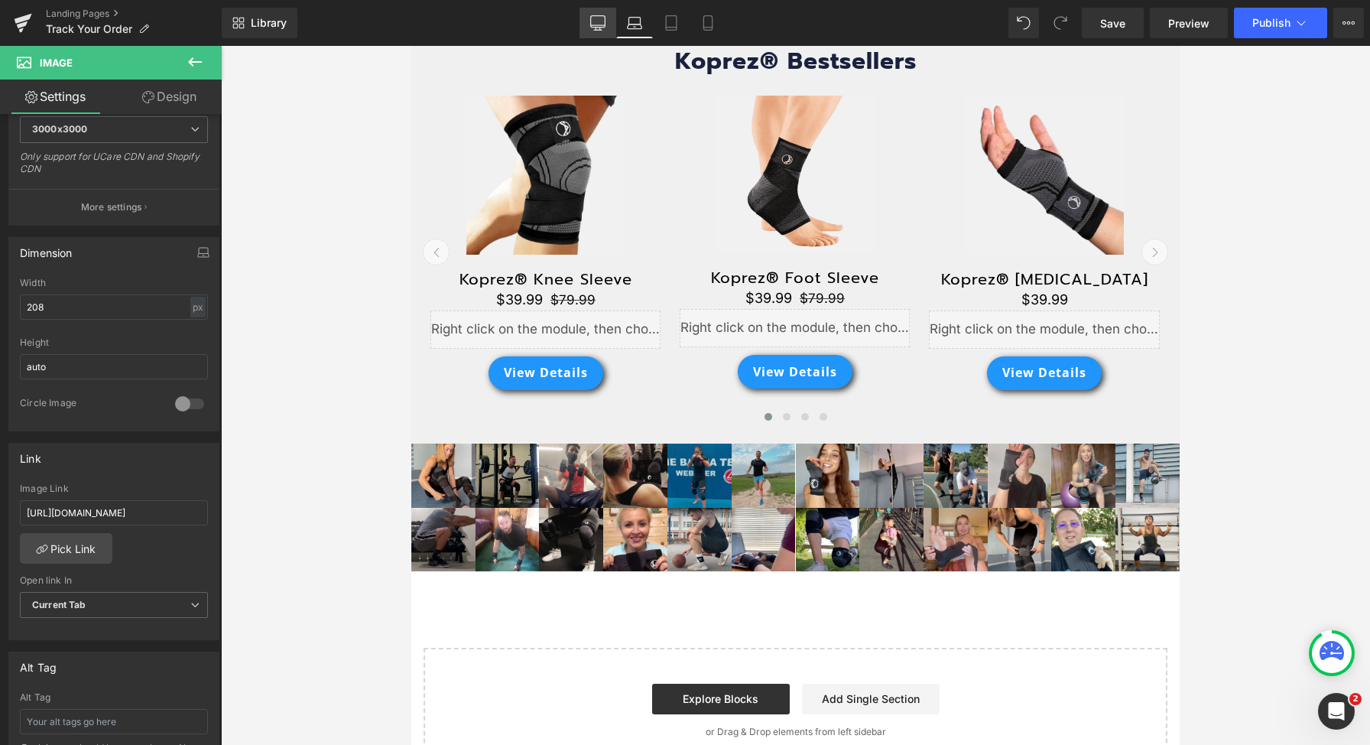
click at [605, 24] on icon at bounding box center [597, 22] width 15 height 15
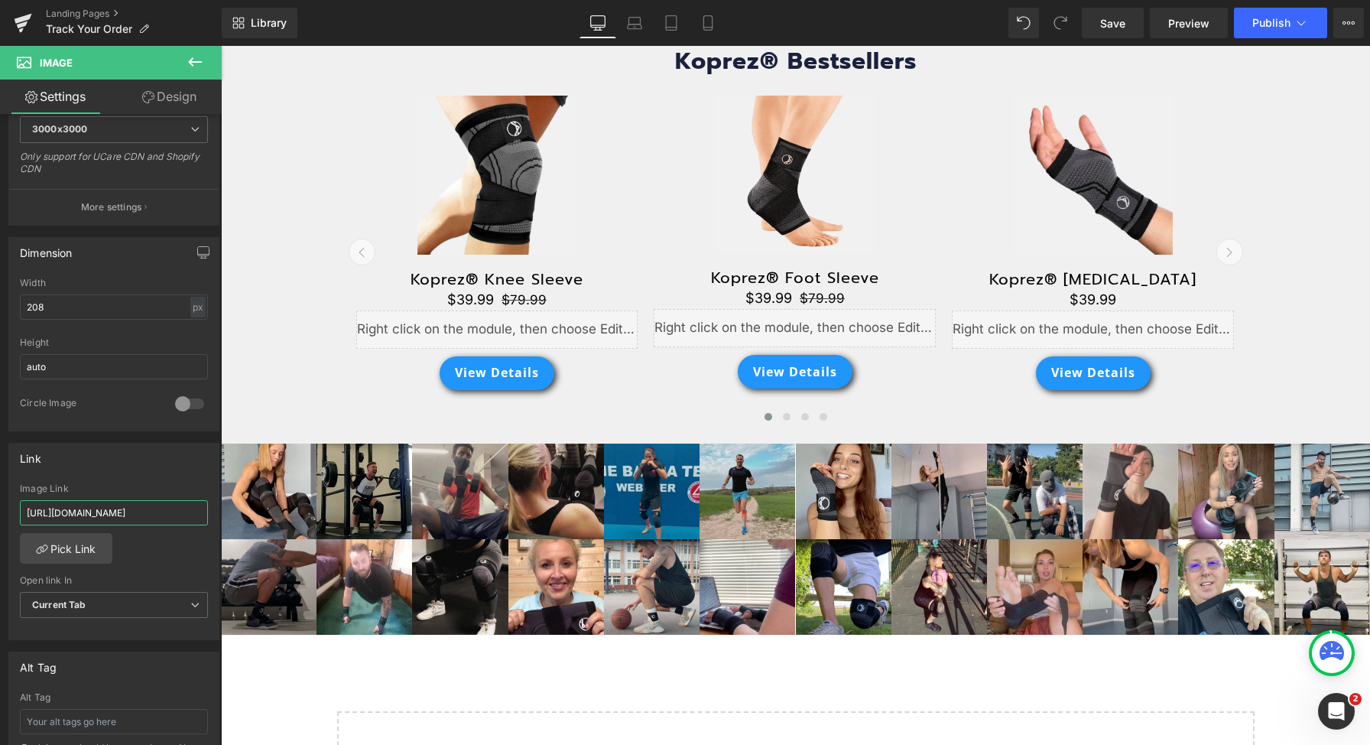
scroll to position [0, 73]
drag, startPoint x: 396, startPoint y: 555, endPoint x: 422, endPoint y: 518, distance: 45.6
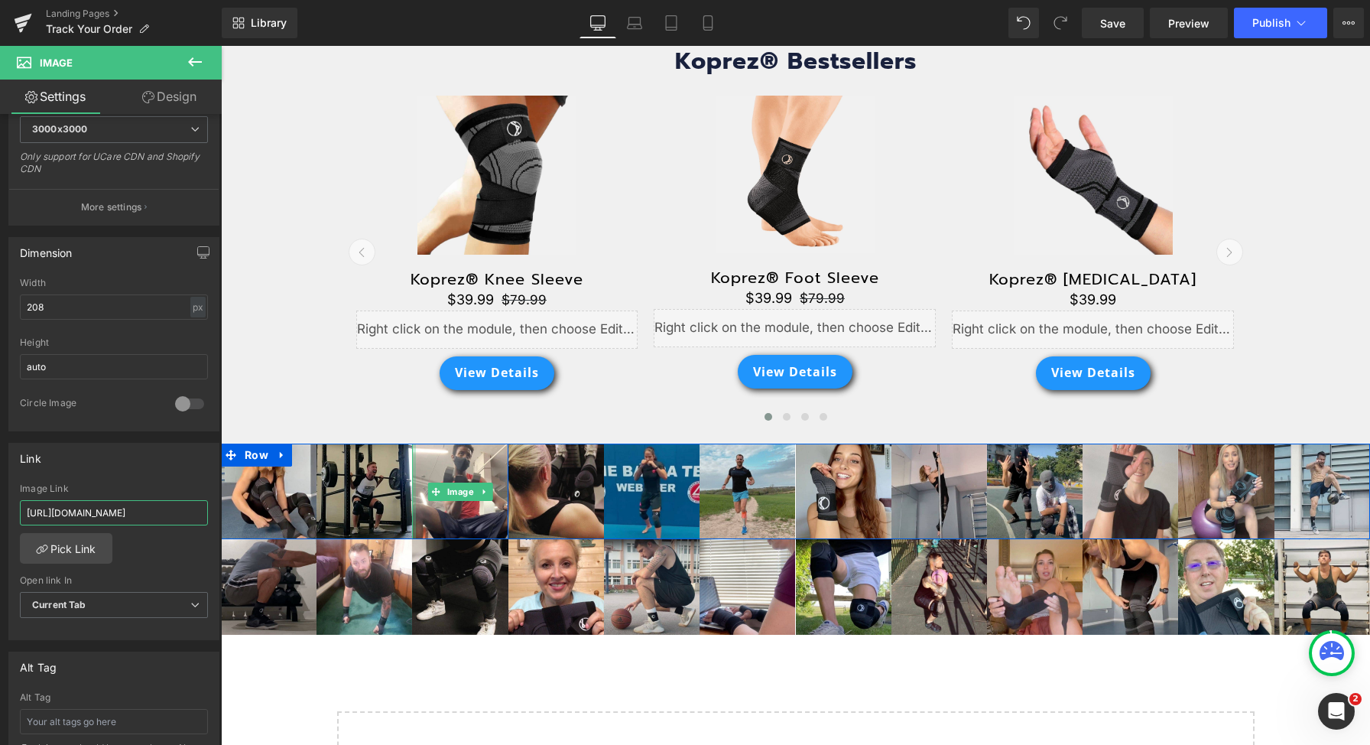
type input "[URL][DOMAIN_NAME]"
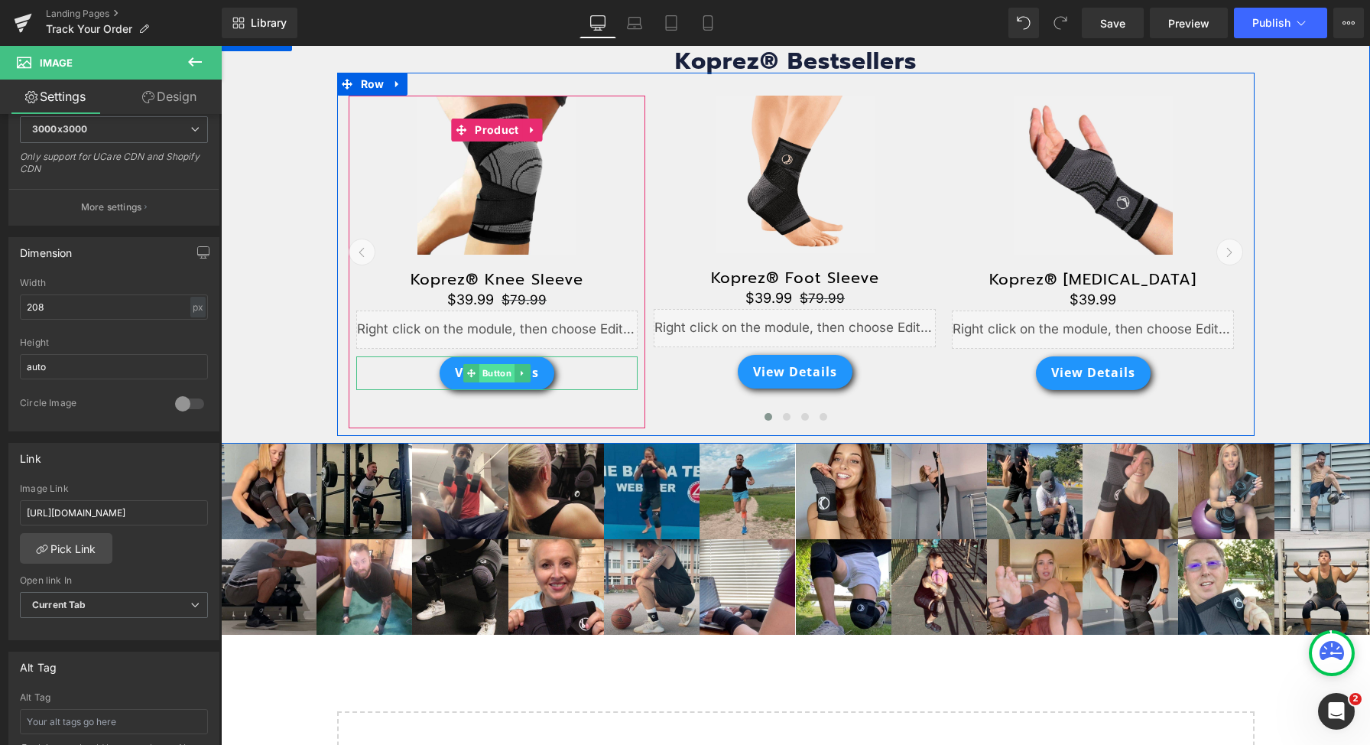
click at [495, 374] on span "Button" at bounding box center [496, 373] width 35 height 18
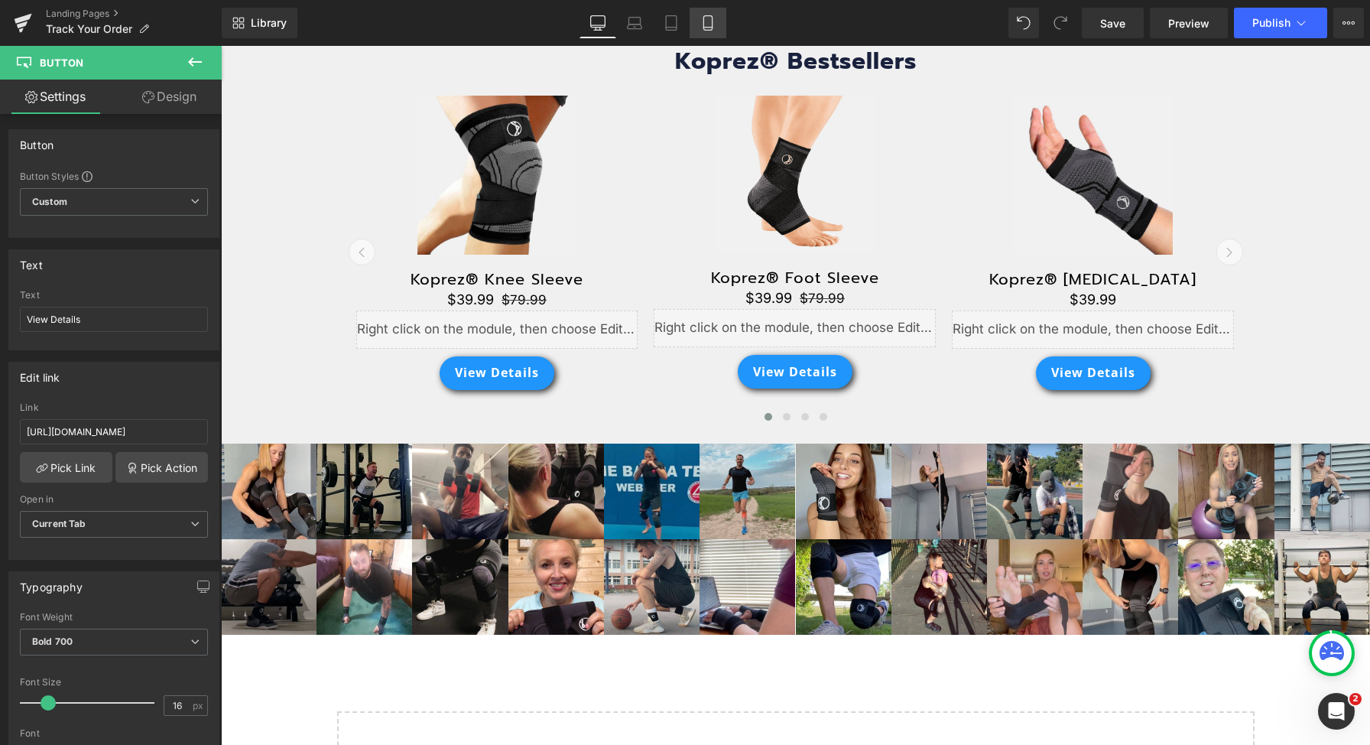
click at [718, 18] on link "Mobile" at bounding box center [708, 23] width 37 height 31
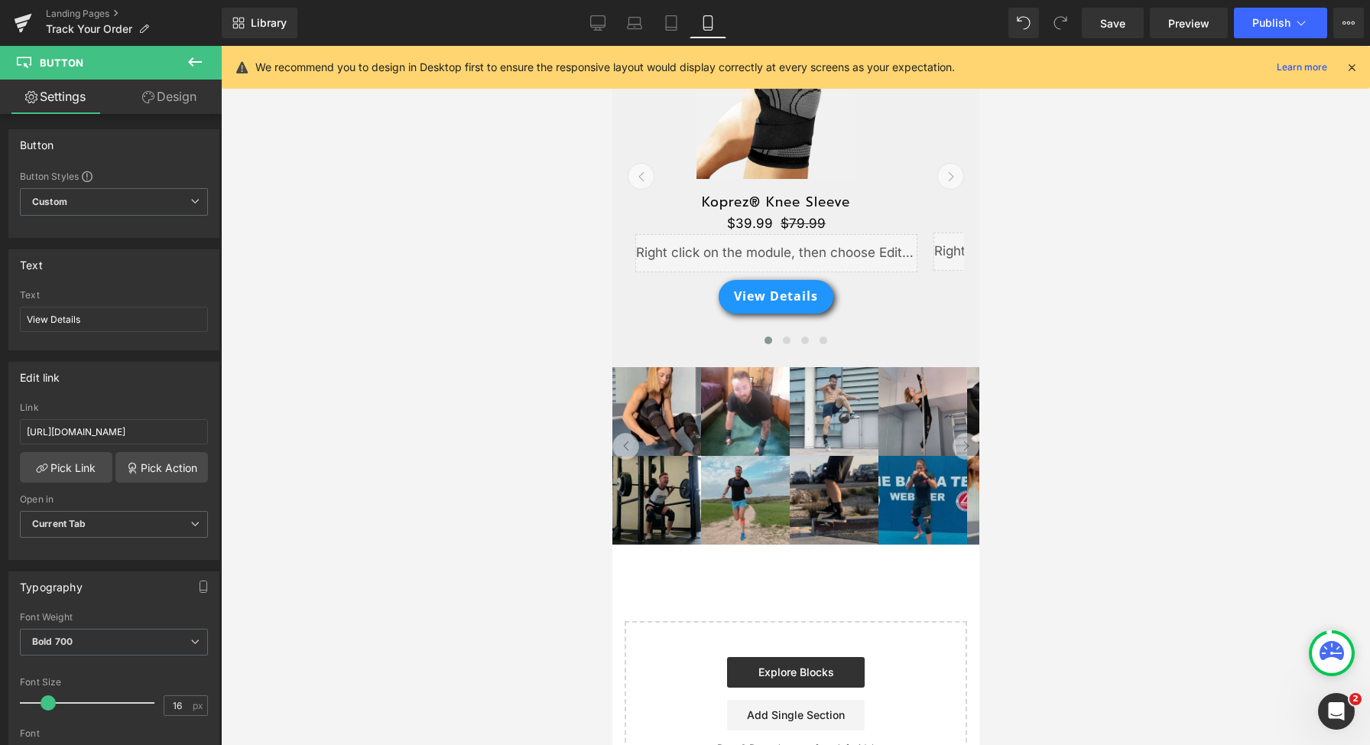
scroll to position [237, 0]
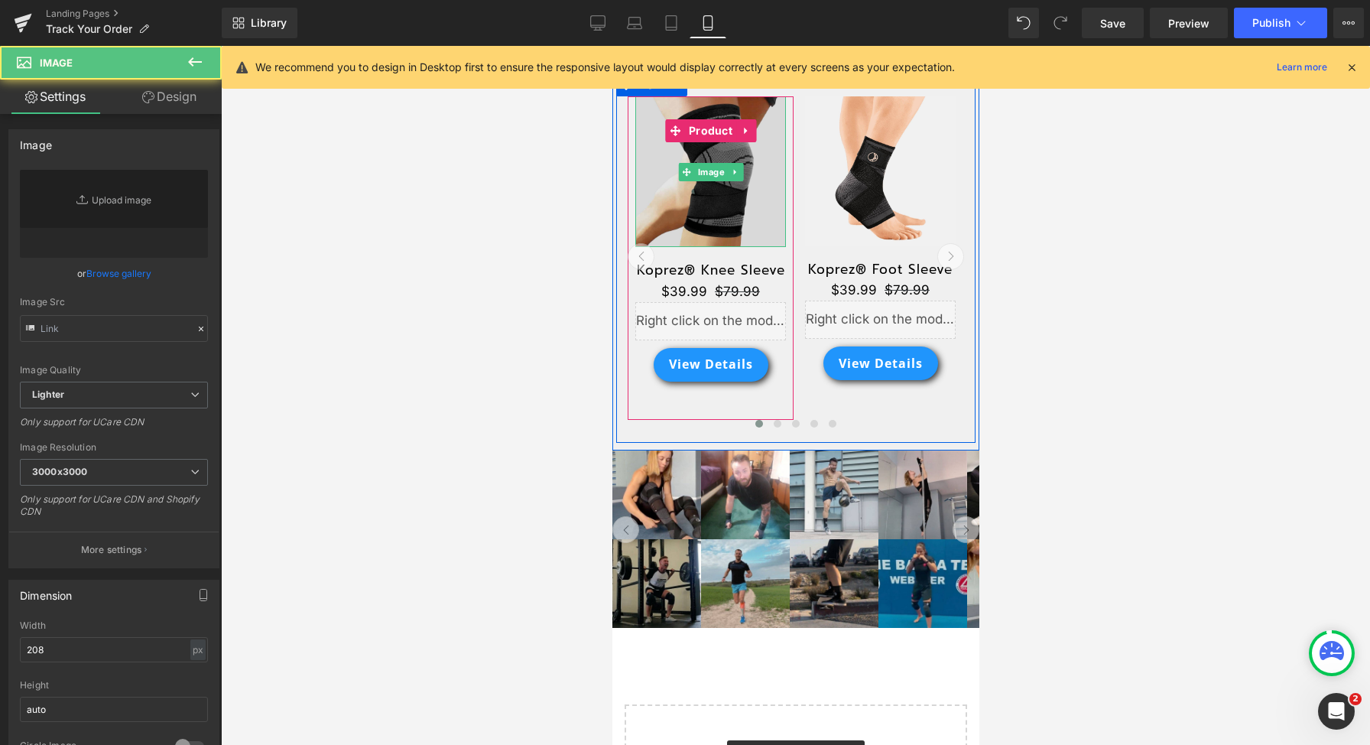
click at [684, 192] on img at bounding box center [710, 171] width 151 height 151
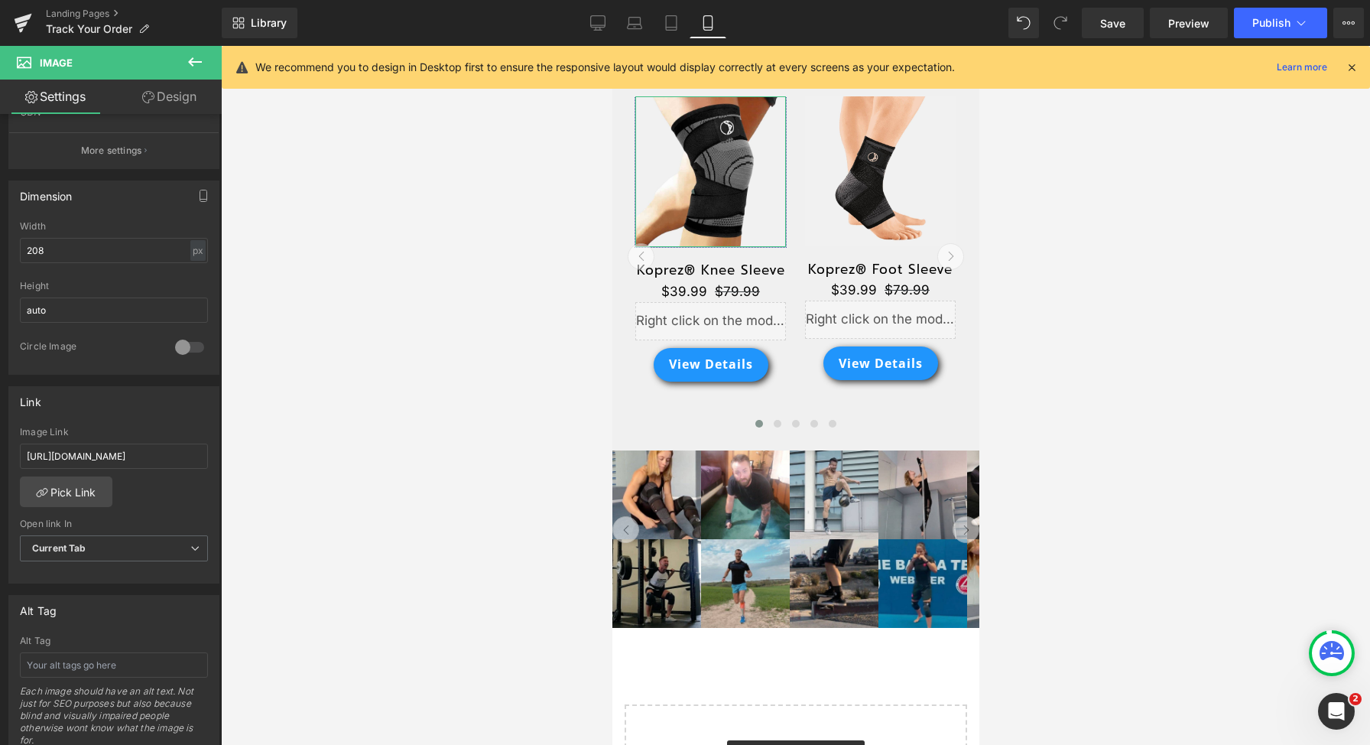
scroll to position [586, 0]
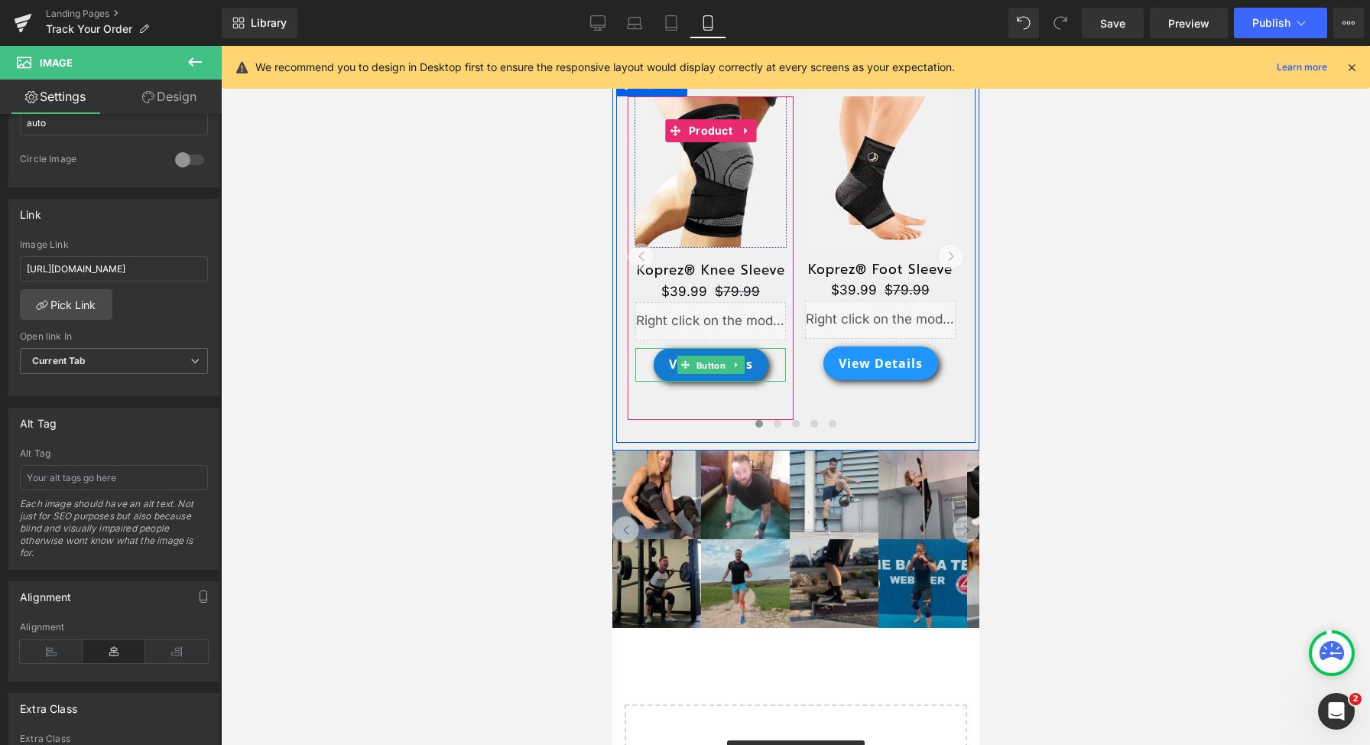
click at [699, 375] on span "Button" at bounding box center [709, 365] width 35 height 18
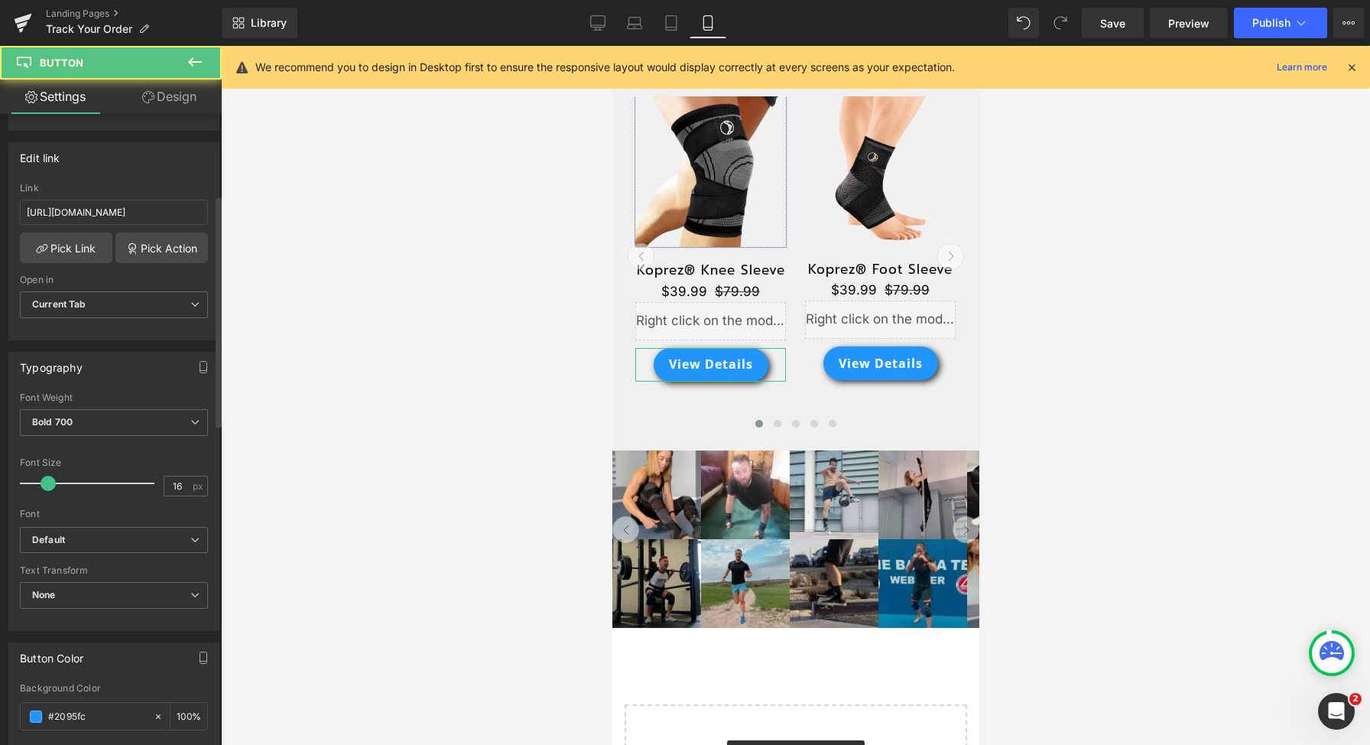
scroll to position [221, 0]
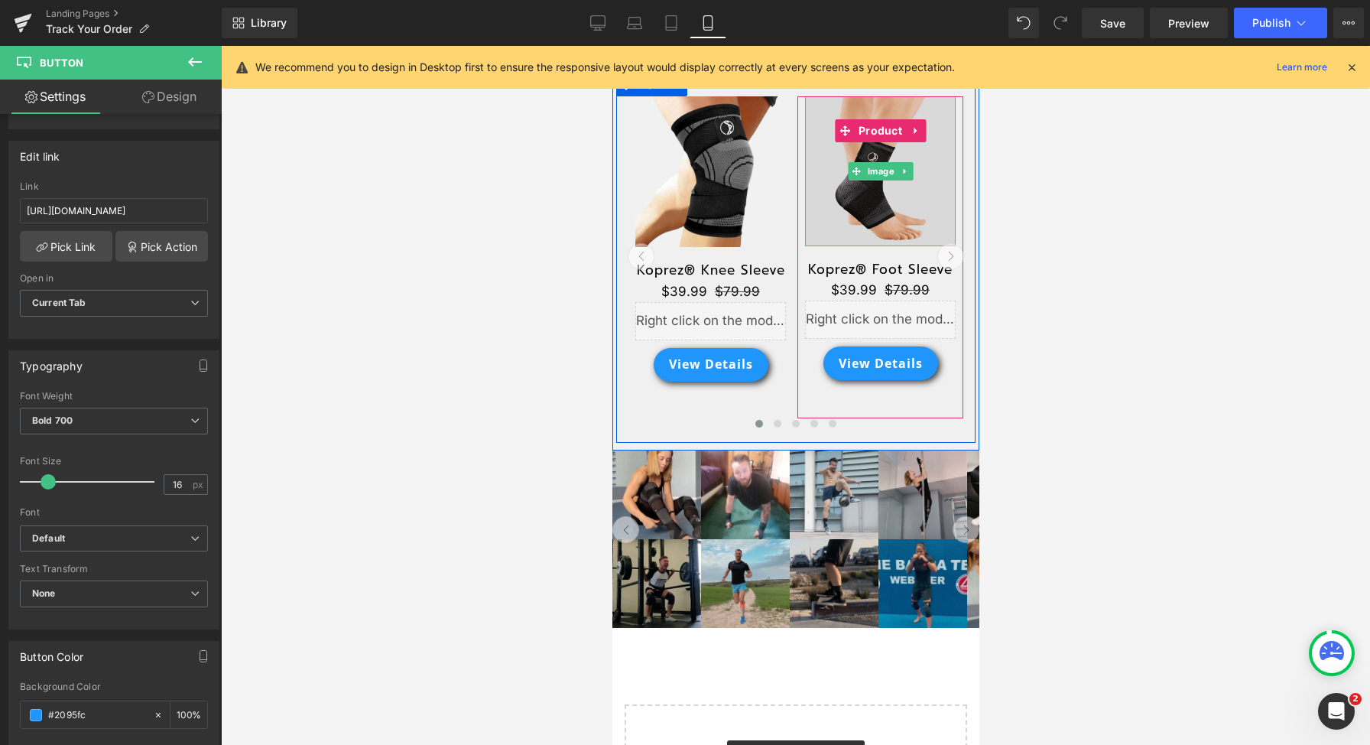
click at [876, 200] on img at bounding box center [879, 170] width 151 height 149
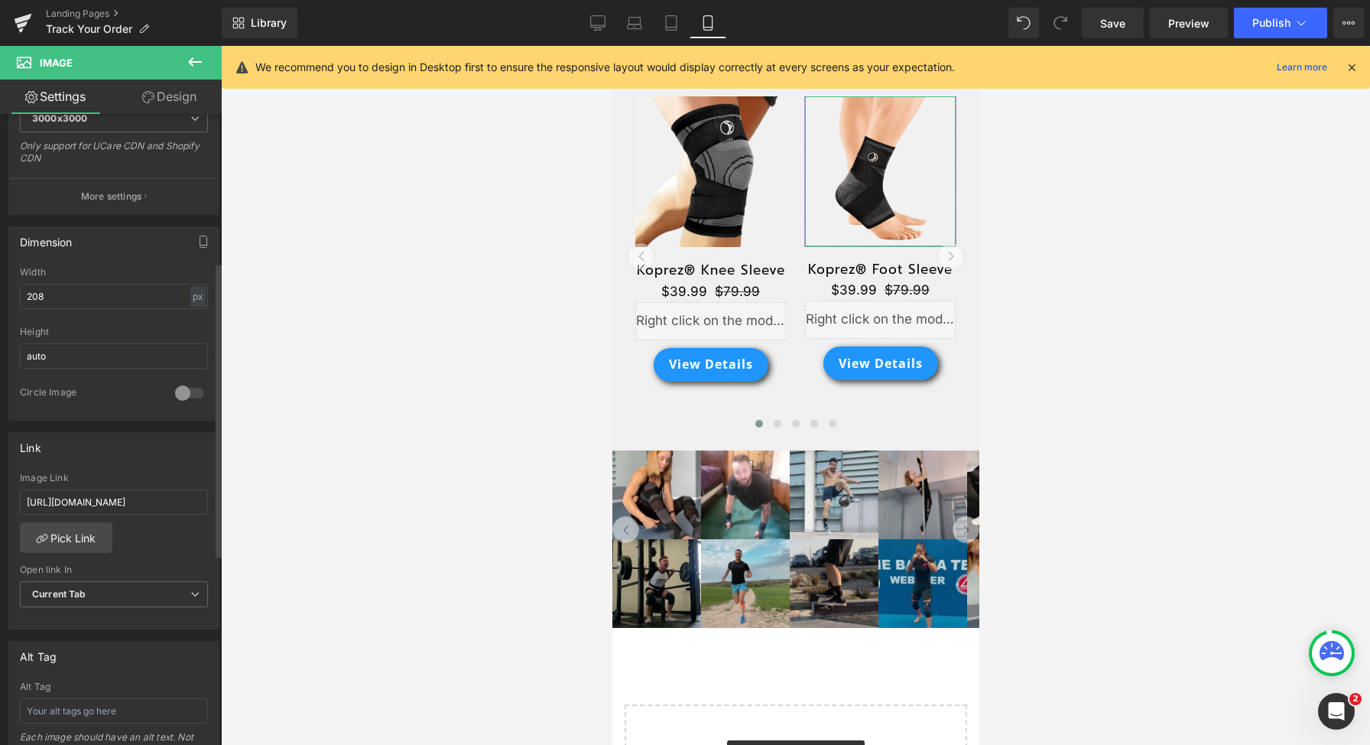
scroll to position [541, 0]
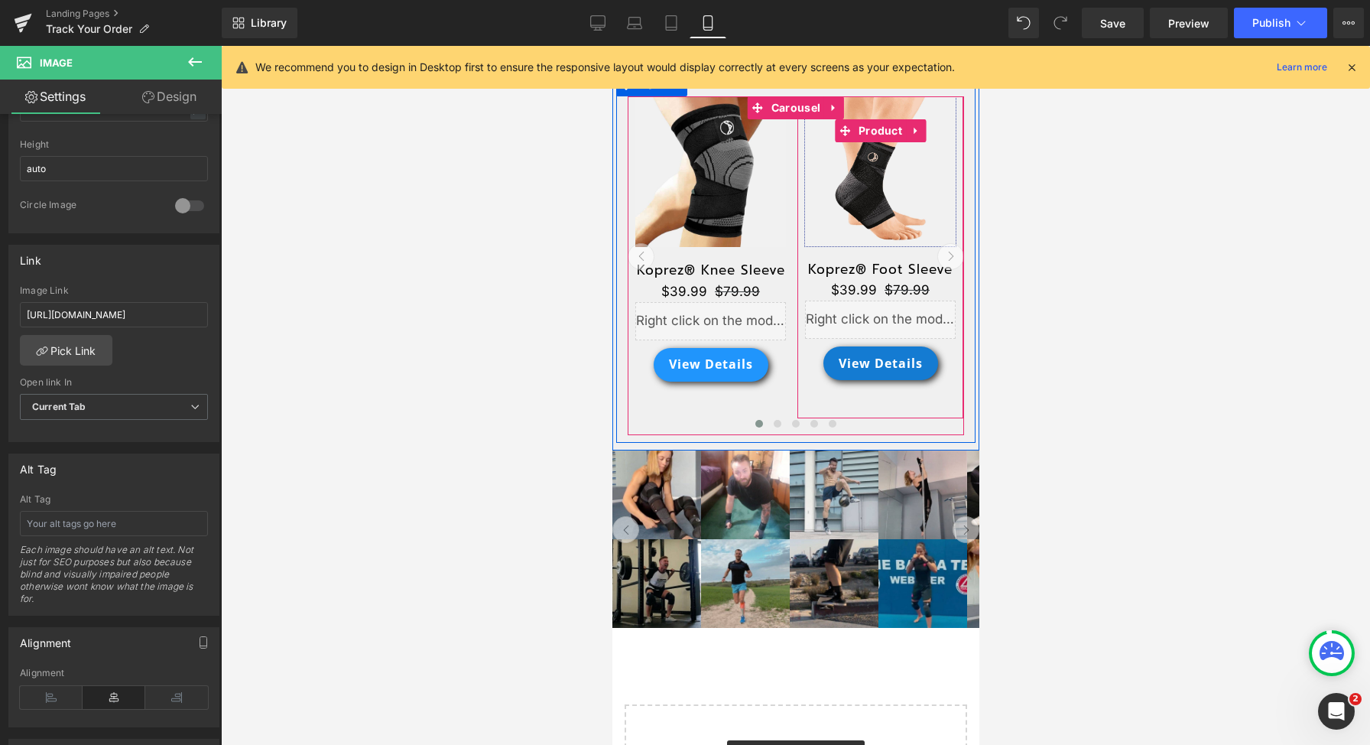
click at [901, 361] on span "Button" at bounding box center [918, 363] width 35 height 18
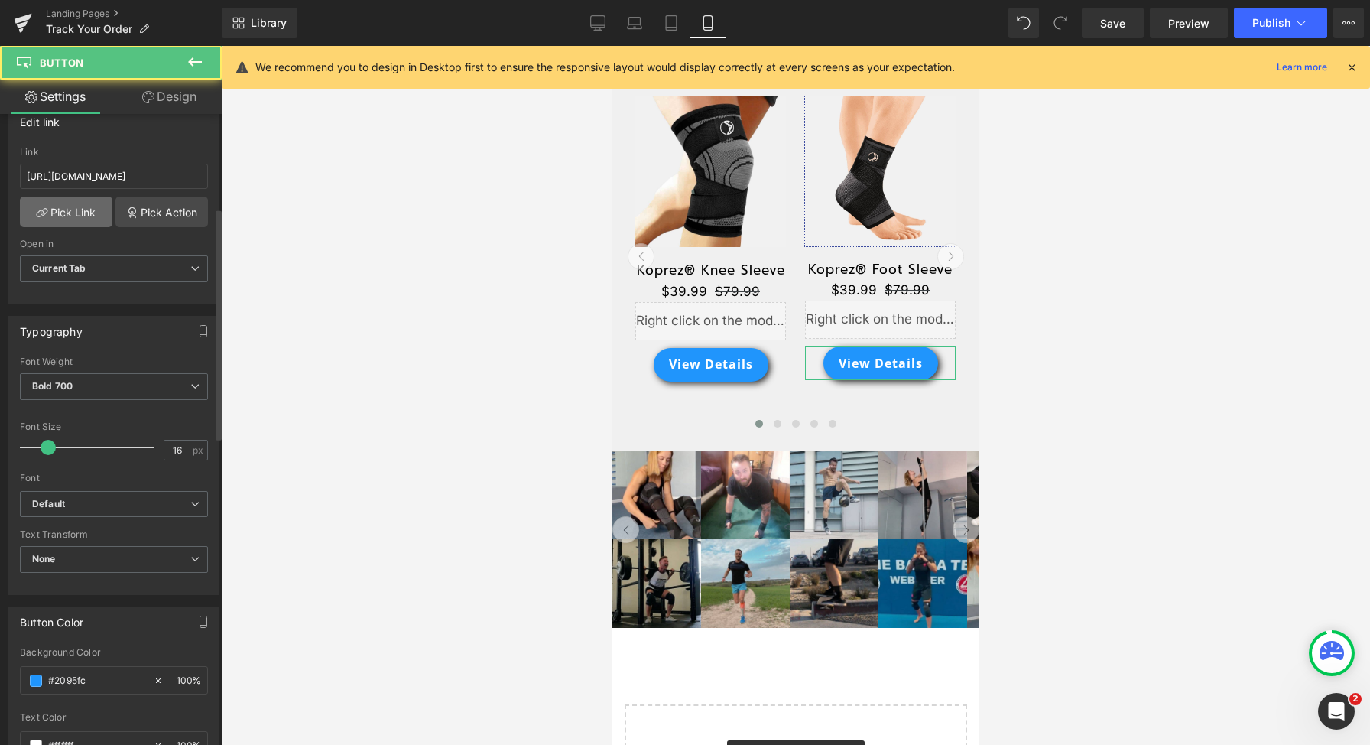
scroll to position [256, 0]
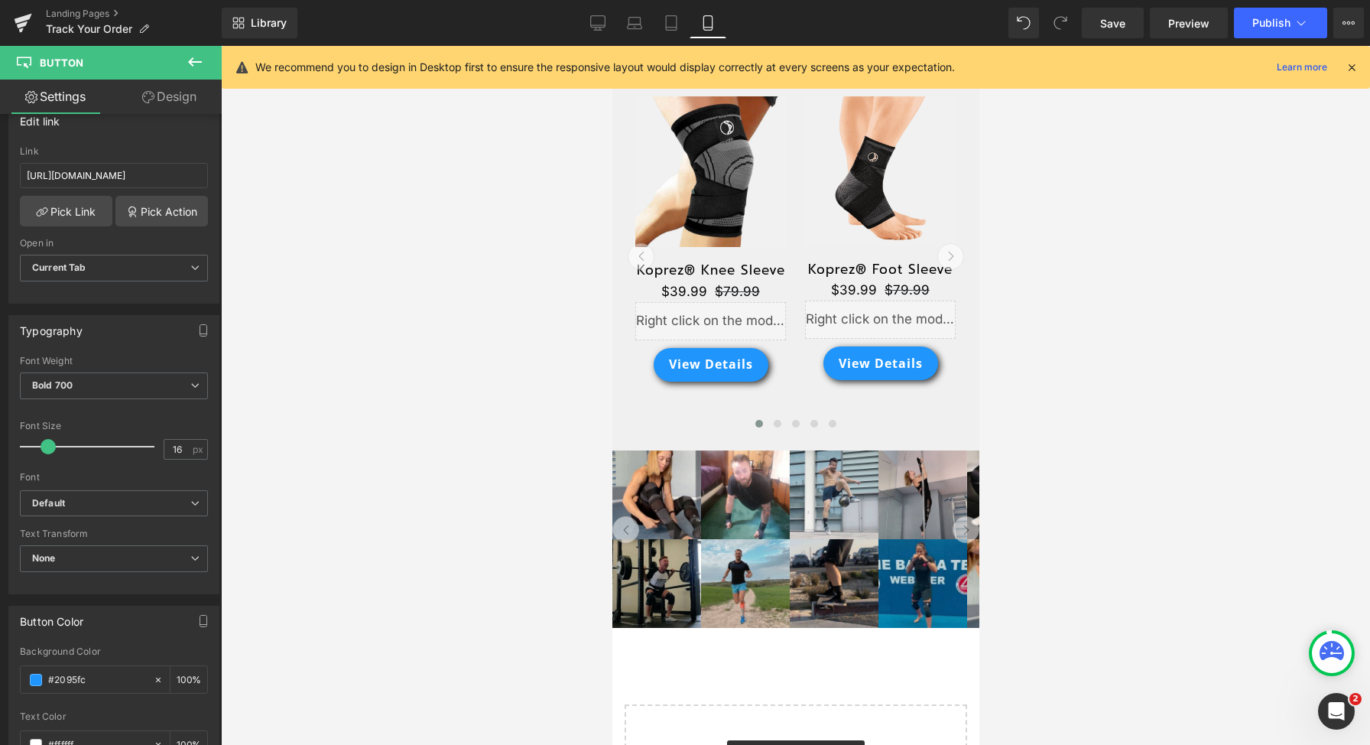
click at [1233, 30] on div "Save Preview Publish Scheduled View Live Page View with current Template Save T…" at bounding box center [1223, 23] width 294 height 31
click at [1248, 29] on button "Publish" at bounding box center [1280, 23] width 93 height 31
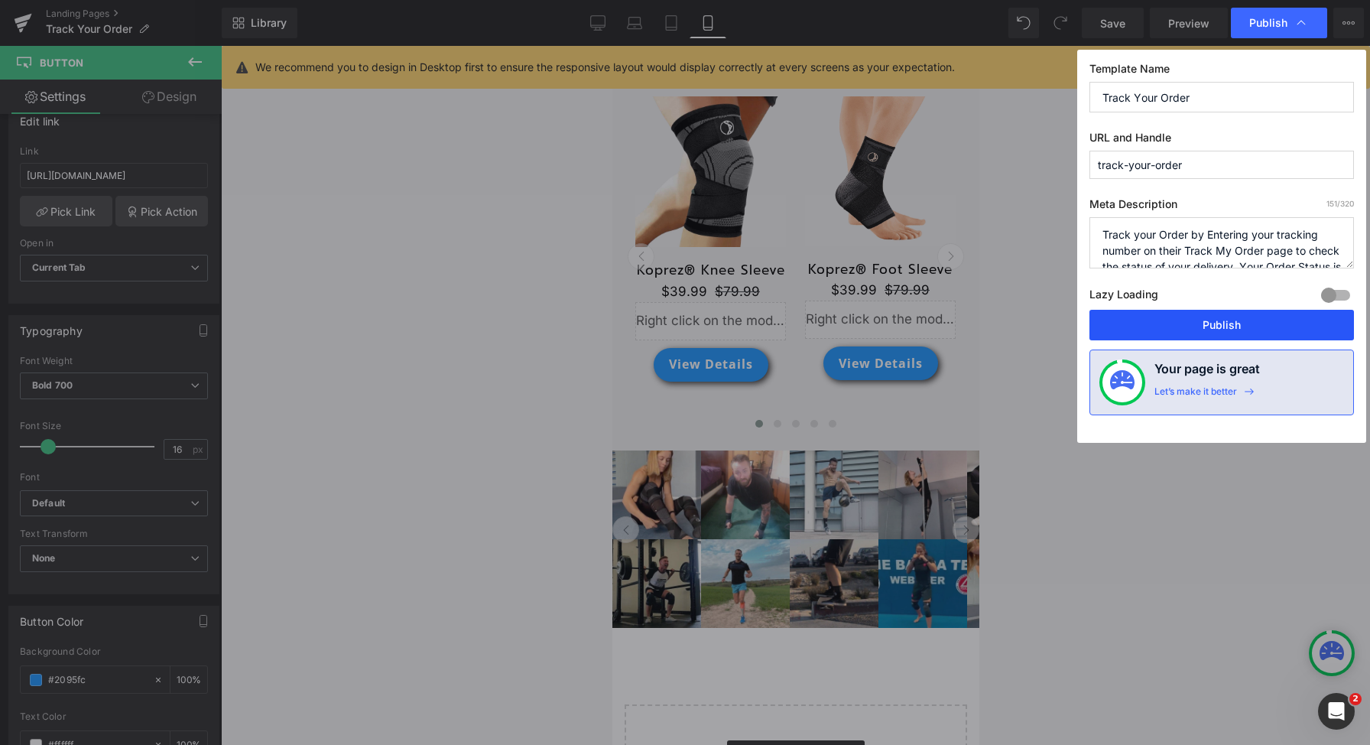
click at [1186, 320] on button "Publish" at bounding box center [1221, 325] width 265 height 31
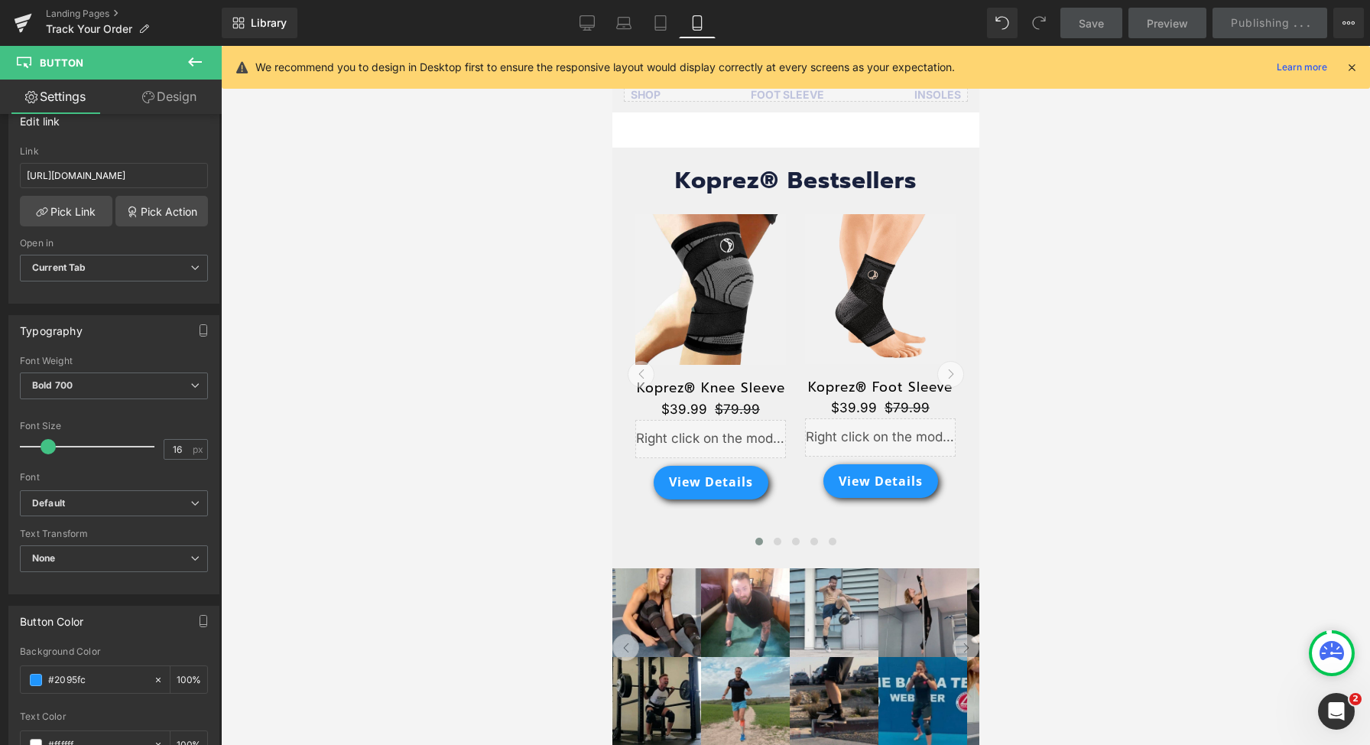
scroll to position [102, 0]
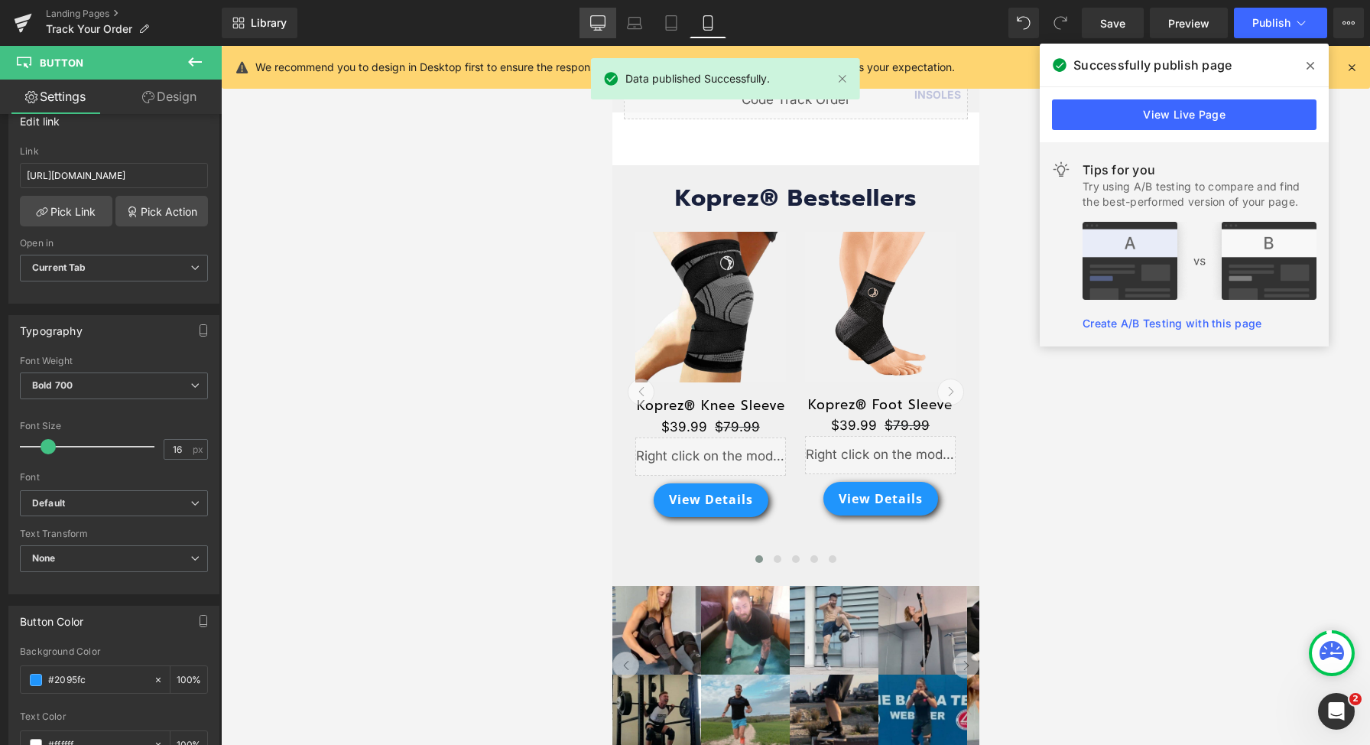
click at [589, 12] on link "Desktop" at bounding box center [598, 23] width 37 height 31
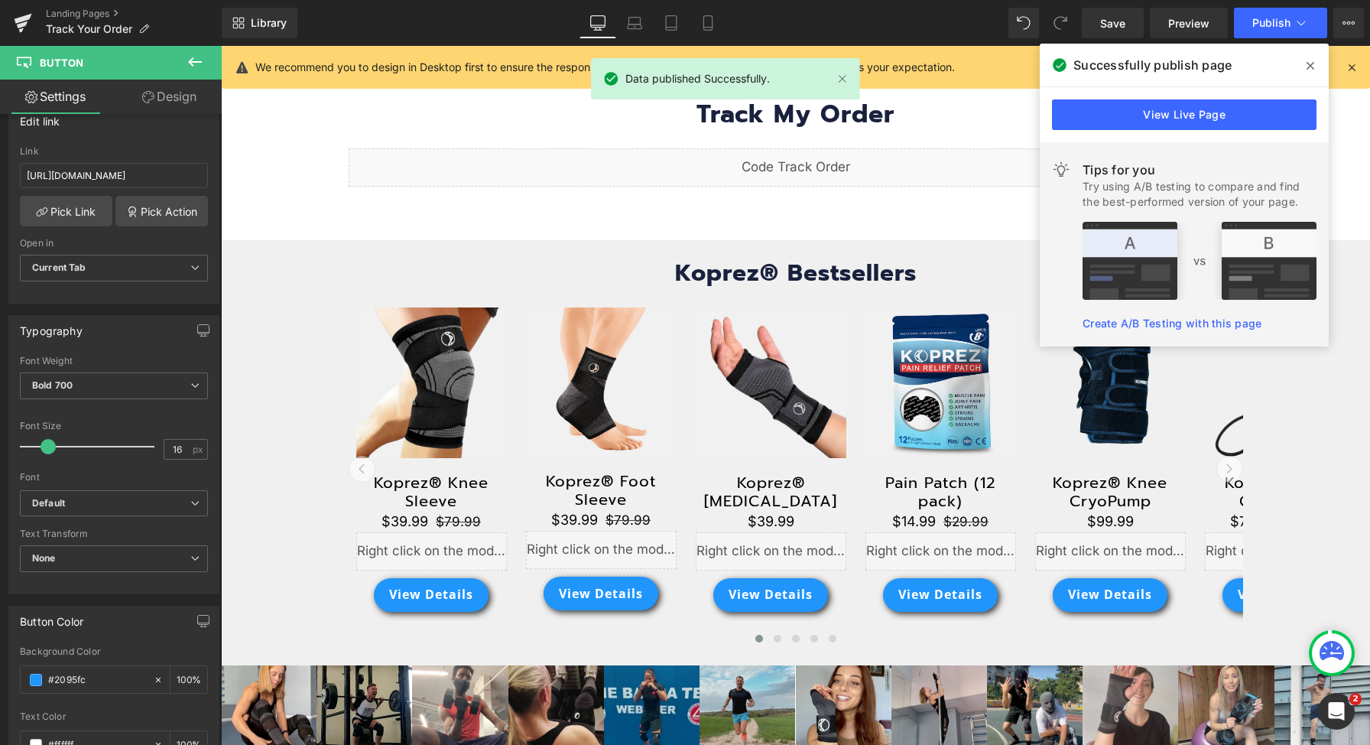
scroll to position [196, 0]
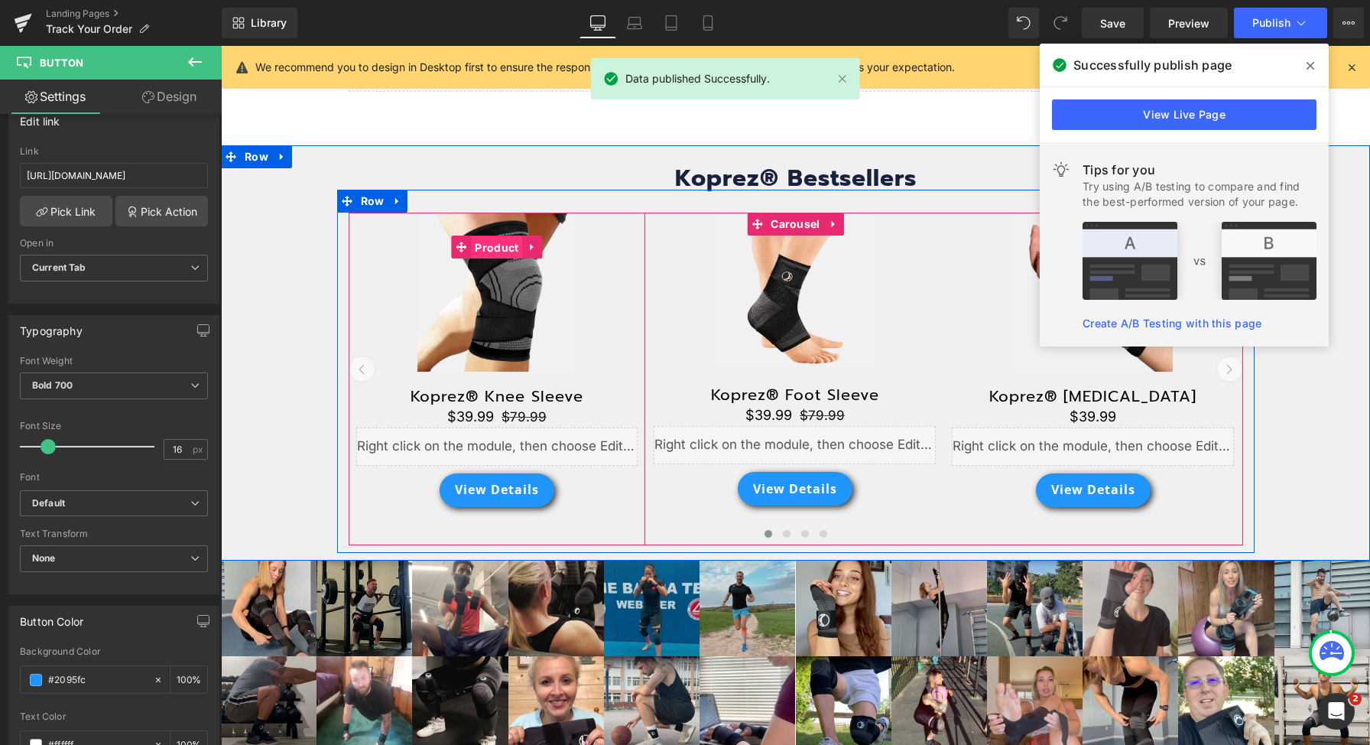
click at [495, 245] on span "Product" at bounding box center [496, 247] width 51 height 23
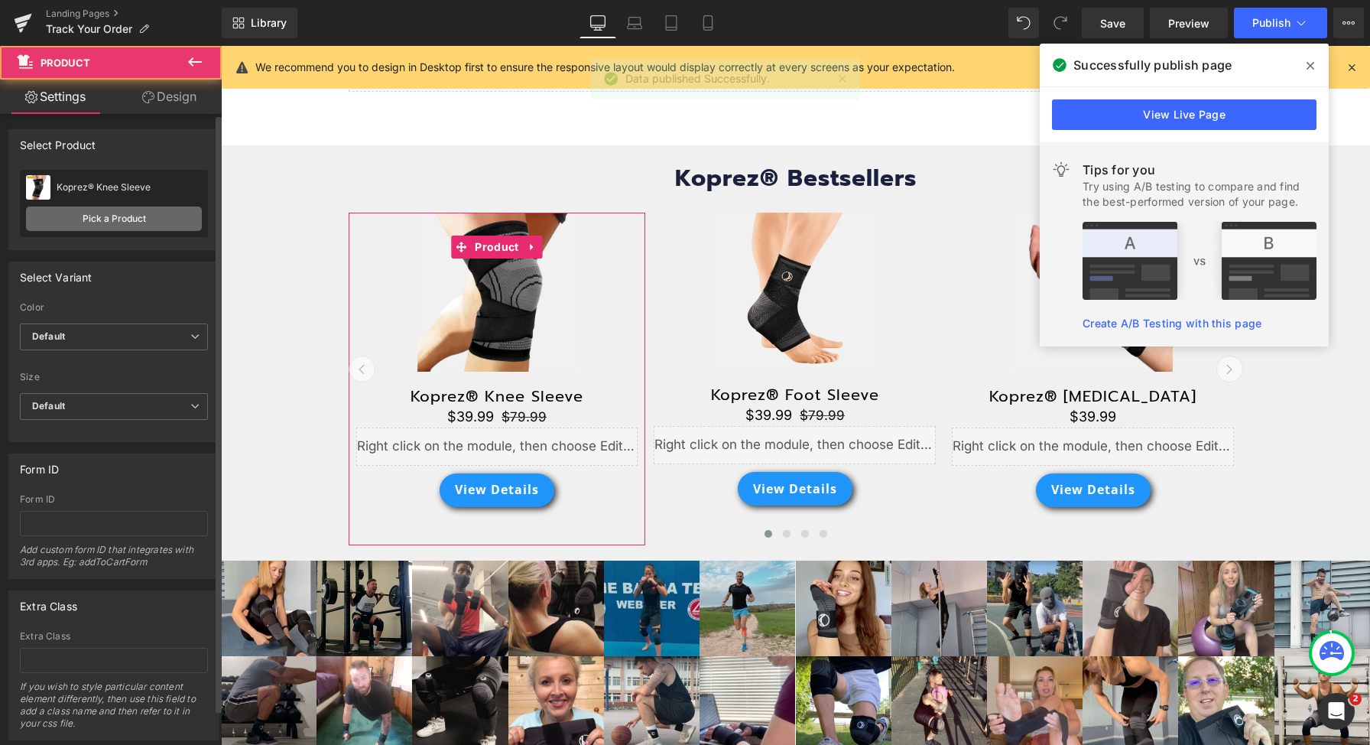
click at [115, 217] on link "Pick a Product" at bounding box center [114, 218] width 176 height 24
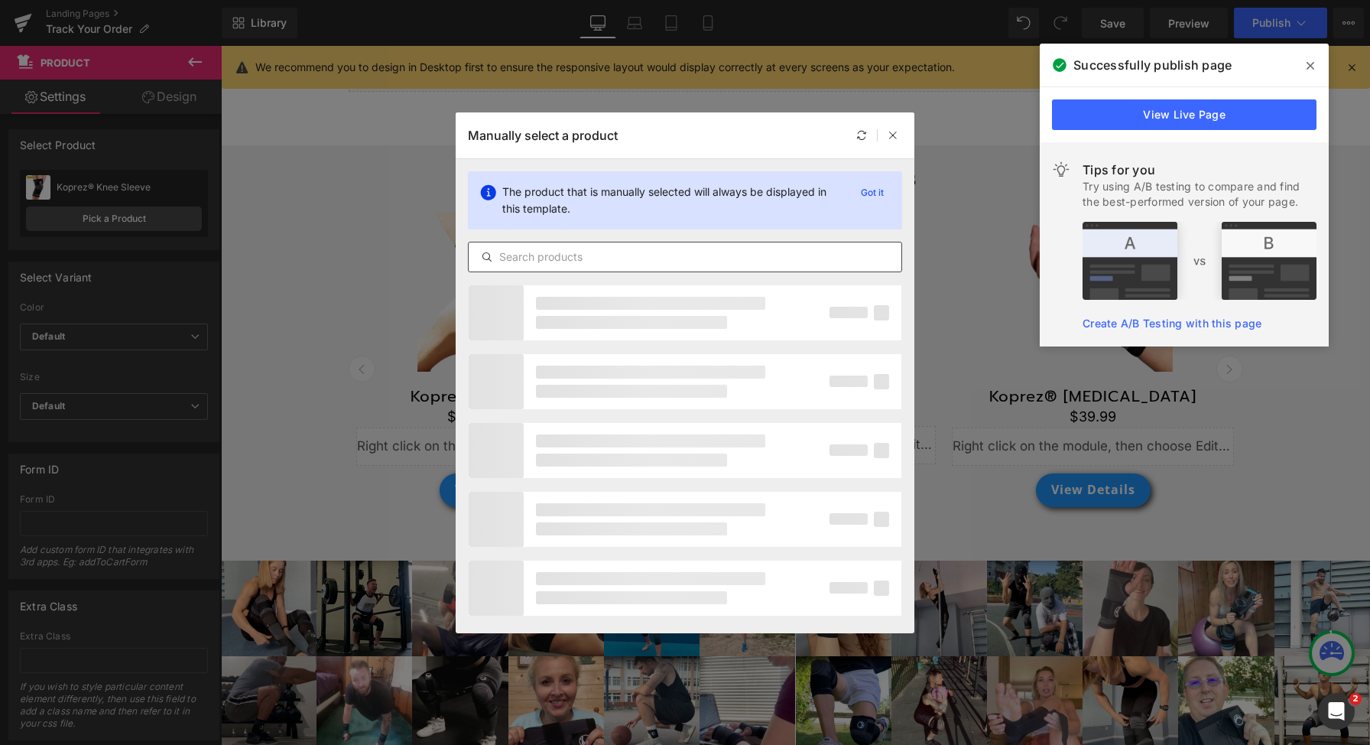
click at [641, 258] on input "text" at bounding box center [685, 257] width 433 height 18
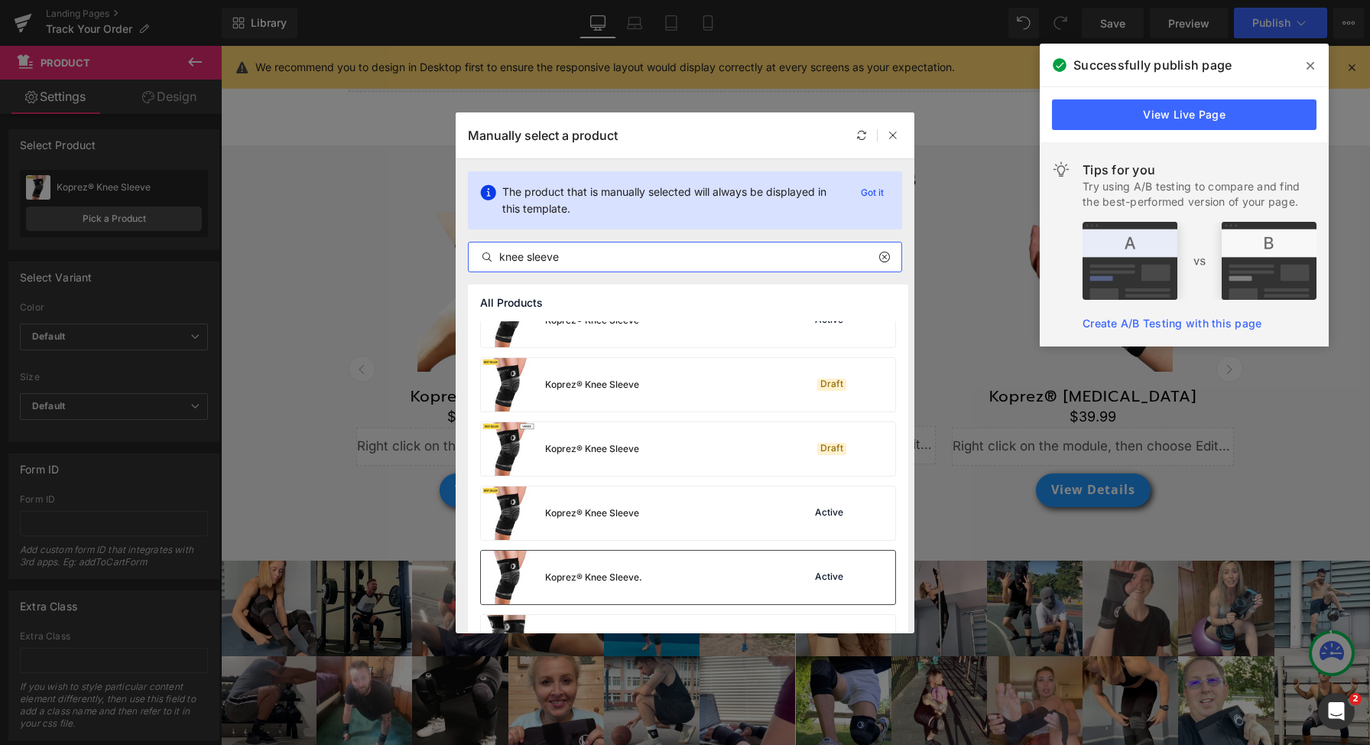
scroll to position [802, 0]
type input "knee sleeve"
click at [721, 585] on div "Koprez® Knee Sleeve. Active" at bounding box center [688, 574] width 414 height 54
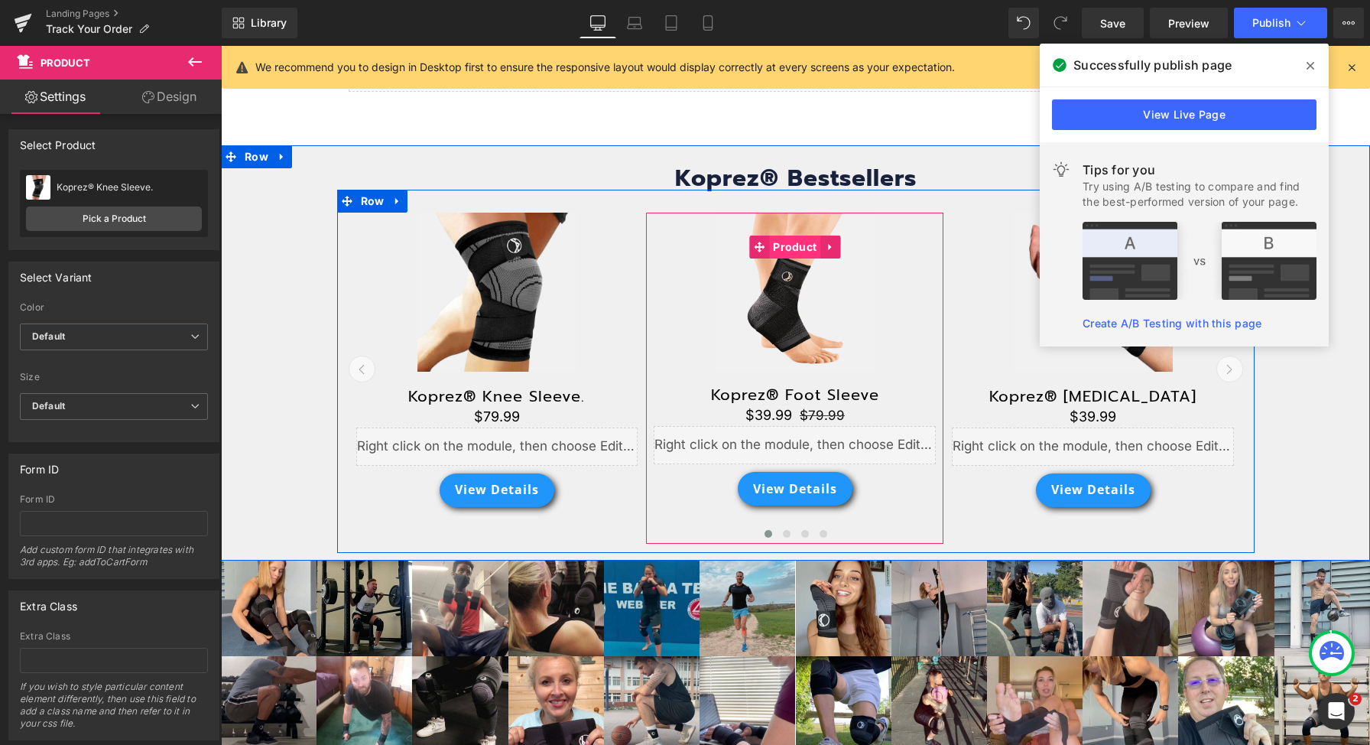
click at [787, 249] on span "Product" at bounding box center [794, 246] width 51 height 23
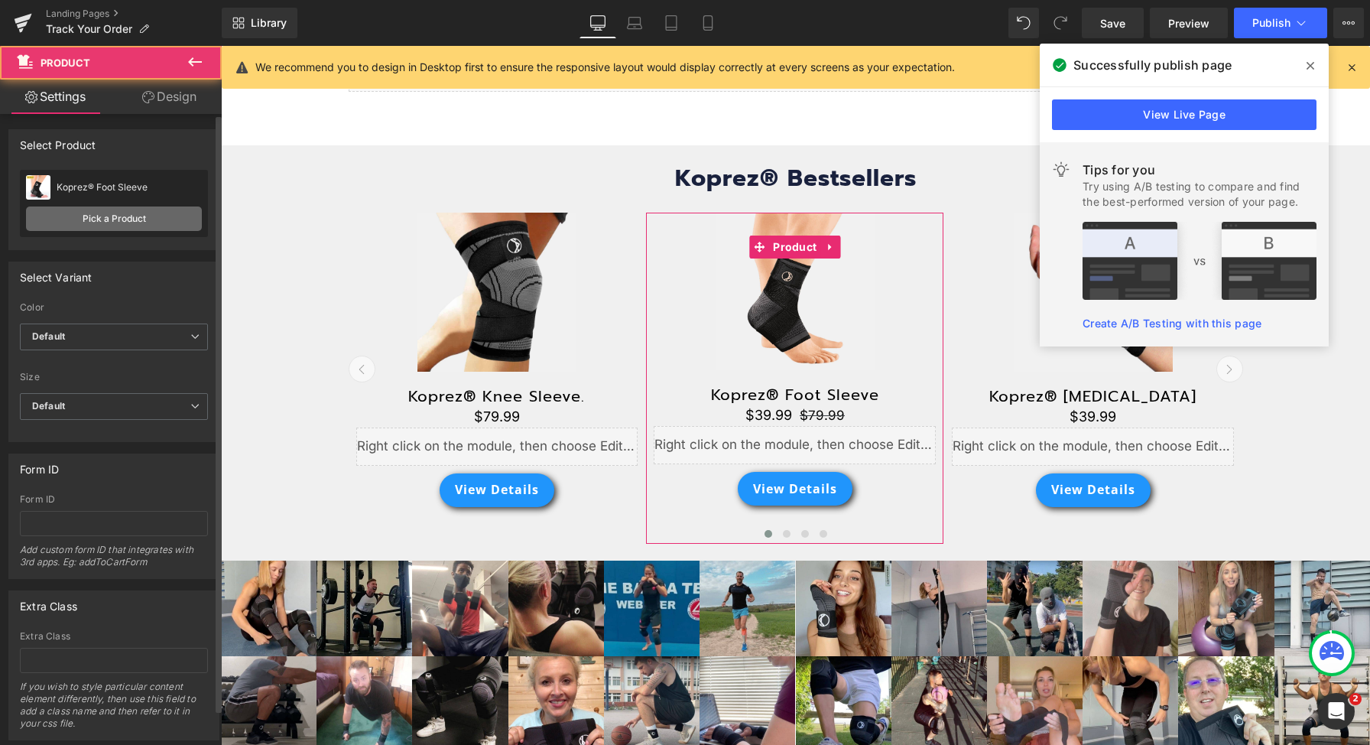
click at [122, 213] on link "Pick a Product" at bounding box center [114, 218] width 176 height 24
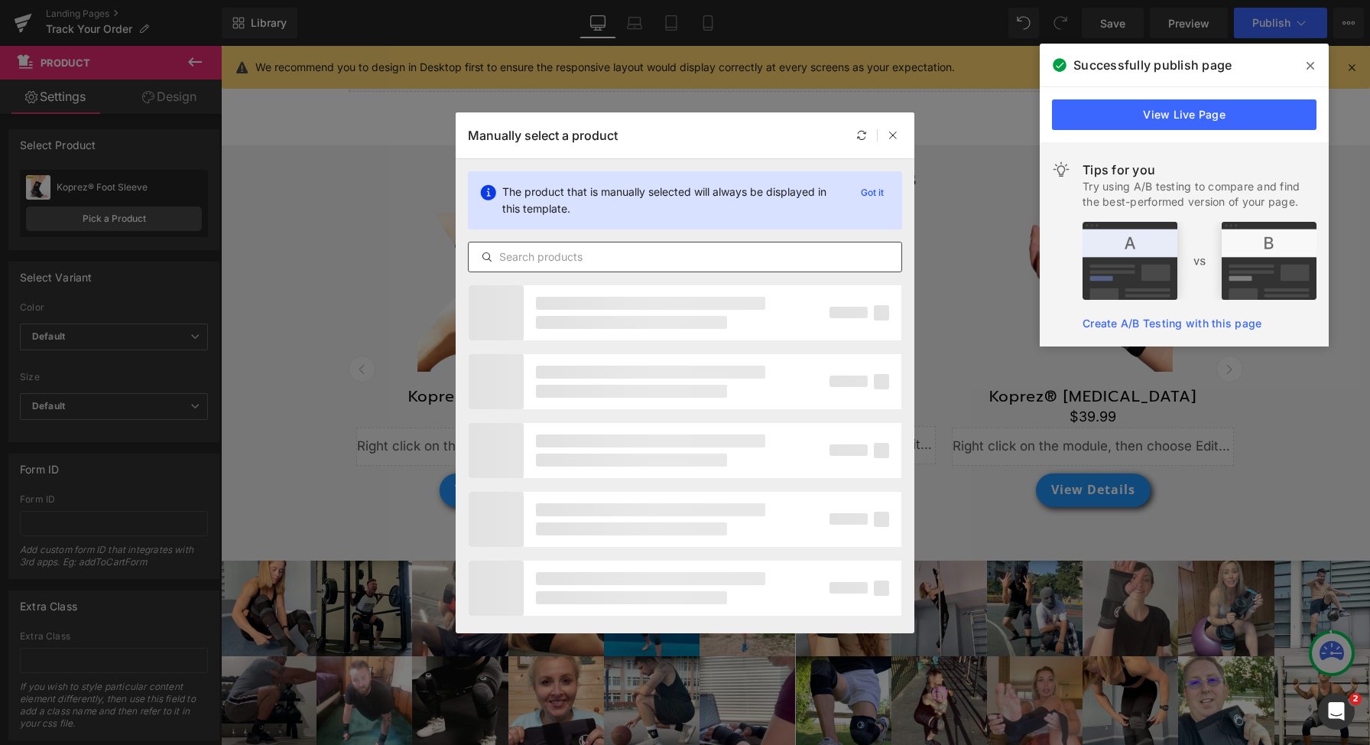
click at [761, 261] on input "text" at bounding box center [685, 257] width 433 height 18
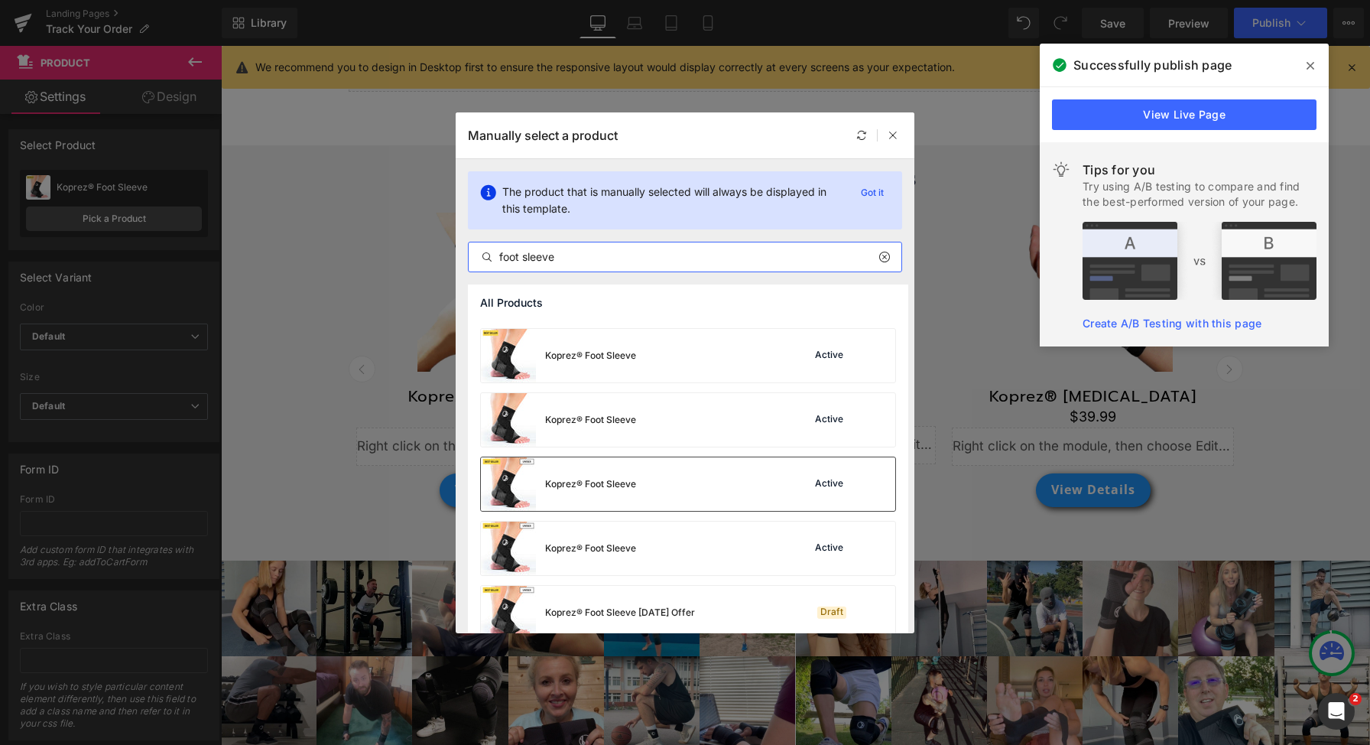
scroll to position [660, 0]
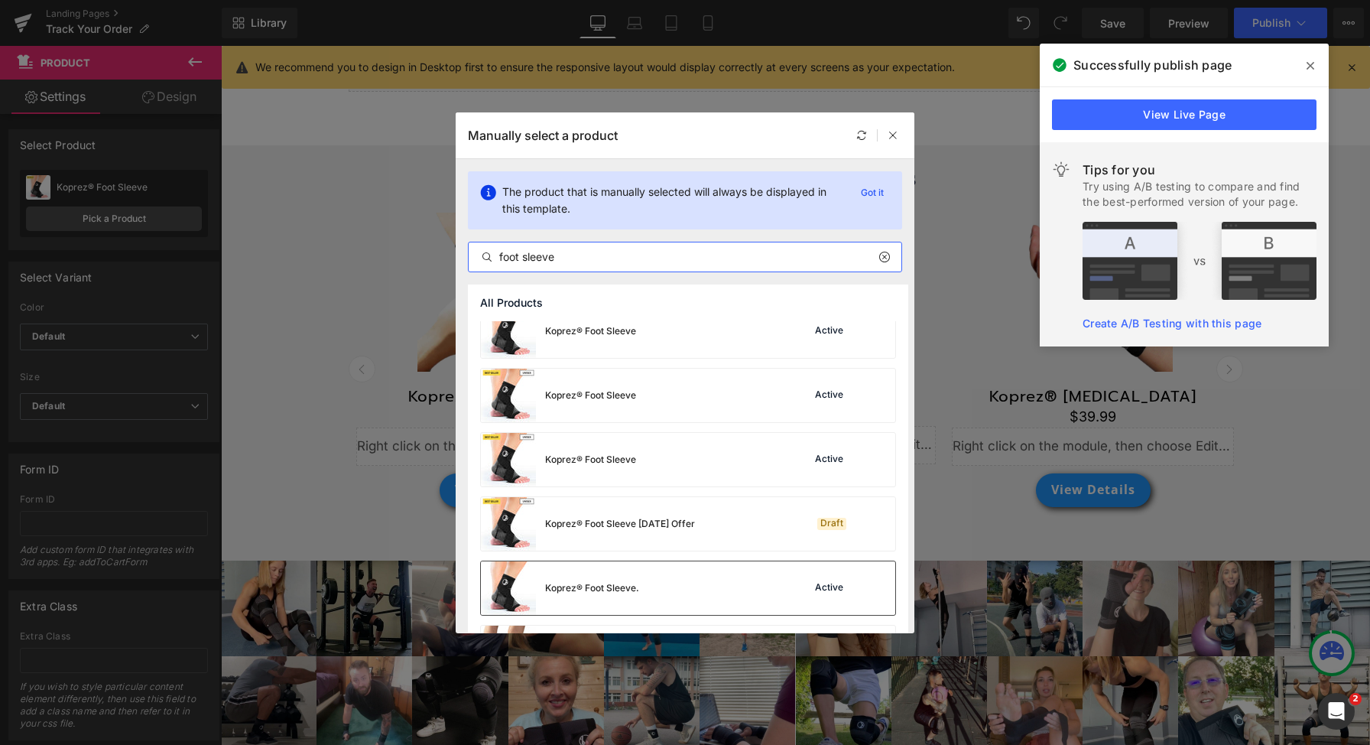
type input "foot sleeve"
click at [716, 579] on div "Koprez® Foot Sleeve. Active" at bounding box center [688, 588] width 414 height 54
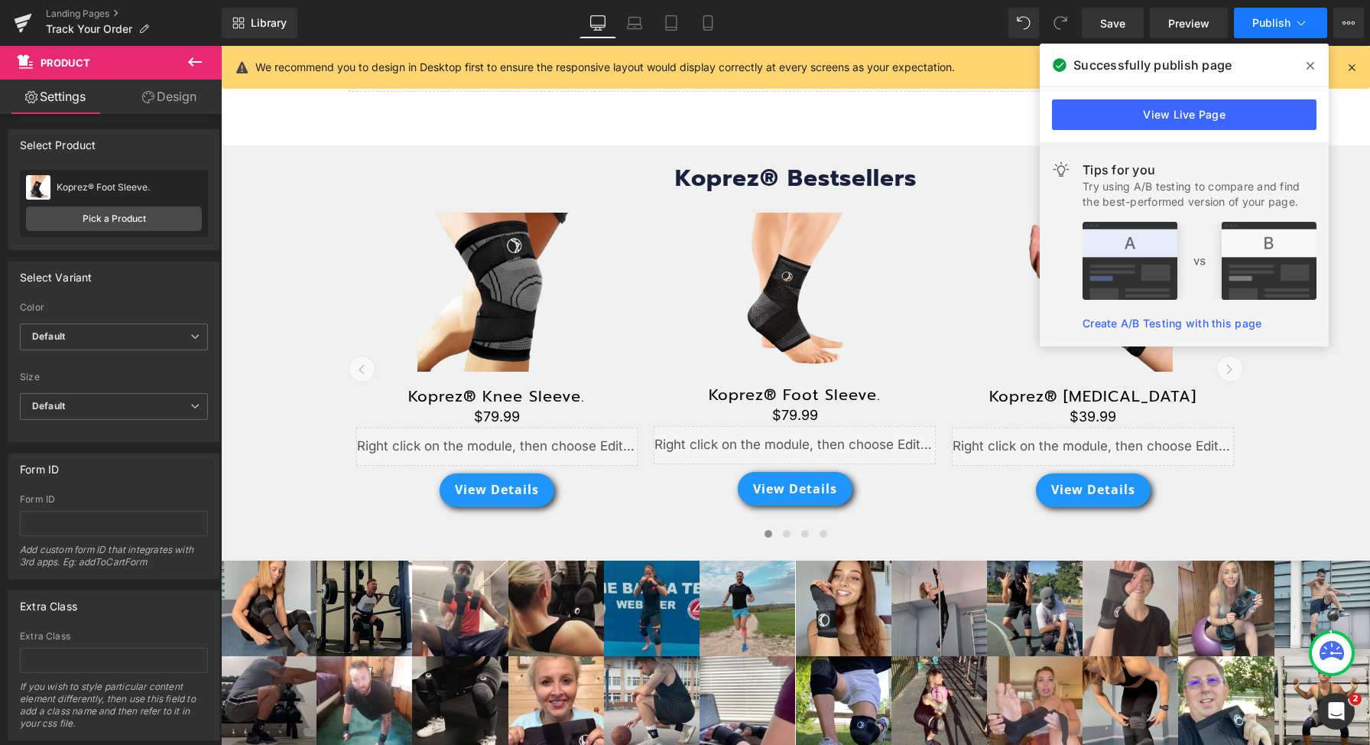
click at [1271, 26] on span "Publish" at bounding box center [1271, 23] width 38 height 12
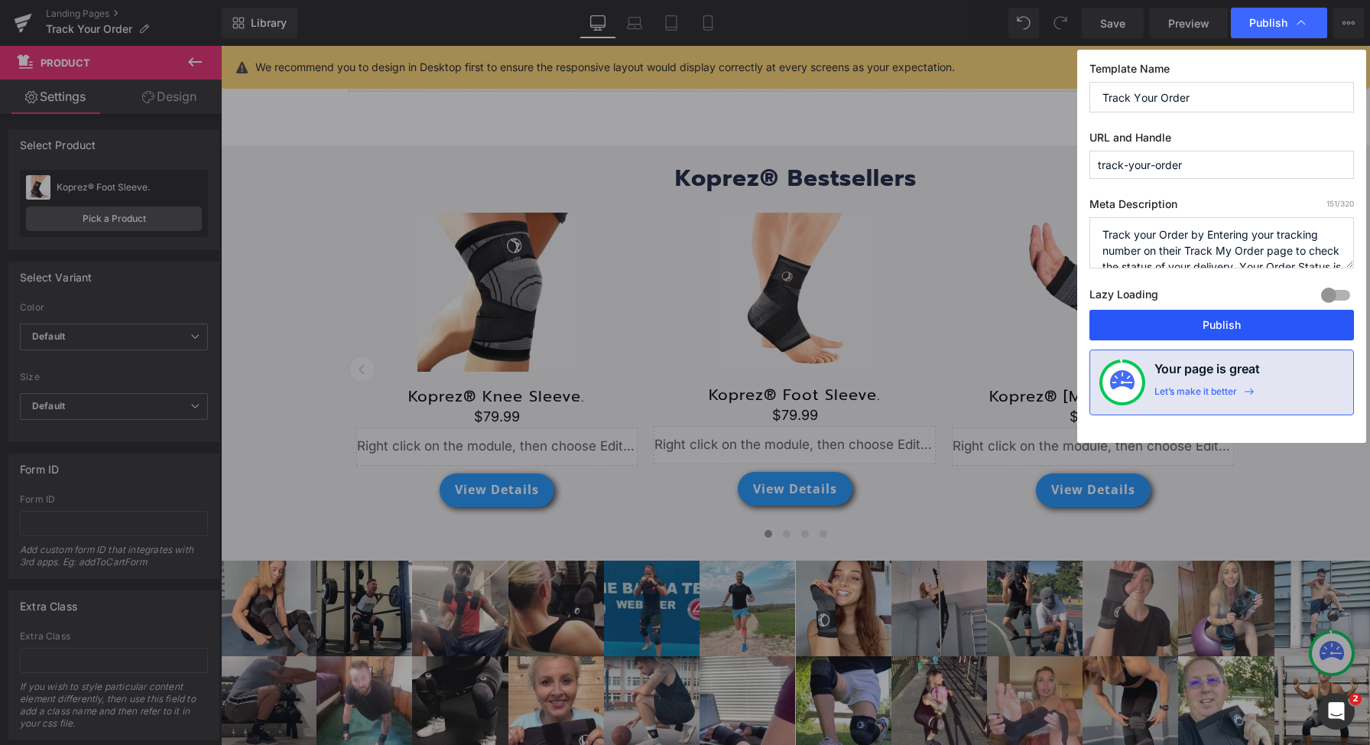
click at [1173, 331] on button "Publish" at bounding box center [1221, 325] width 265 height 31
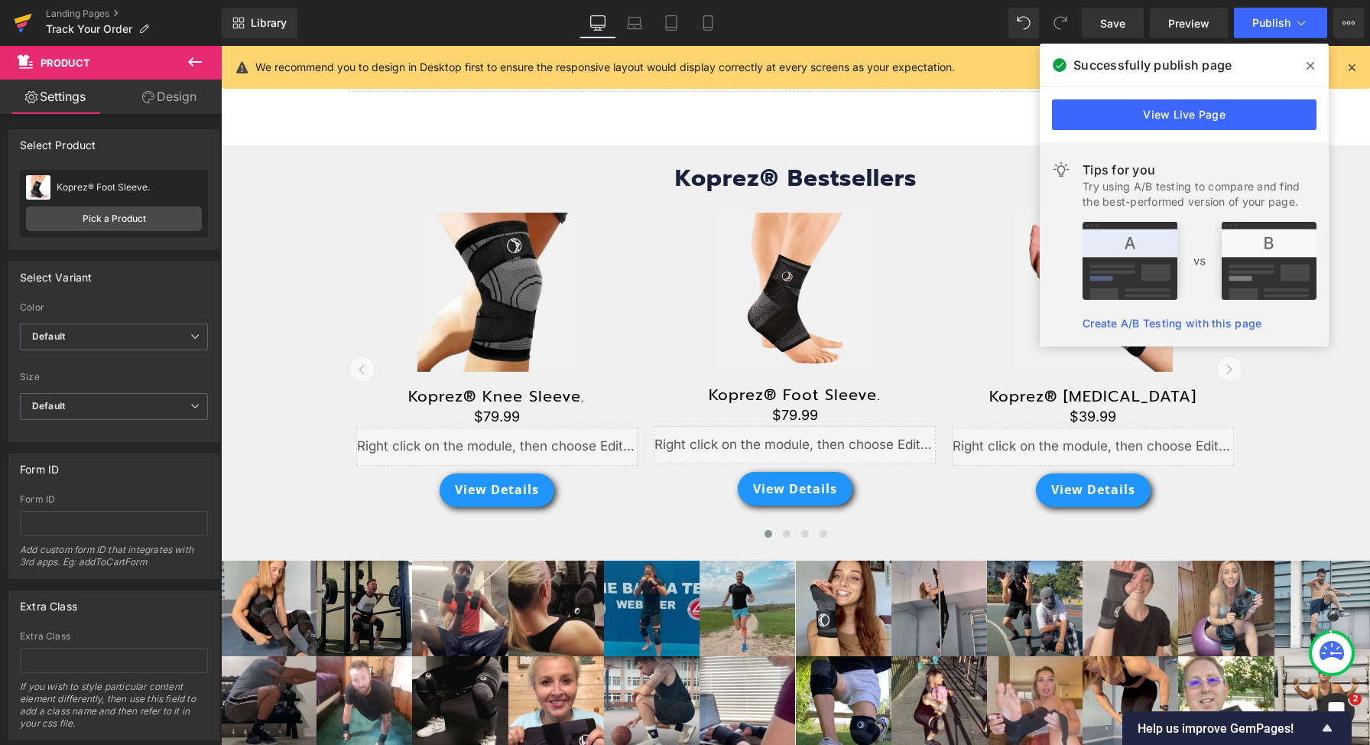
click at [16, 18] on icon at bounding box center [24, 19] width 18 height 10
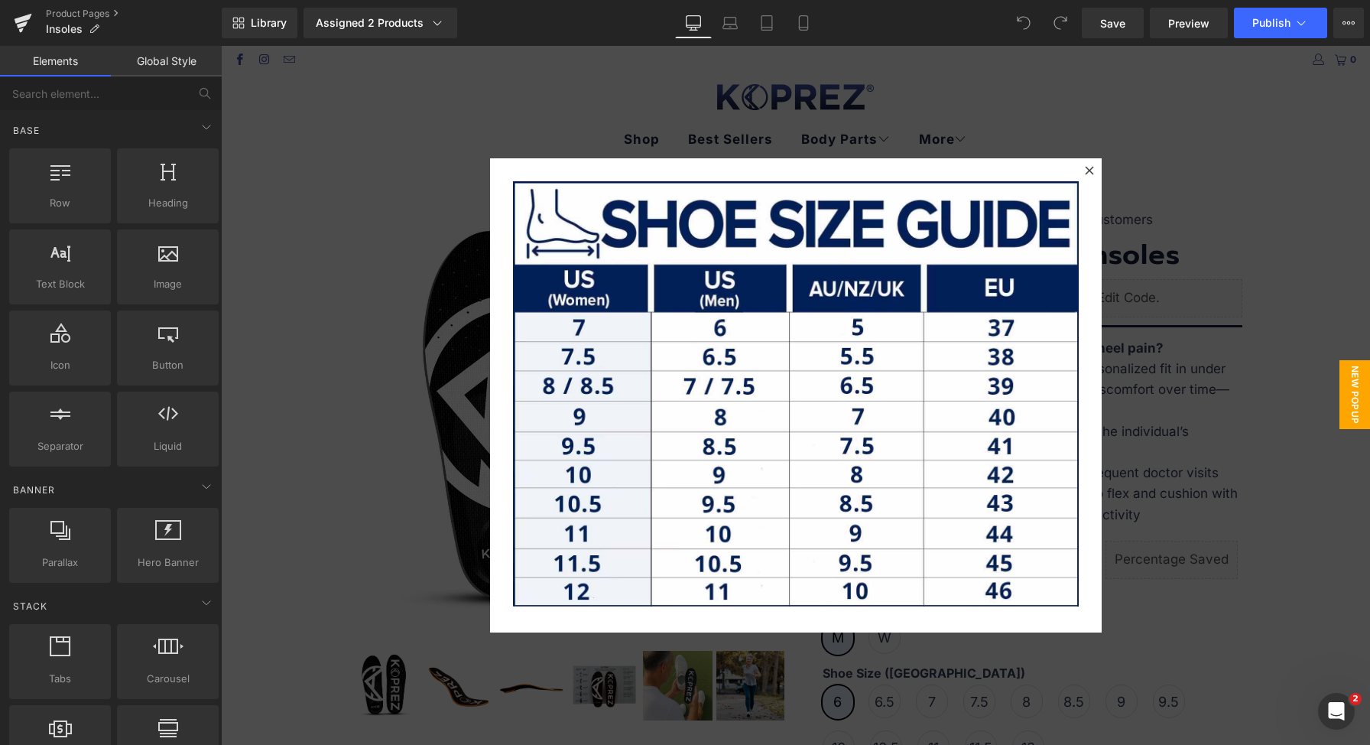
click at [1195, 196] on div at bounding box center [795, 395] width 1149 height 699
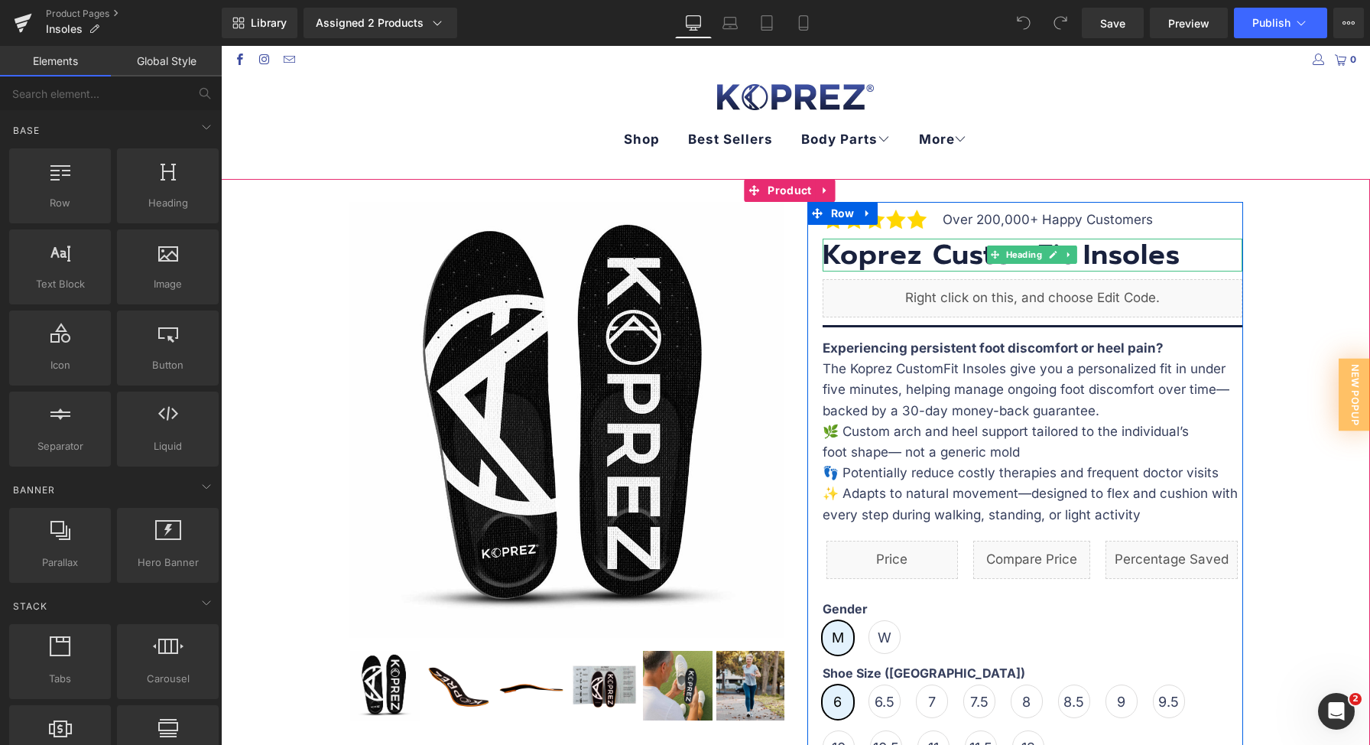
click at [1071, 261] on h3 "Koprez CustomFit Insoles" at bounding box center [1033, 255] width 420 height 33
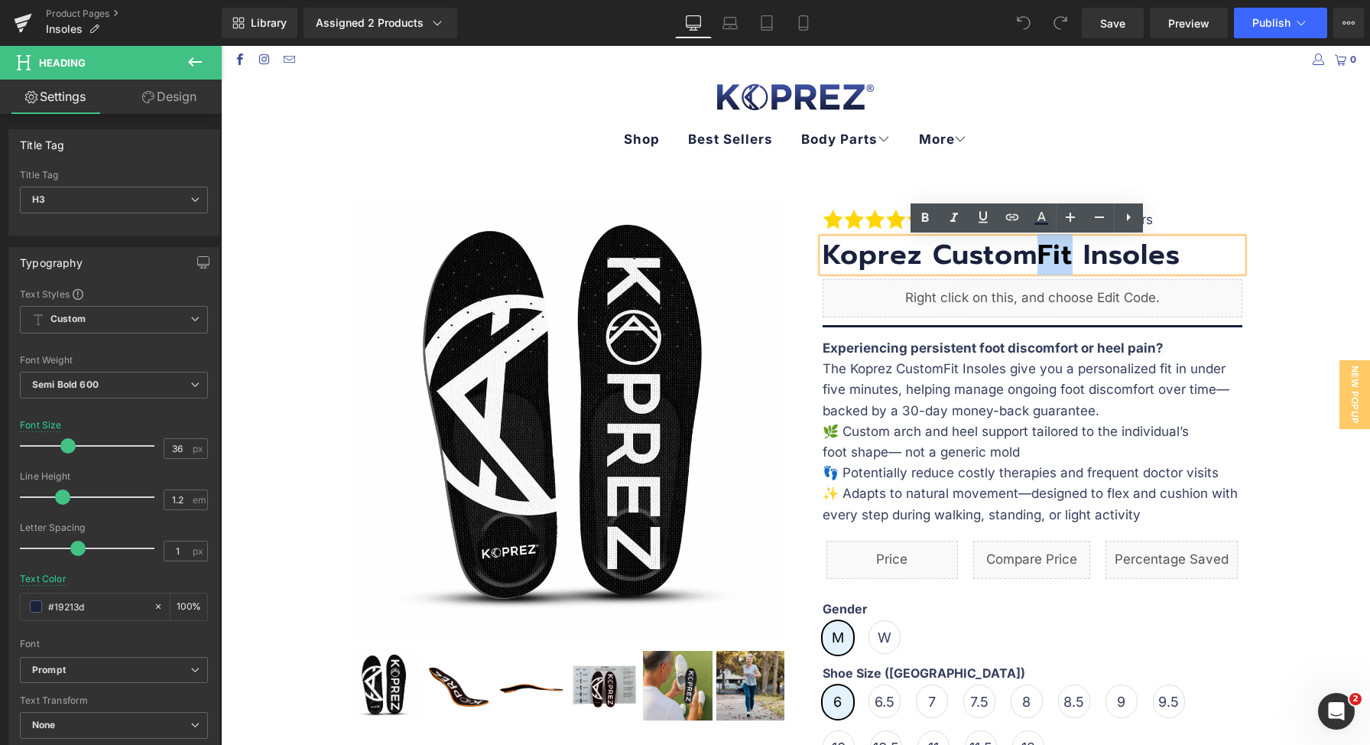
drag, startPoint x: 1066, startPoint y: 257, endPoint x: 1035, endPoint y: 258, distance: 30.6
click at [1035, 258] on h3 "Koprez CustomFit Insoles" at bounding box center [1033, 255] width 420 height 33
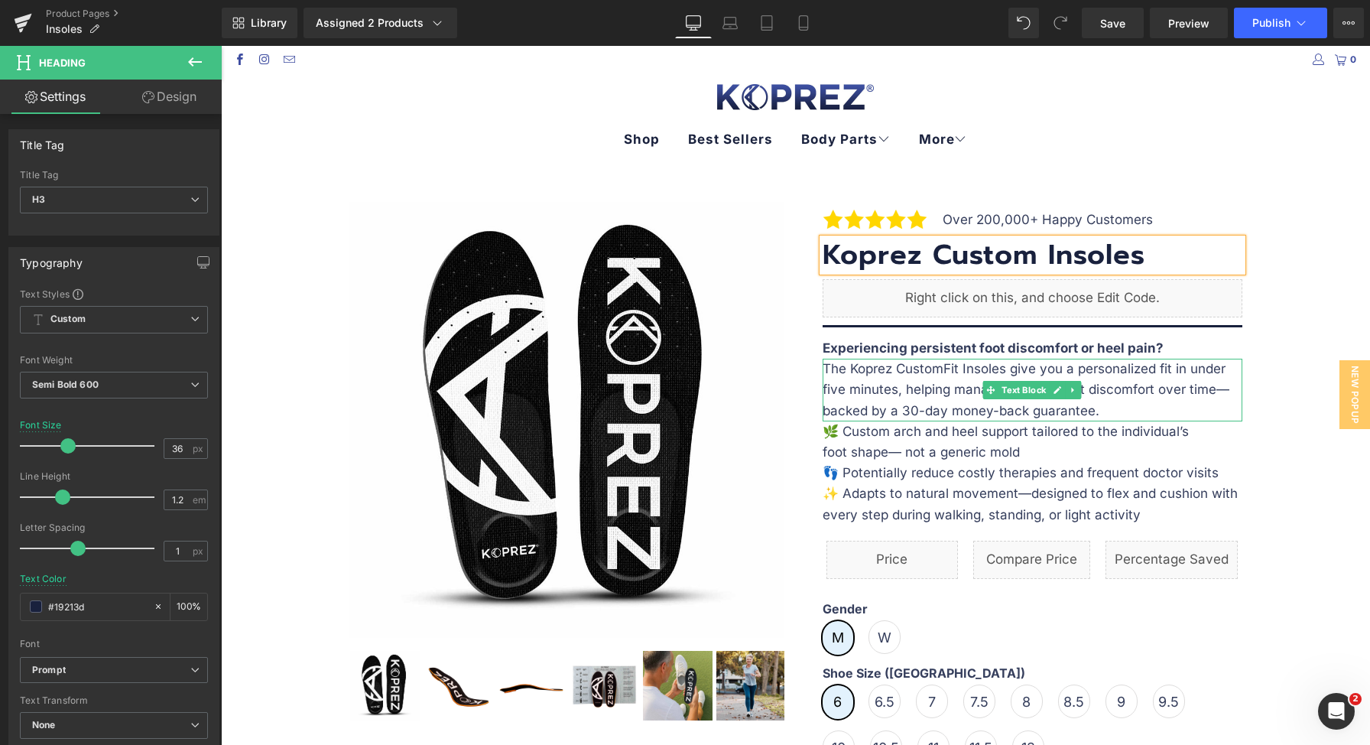
click at [933, 385] on p "The Koprez CustomFit Insoles give you a personalized fit in under five minutes,…" at bounding box center [1033, 390] width 420 height 63
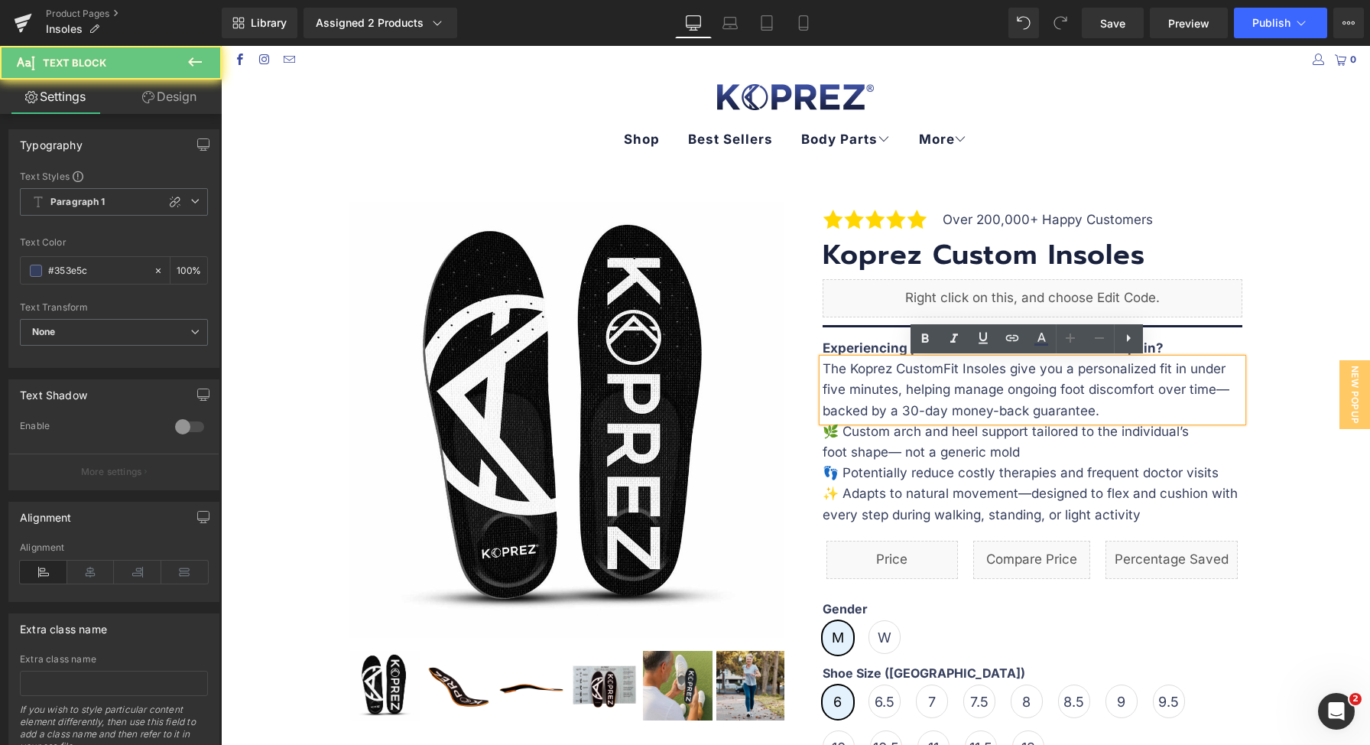
click at [948, 373] on p "The Koprez CustomFit Insoles give you a personalized fit in under five minutes,…" at bounding box center [1033, 390] width 420 height 63
drag, startPoint x: 951, startPoint y: 370, endPoint x: 938, endPoint y: 369, distance: 13.0
click at [938, 369] on p "The Koprez CustomFit Insoles give you a personalized fit in under five minutes,…" at bounding box center [1033, 390] width 420 height 63
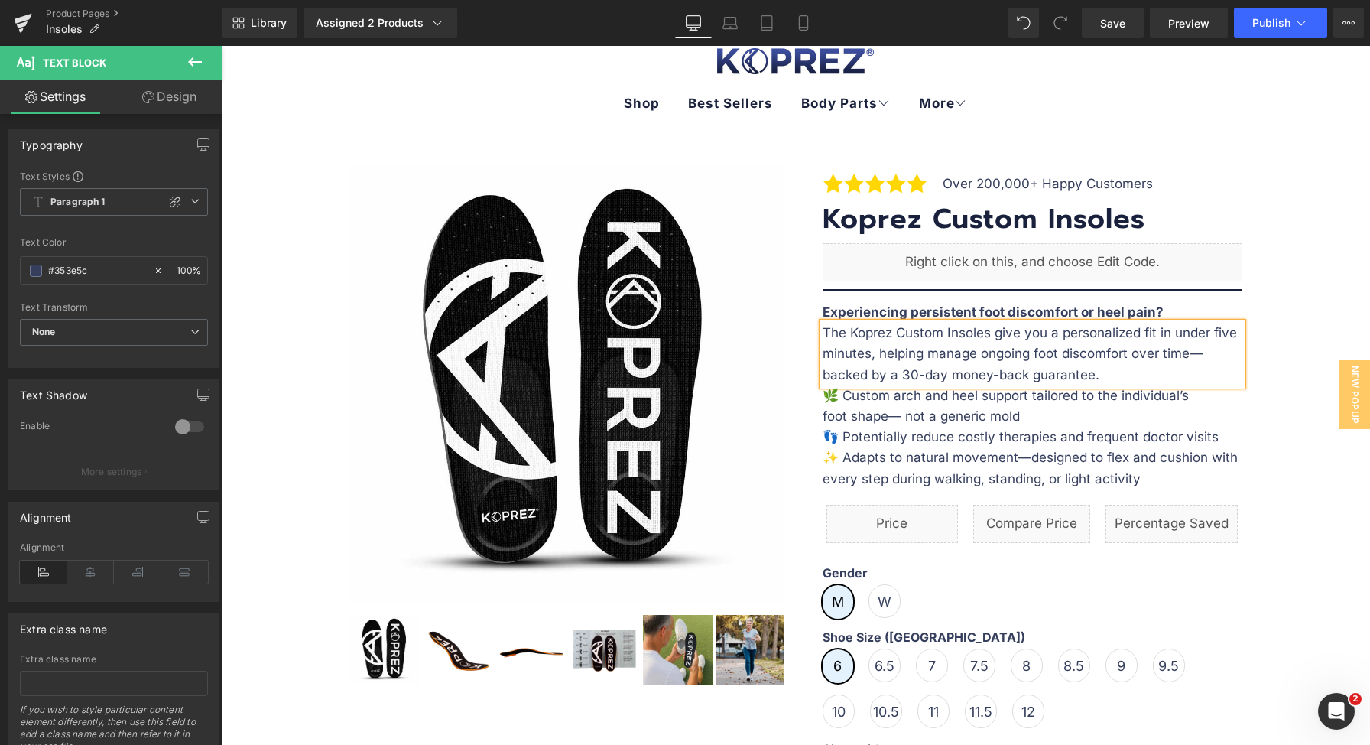
scroll to position [625, 0]
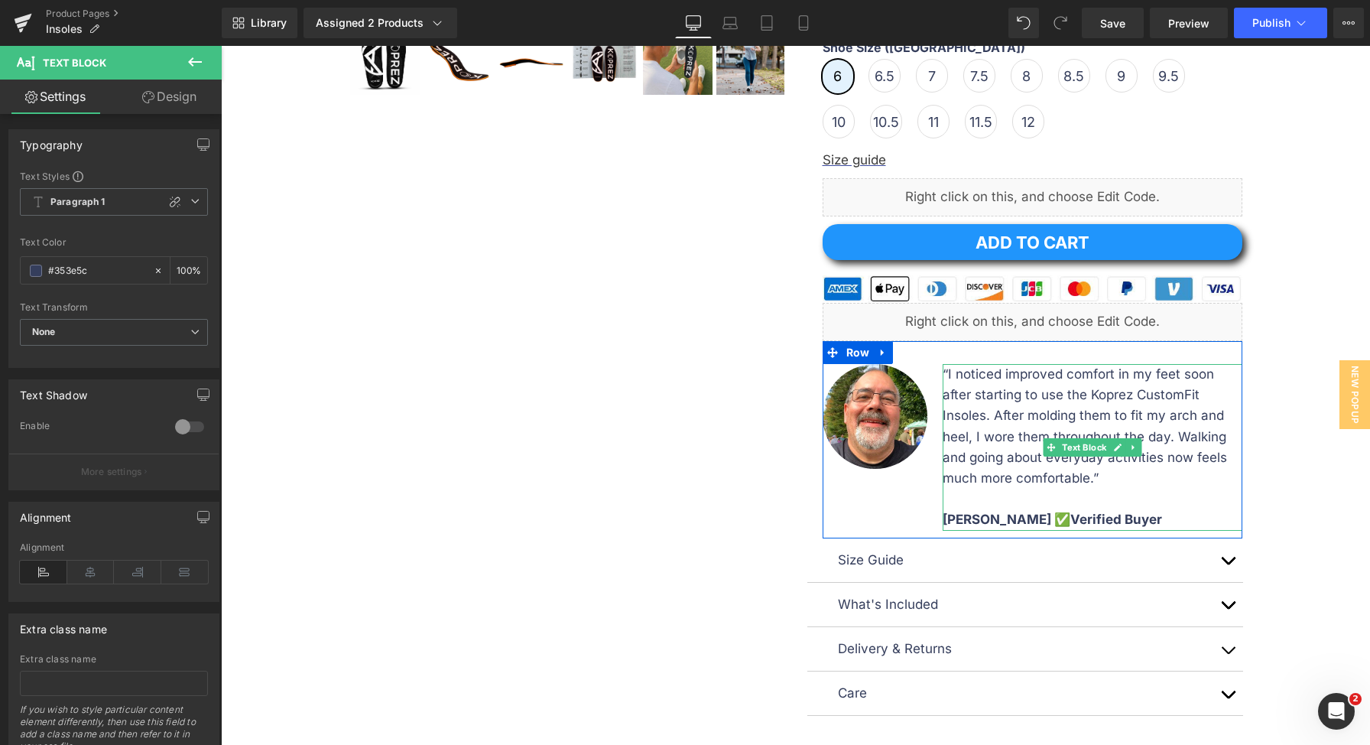
click at [1188, 395] on p "“I noticed improved comfort in my feet soon after starting to use the Koprez Cu…" at bounding box center [1093, 426] width 300 height 125
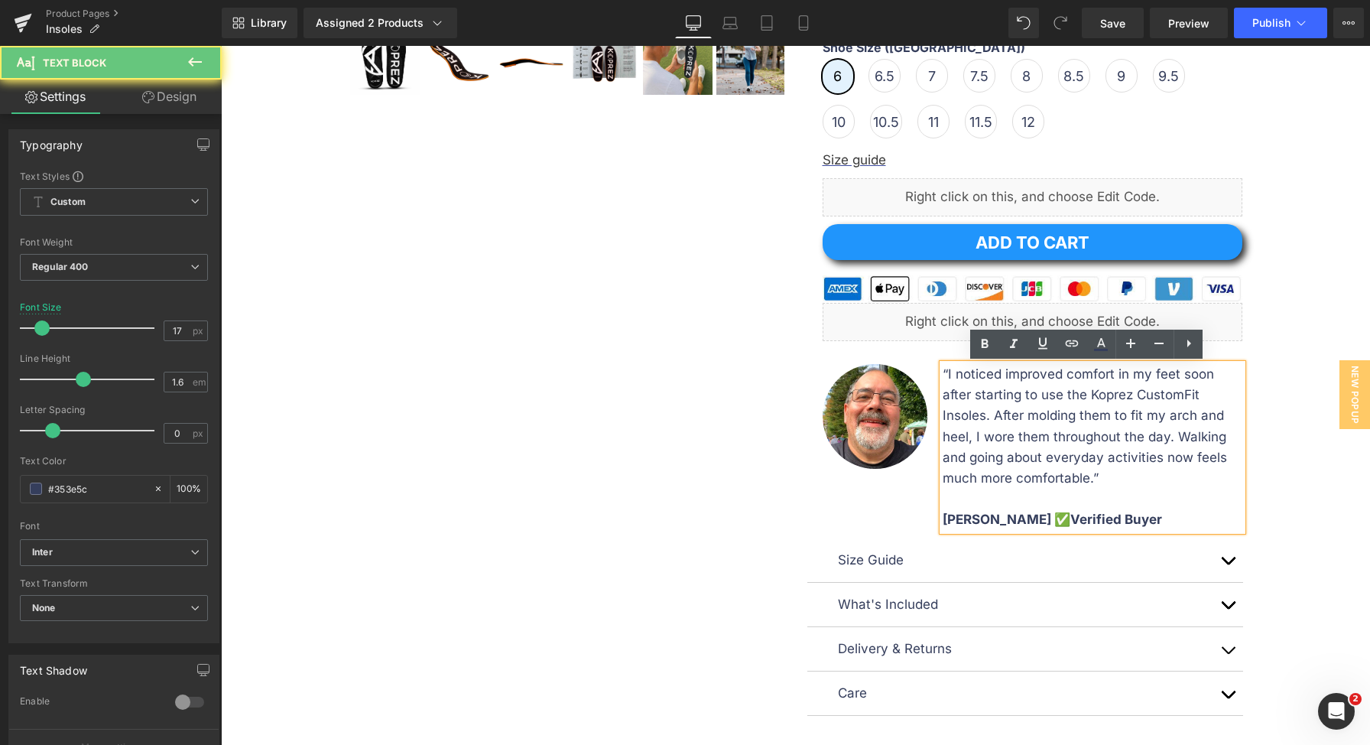
click at [1188, 394] on p "“I noticed improved comfort in my feet soon after starting to use the Koprez Cu…" at bounding box center [1093, 426] width 300 height 125
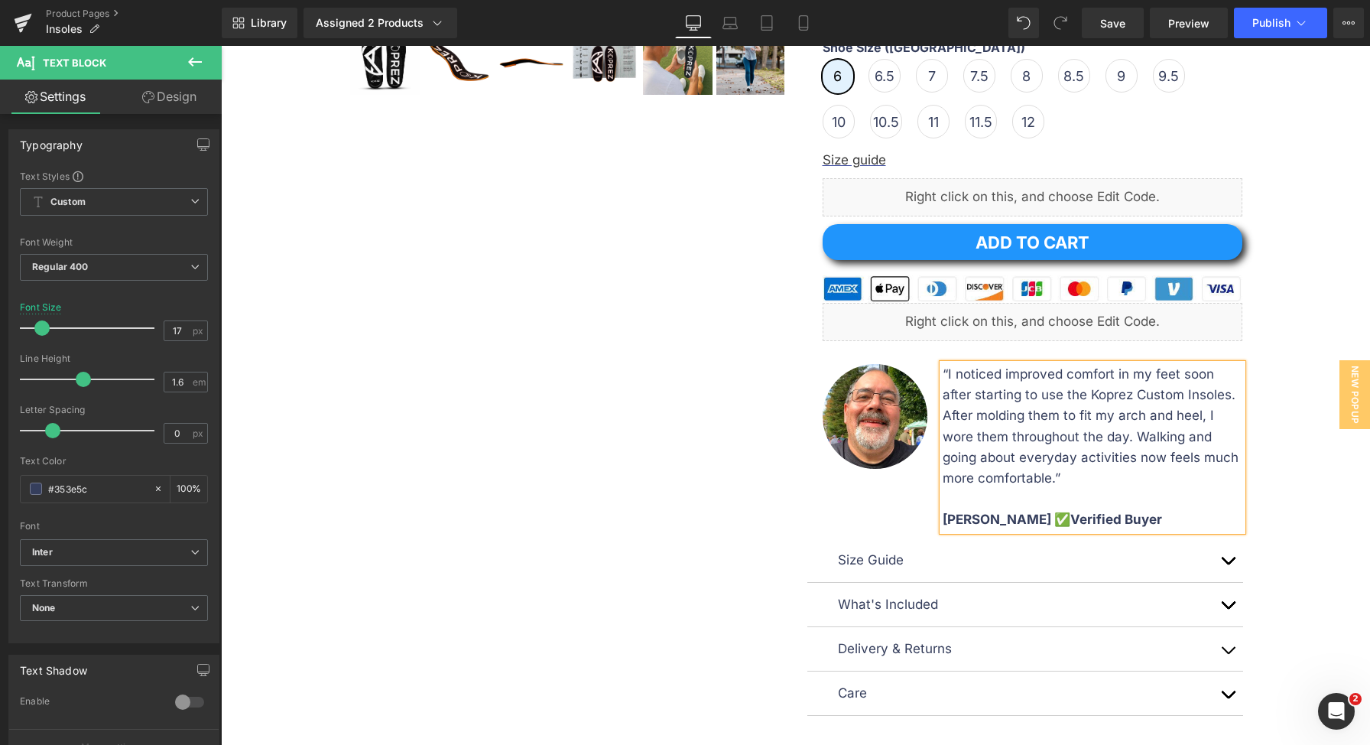
scroll to position [1546, 0]
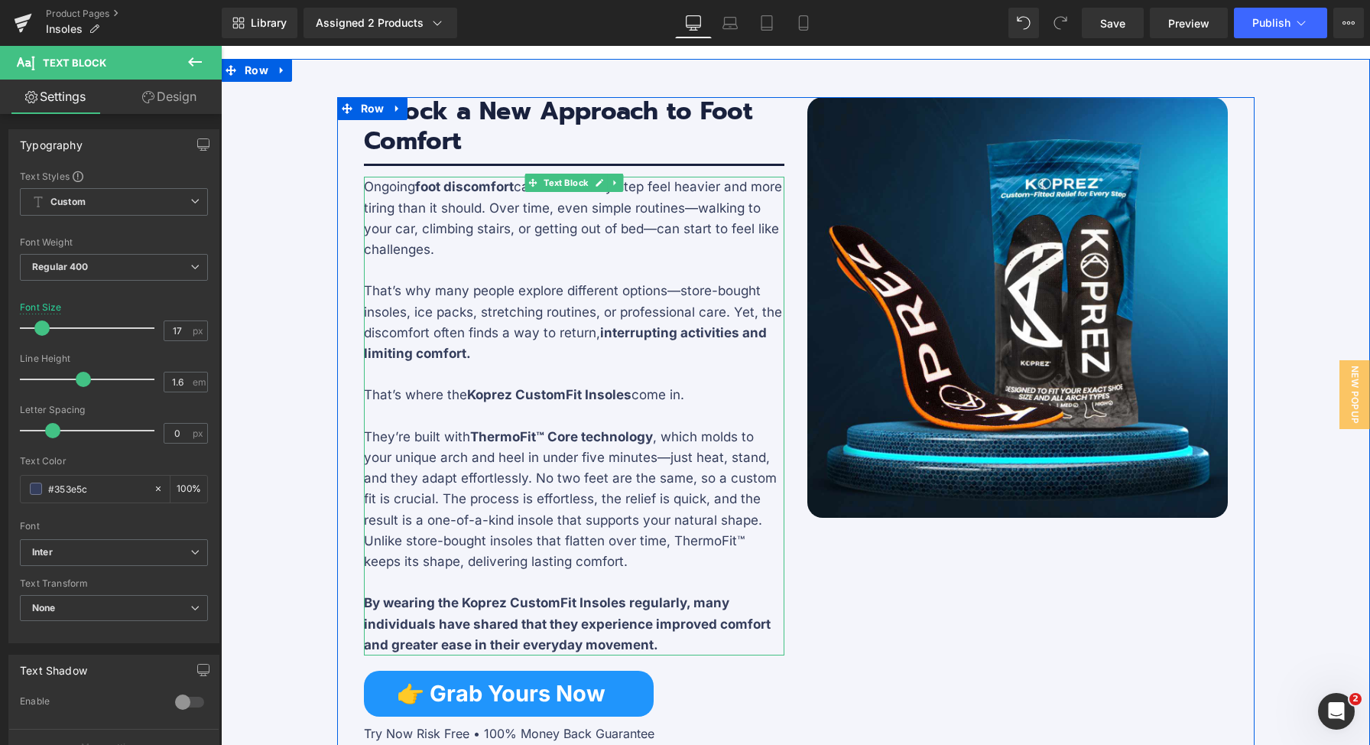
click at [583, 396] on strong "Koprez CustomFit Insoles" at bounding box center [549, 394] width 164 height 15
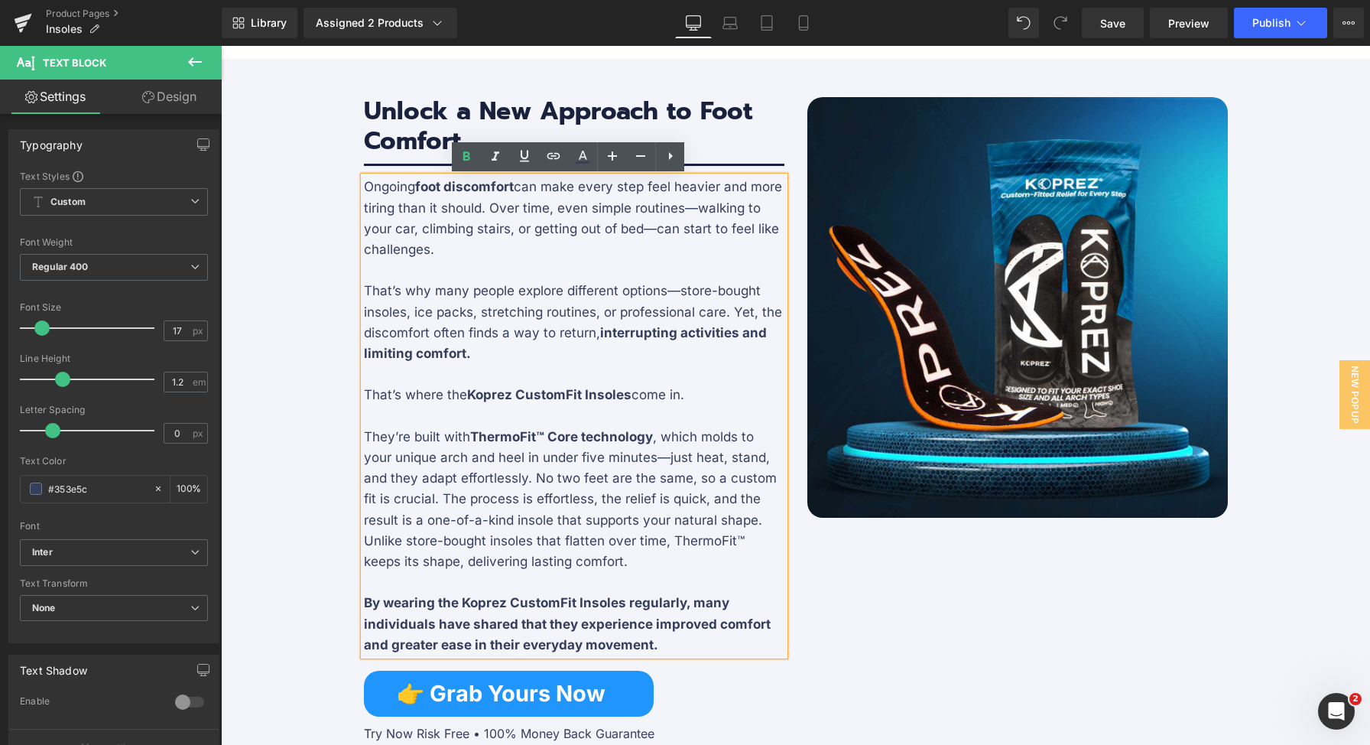
click at [570, 394] on strong "Koprez CustomFit Insoles" at bounding box center [549, 394] width 164 height 15
click at [576, 396] on strong "Koprez CustomFit Insoles" at bounding box center [549, 394] width 164 height 15
click at [563, 606] on b "By wearing the Koprez CustomFit Insoles regularly, many individuals have shared…" at bounding box center [567, 623] width 407 height 57
click at [567, 605] on b "By wearing the Koprez CustomFit Insoles regularly, many individuals have shared…" at bounding box center [567, 623] width 407 height 57
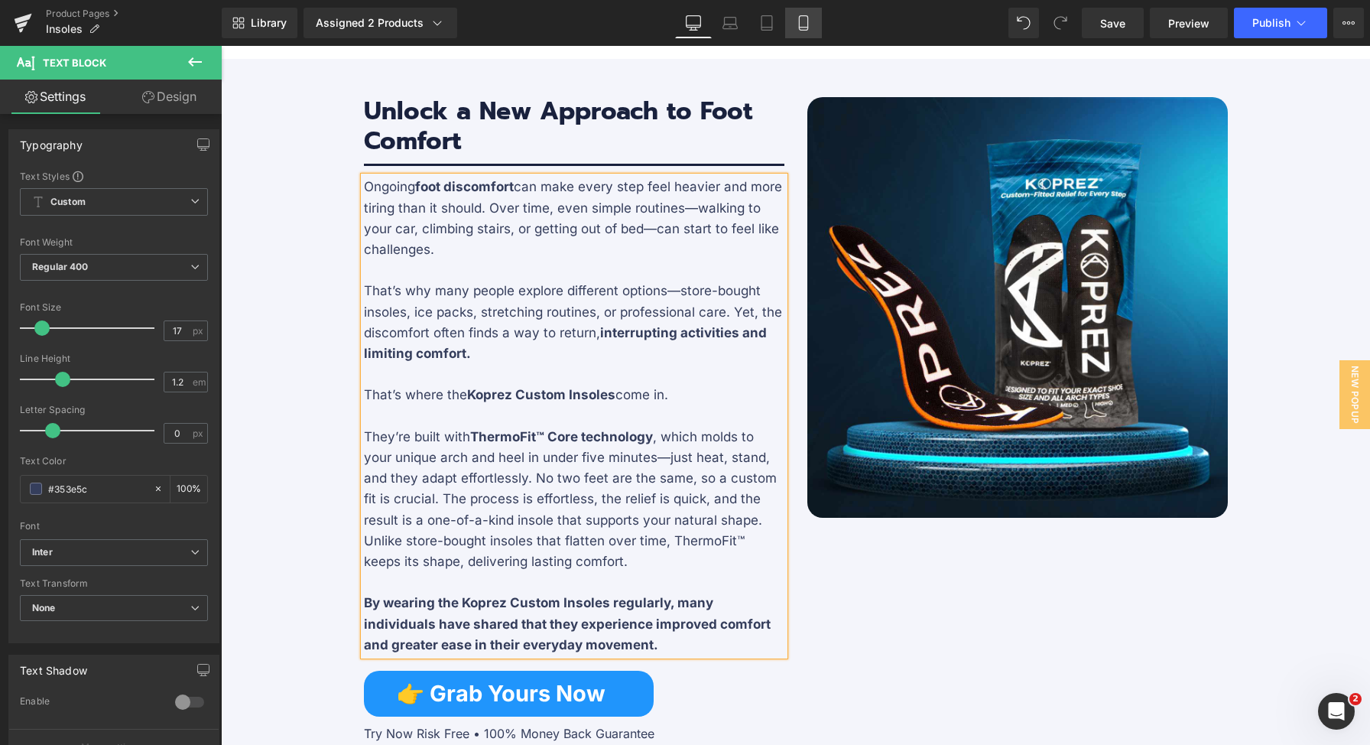
scroll to position [2151, 0]
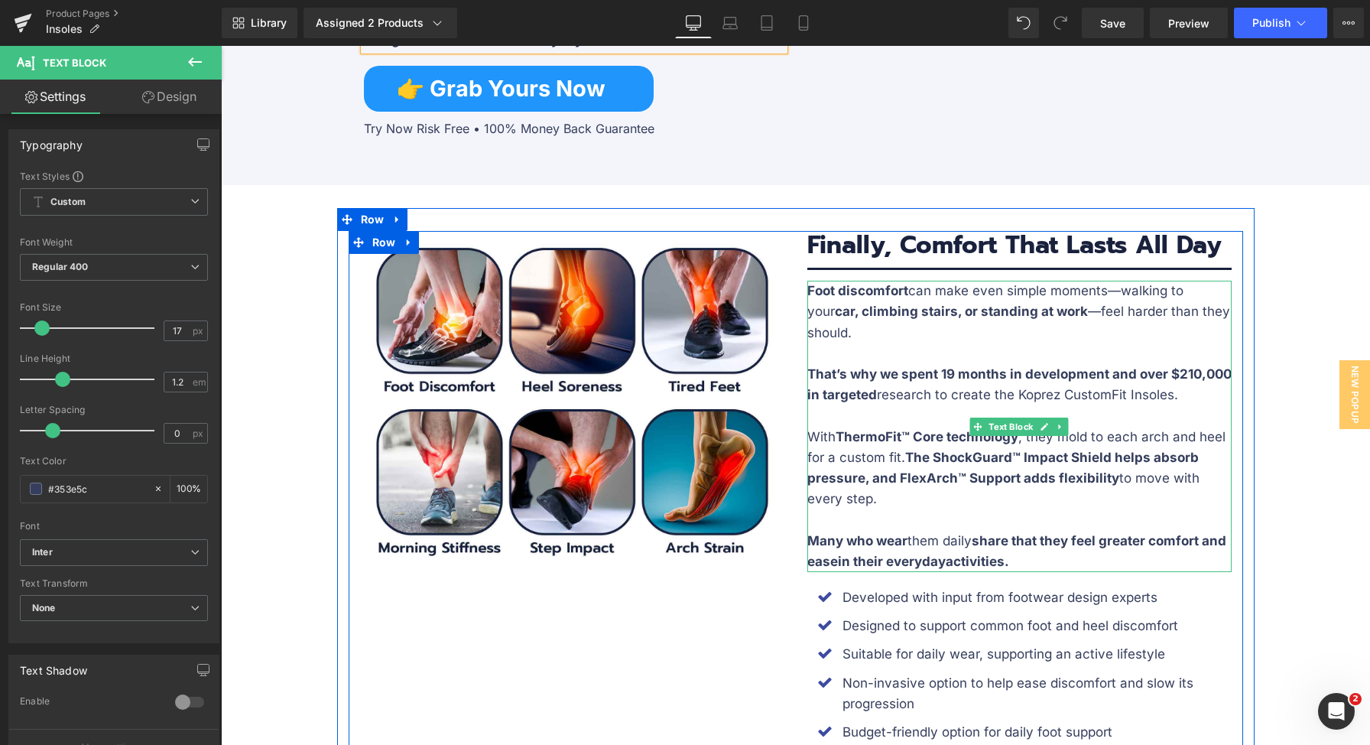
click at [1125, 398] on p "That’s why we spent 19 months in development and over $210,000 in targeted rese…" at bounding box center [1019, 384] width 424 height 41
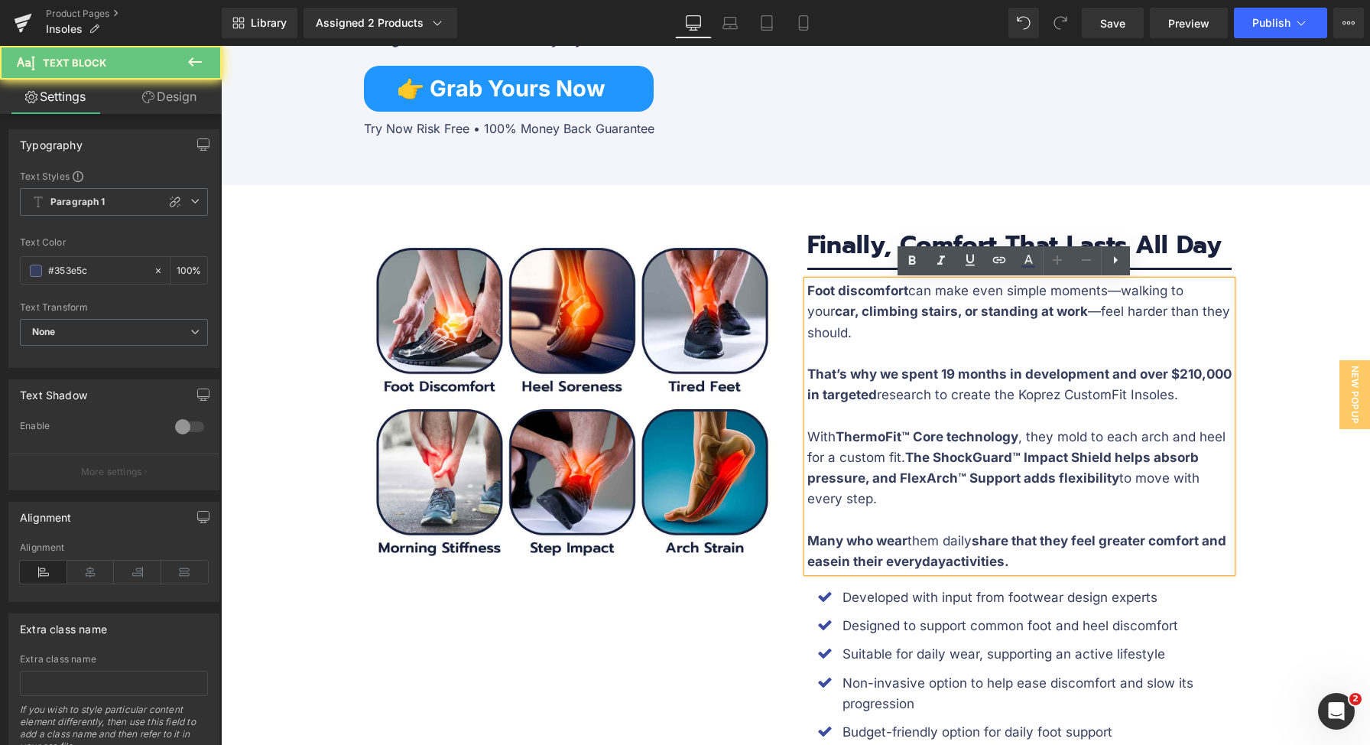
click at [1119, 396] on p "That’s why we spent 19 months in development and over $210,000 in targeted rese…" at bounding box center [1019, 384] width 424 height 41
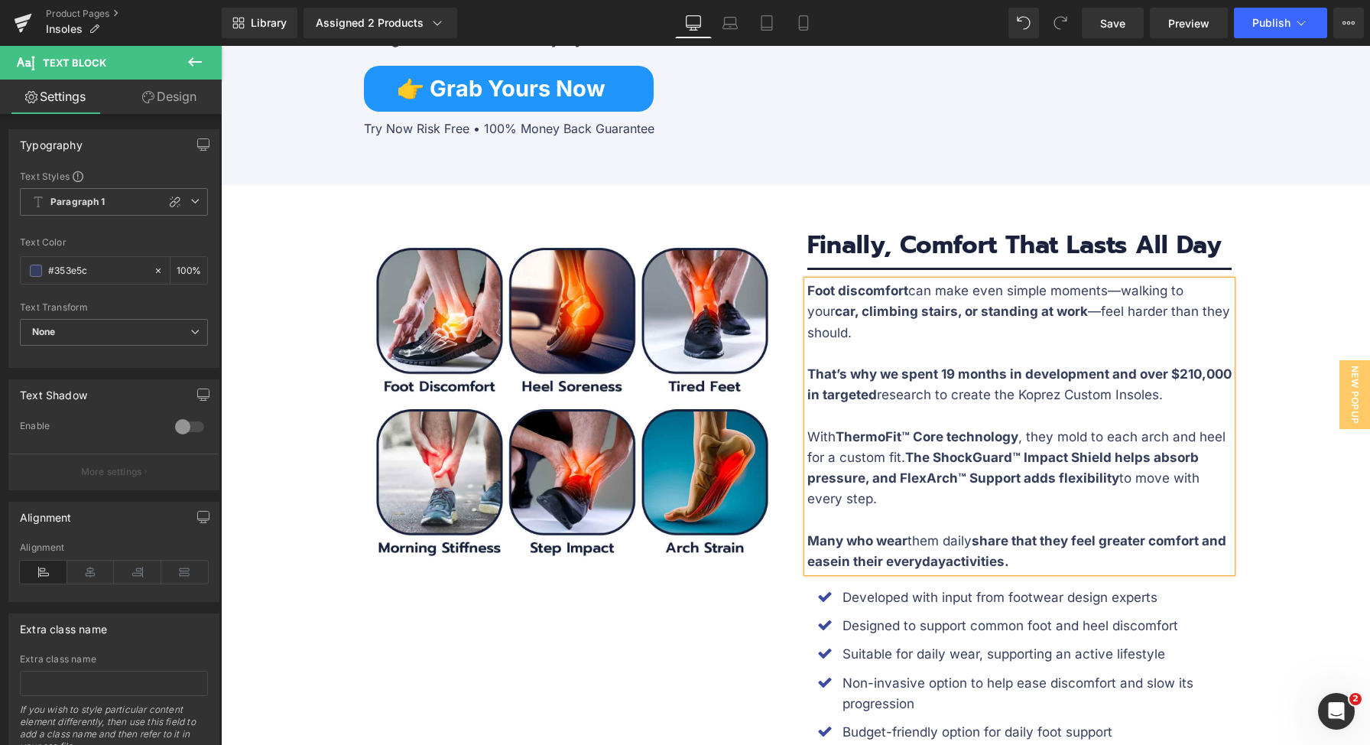
click at [901, 464] on p "With ThermoFit™ Core technology , they mold to each arch and heel for a custom …" at bounding box center [1019, 468] width 424 height 83
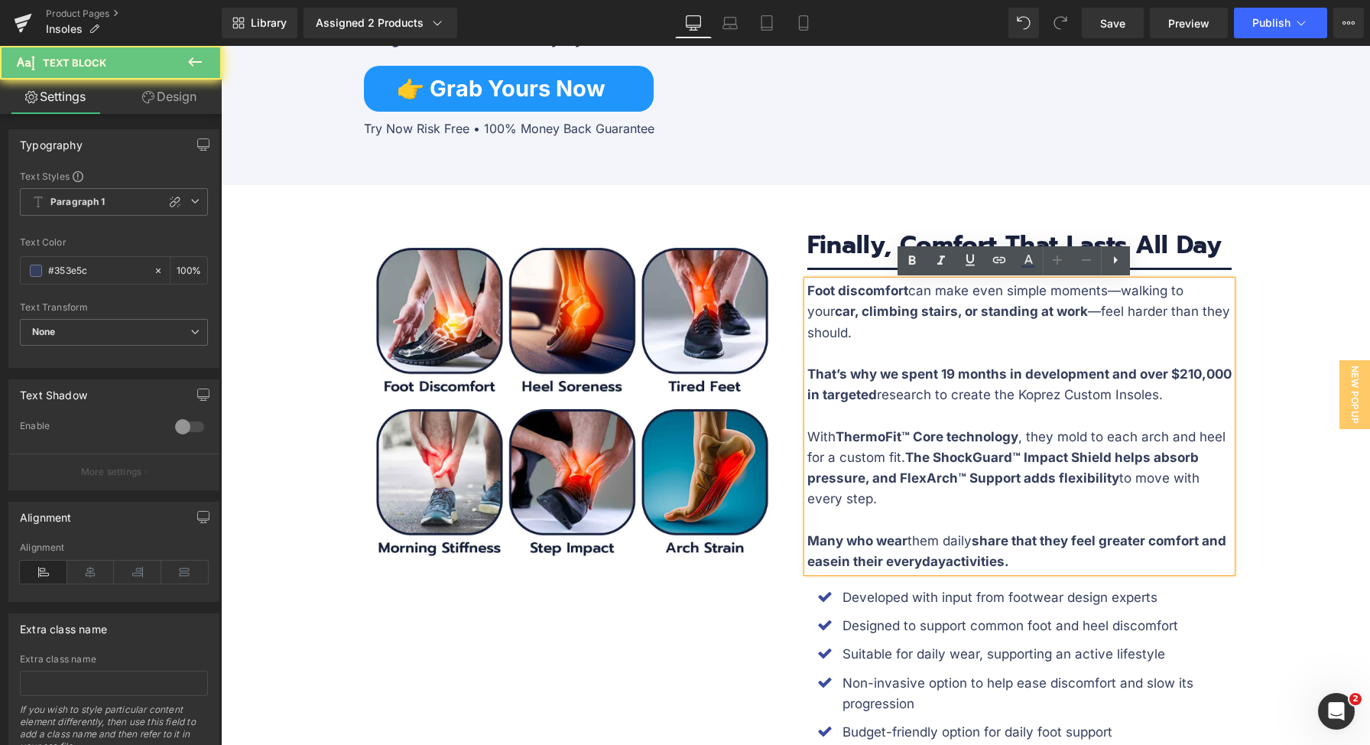
click at [891, 456] on p "With ThermoFit™ Core technology , they mold to each arch and heel for a custom …" at bounding box center [1019, 468] width 424 height 83
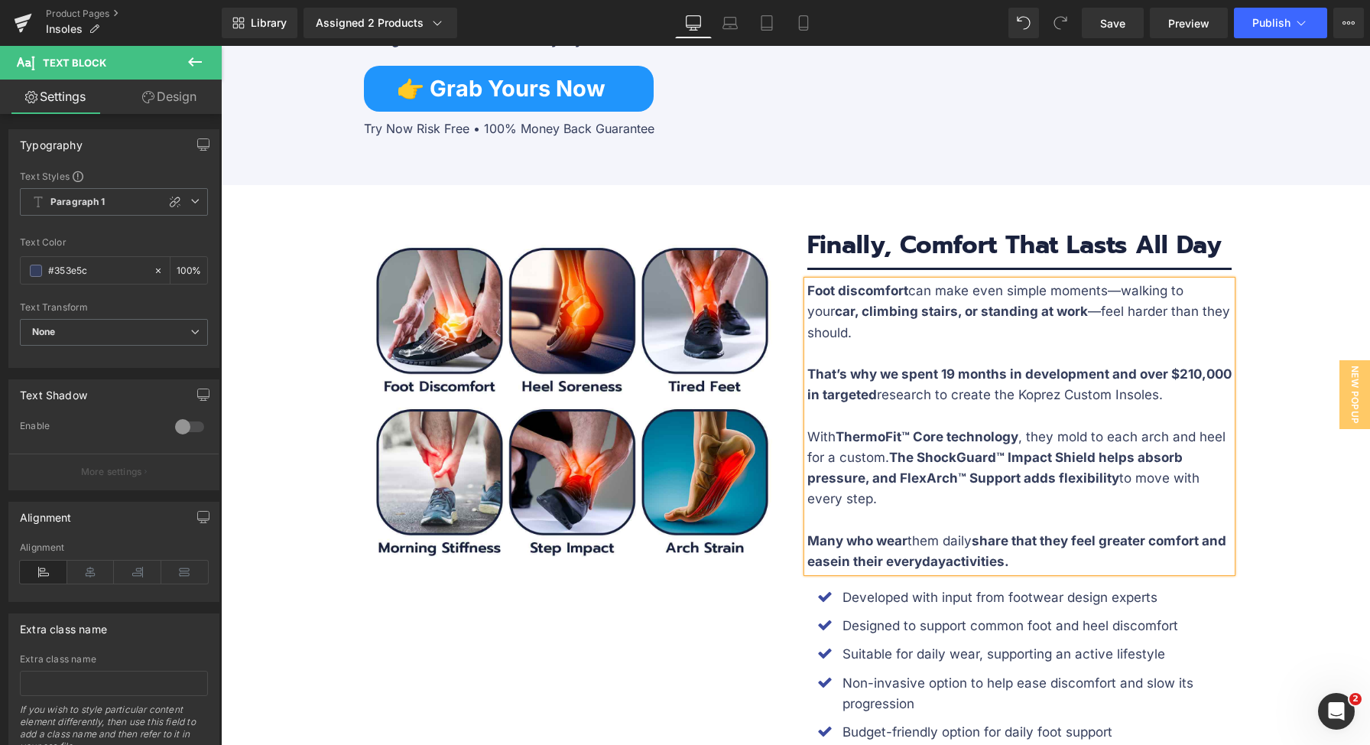
scroll to position [2677, 0]
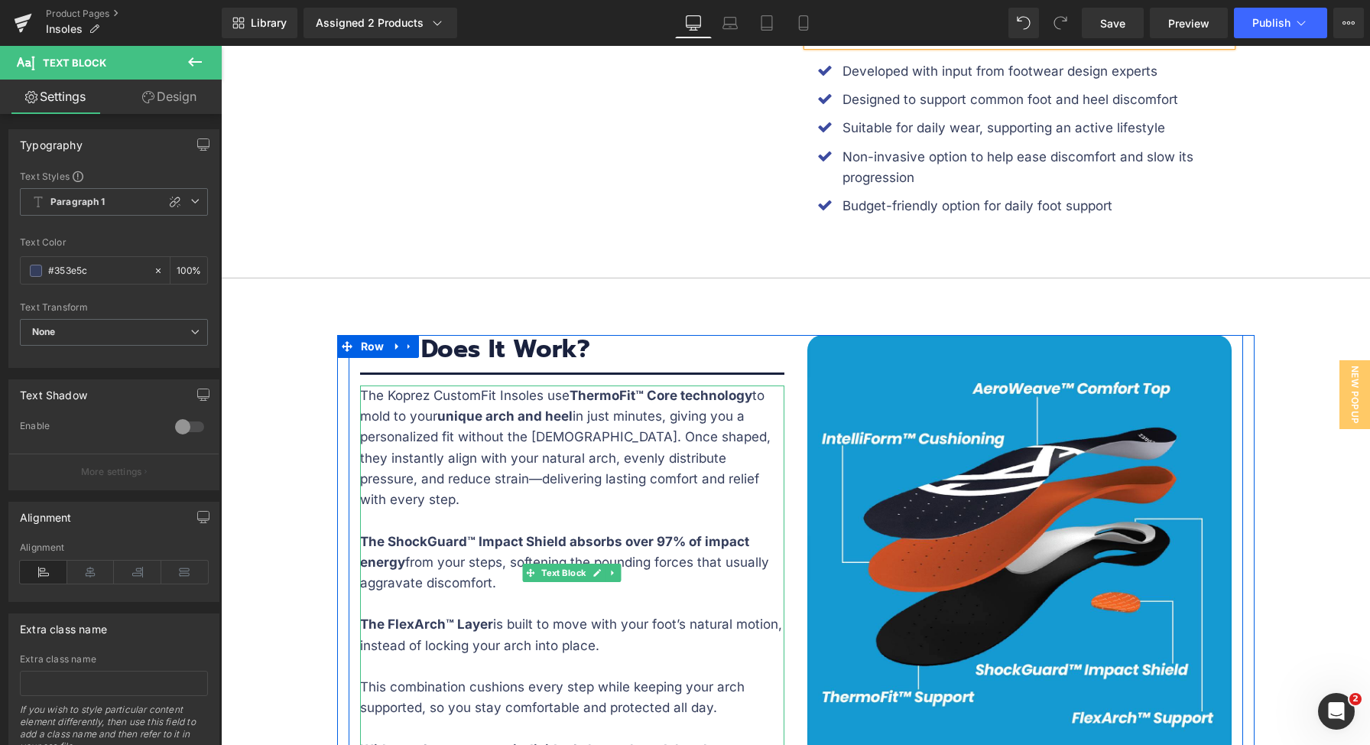
click at [486, 388] on div at bounding box center [572, 387] width 424 height 4
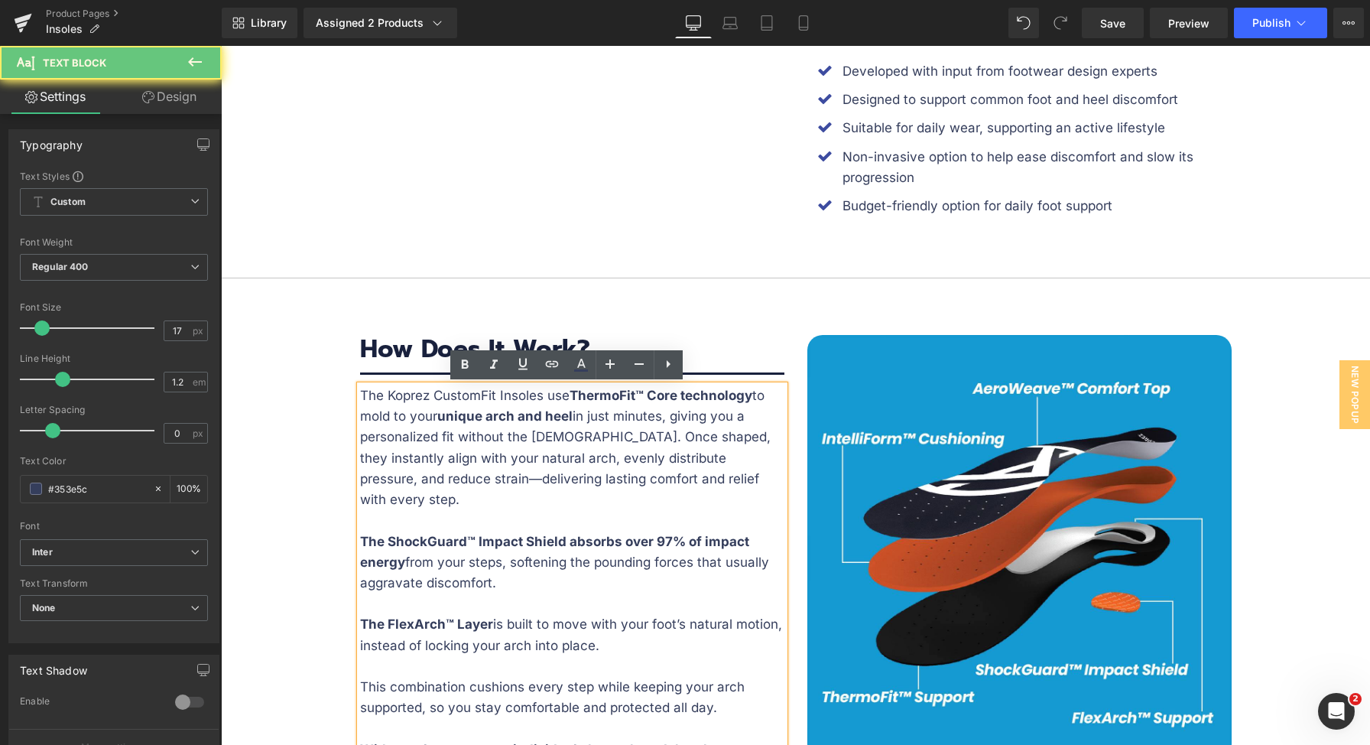
click at [489, 392] on p "The Koprez CustomFit Insoles use ThermoFit™ Core technology to mold to your uni…" at bounding box center [572, 447] width 424 height 125
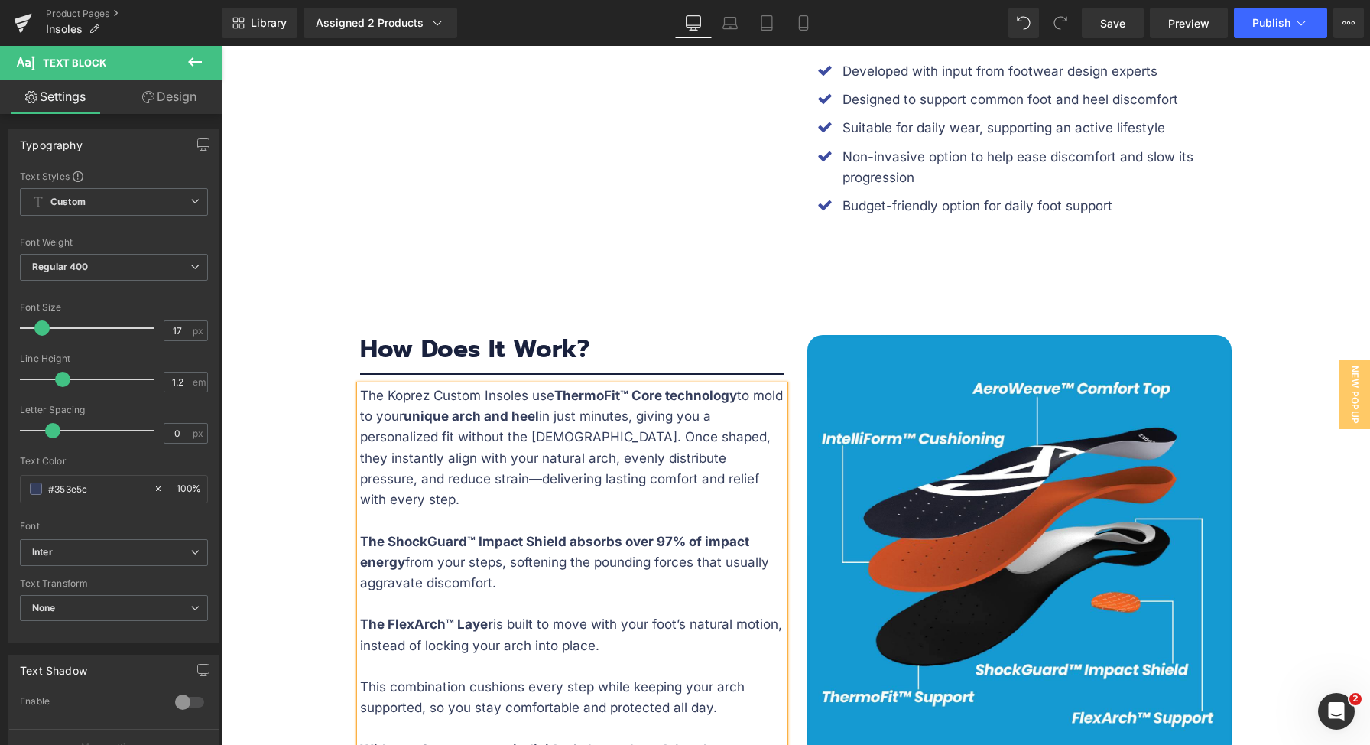
scroll to position [3256, 0]
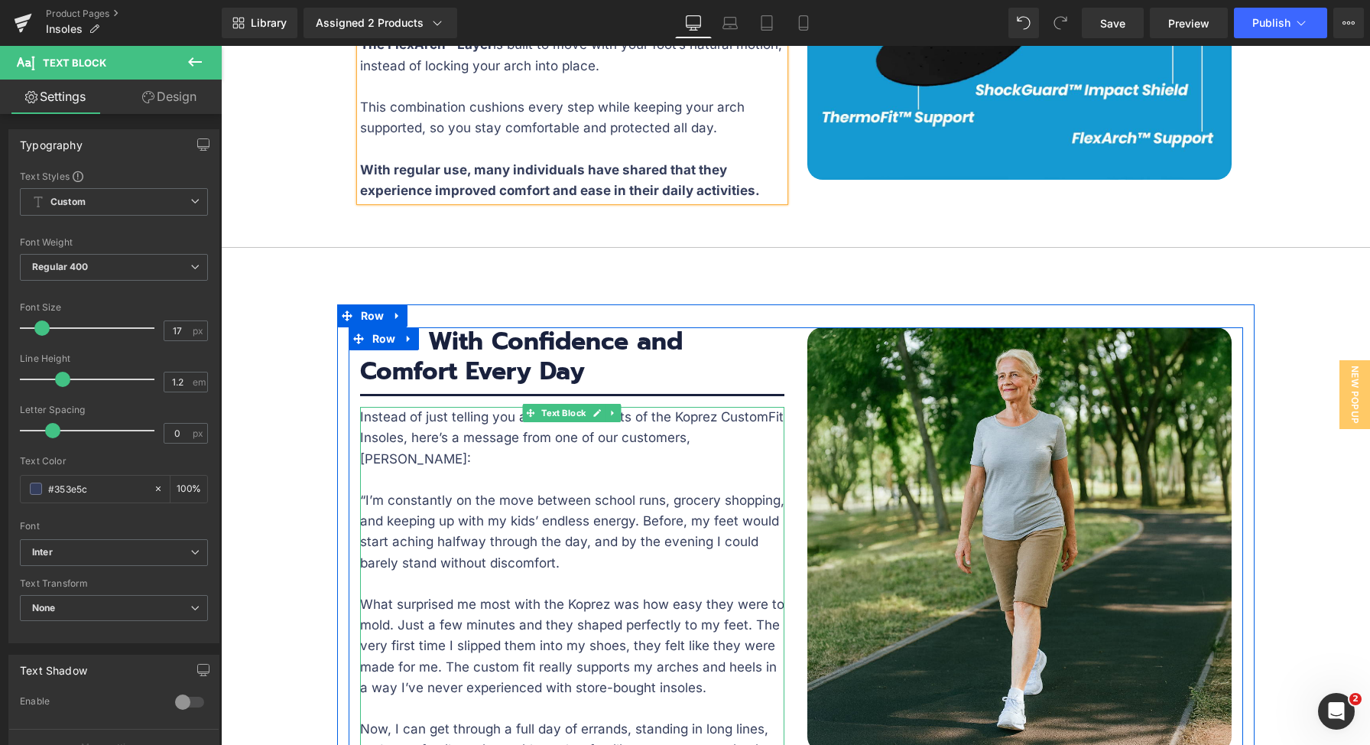
click at [765, 407] on p "Instead of just telling you about the benefits of the Koprez CustomFit Insoles,…" at bounding box center [572, 438] width 424 height 63
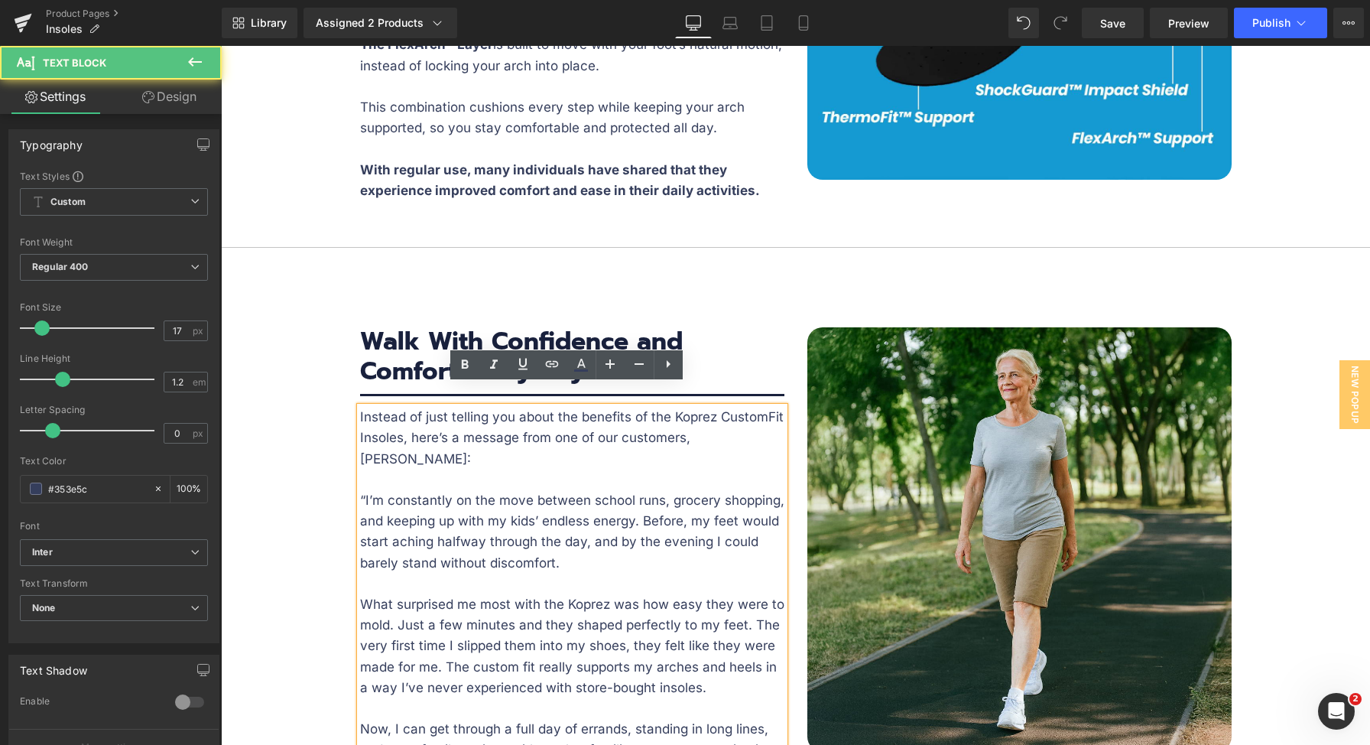
click at [776, 407] on p "Instead of just telling you about the benefits of the Koprez CustomFit Insoles,…" at bounding box center [572, 438] width 424 height 63
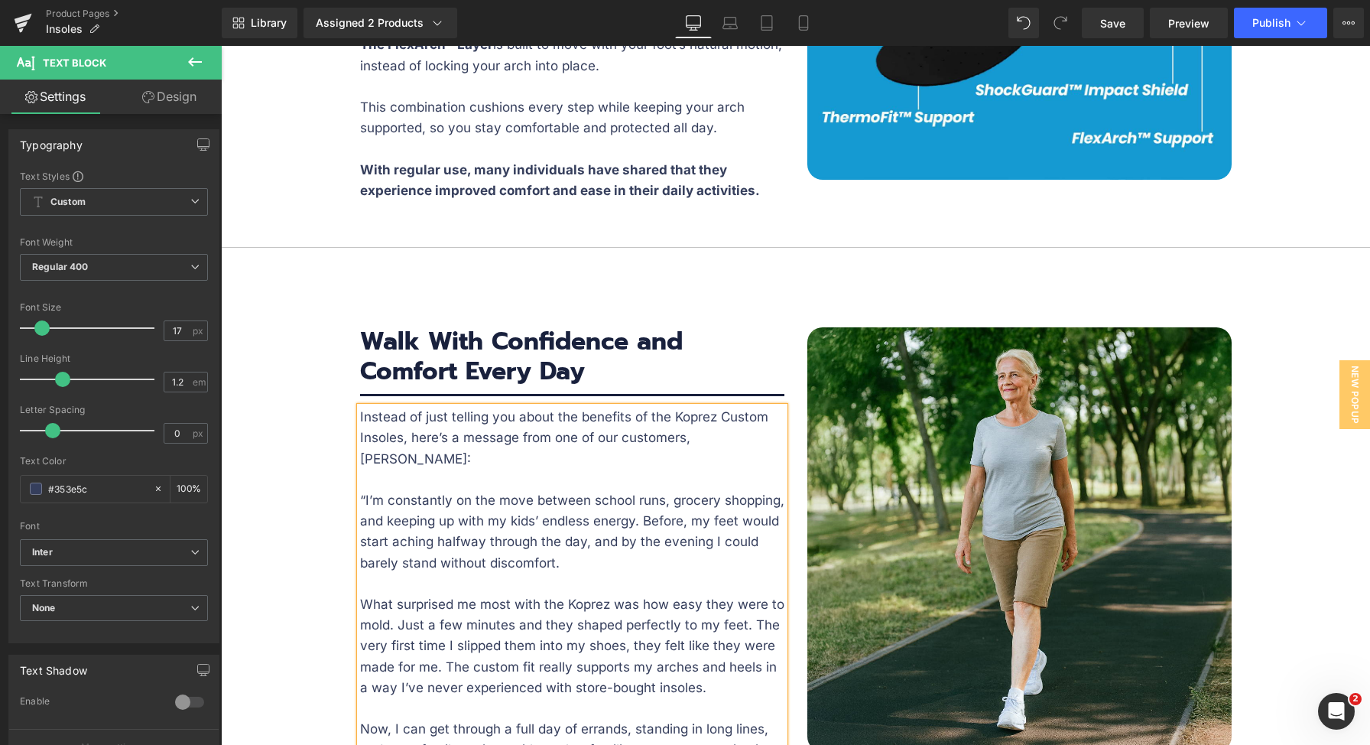
click at [540, 629] on p "What surprised me most with the Koprez was how easy they were to mold. Just a f…" at bounding box center [572, 646] width 424 height 104
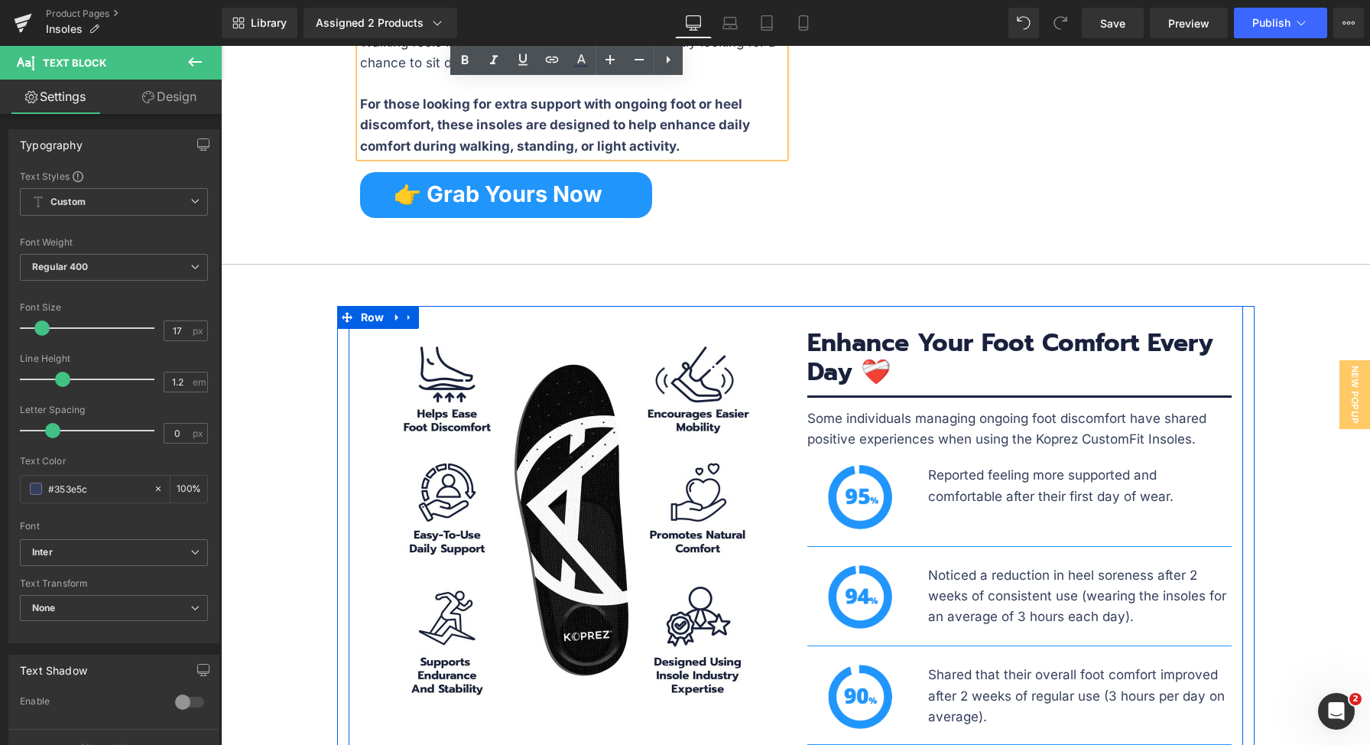
click at [1135, 408] on p "Some individuals managing ongoing foot discomfort have shared positive experien…" at bounding box center [1019, 428] width 424 height 41
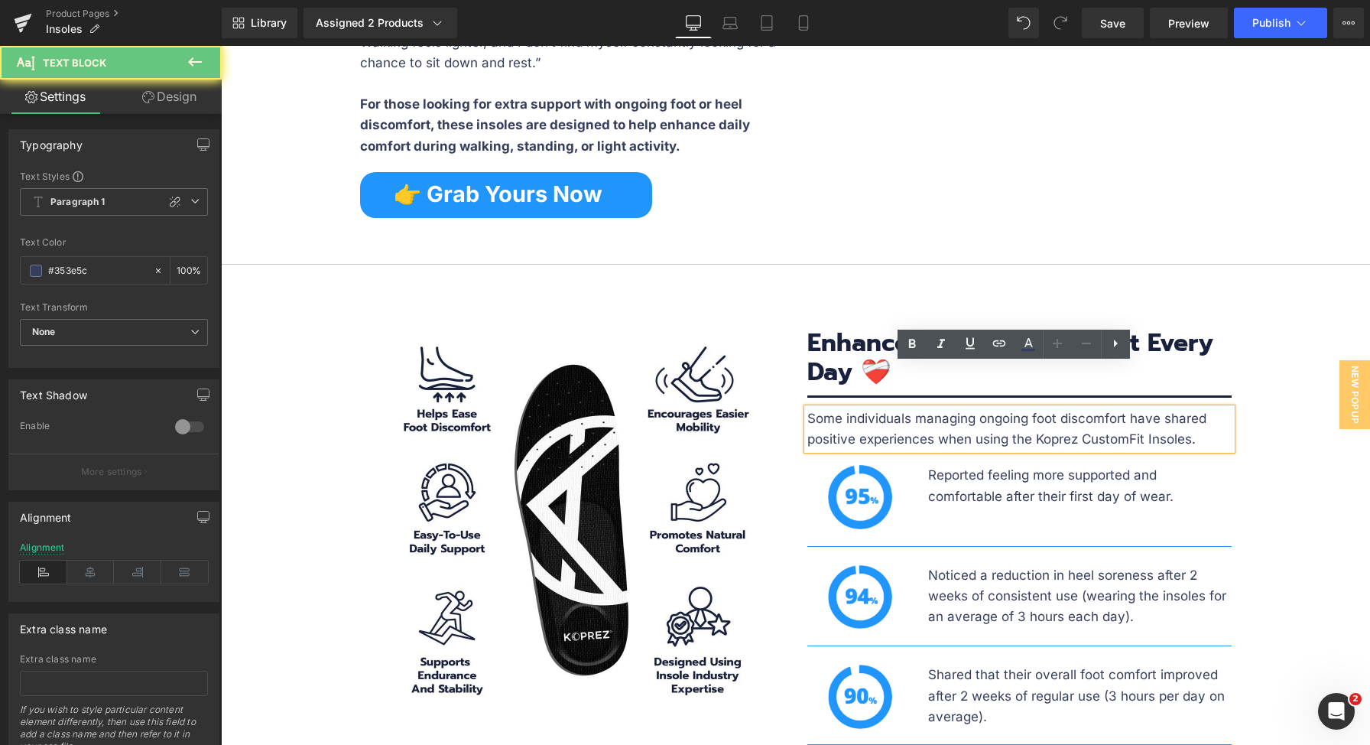
click at [1137, 408] on p "Some individuals managing ongoing foot discomfort have shared positive experien…" at bounding box center [1019, 428] width 424 height 41
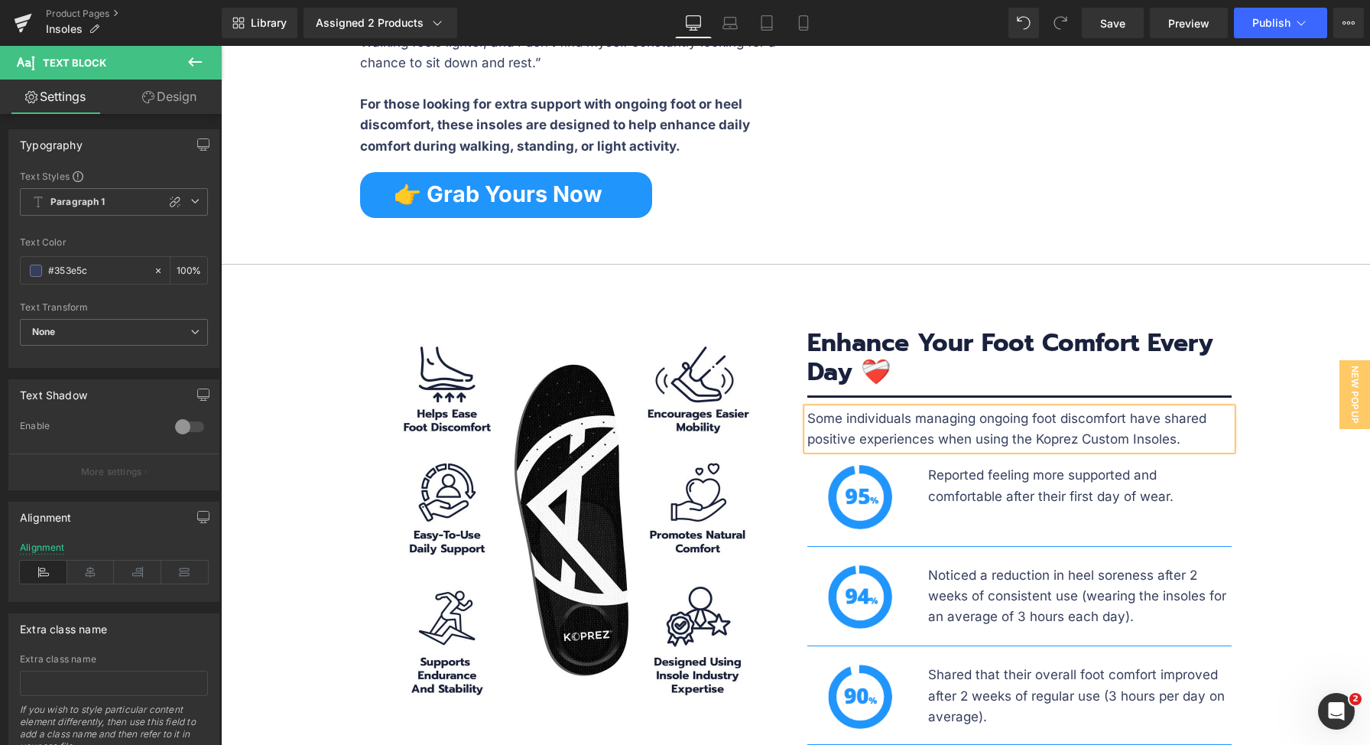
scroll to position [4522, 0]
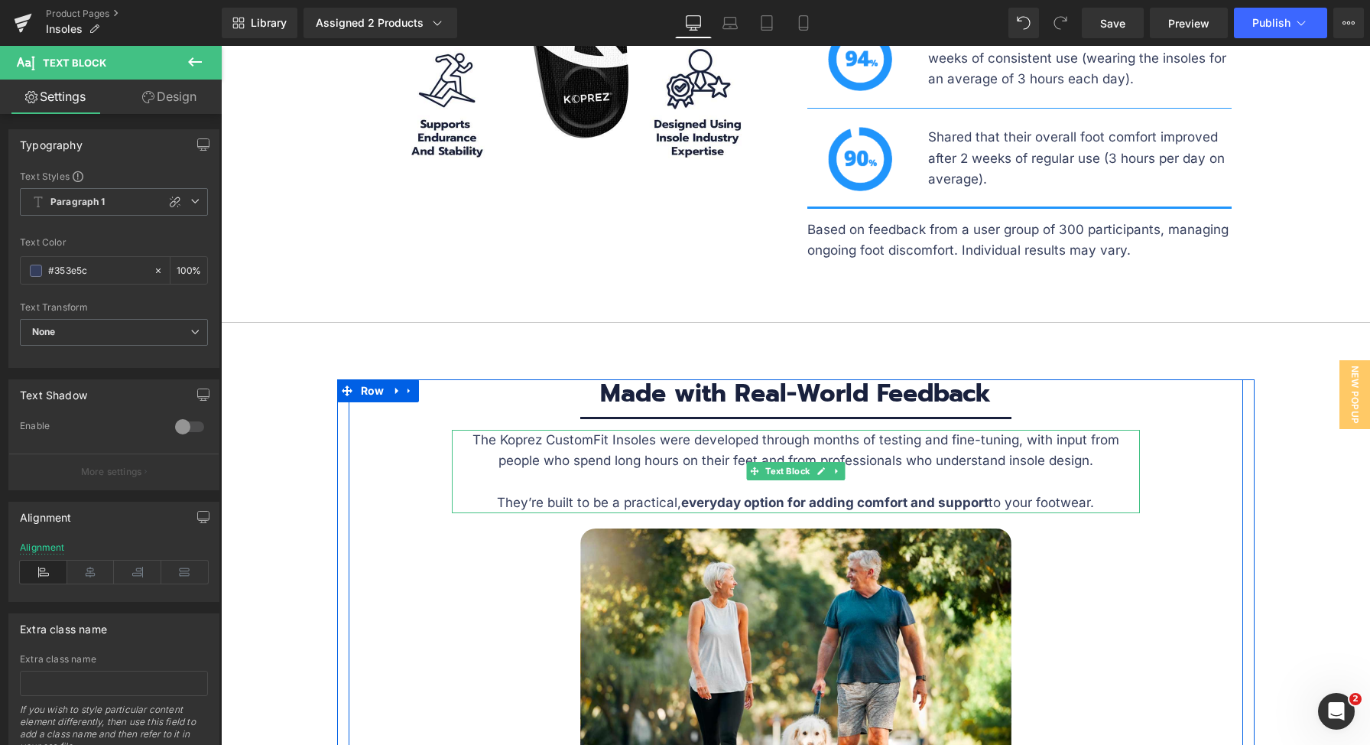
click at [595, 430] on p "The Koprez CustomFit Insoles were developed through months of testing and fine-…" at bounding box center [796, 450] width 688 height 41
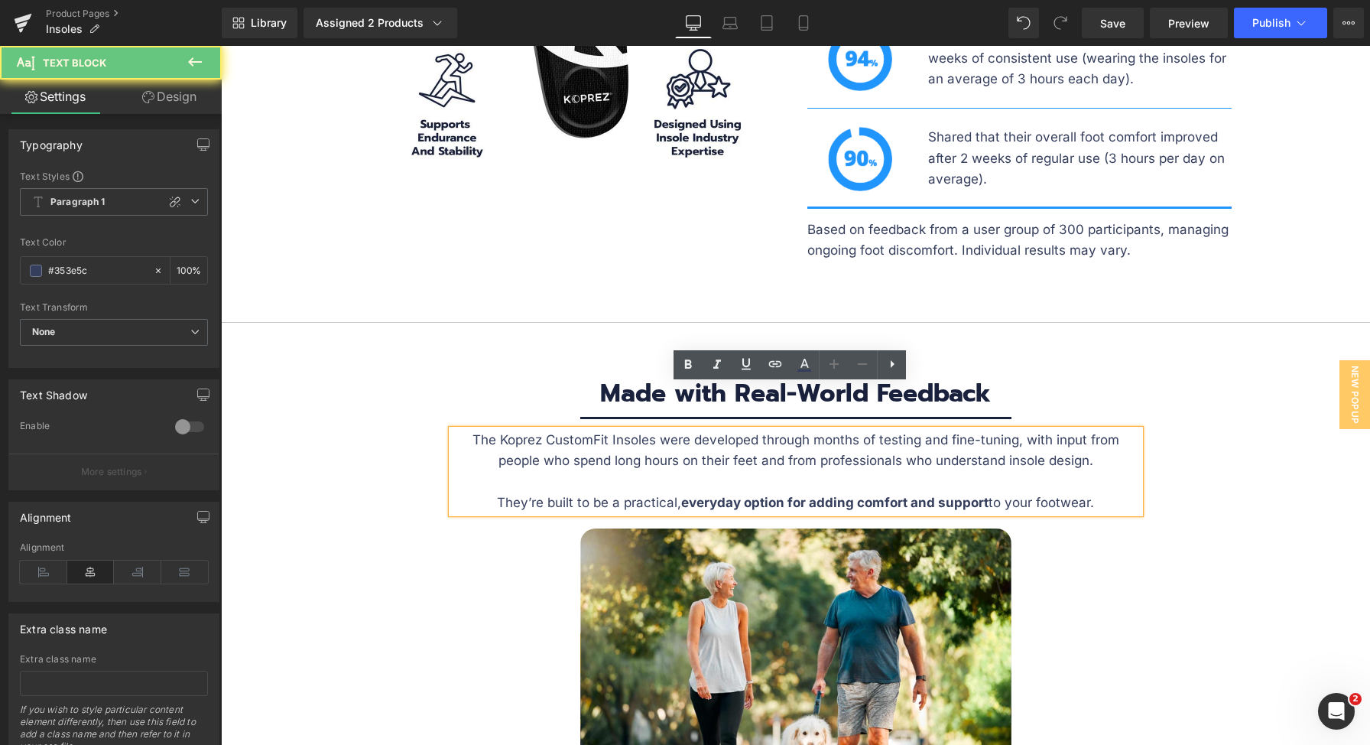
click at [600, 430] on p "The Koprez CustomFit Insoles were developed through months of testing and fine-…" at bounding box center [796, 450] width 688 height 41
click at [605, 430] on p "The Koprez CustomFit Insoles were developed through months of testing and fine-…" at bounding box center [796, 450] width 688 height 41
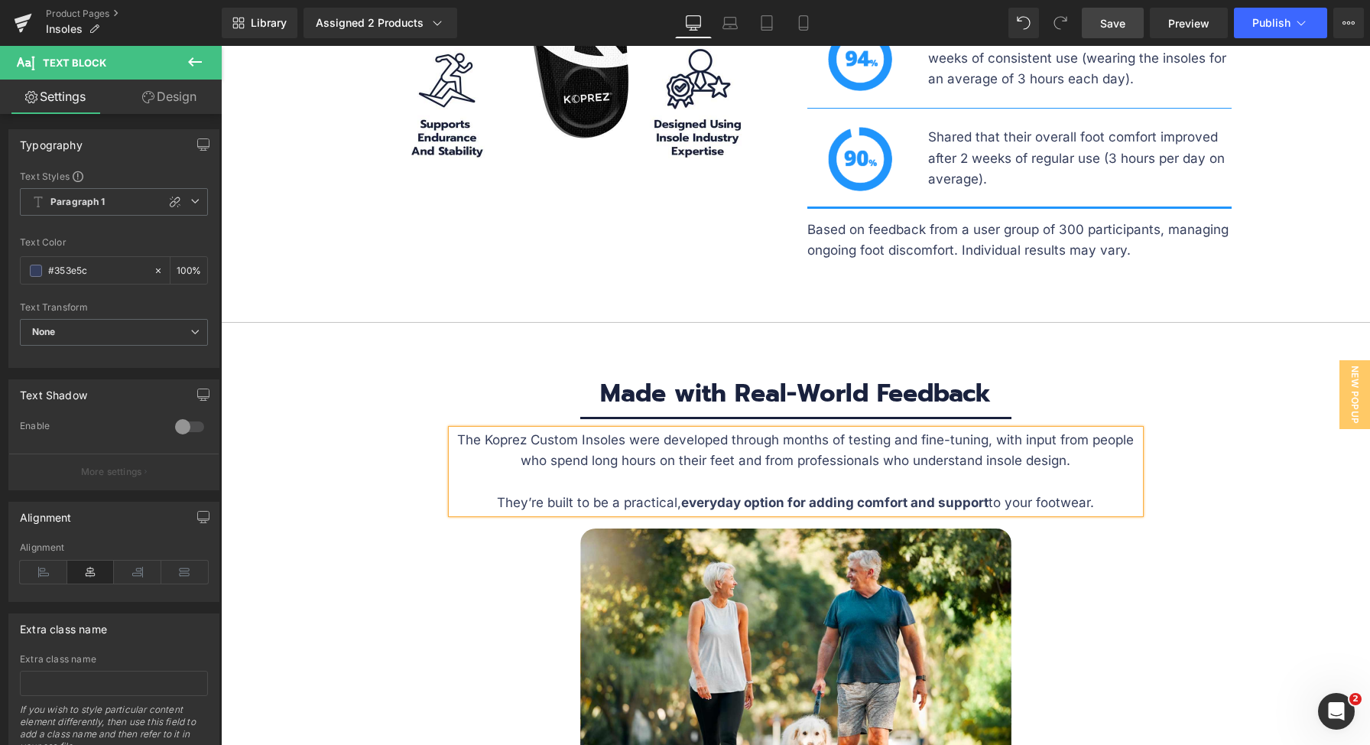
scroll to position [5774, 0]
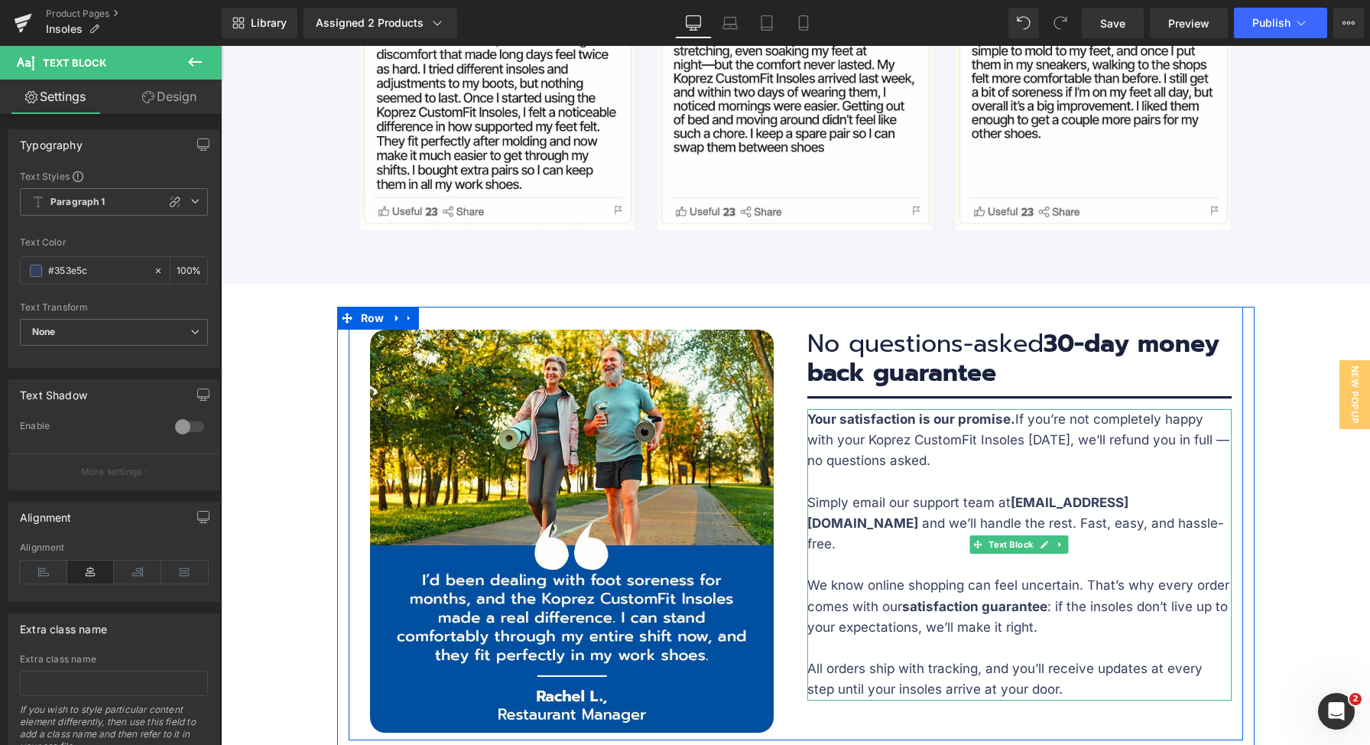
click at [942, 411] on span "Your satisfaction is our promise. If you’re not completely happy with your Kopr…" at bounding box center [1018, 439] width 422 height 57
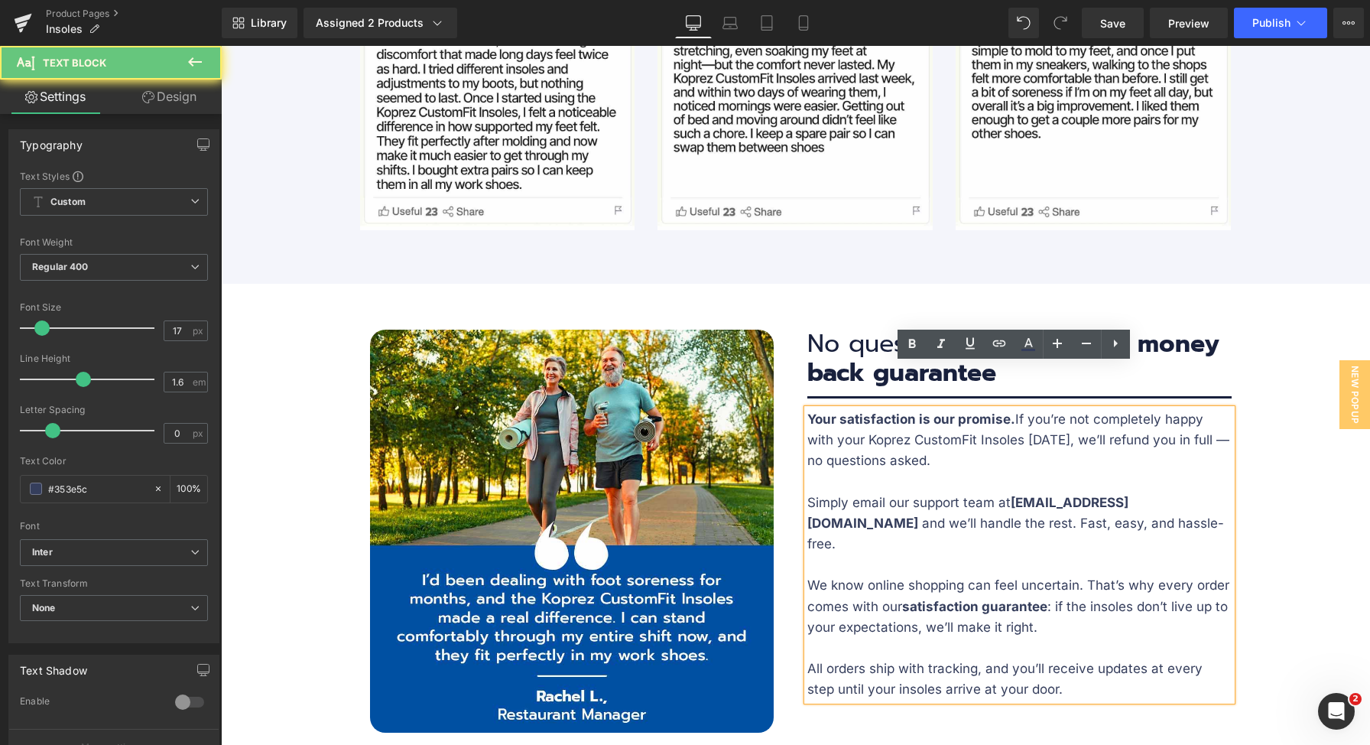
click at [941, 411] on span "Your satisfaction is our promise. If you’re not completely happy with your Kopr…" at bounding box center [1018, 439] width 422 height 57
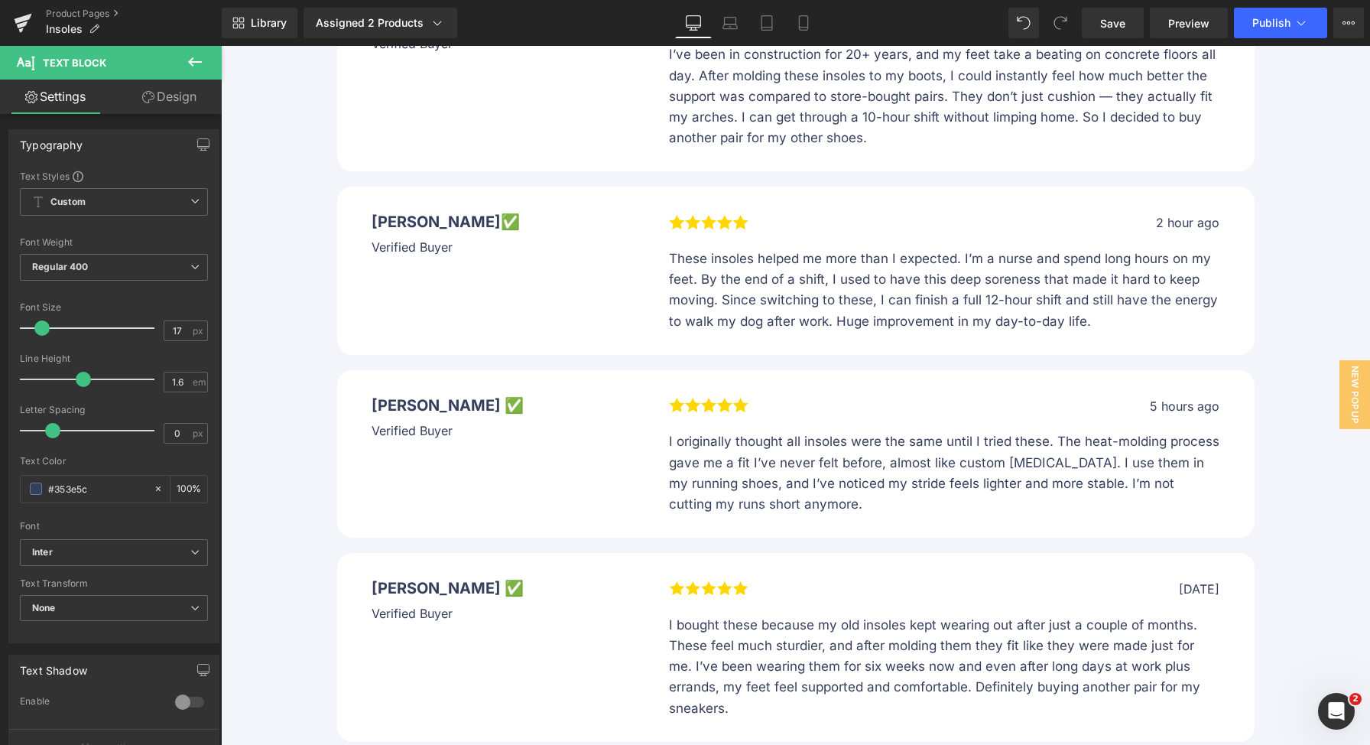
scroll to position [9719, 0]
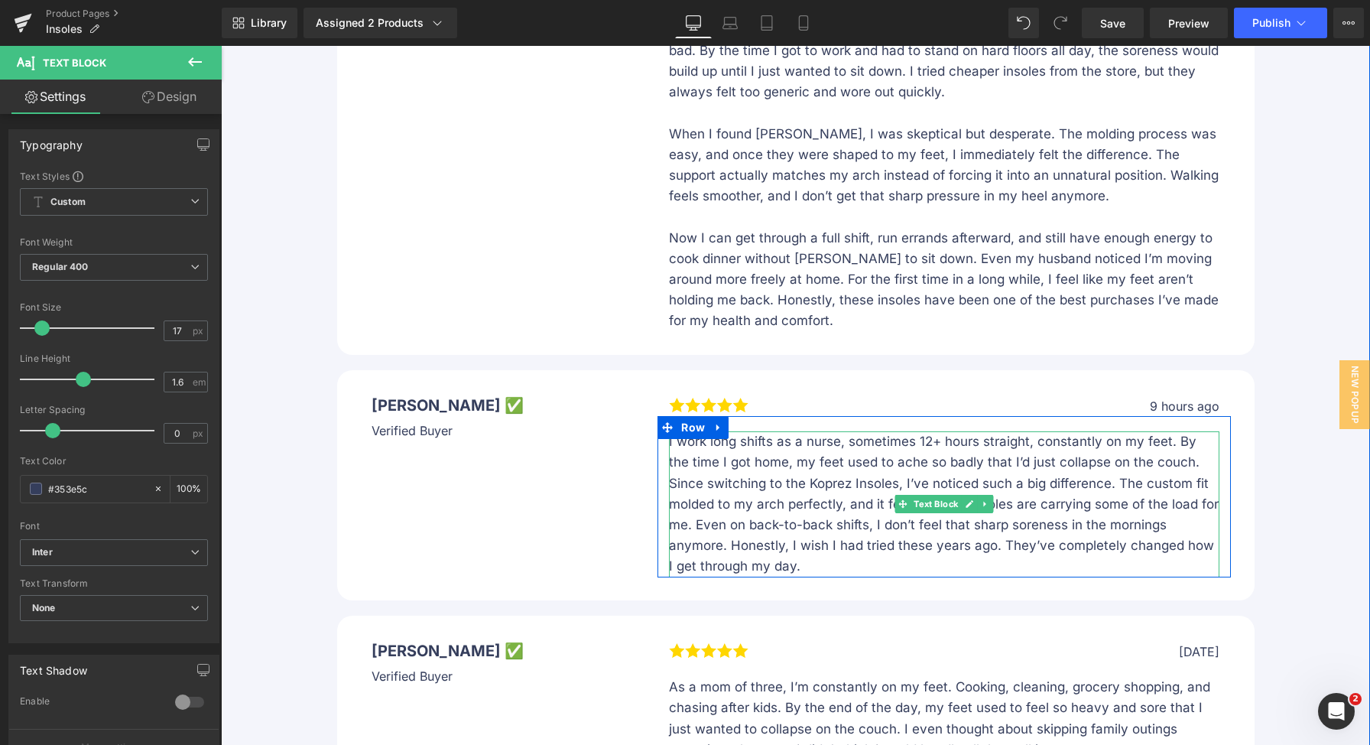
click at [1141, 431] on p "I work long shifts as a nurse, sometimes 12+ hours straight, constantly on my f…" at bounding box center [944, 503] width 550 height 145
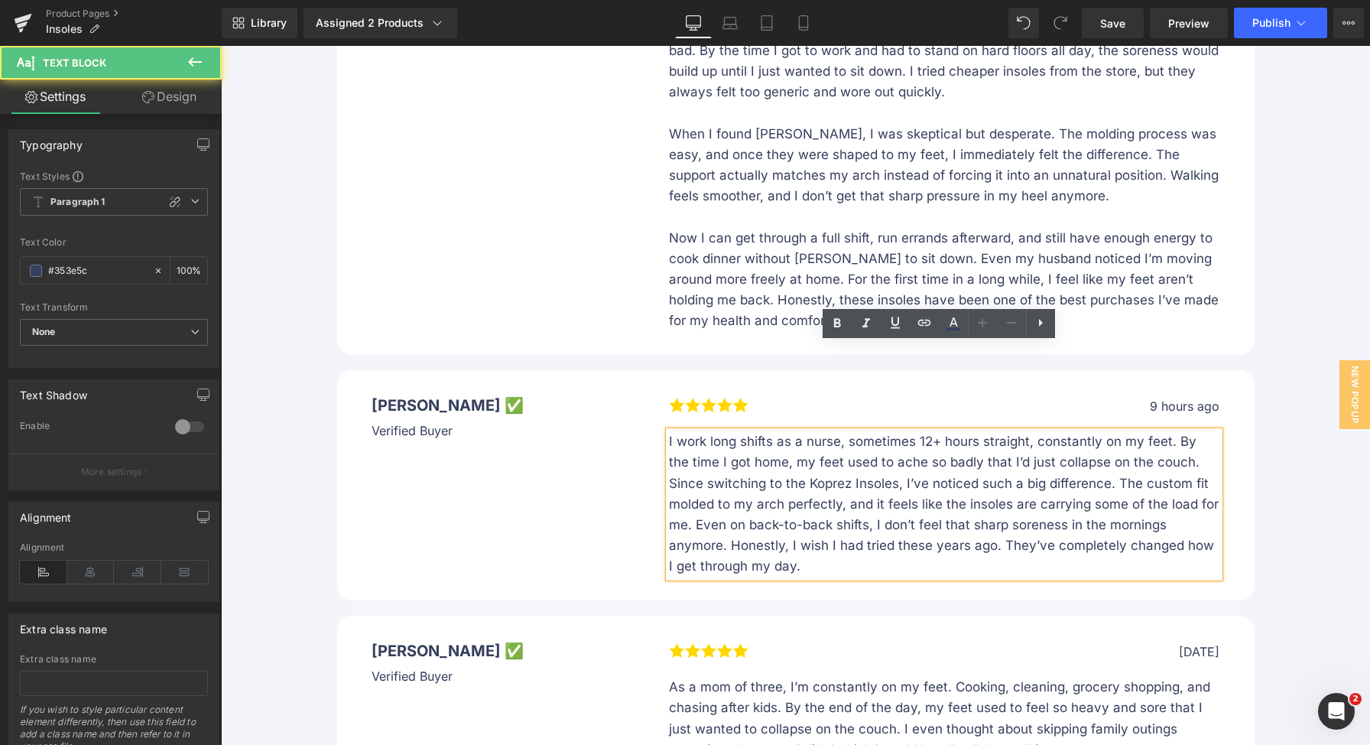
click at [1135, 431] on p "I work long shifts as a nurse, sometimes 12+ hours straight, constantly on my f…" at bounding box center [944, 503] width 550 height 145
click at [1158, 431] on p "I work long shifts as a nurse, sometimes 12+ hours straight, constantly on my f…" at bounding box center [944, 503] width 550 height 145
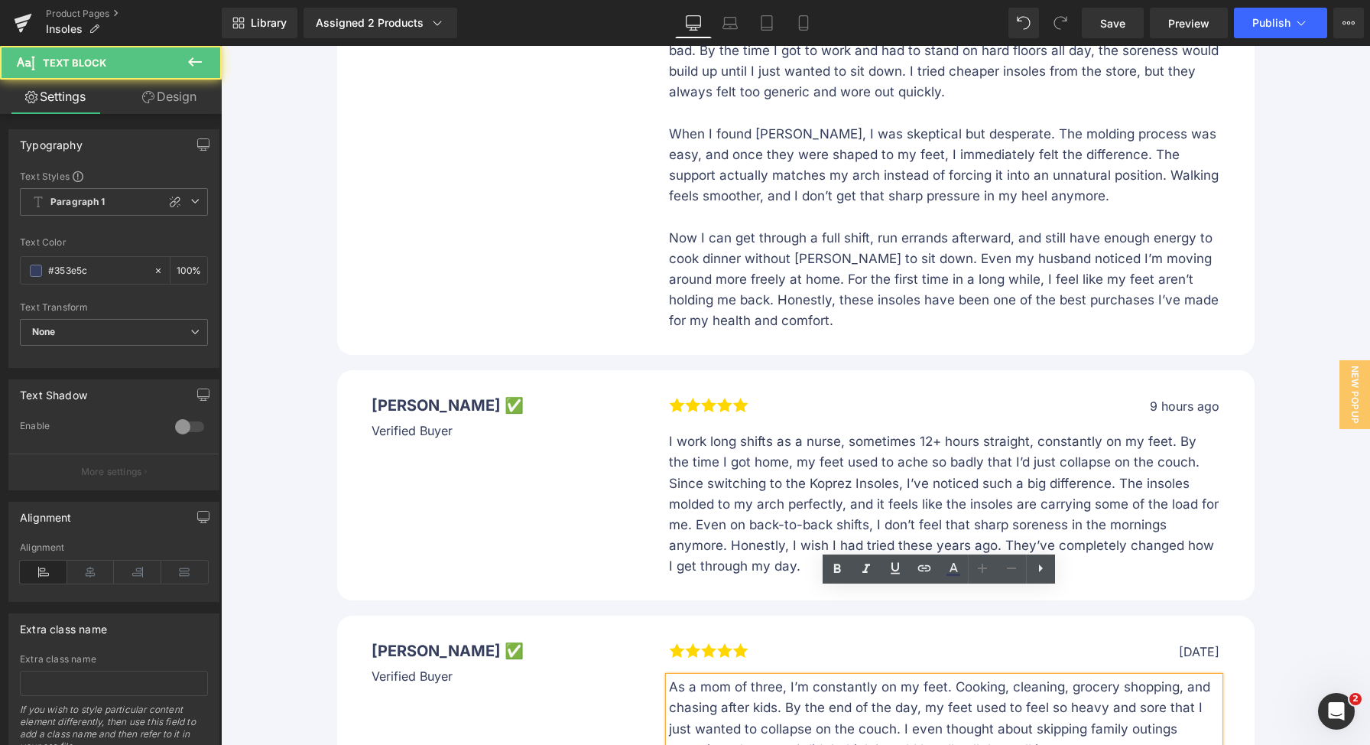
drag, startPoint x: 959, startPoint y: 704, endPoint x: 979, endPoint y: 703, distance: 20.7
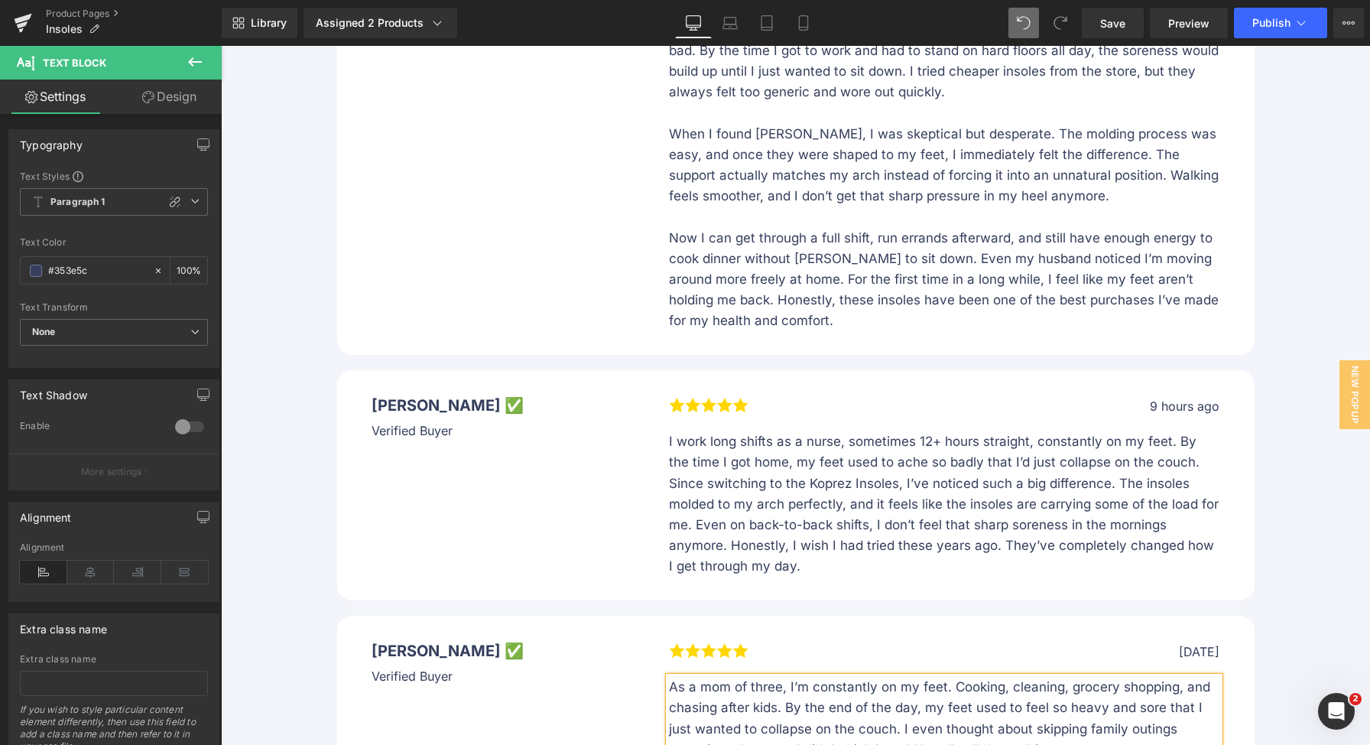
scroll to position [10601, 0]
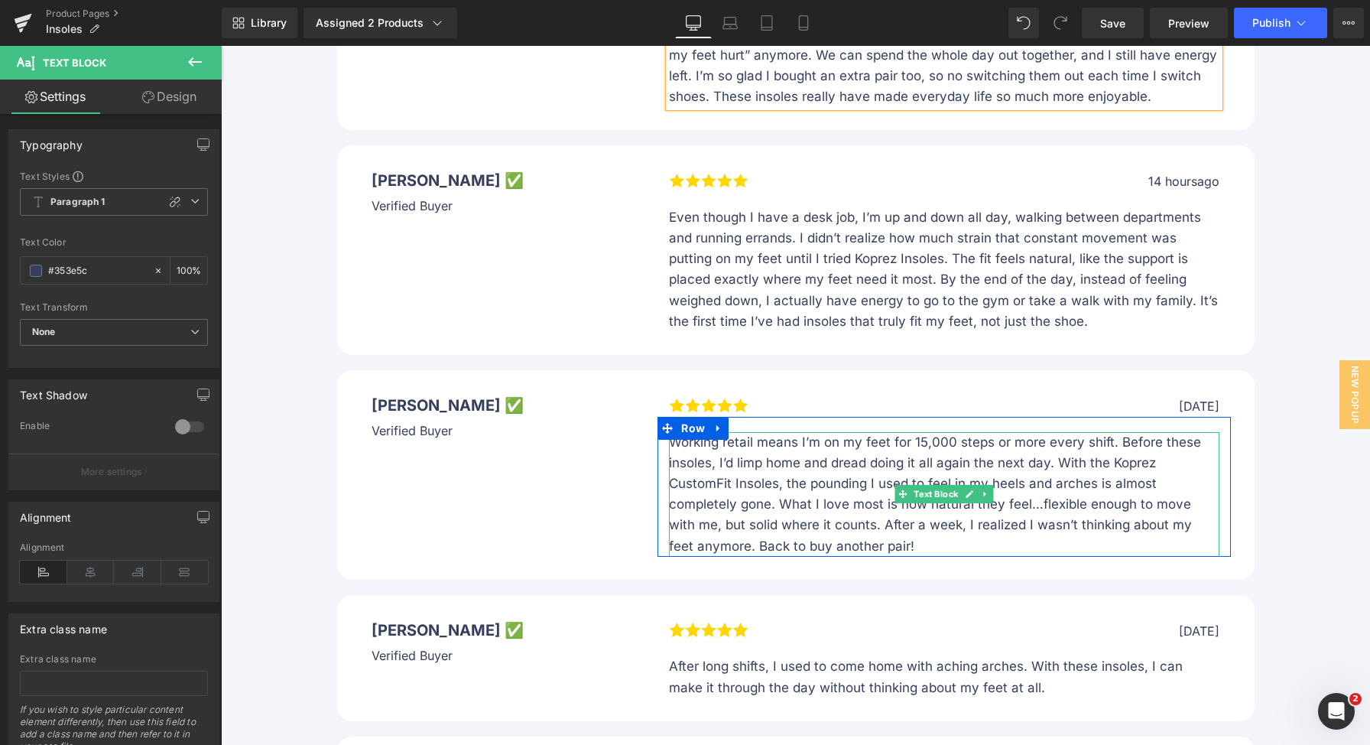
click at [726, 432] on p "Working retail means I’m on my feet for 15,000 steps or more every shift. Befor…" at bounding box center [944, 494] width 550 height 125
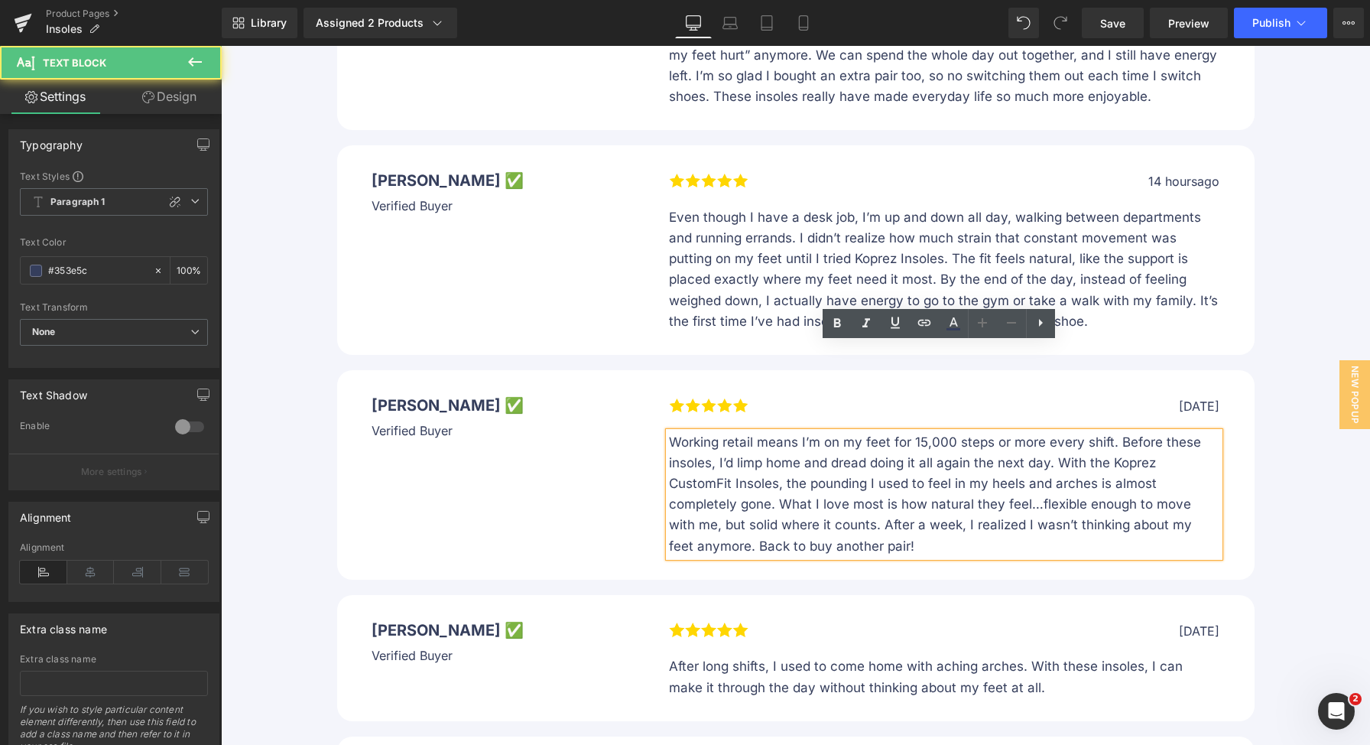
click at [727, 432] on p "Working retail means I’m on my feet for 15,000 steps or more every shift. Befor…" at bounding box center [944, 494] width 550 height 125
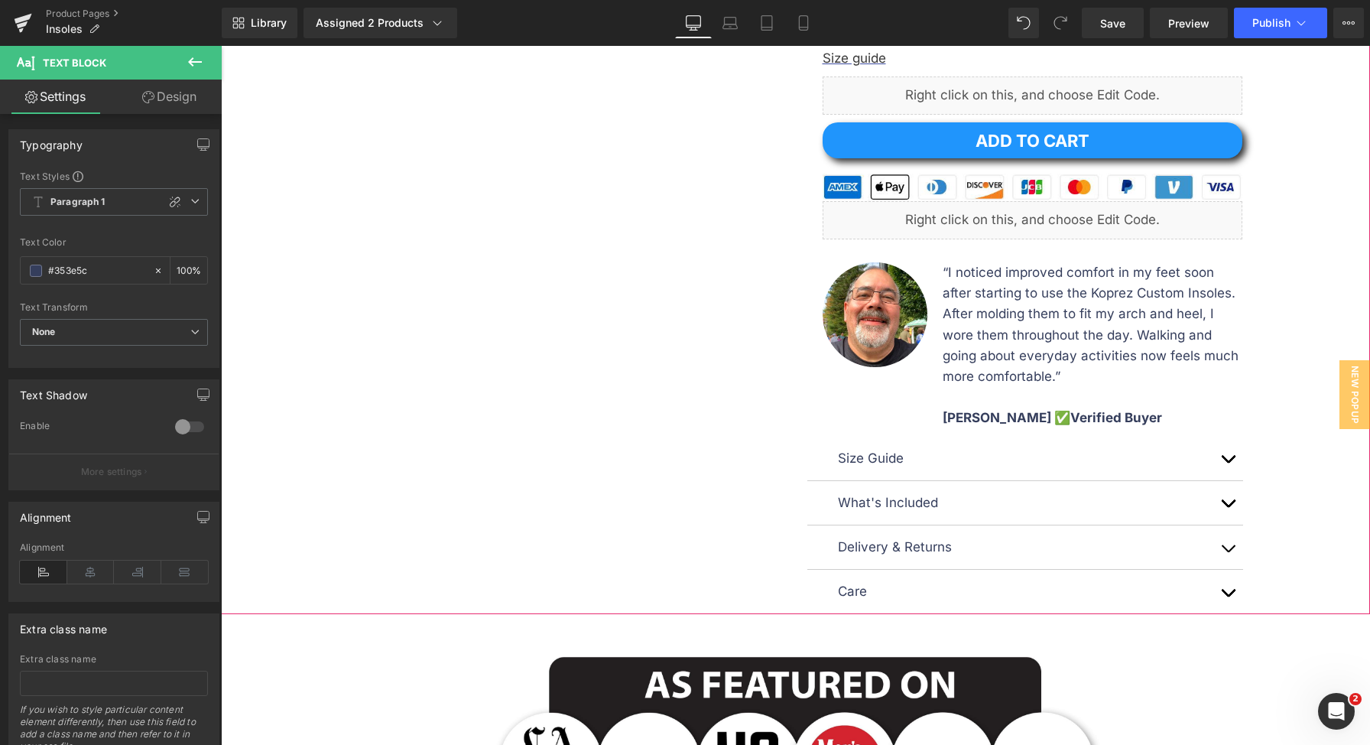
scroll to position [727, 0]
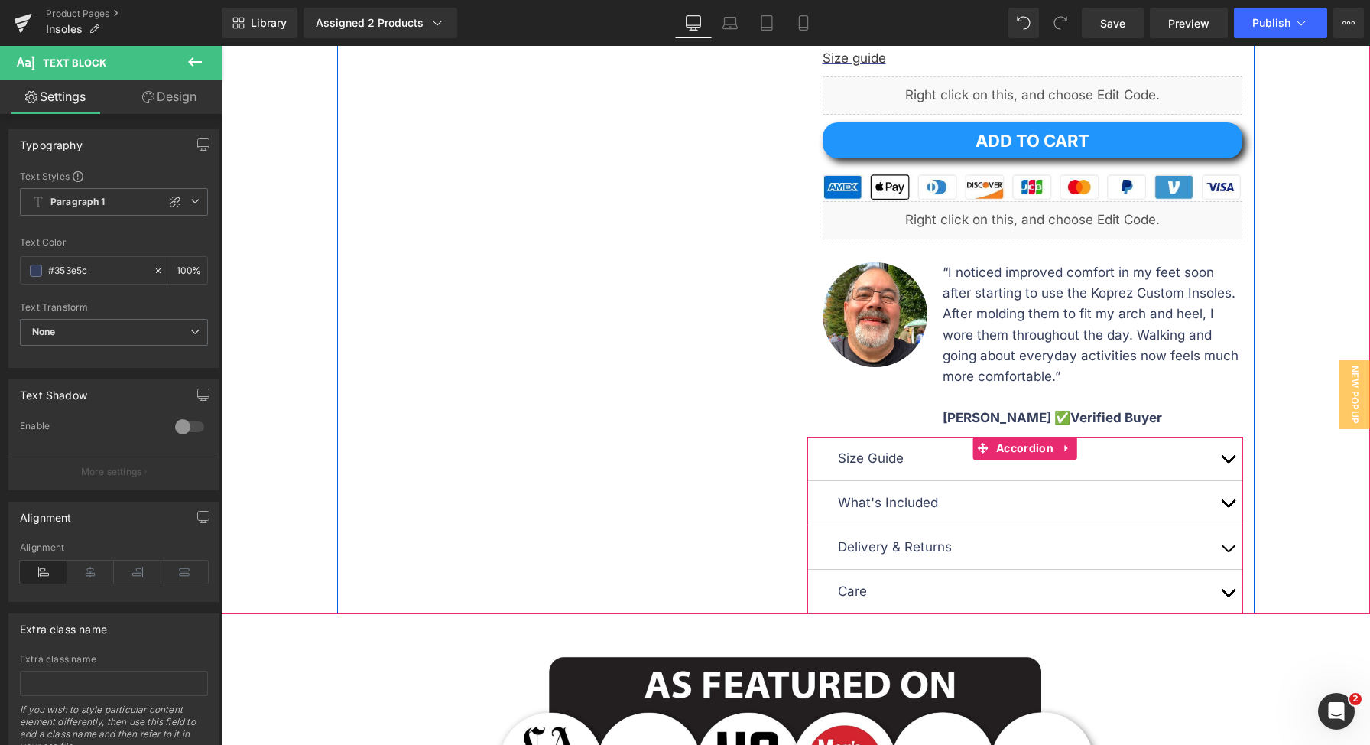
click at [1222, 454] on button "button" at bounding box center [1228, 459] width 31 height 44
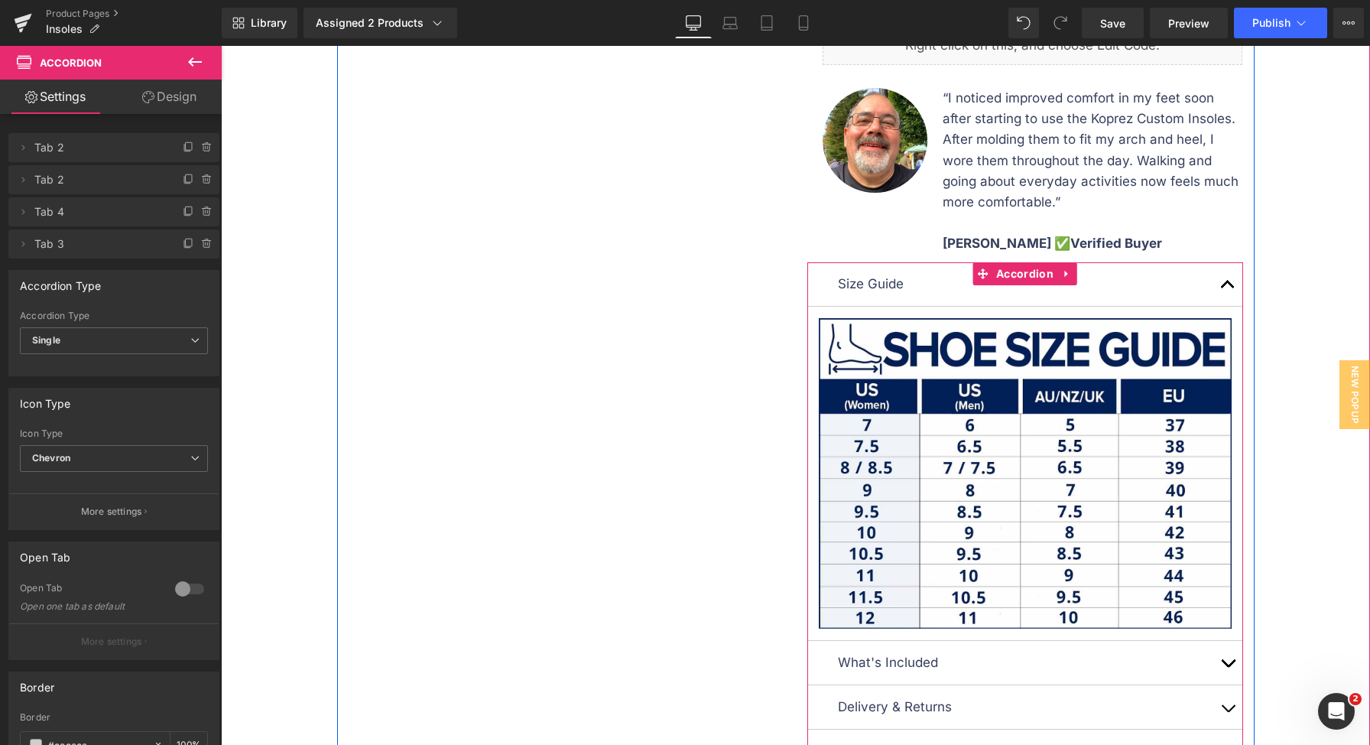
scroll to position [992, 0]
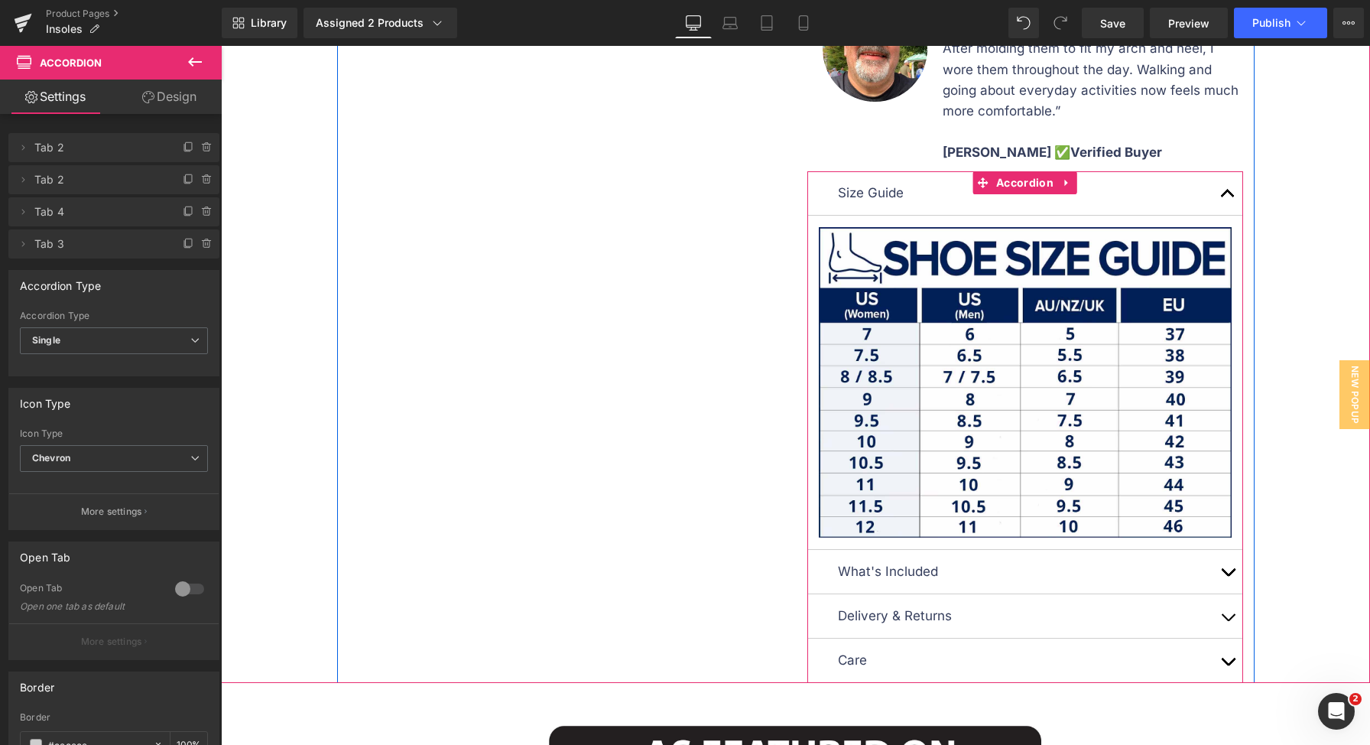
click at [1218, 568] on button "button" at bounding box center [1228, 572] width 31 height 44
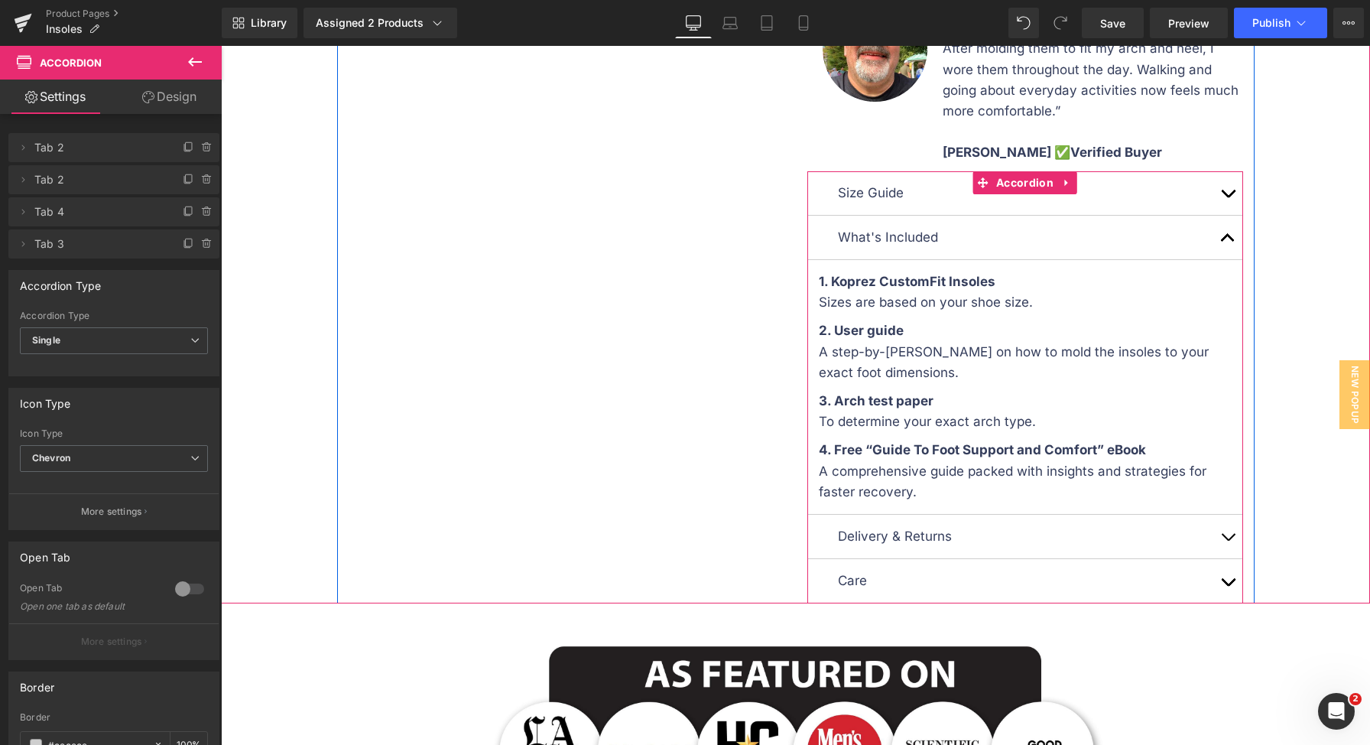
click at [952, 285] on strong "1. Koprez CustomFit Insoles" at bounding box center [907, 281] width 177 height 15
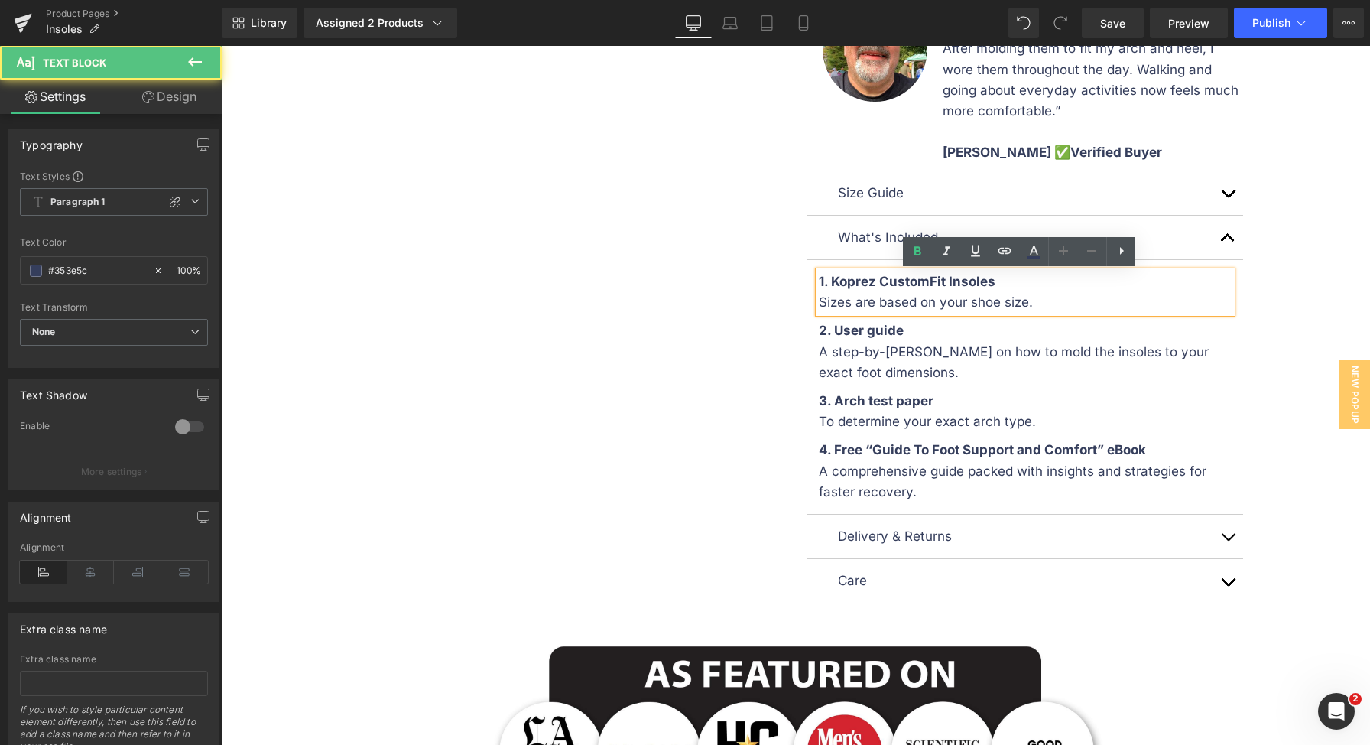
click at [937, 279] on strong "1. Koprez CustomFit Insoles" at bounding box center [907, 281] width 177 height 15
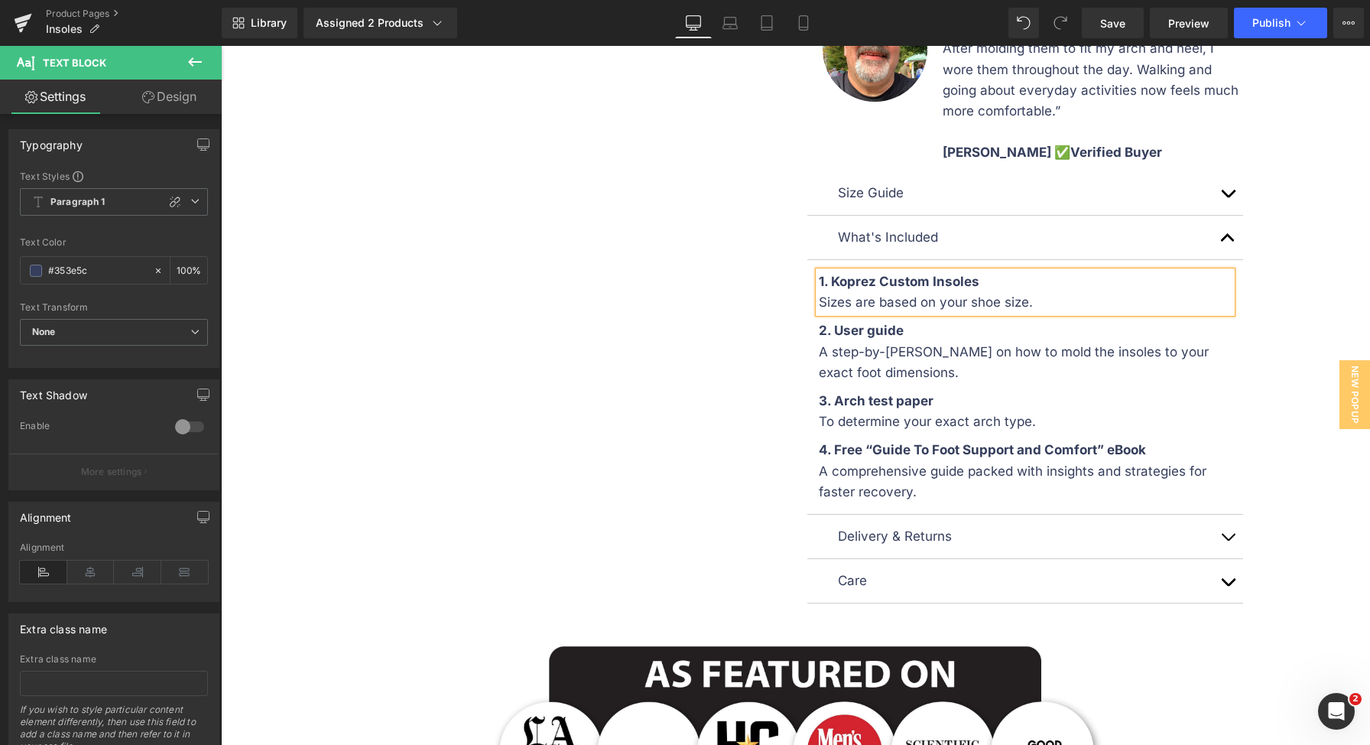
click at [1228, 539] on button "button" at bounding box center [1228, 537] width 31 height 44
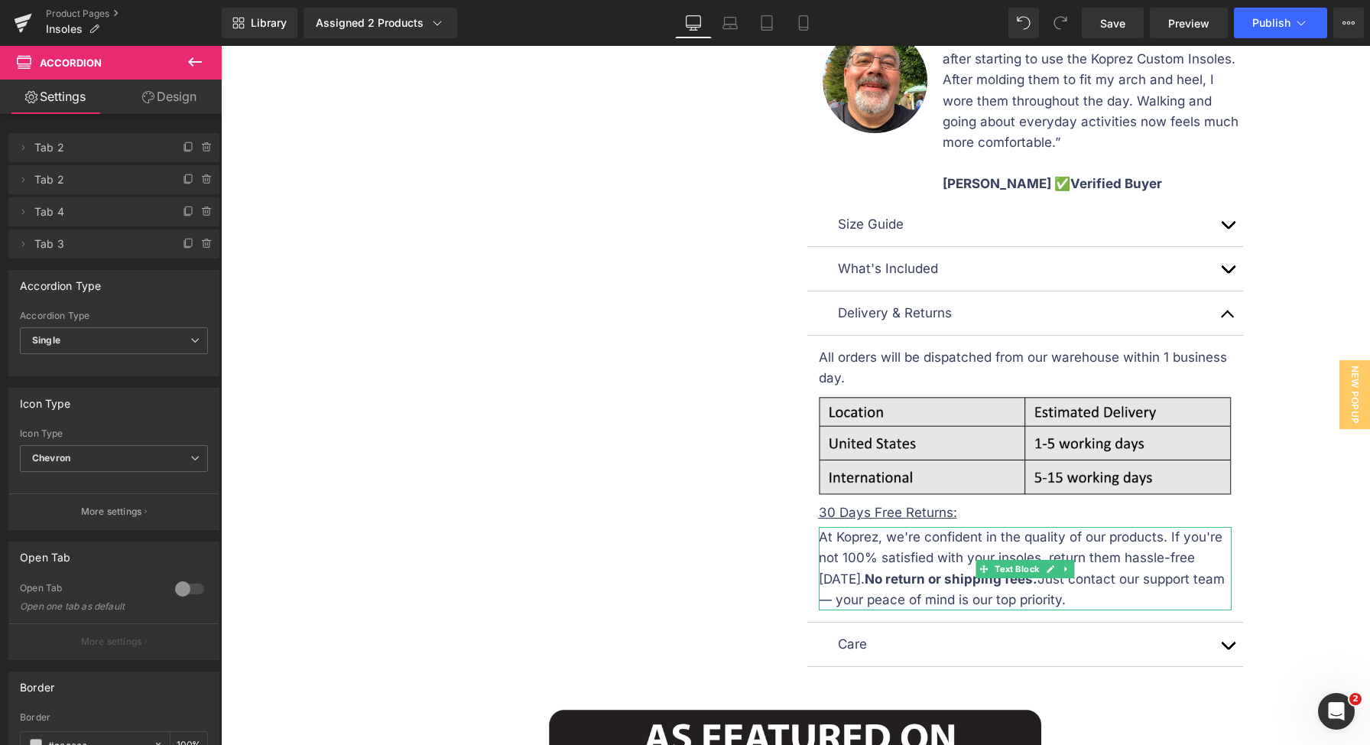
scroll to position [107, 0]
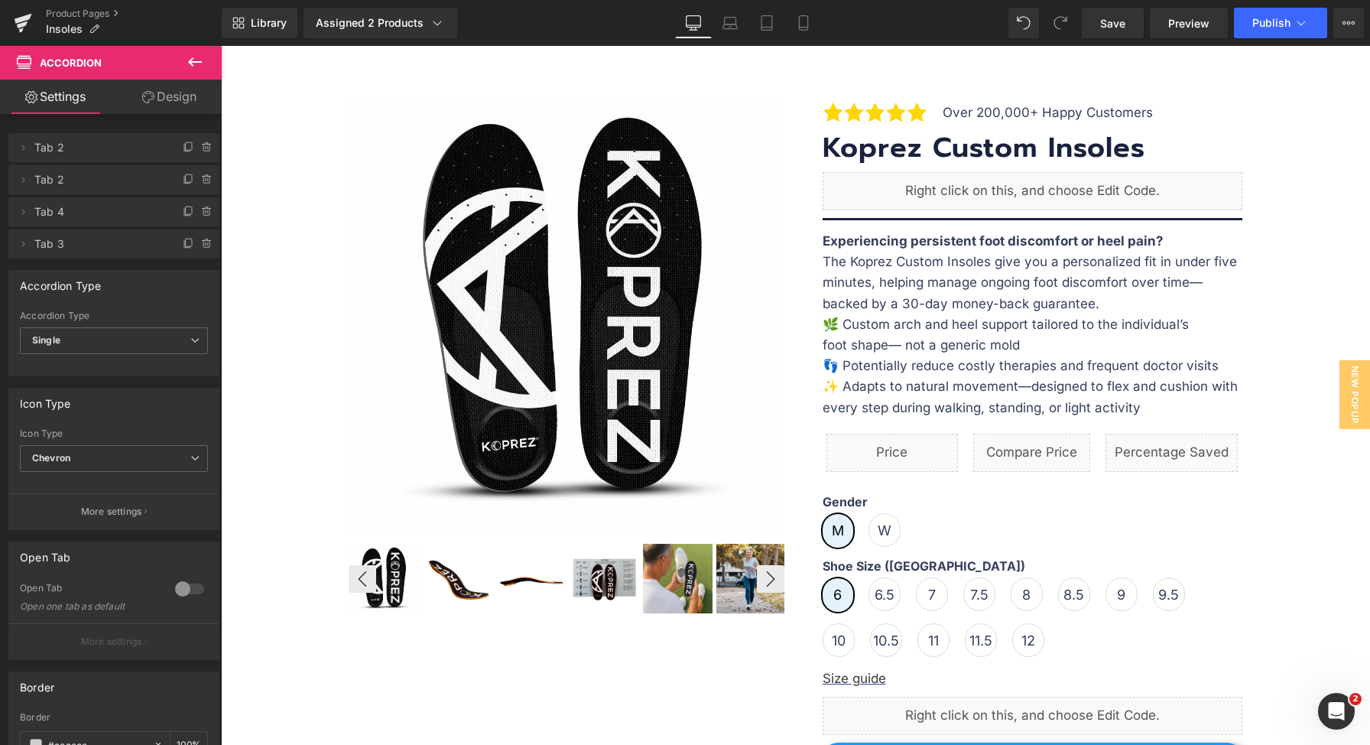
click at [602, 604] on img at bounding box center [605, 579] width 70 height 70
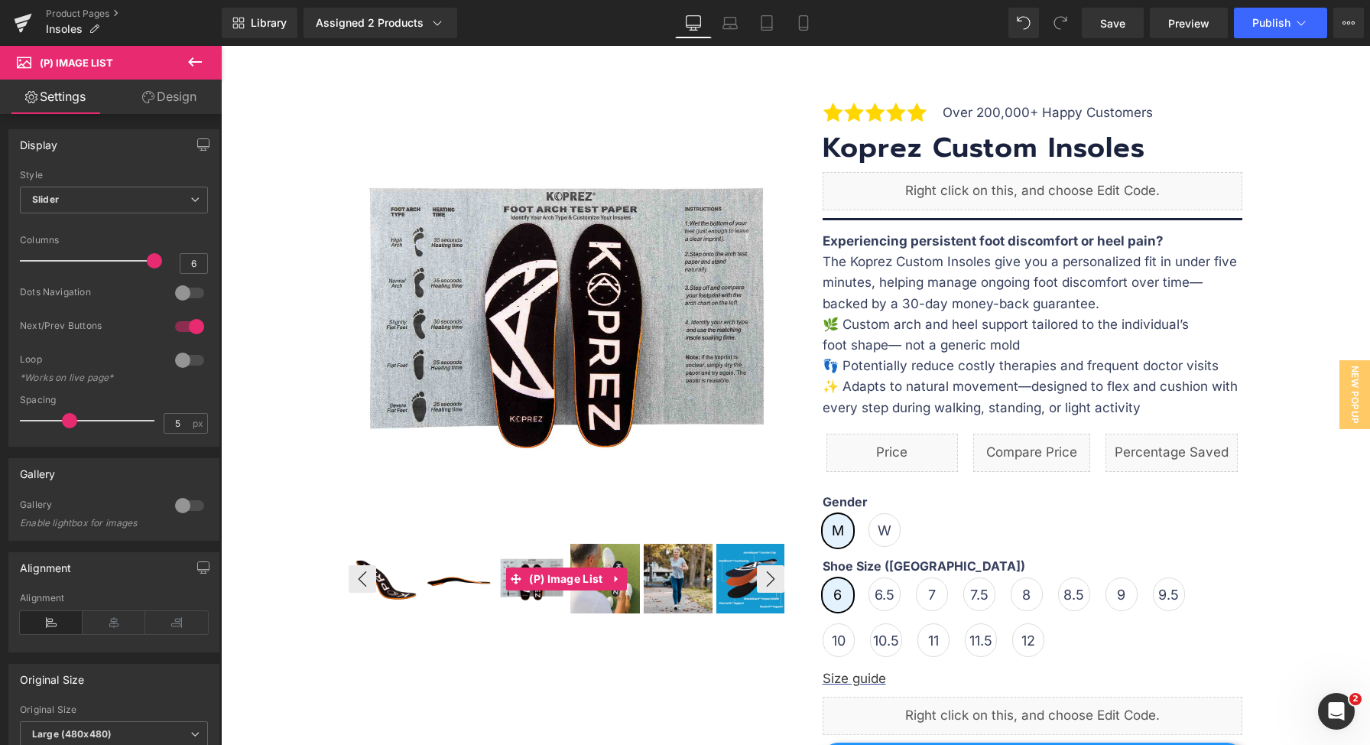
click at [508, 603] on img at bounding box center [532, 579] width 70 height 70
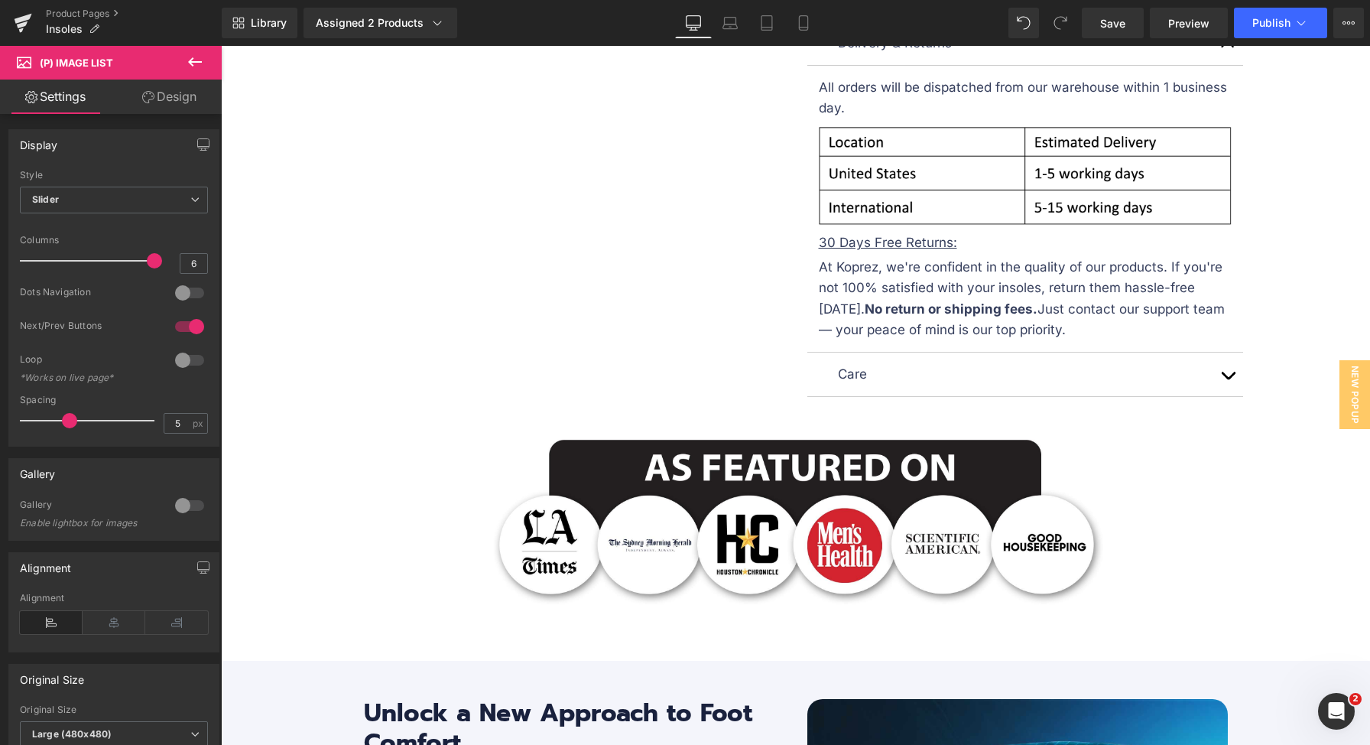
scroll to position [1232, 0]
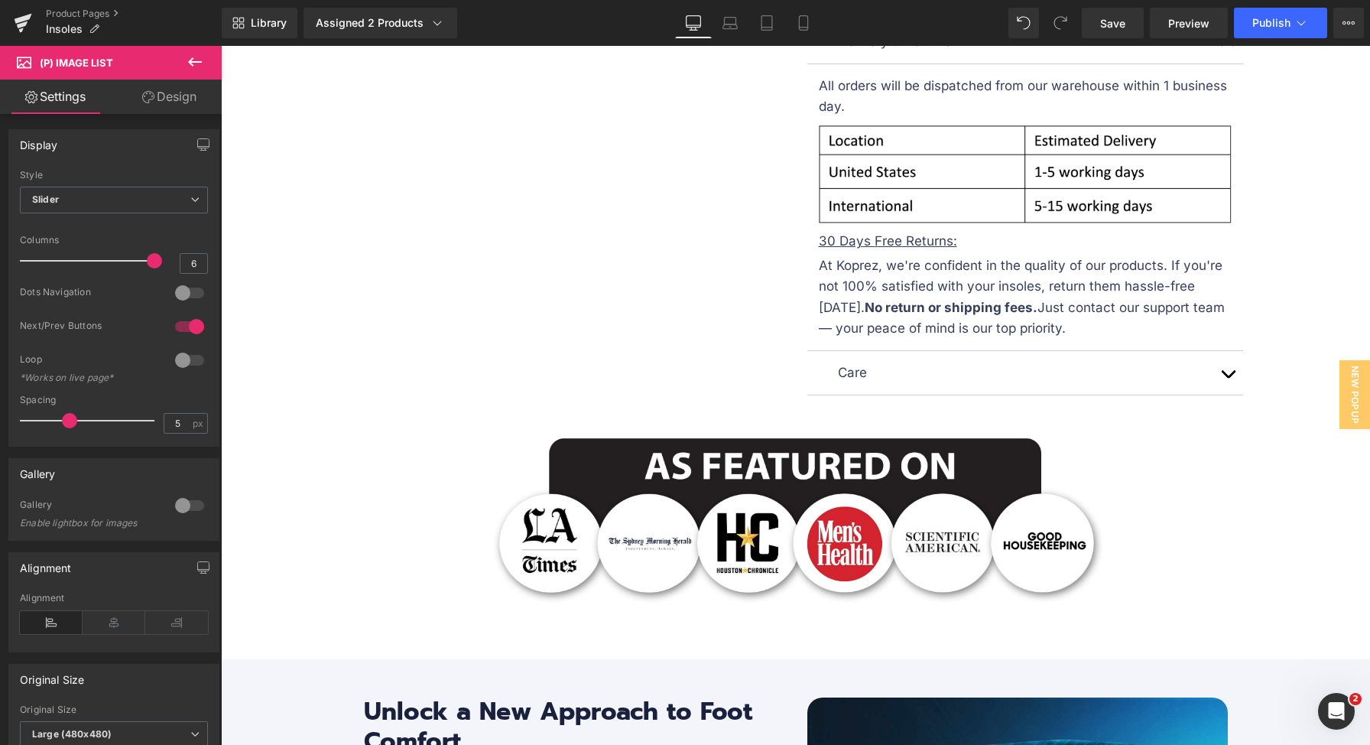
click at [1213, 381] on button "button" at bounding box center [1228, 373] width 31 height 44
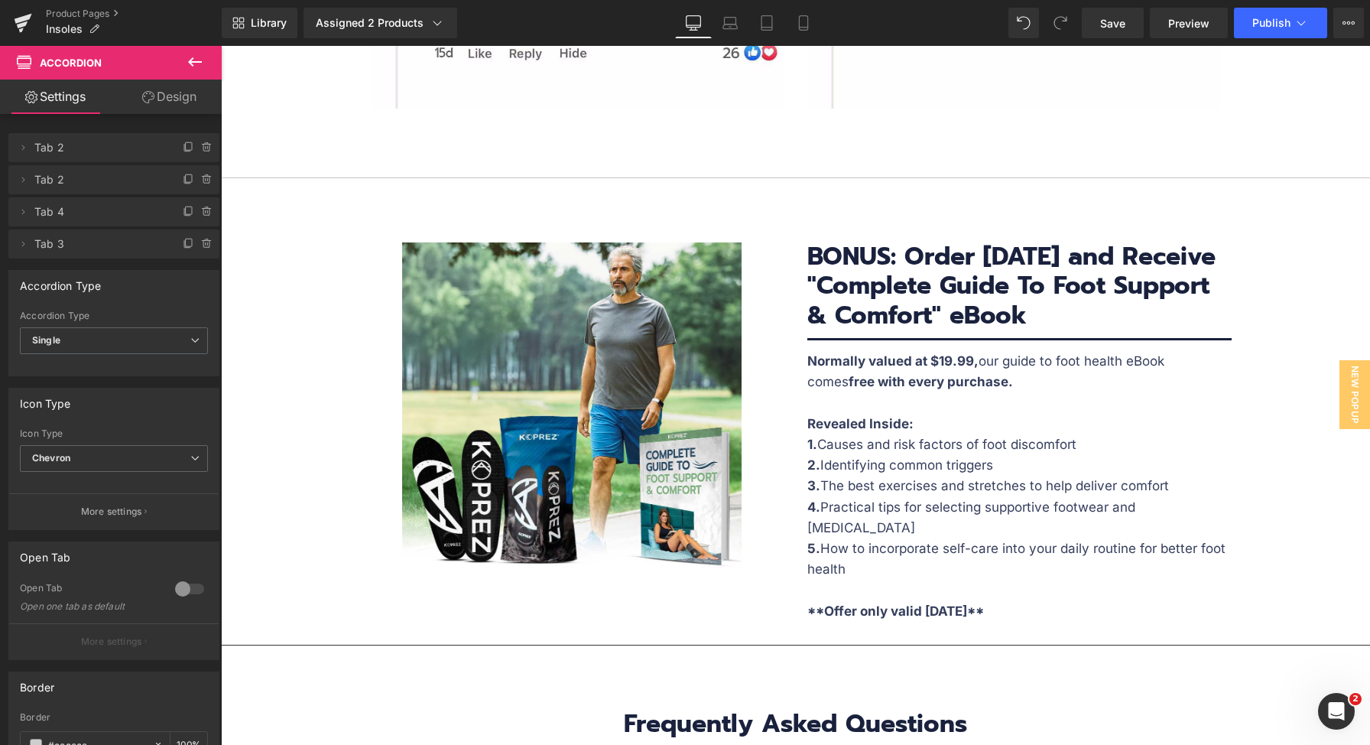
scroll to position [7549, 0]
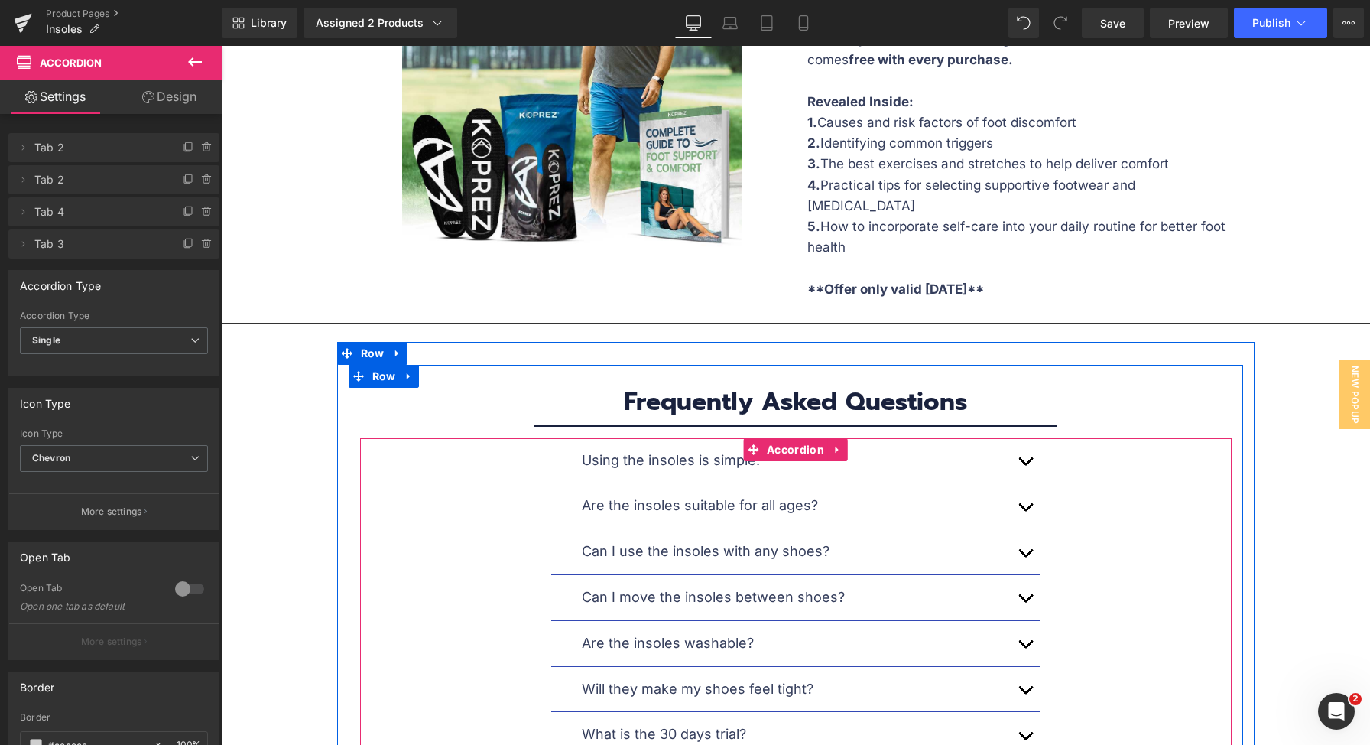
click at [1026, 438] on button "button" at bounding box center [1025, 460] width 31 height 45
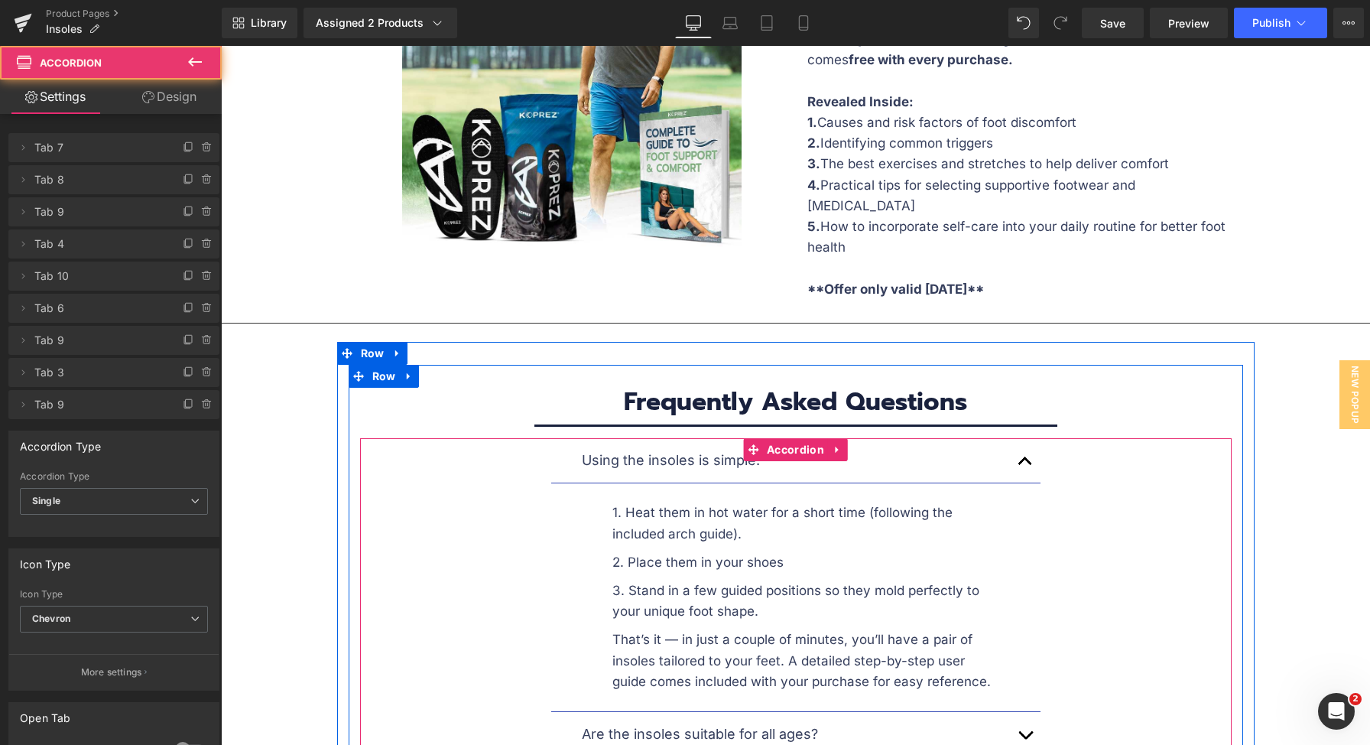
scroll to position [7657, 0]
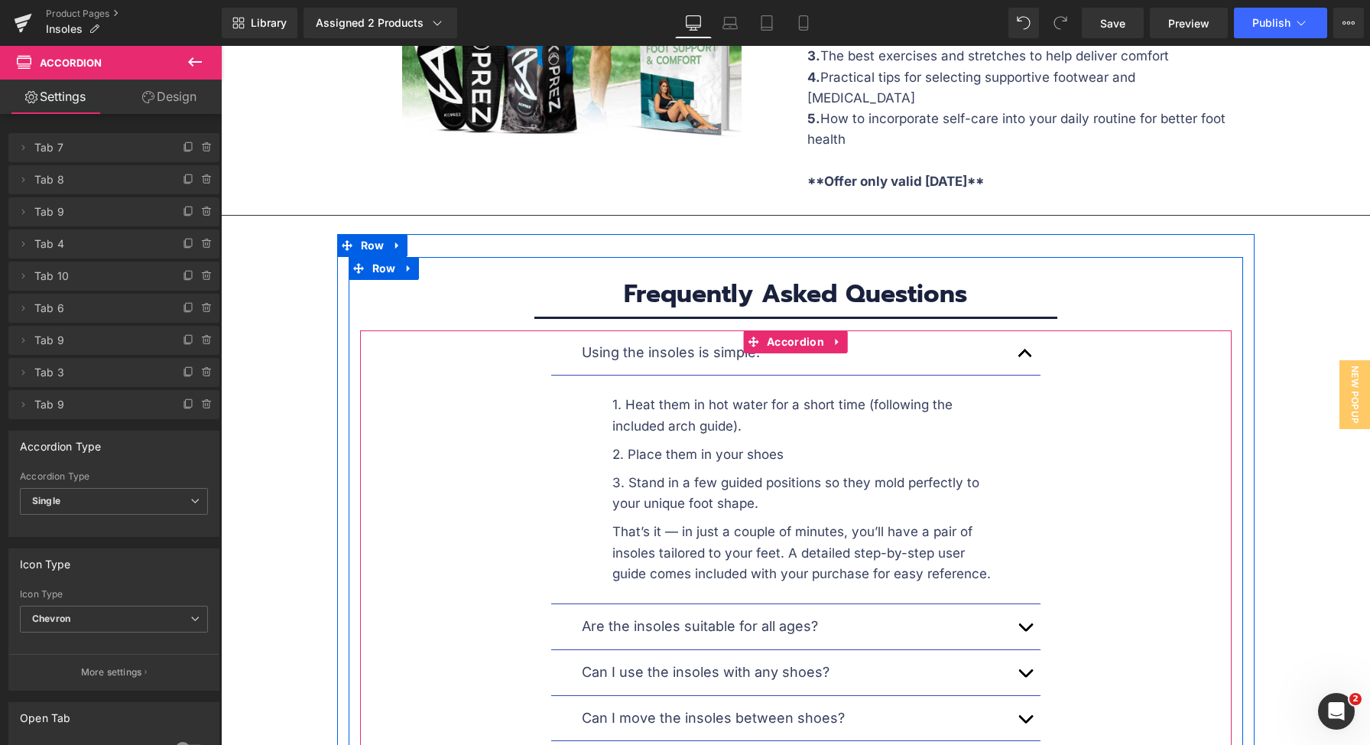
click at [1025, 631] on span "button" at bounding box center [1025, 631] width 0 height 0
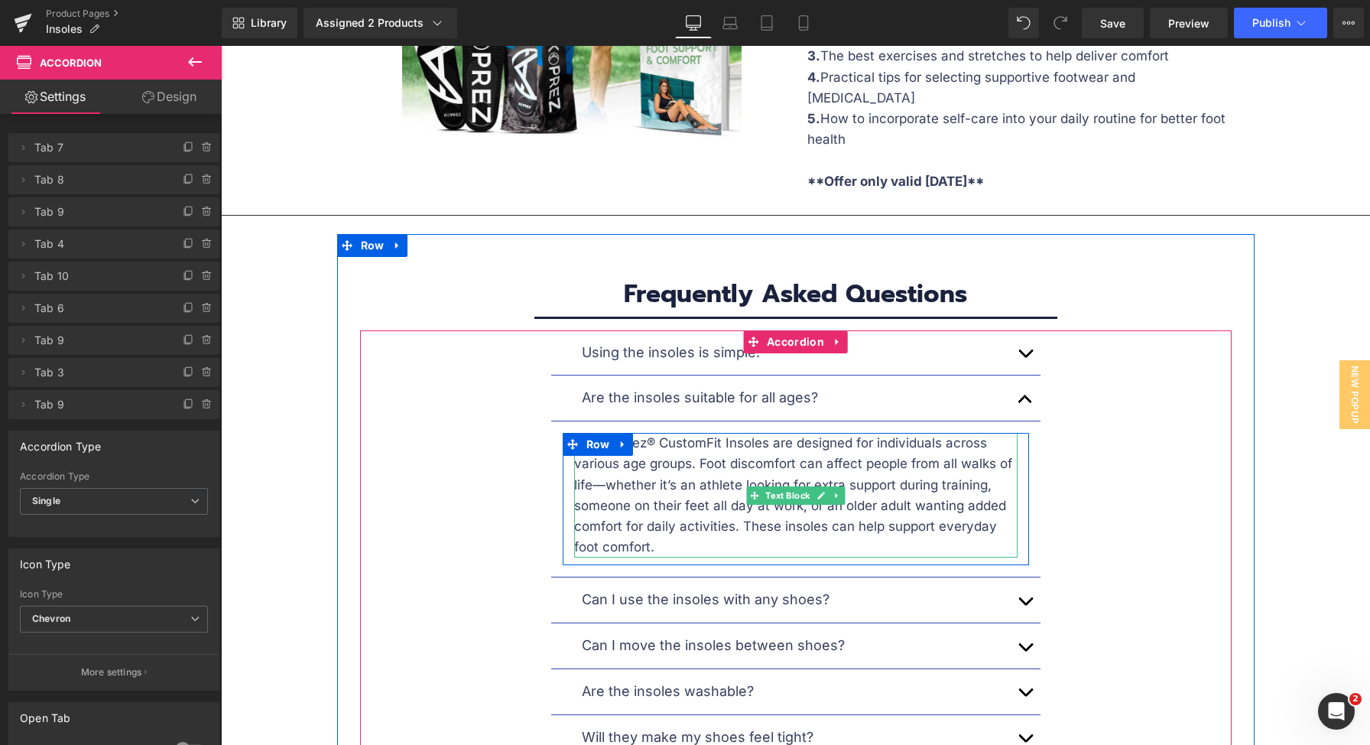
click at [694, 433] on div at bounding box center [796, 435] width 466 height 4
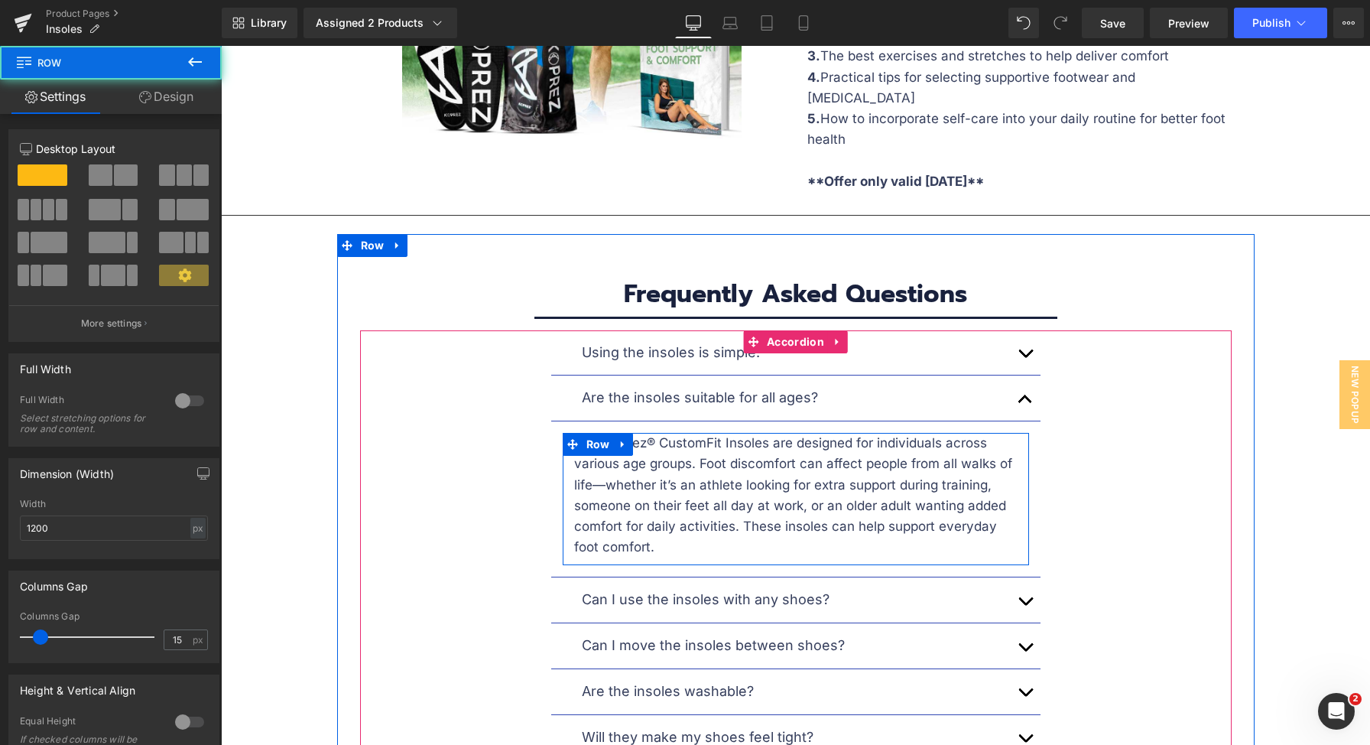
click at [709, 433] on p "Yes, Koprez® CustomFit Insoles are designed for individuals across various age …" at bounding box center [795, 495] width 443 height 125
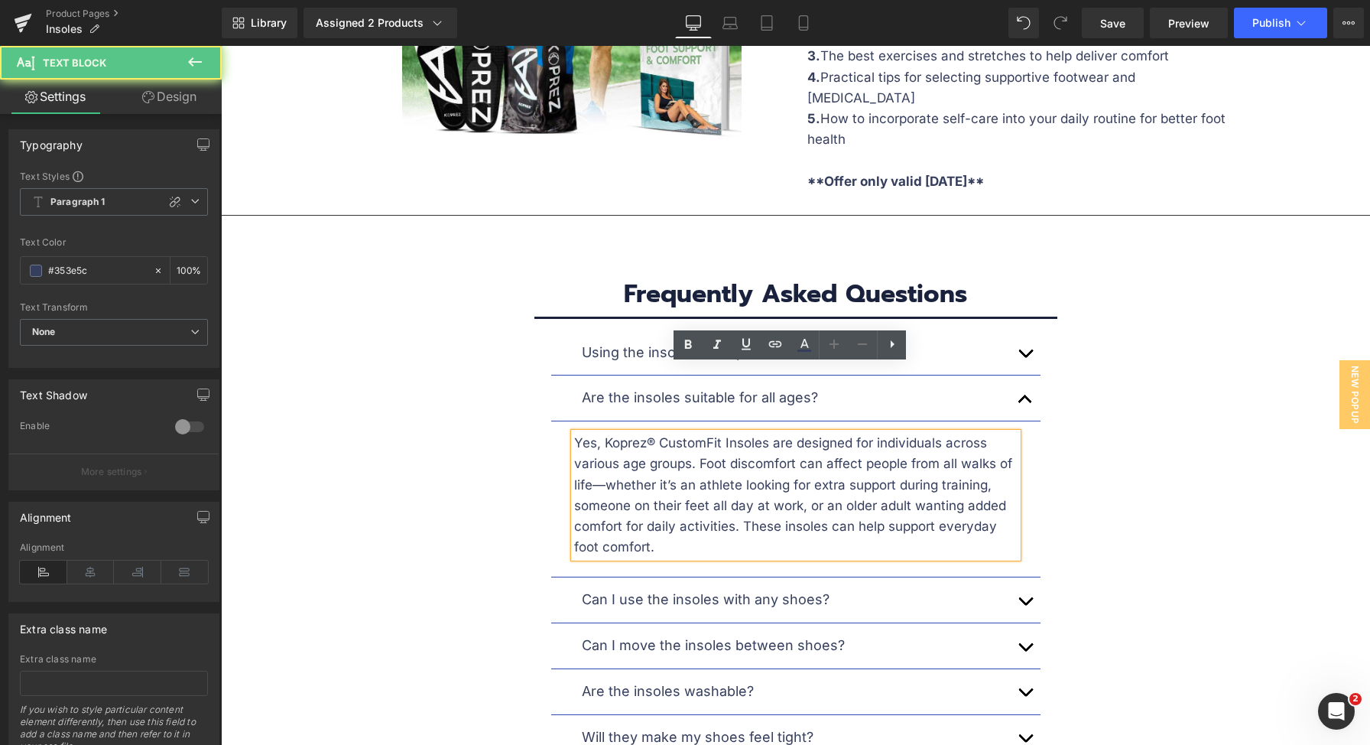
click at [713, 433] on p "Yes, Koprez® CustomFit Insoles are designed for individuals across various age …" at bounding box center [795, 495] width 443 height 125
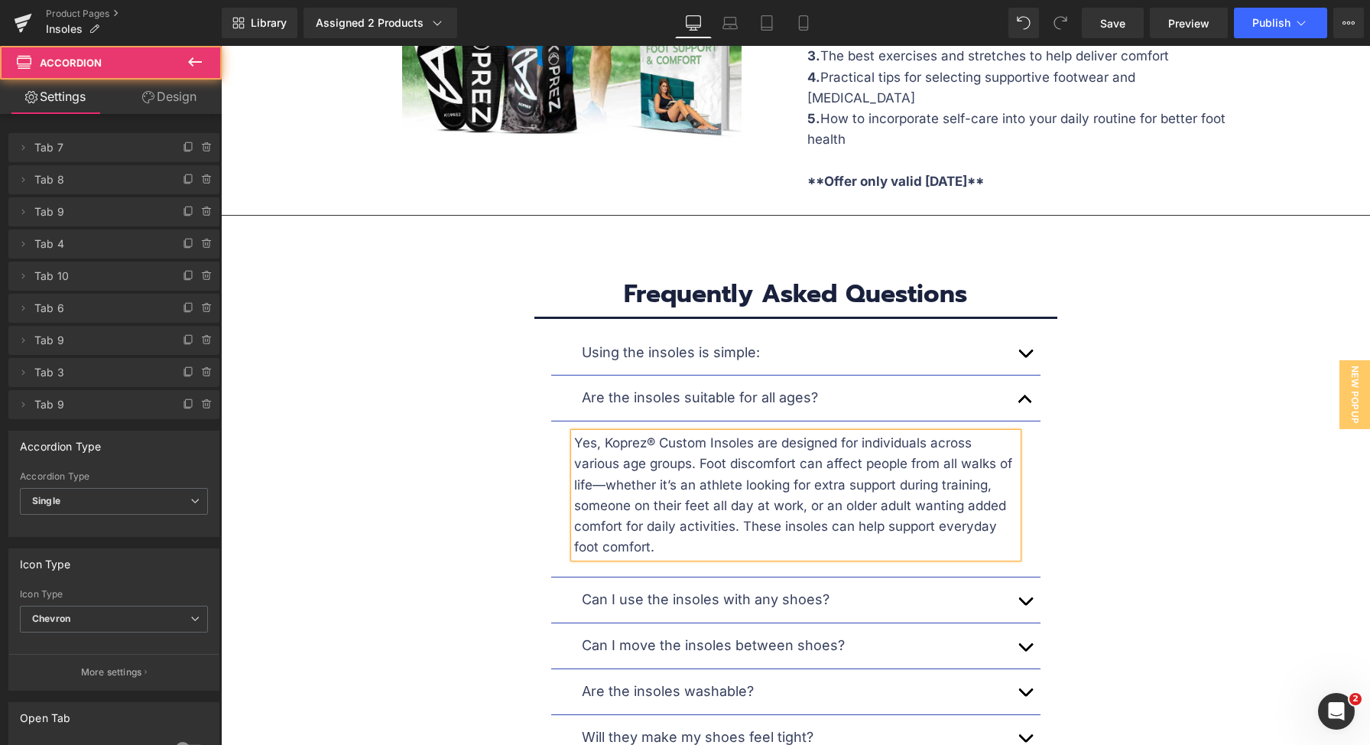
click at [1019, 577] on button "button" at bounding box center [1025, 599] width 31 height 45
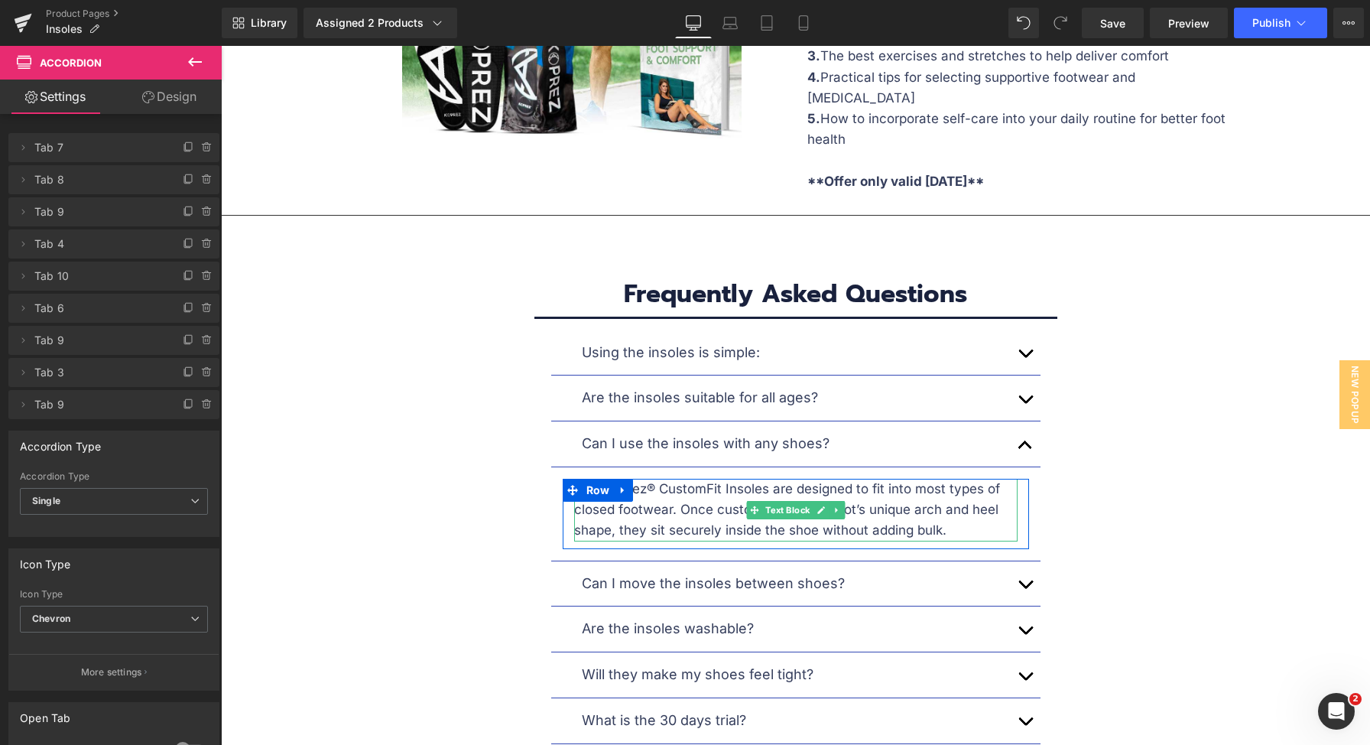
click at [789, 501] on span "Text Block" at bounding box center [787, 510] width 50 height 18
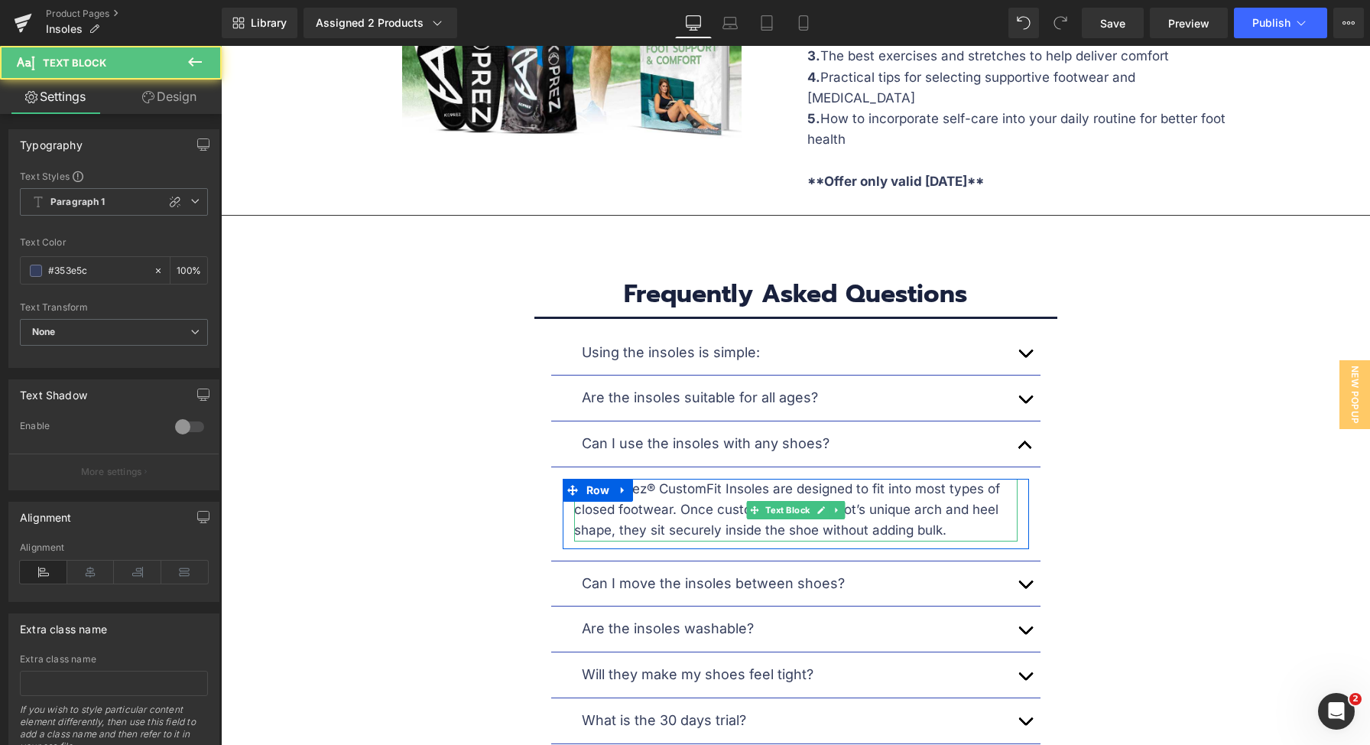
click at [716, 479] on p "Yes! Koprez® CustomFit Insoles are designed to fit into most types of closed fo…" at bounding box center [795, 510] width 443 height 63
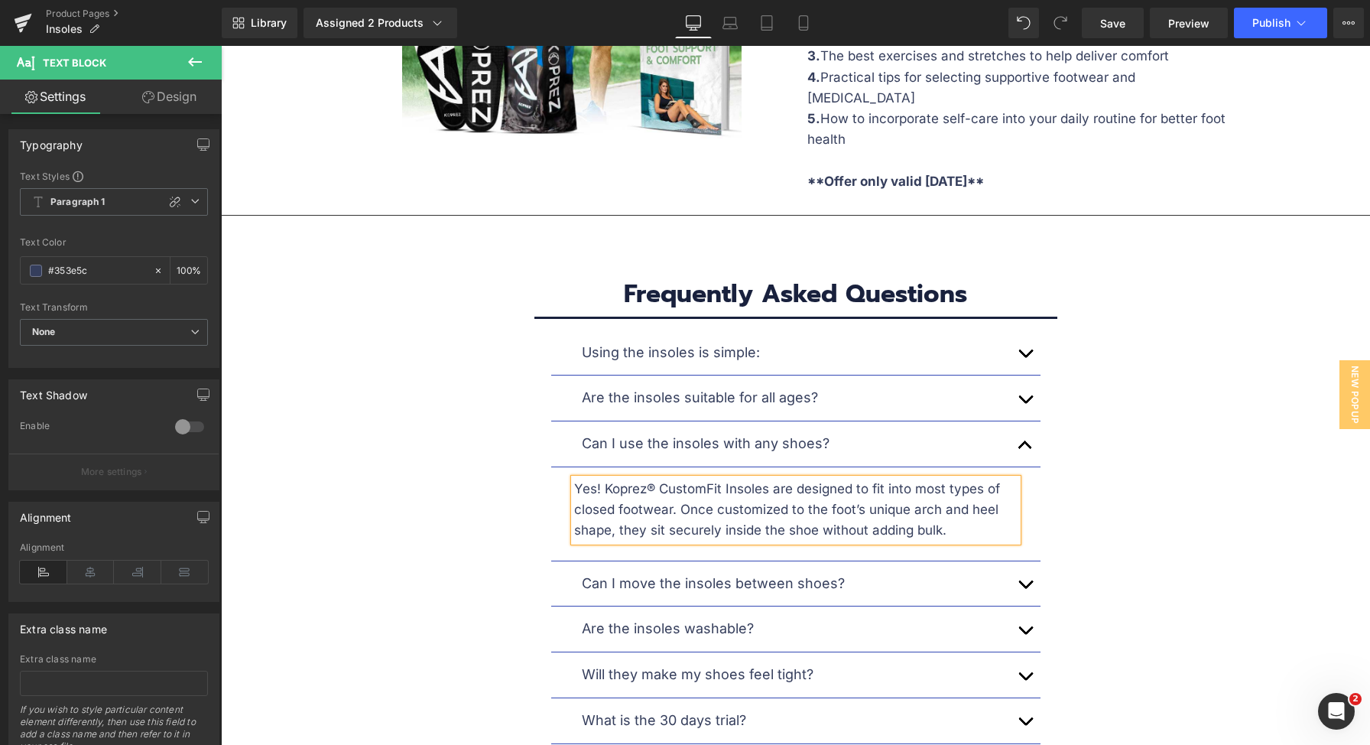
click at [714, 479] on p "Yes! Koprez® CustomFit Insoles are designed to fit into most types of closed fo…" at bounding box center [795, 510] width 443 height 63
click at [1013, 561] on button "button" at bounding box center [1025, 583] width 31 height 45
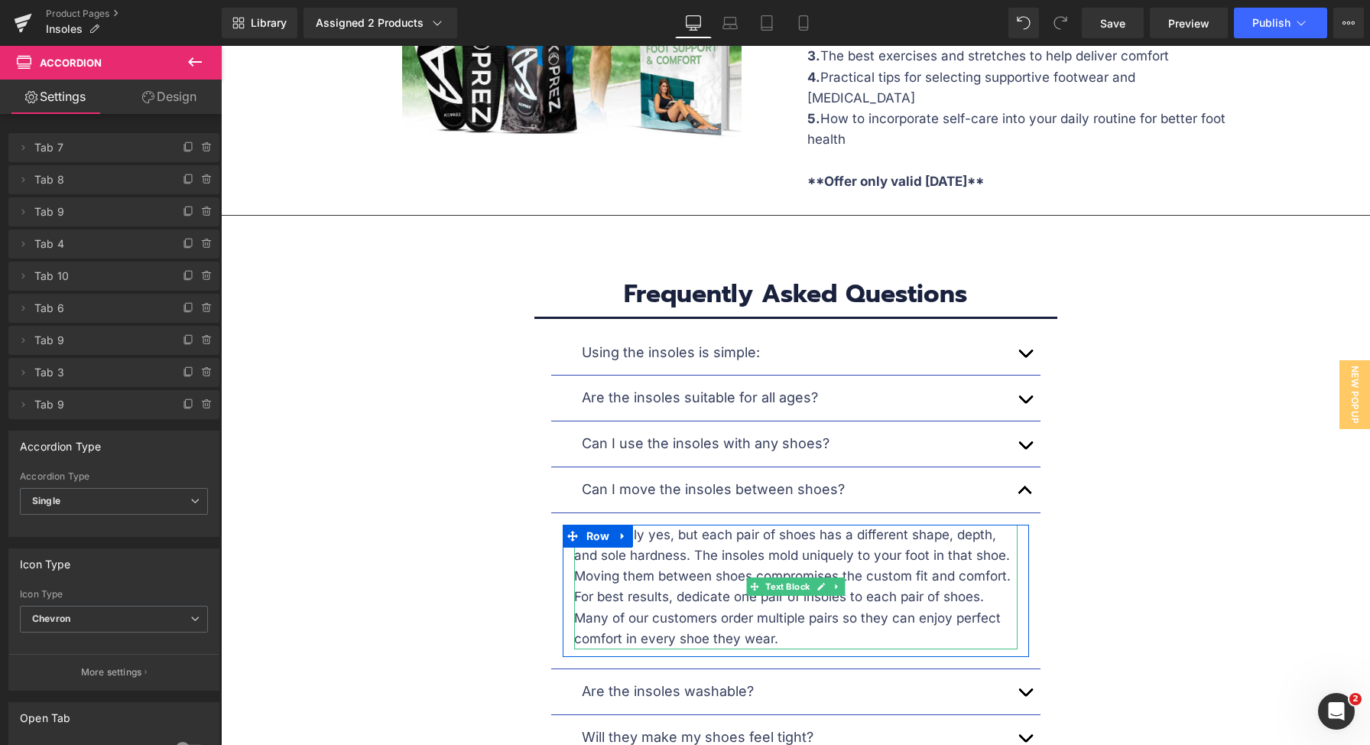
click at [817, 524] on p "Technically yes, but each pair of shoes has a different shape, depth, and sole …" at bounding box center [795, 586] width 443 height 125
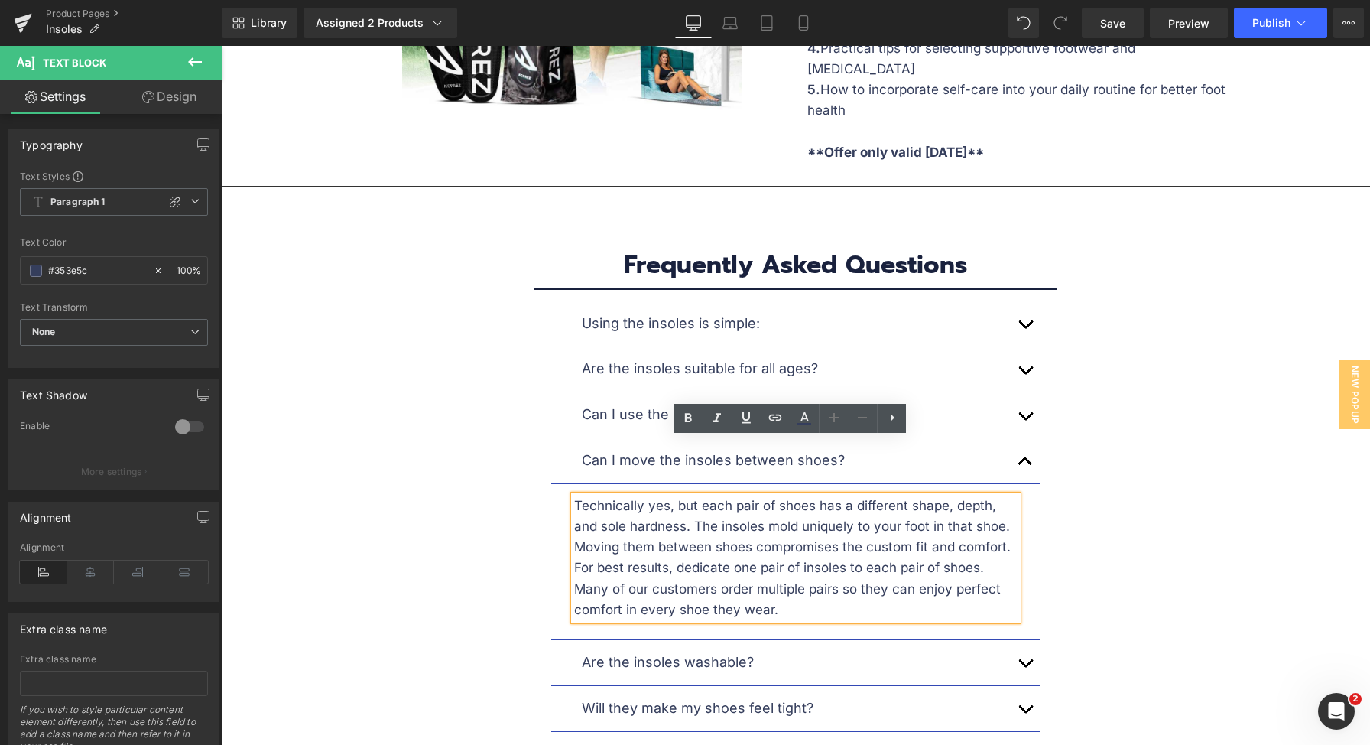
scroll to position [7697, 0]
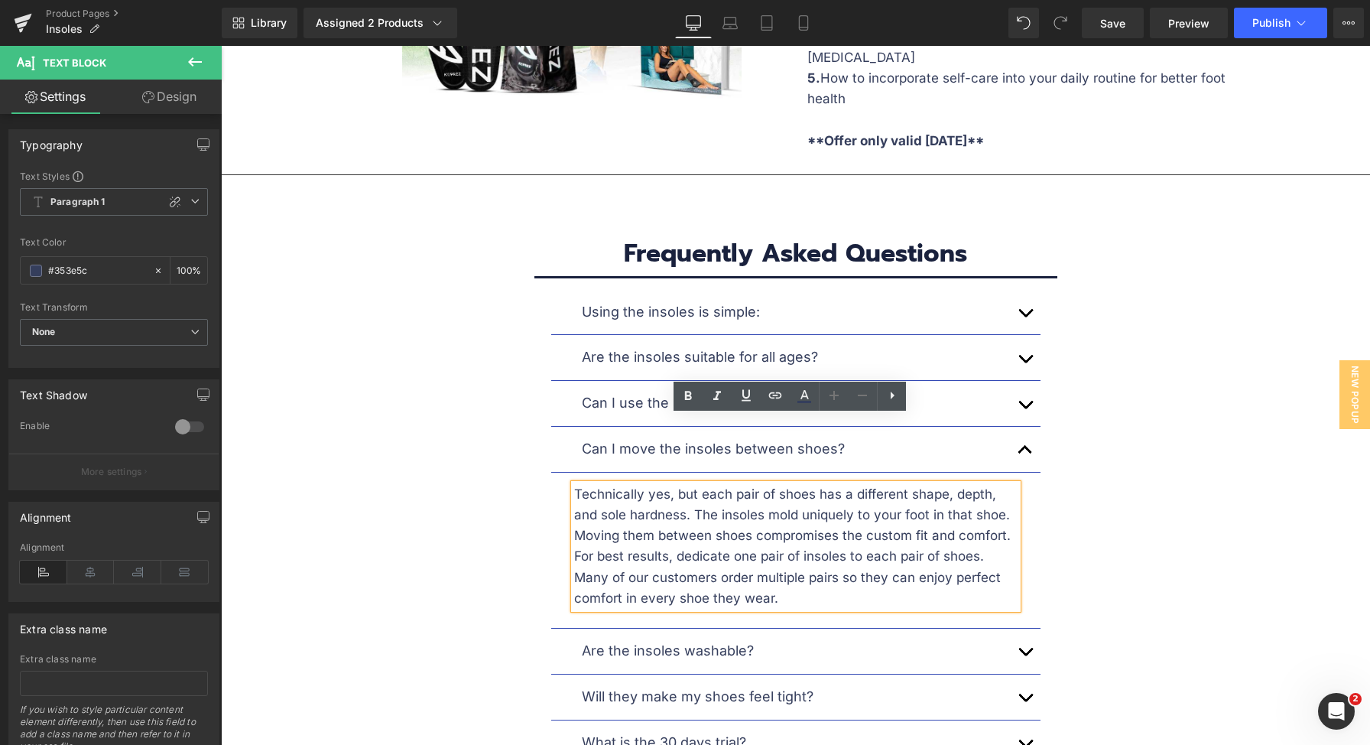
click at [1014, 628] on button "button" at bounding box center [1025, 650] width 31 height 45
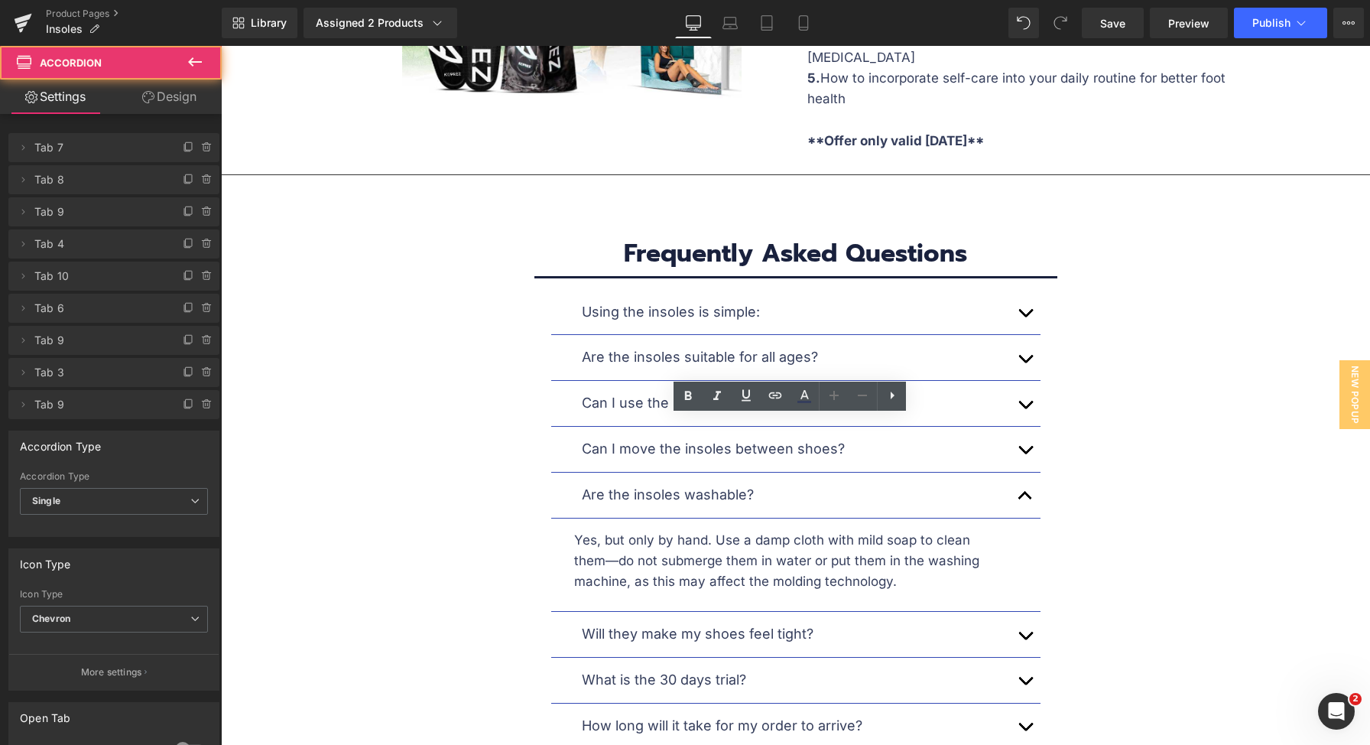
click at [1027, 612] on button "button" at bounding box center [1025, 634] width 31 height 45
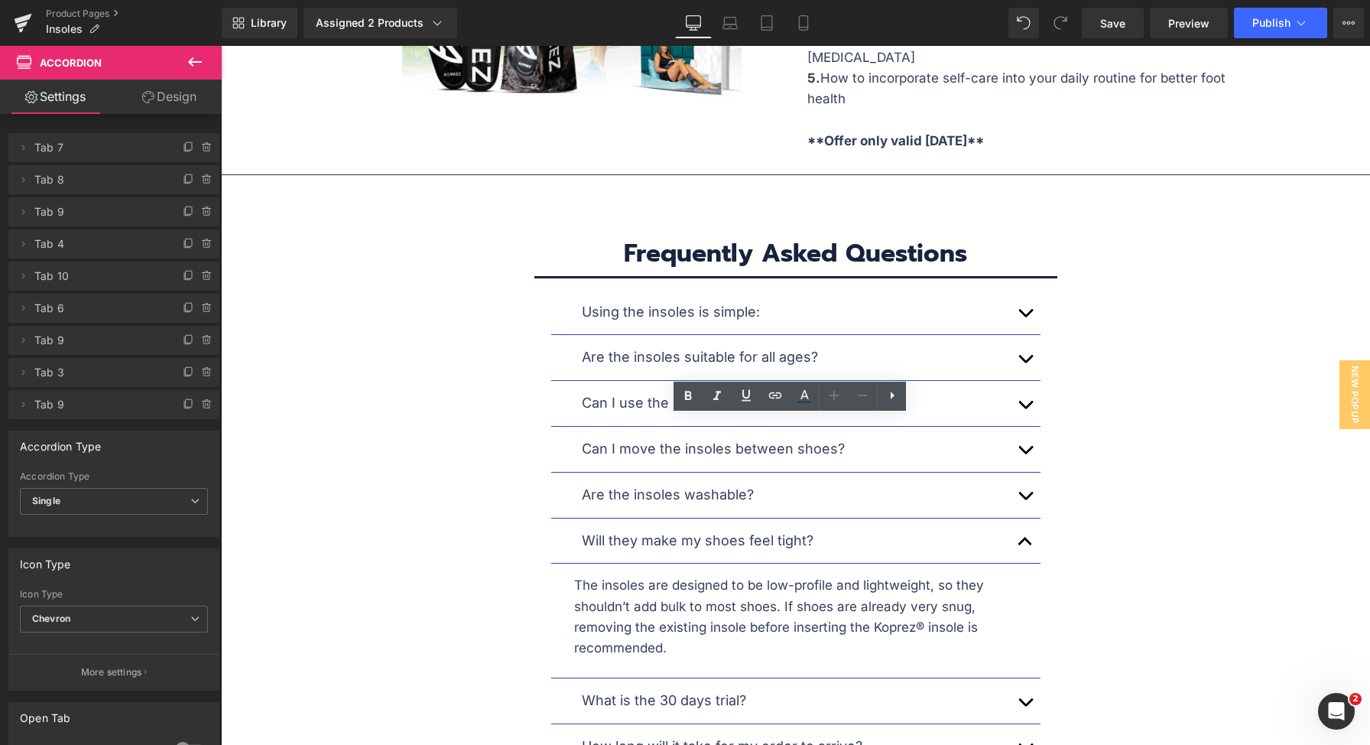
click at [1031, 678] on button "button" at bounding box center [1025, 700] width 31 height 45
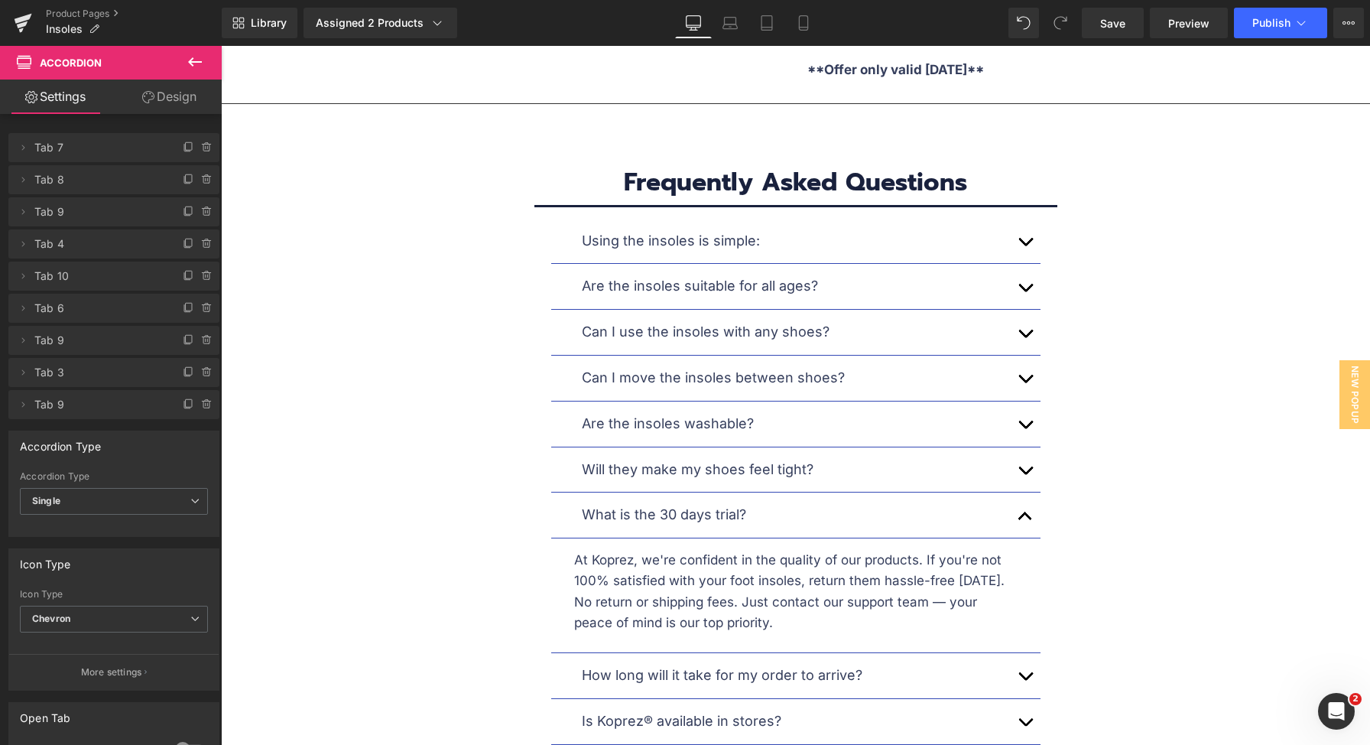
scroll to position [7770, 0]
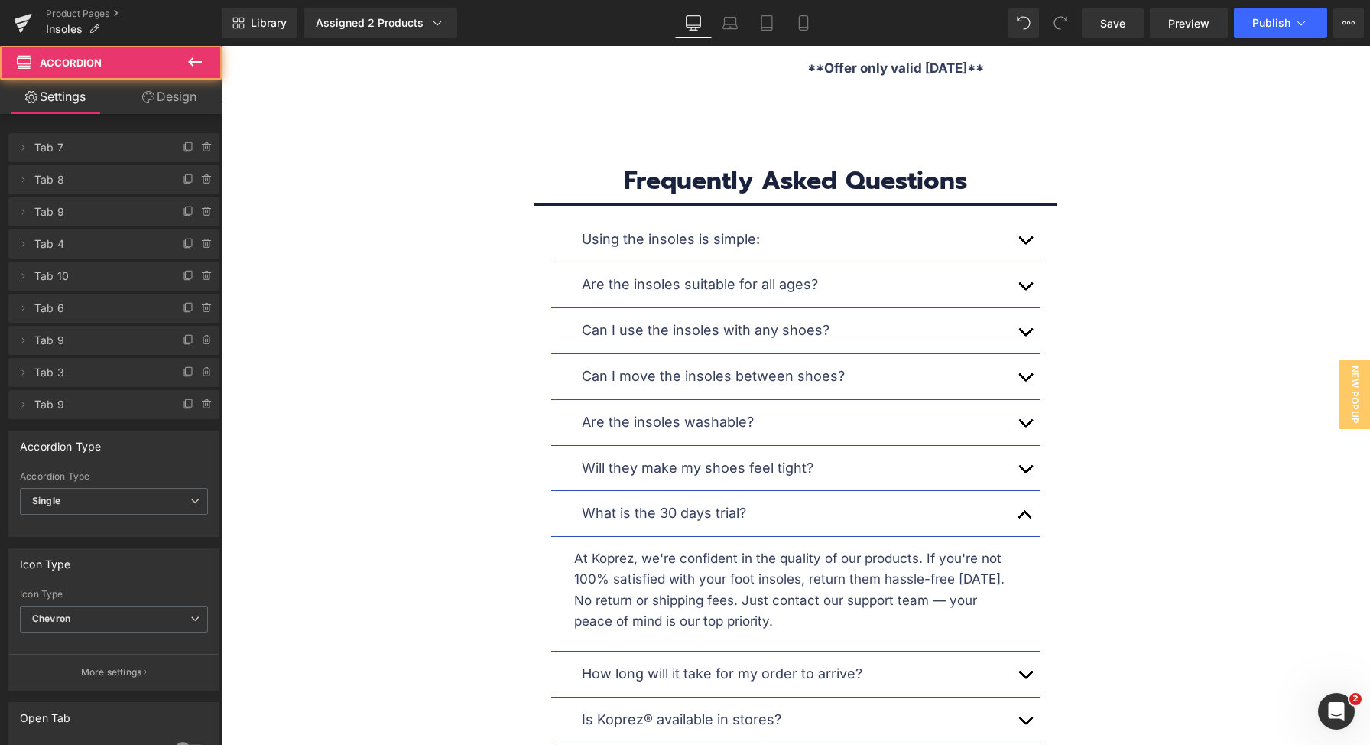
click at [1036, 610] on div "Using the insoles is simple: Text Block 1. Heat them in hot water for a short t…" at bounding box center [796, 480] width 872 height 526
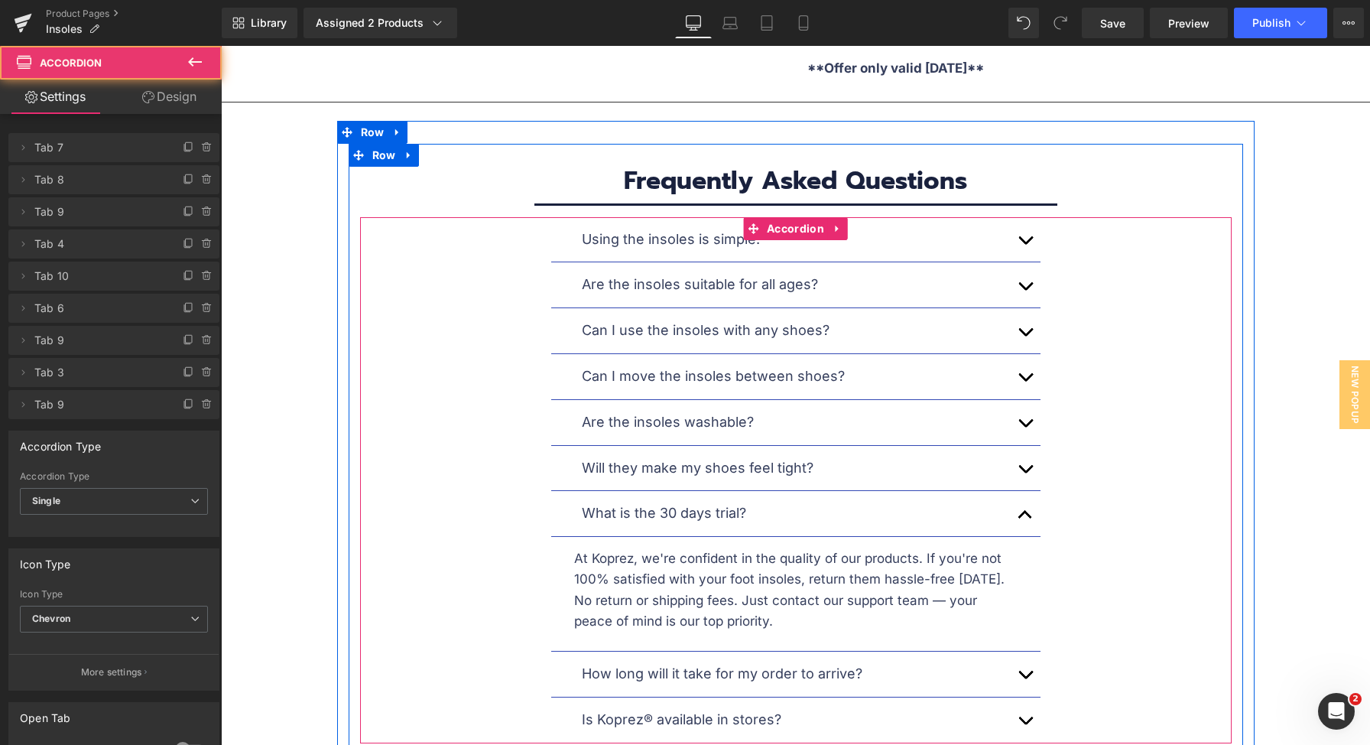
click at [1016, 651] on button "button" at bounding box center [1025, 673] width 31 height 45
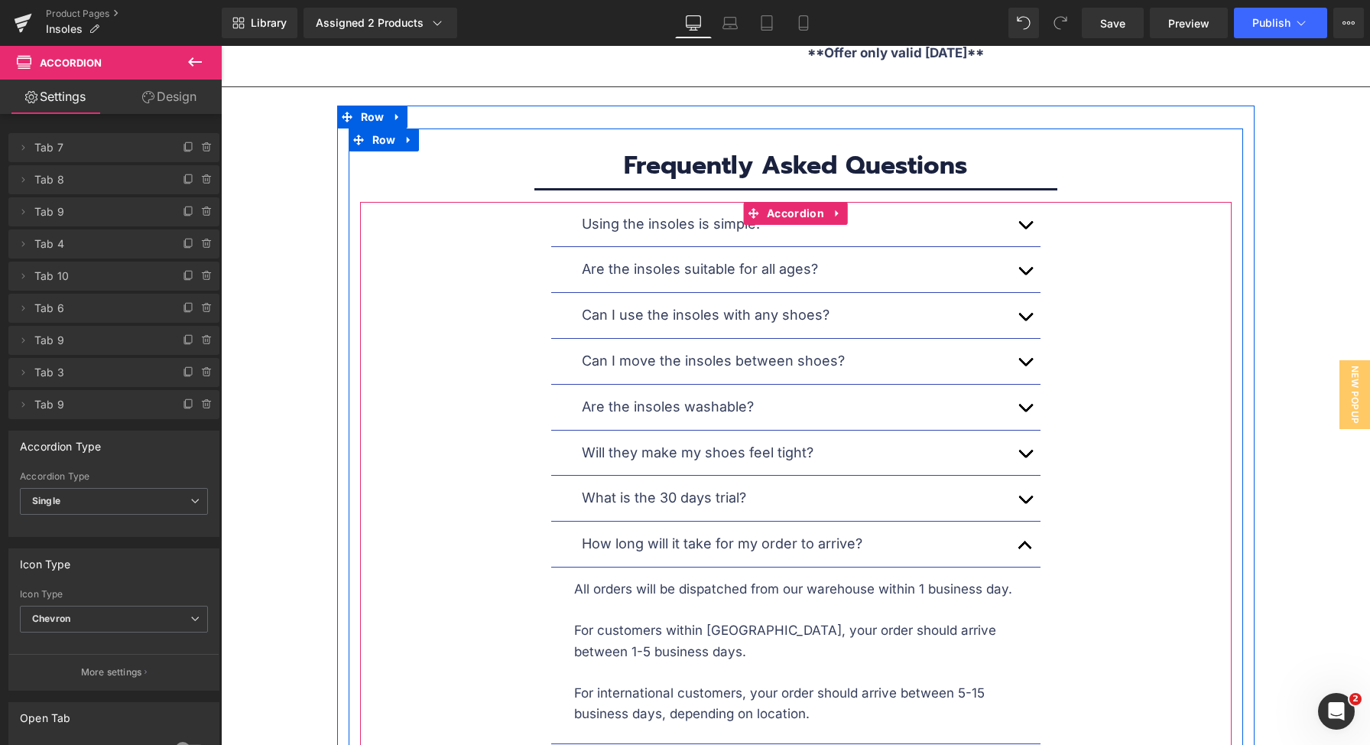
scroll to position [7786, 0]
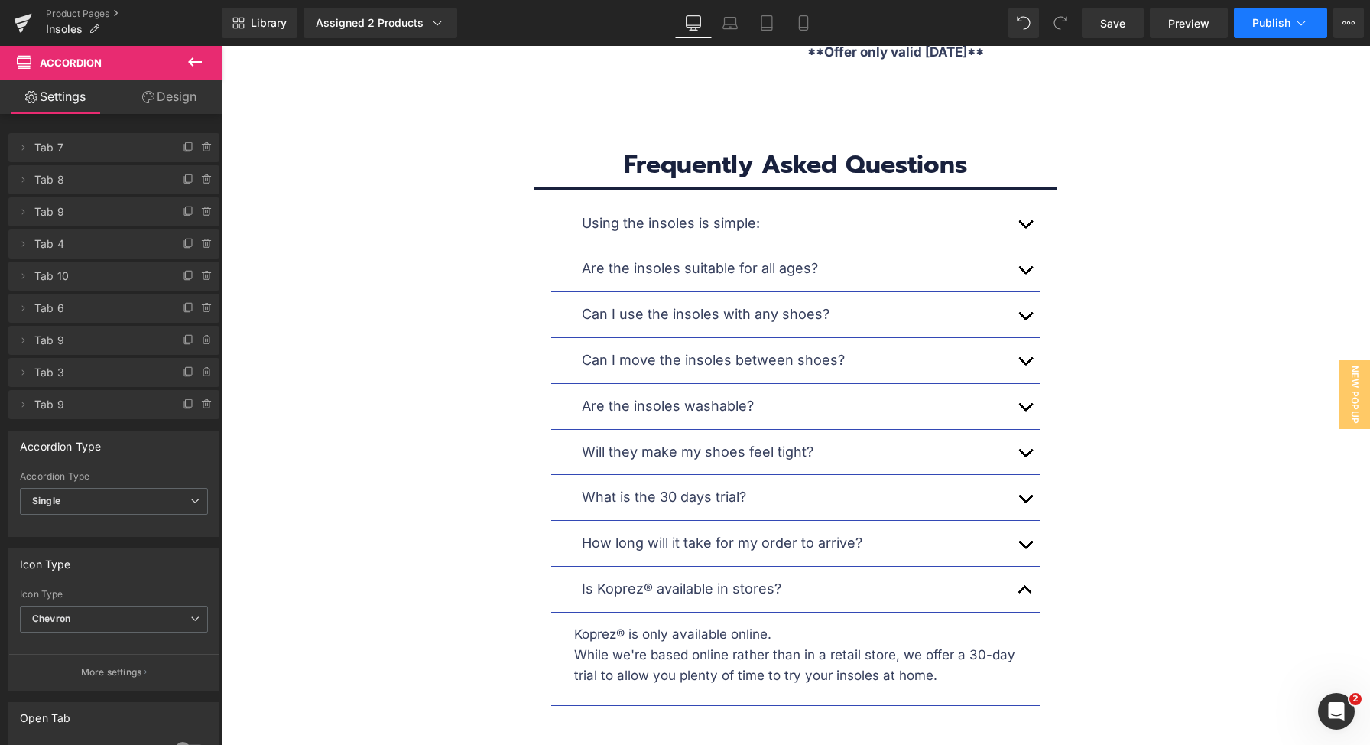
click at [1270, 20] on span "Publish" at bounding box center [1271, 23] width 38 height 12
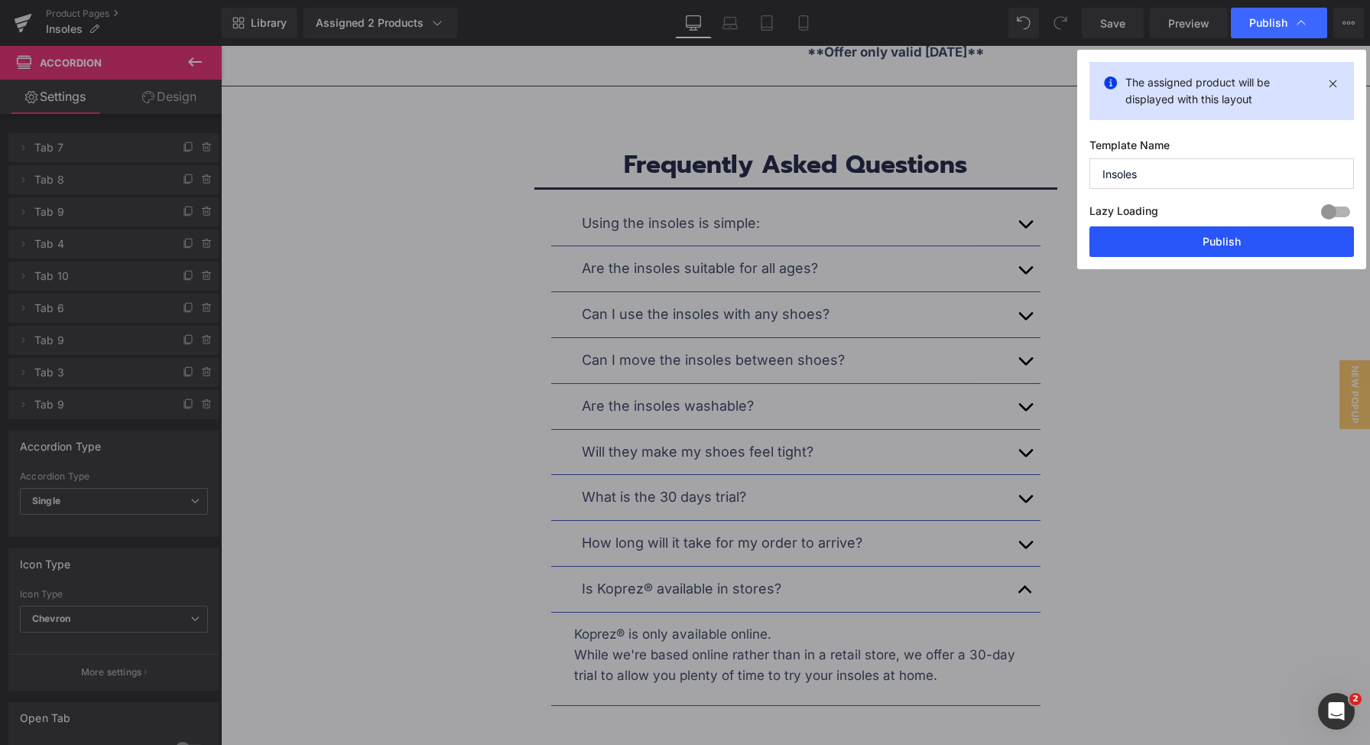
click at [1186, 251] on button "Publish" at bounding box center [1221, 241] width 265 height 31
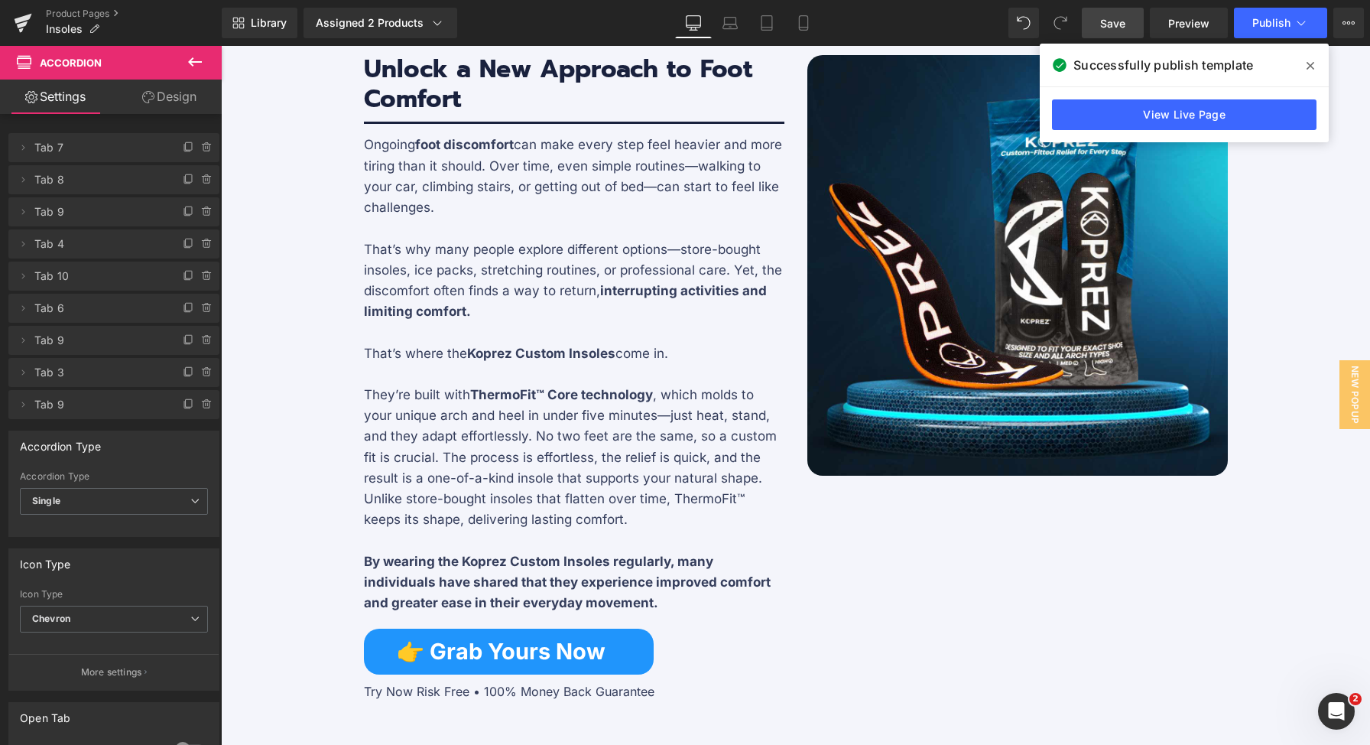
scroll to position [2340, 0]
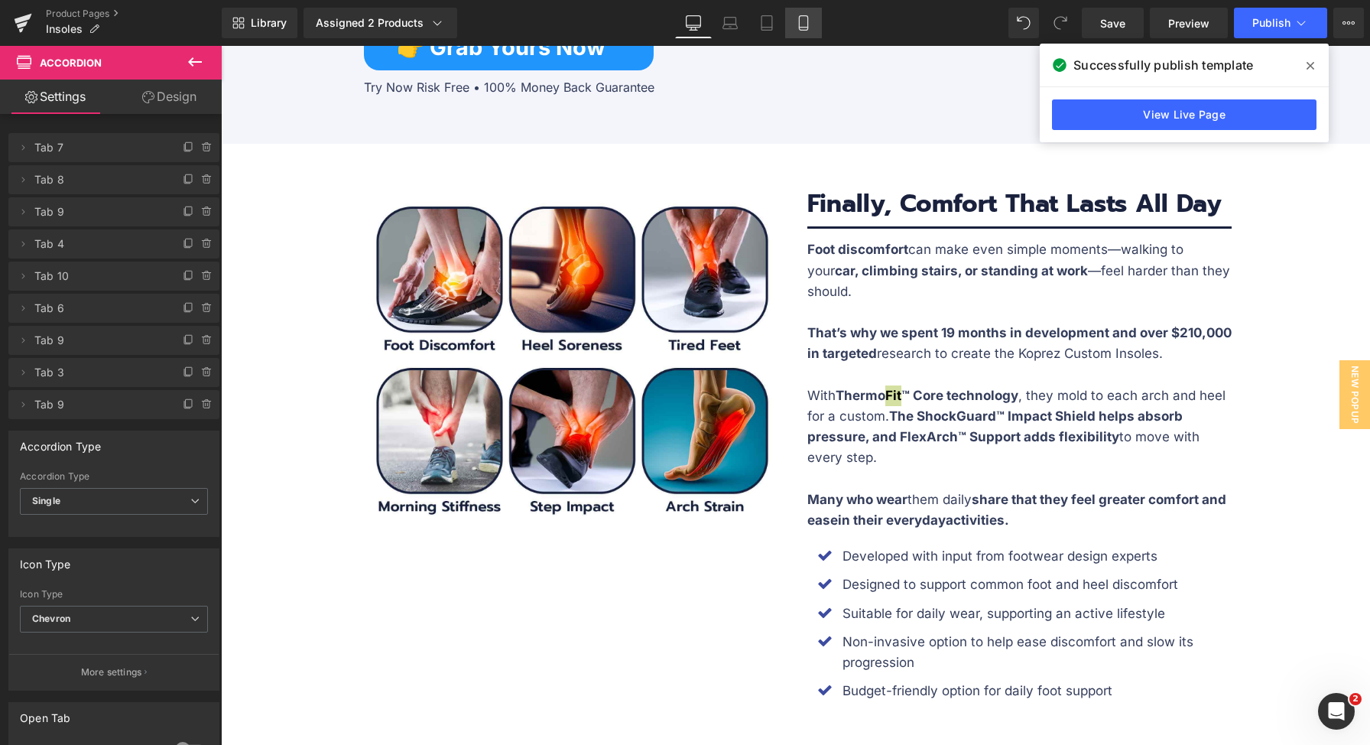
click at [813, 24] on link "Mobile" at bounding box center [803, 23] width 37 height 31
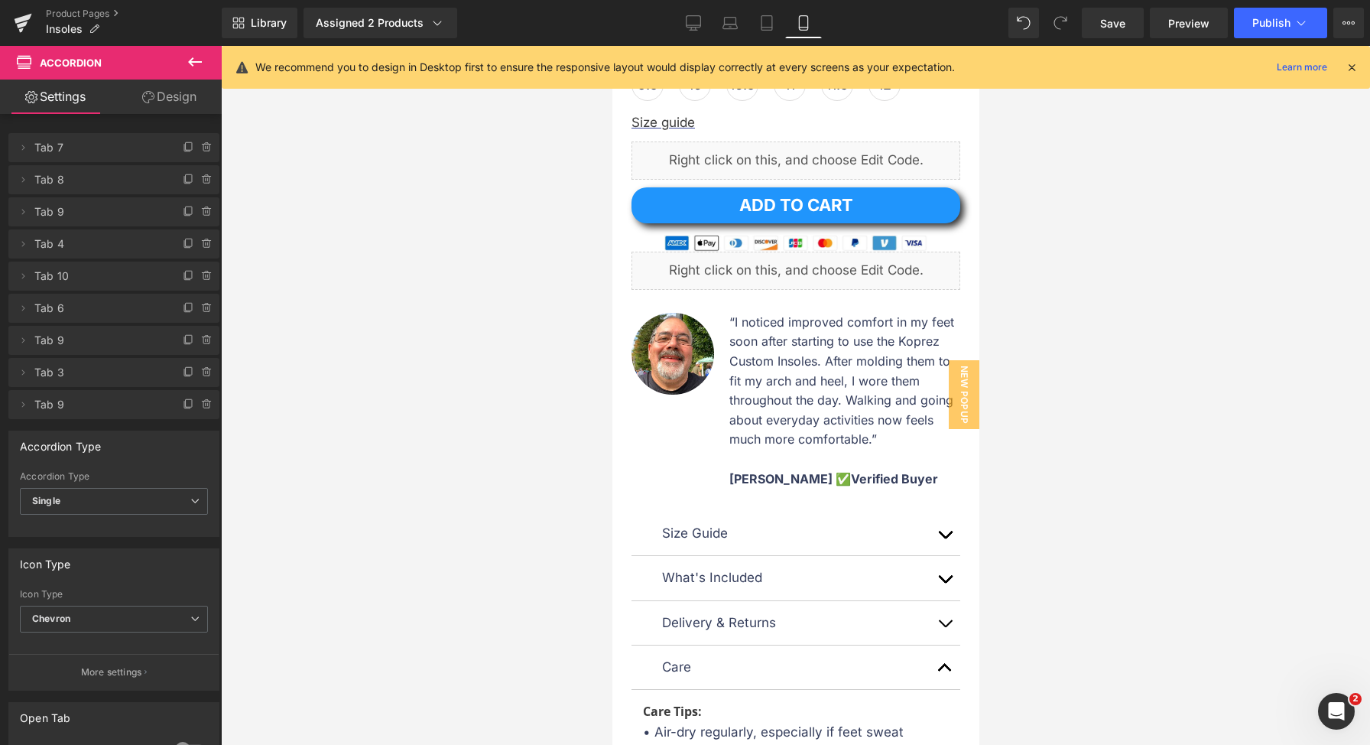
scroll to position [439, 0]
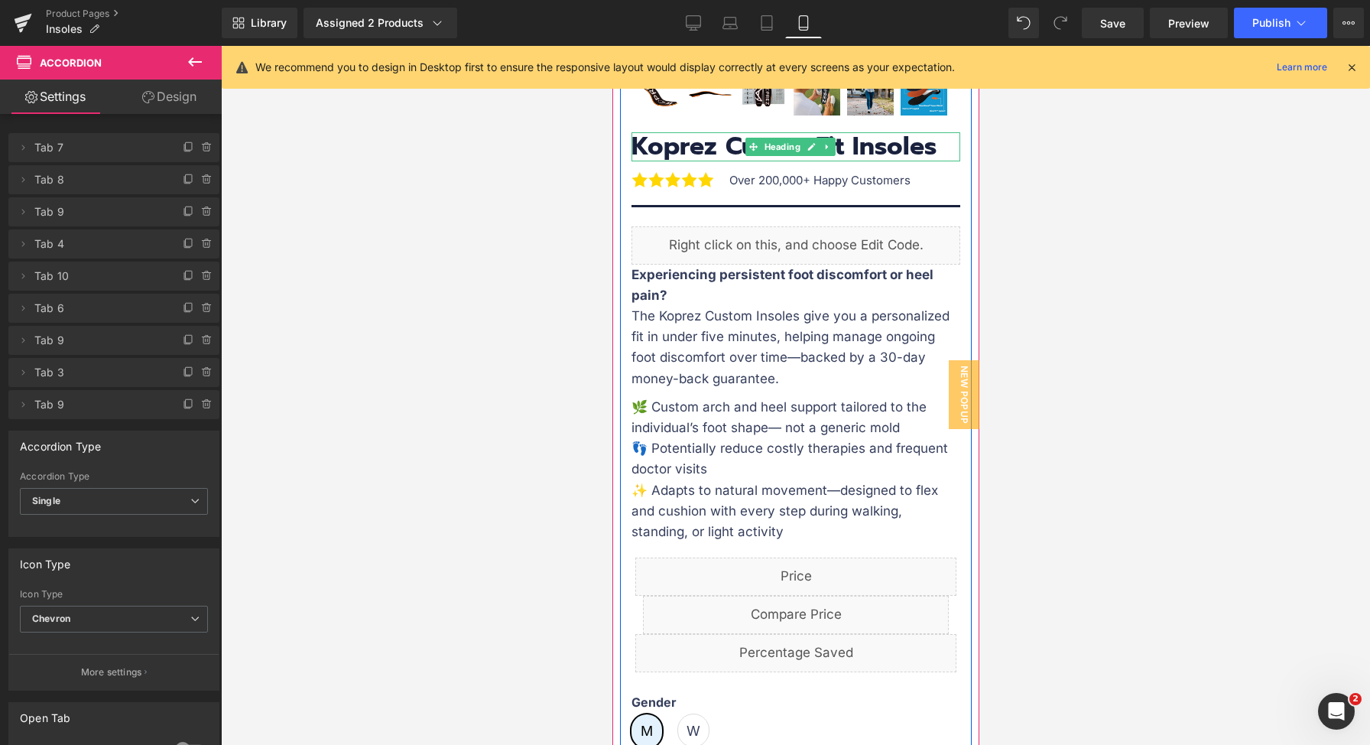
click at [836, 135] on h3 "Koprez CustomFit Insoles" at bounding box center [795, 146] width 329 height 29
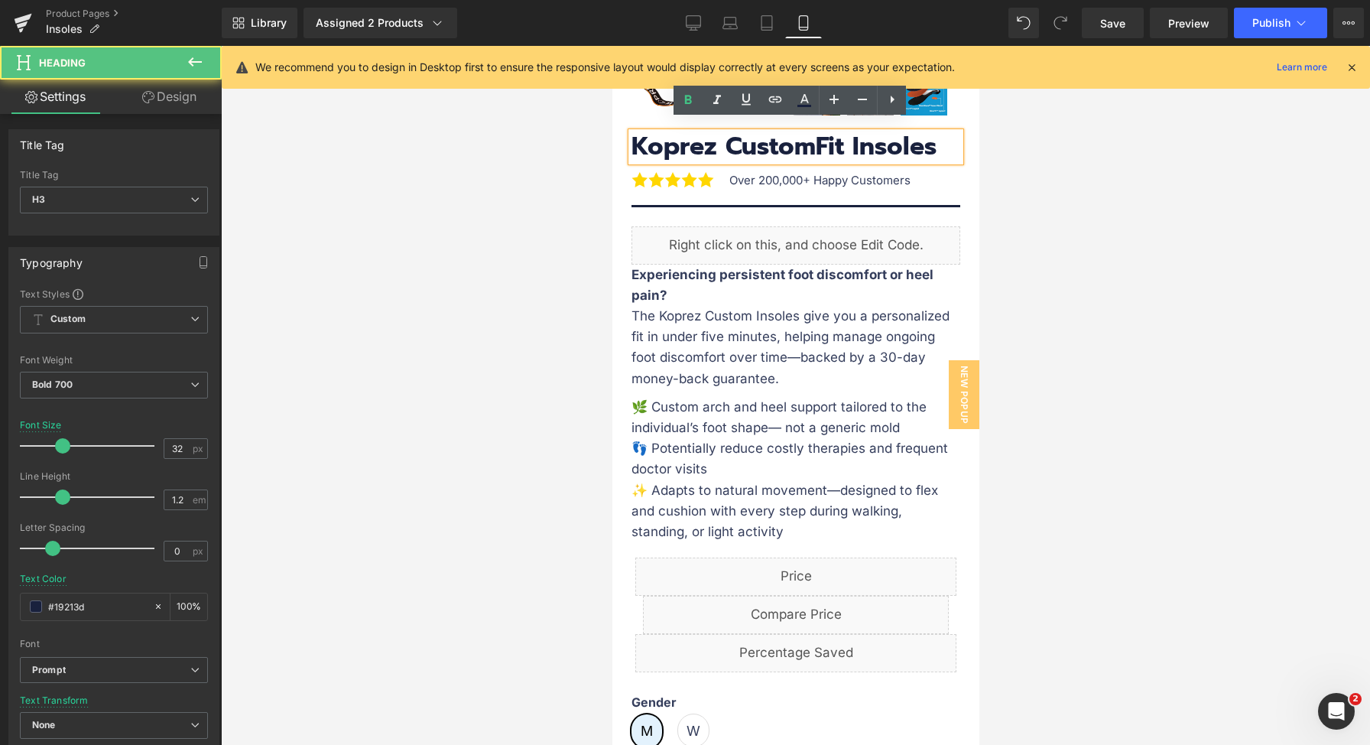
click at [843, 135] on h3 "Koprez CustomFit Insoles" at bounding box center [795, 146] width 329 height 29
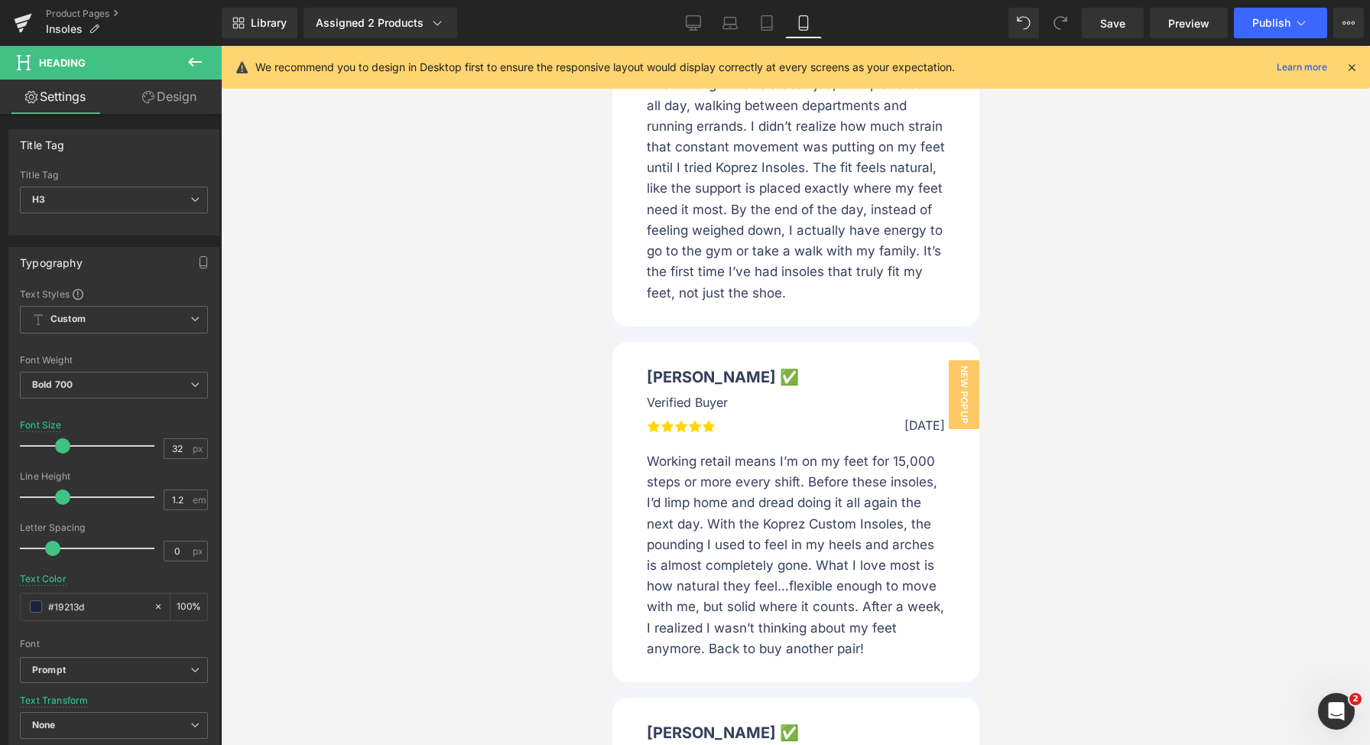
scroll to position [17974, 0]
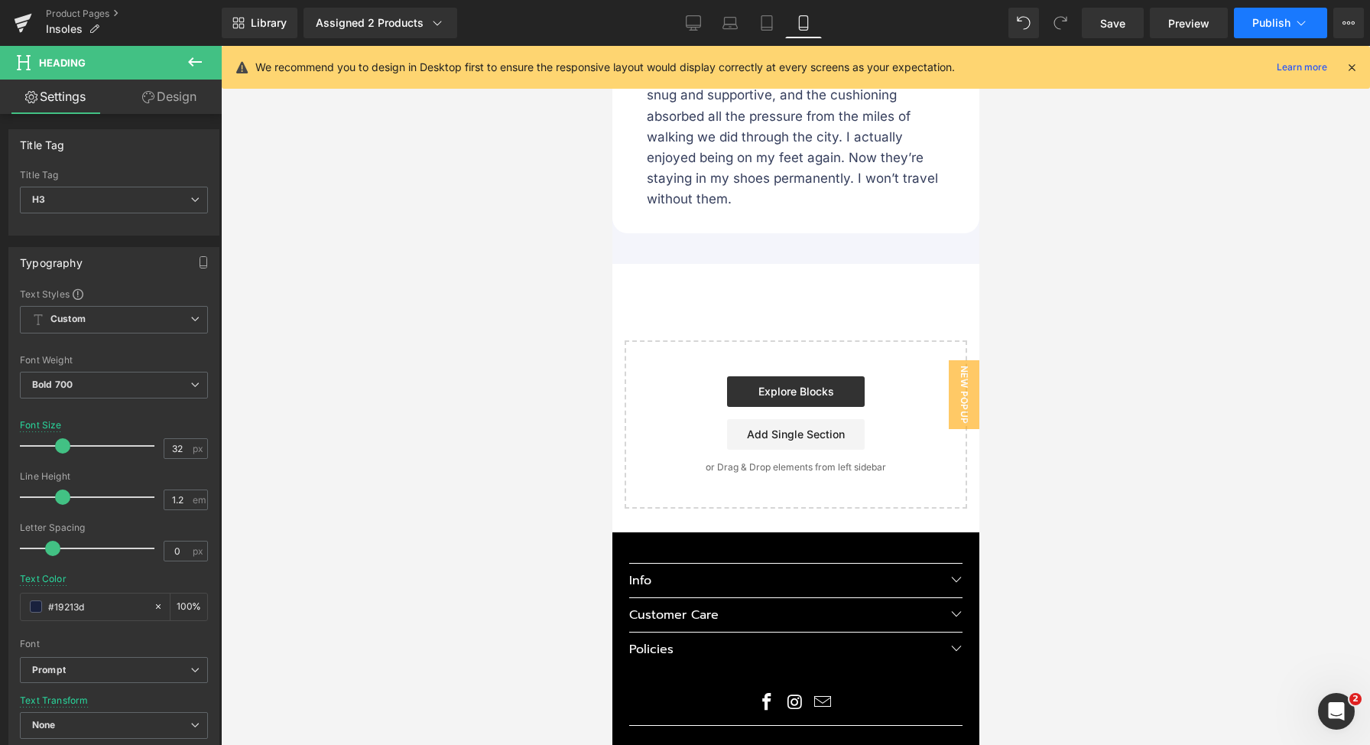
click at [1258, 28] on span "Publish" at bounding box center [1271, 23] width 38 height 12
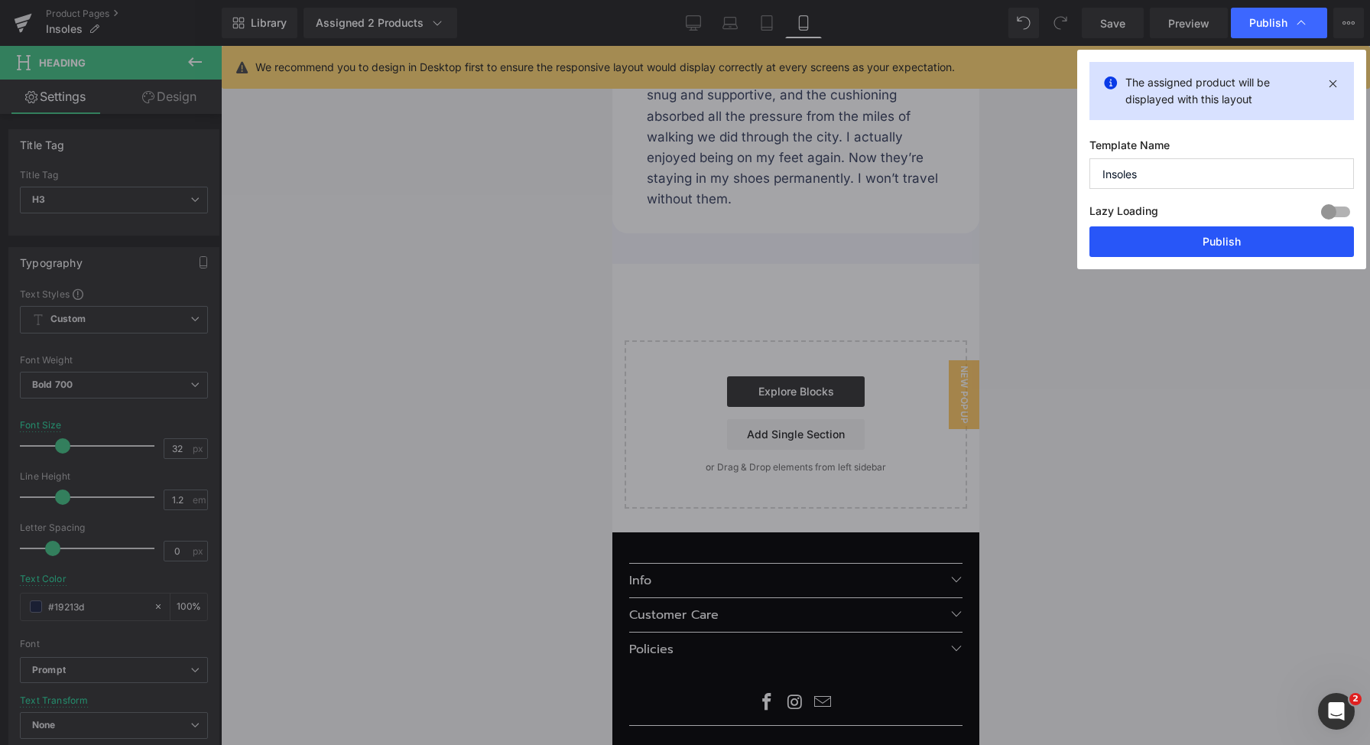
click at [1241, 248] on button "Publish" at bounding box center [1221, 241] width 265 height 31
